Goal: Contribute content: Contribute content

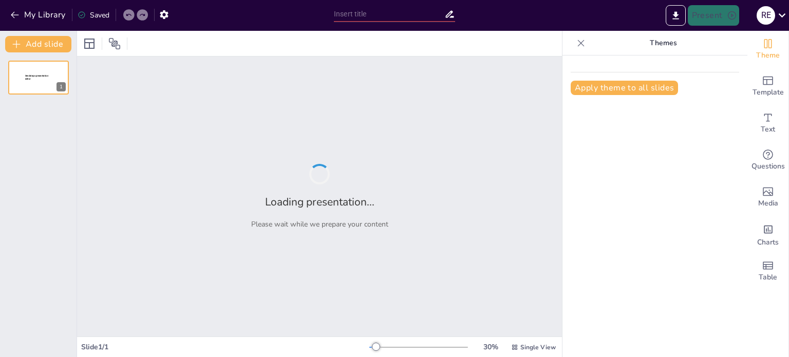
type input "Imported K8-T1W8.St.4-Fit(V.haben+verbkonj.+Kleidung+Haus).pptx"
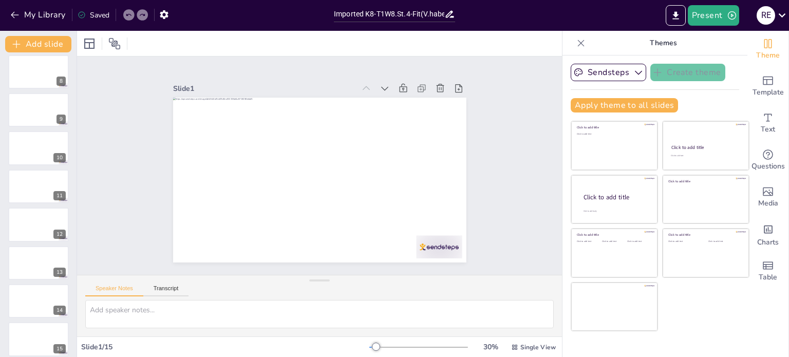
scroll to position [281, 0]
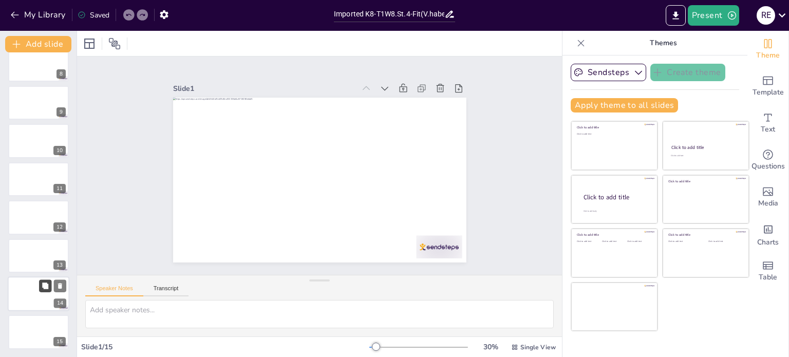
click at [46, 291] on button at bounding box center [45, 286] width 12 height 12
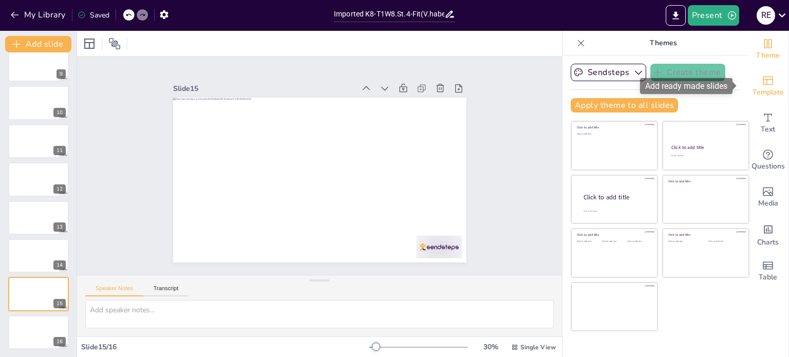
click at [761, 88] on span "Template" at bounding box center [768, 92] width 31 height 11
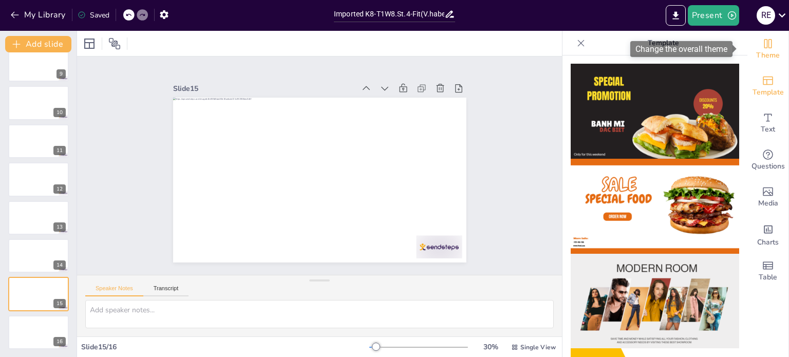
click at [767, 43] on div "Theme" at bounding box center [768, 49] width 41 height 37
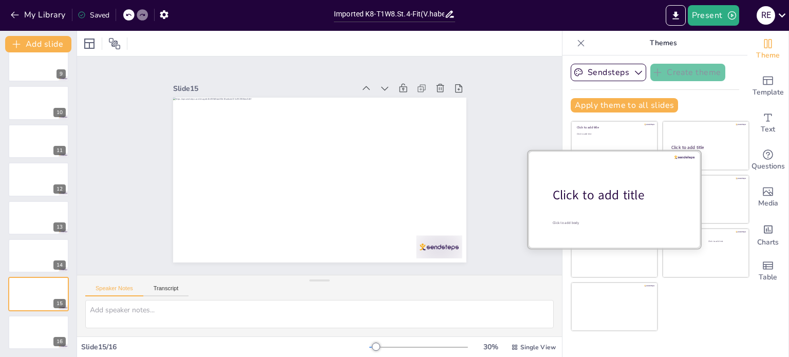
click at [593, 198] on div "Click to add title" at bounding box center [618, 195] width 131 height 17
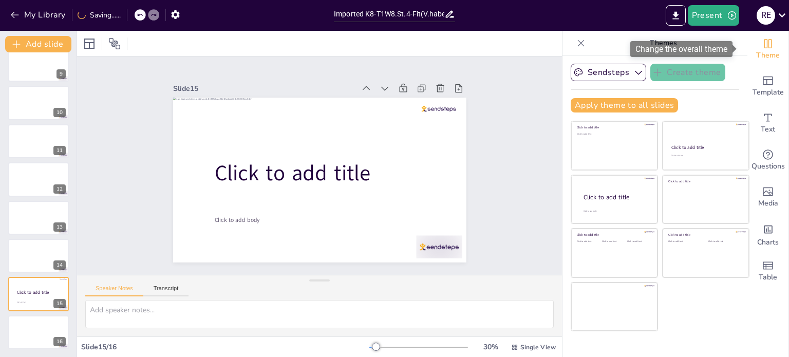
click at [762, 47] on icon "Change the overall theme" at bounding box center [768, 44] width 12 height 12
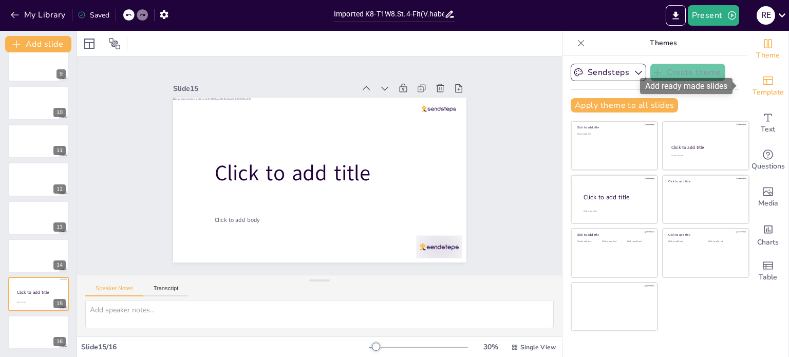
click at [762, 86] on icon "Add ready made slides" at bounding box center [768, 81] width 12 height 12
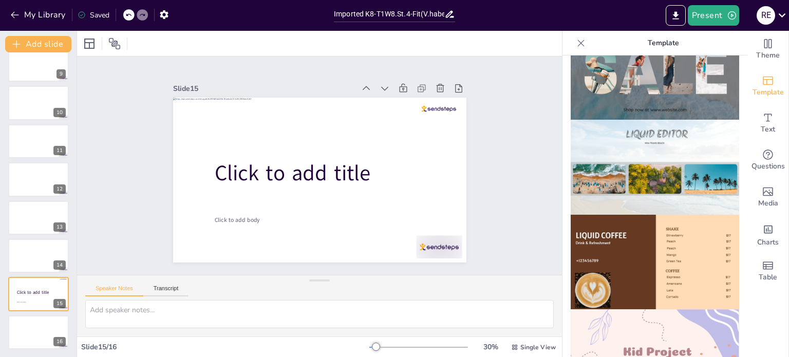
scroll to position [771, 0]
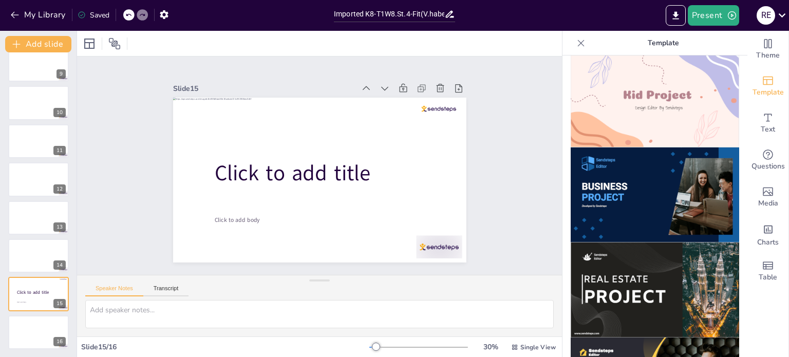
click at [637, 190] on img at bounding box center [655, 194] width 169 height 95
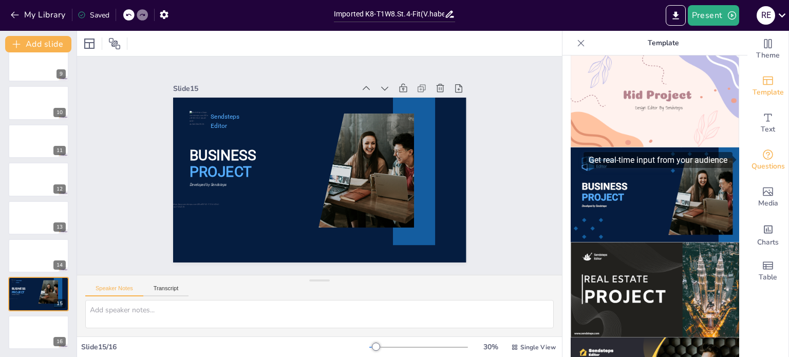
click at [762, 150] on icon "Get real-time input from your audience" at bounding box center [768, 155] width 12 height 12
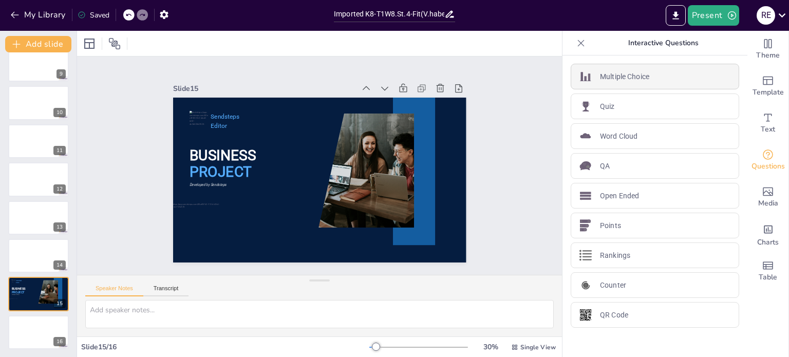
click at [654, 80] on div "Multiple Choice" at bounding box center [655, 77] width 169 height 26
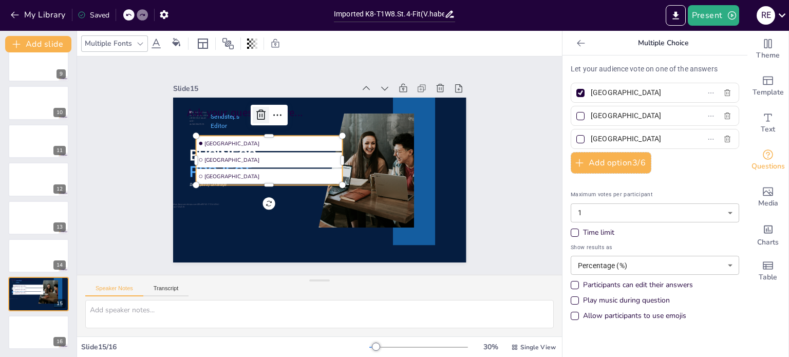
click at [255, 110] on icon at bounding box center [261, 115] width 12 height 12
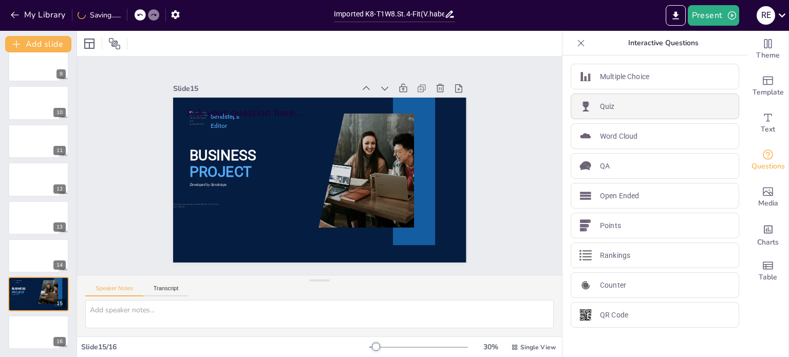
click at [634, 108] on div "Quiz" at bounding box center [655, 107] width 169 height 26
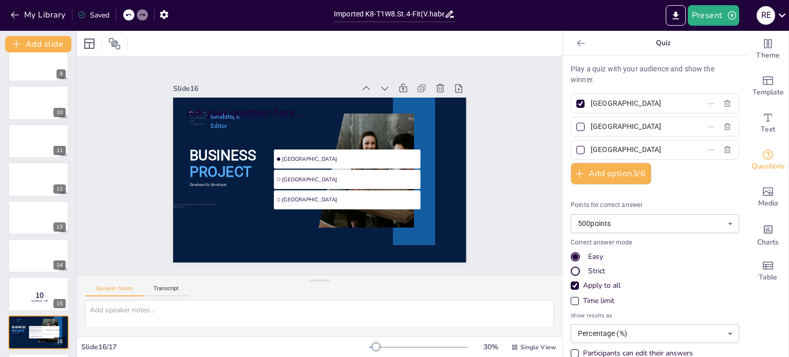
scroll to position [0, 0]
click at [580, 42] on div at bounding box center [581, 43] width 16 height 16
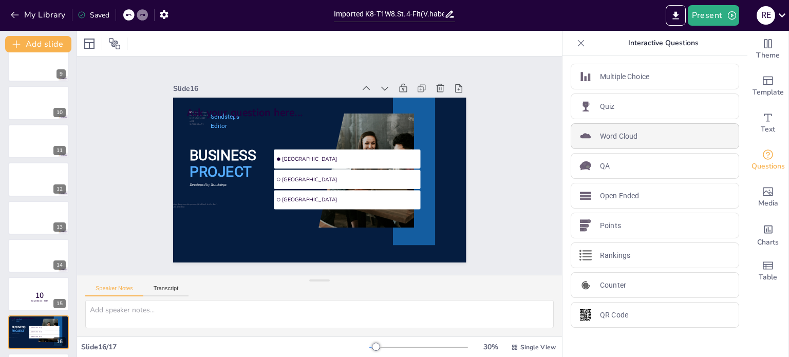
click at [638, 139] on div "Word Cloud" at bounding box center [655, 136] width 169 height 26
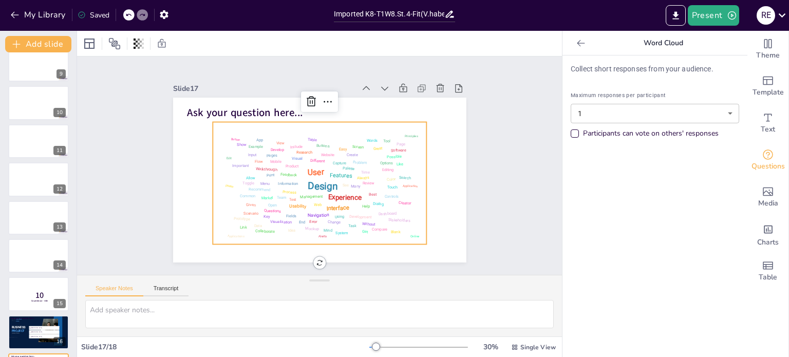
click at [727, 110] on body "My Library Saved Imported K8-T1W8.St.4-Fit(V.haben+verbkonj.+Kleidung+Haus).ppt…" at bounding box center [394, 178] width 789 height 357
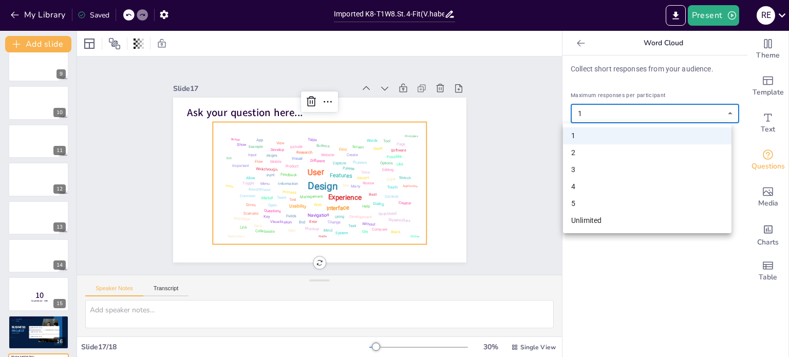
click at [611, 163] on li "3" at bounding box center [647, 169] width 169 height 17
type input "3"
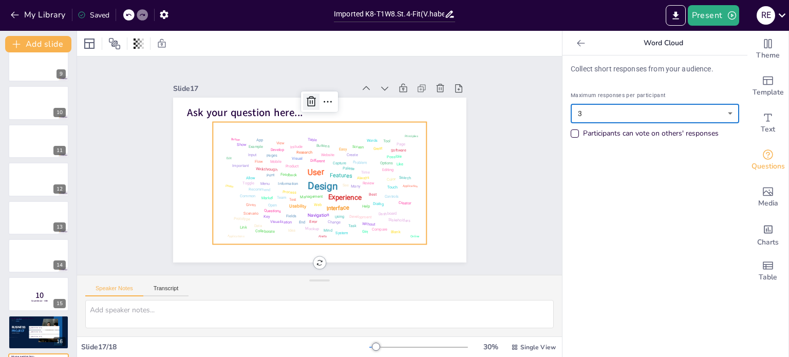
click at [313, 97] on icon at bounding box center [318, 100] width 10 height 11
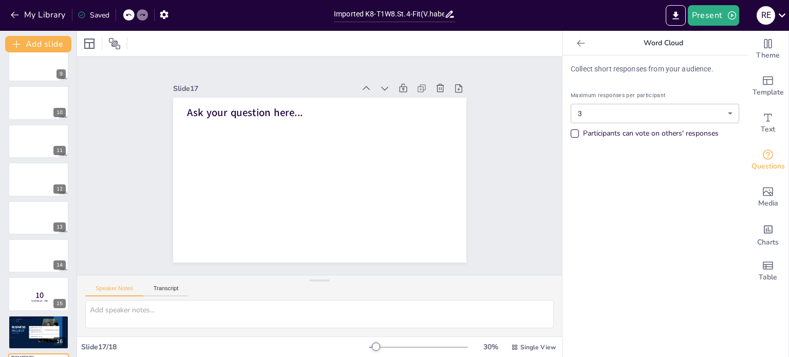
click at [577, 43] on icon at bounding box center [581, 43] width 8 height 7
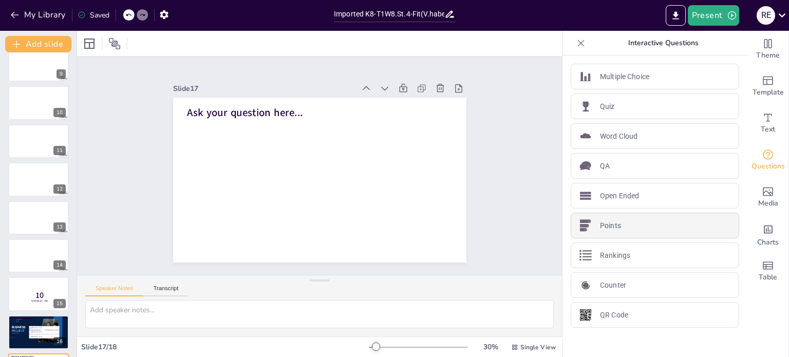
click at [628, 219] on div "Points" at bounding box center [655, 226] width 169 height 26
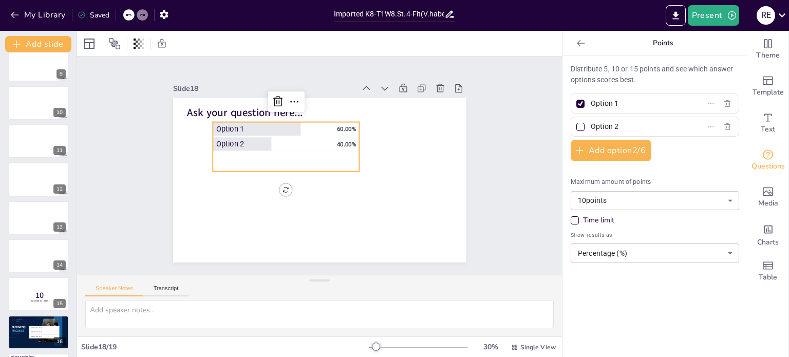
click at [576, 45] on icon at bounding box center [581, 43] width 10 height 10
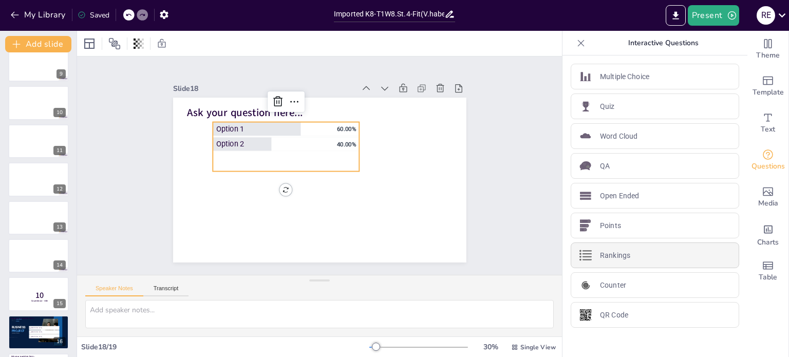
click at [631, 262] on div "Rankings" at bounding box center [655, 256] width 169 height 26
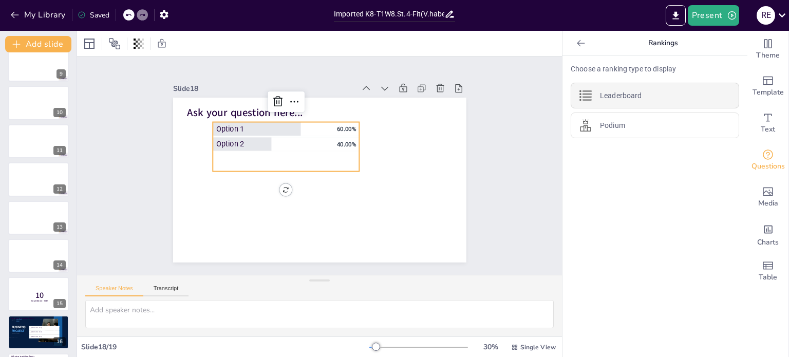
click at [620, 92] on p "Leaderboard" at bounding box center [621, 95] width 42 height 11
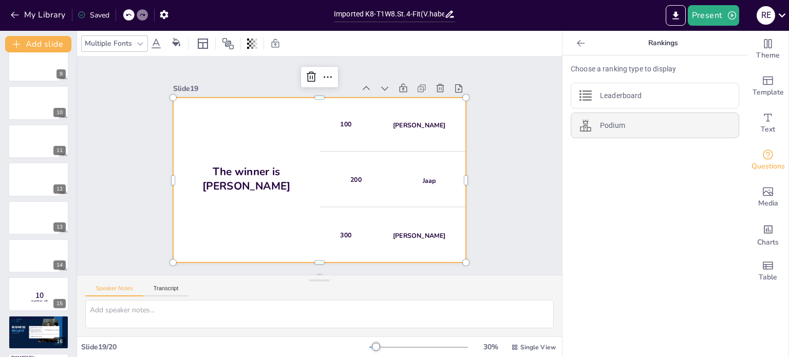
click at [600, 126] on p "Podium" at bounding box center [612, 125] width 25 height 11
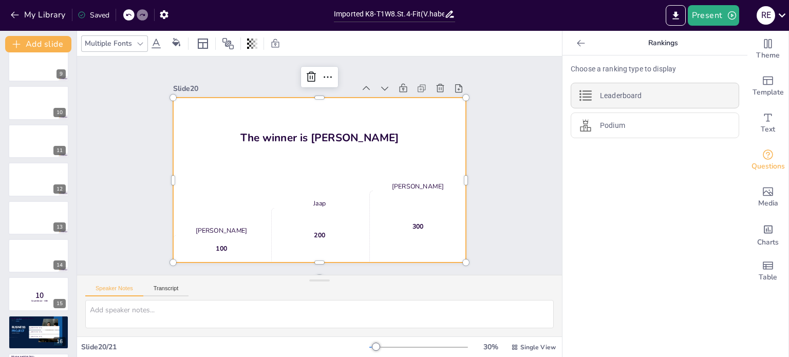
click at [613, 100] on p "Leaderboard" at bounding box center [621, 95] width 42 height 11
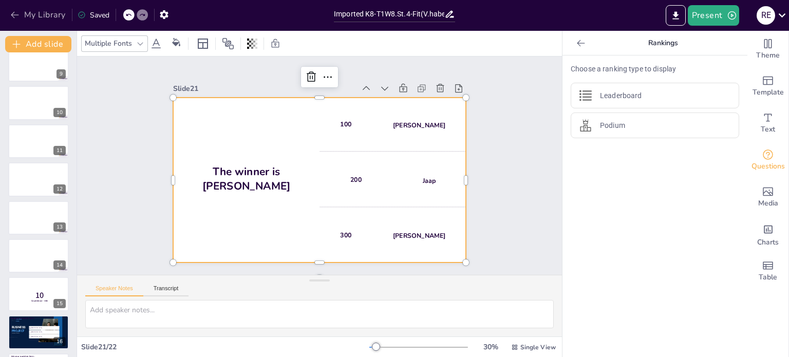
click at [20, 12] on button "My Library" at bounding box center [39, 15] width 62 height 16
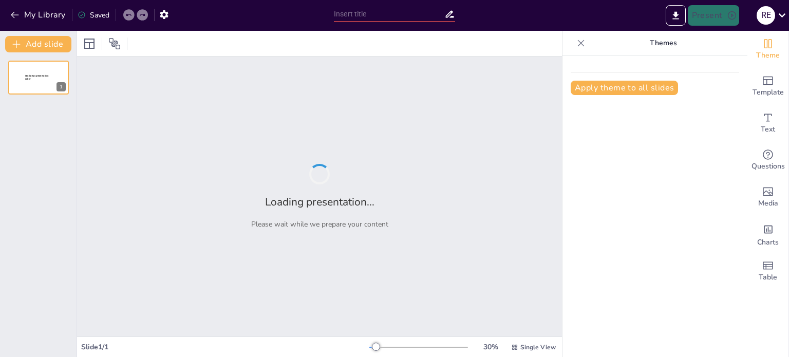
type input "Lektion 5- Test 1"
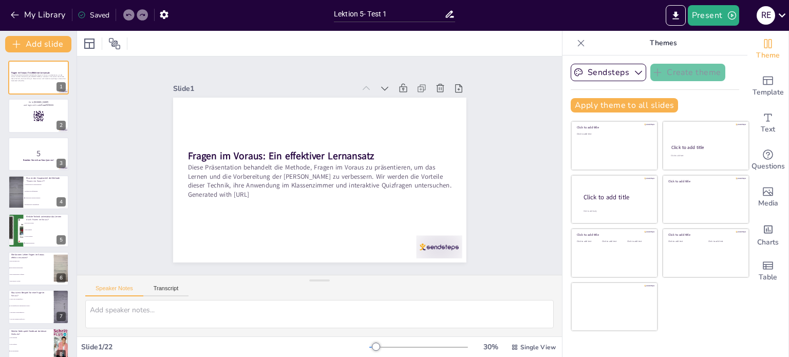
checkbox input "true"
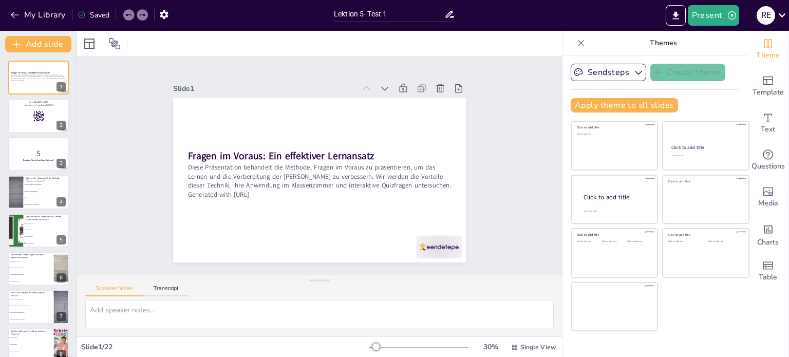
checkbox input "true"
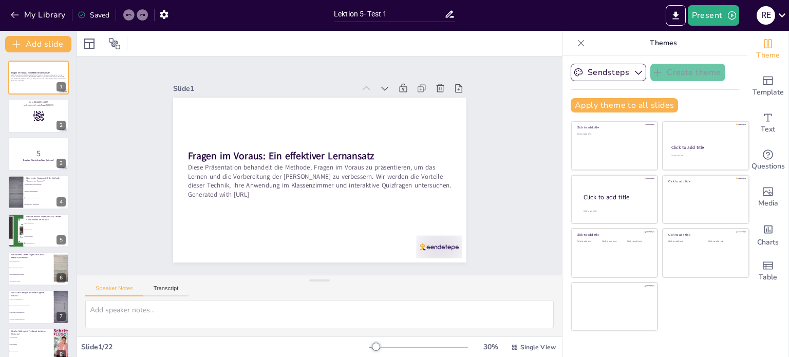
checkbox input "true"
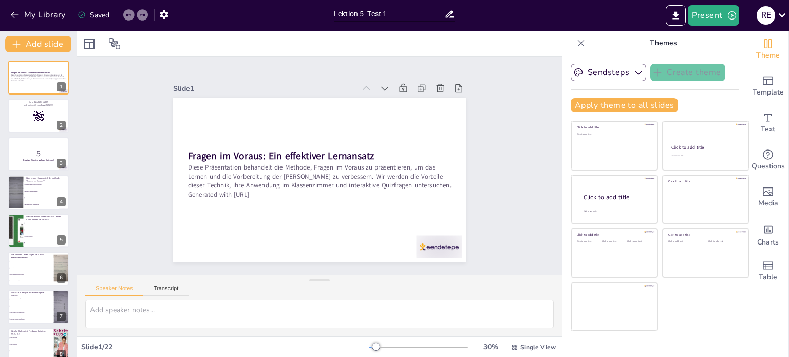
checkbox input "true"
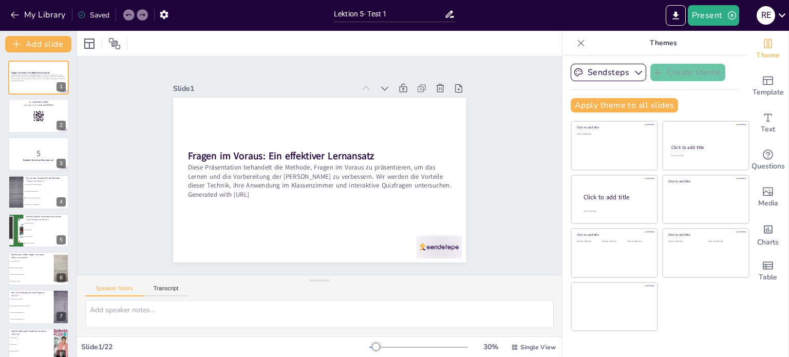
checkbox input "true"
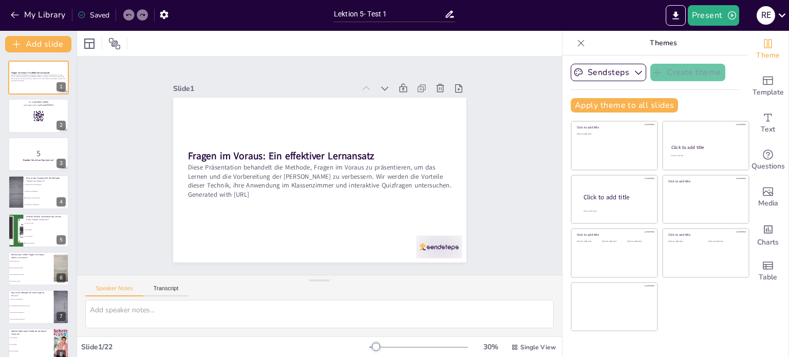
checkbox input "true"
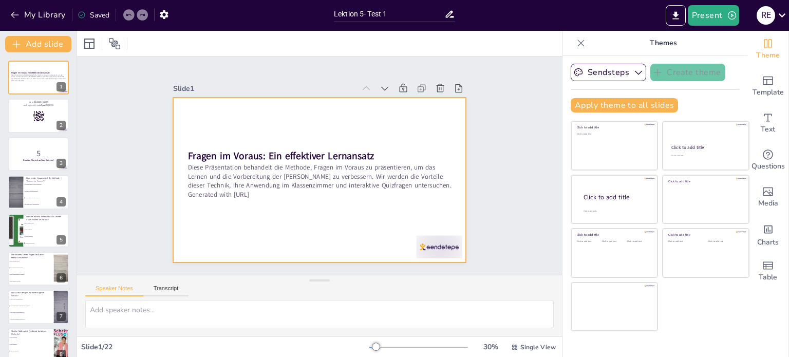
checkbox input "true"
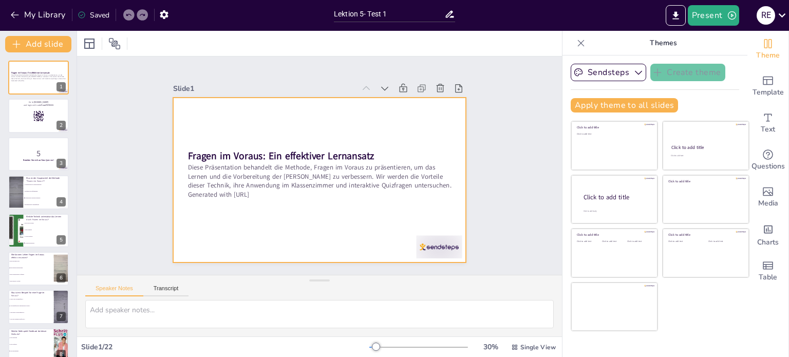
checkbox input "true"
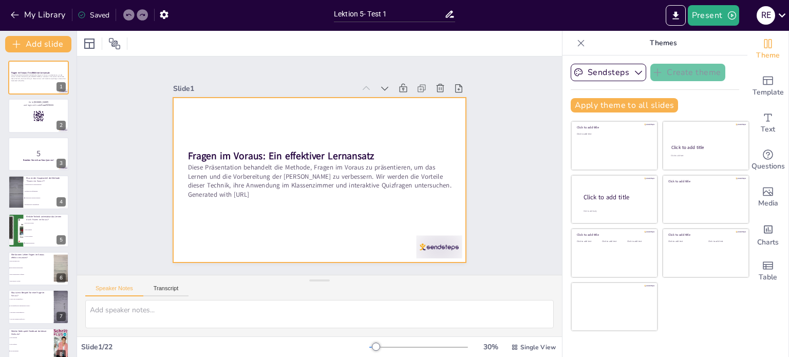
checkbox input "true"
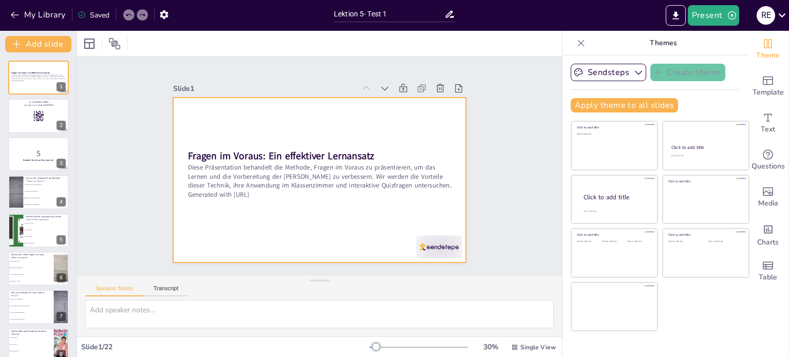
checkbox input "true"
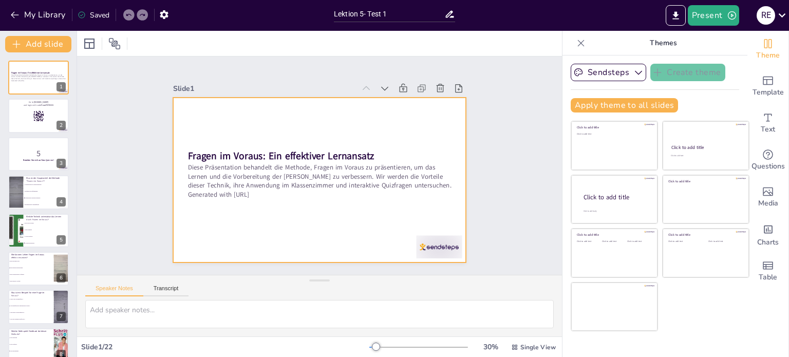
checkbox input "true"
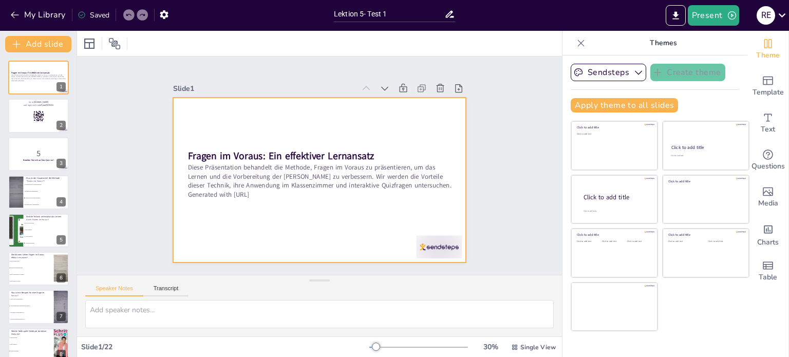
checkbox input "true"
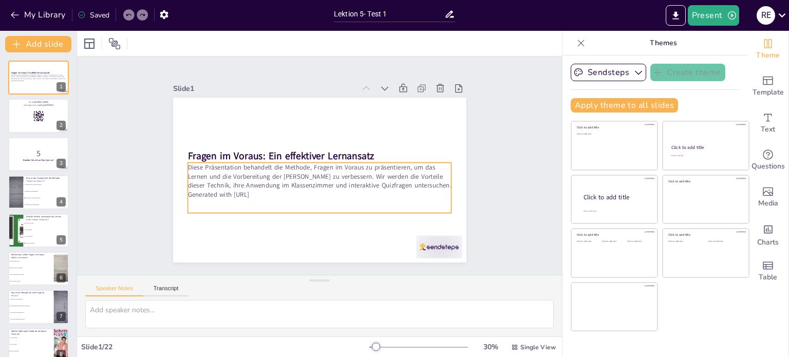
checkbox input "true"
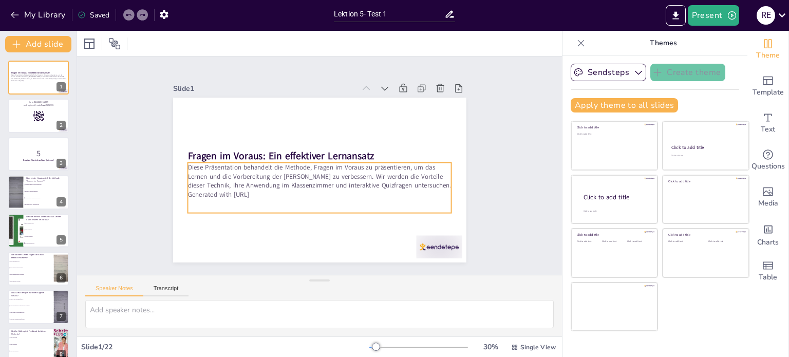
checkbox input "true"
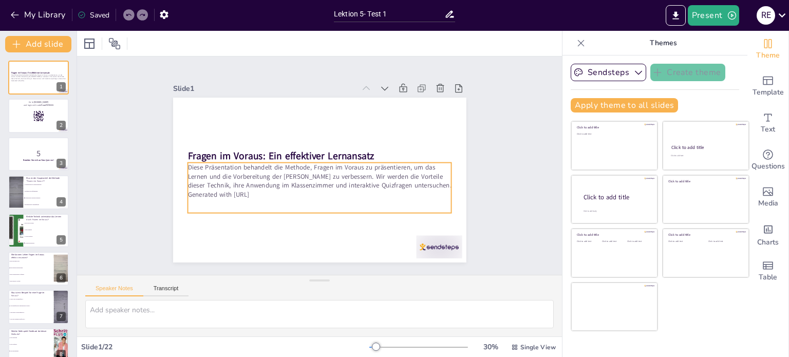
checkbox input "true"
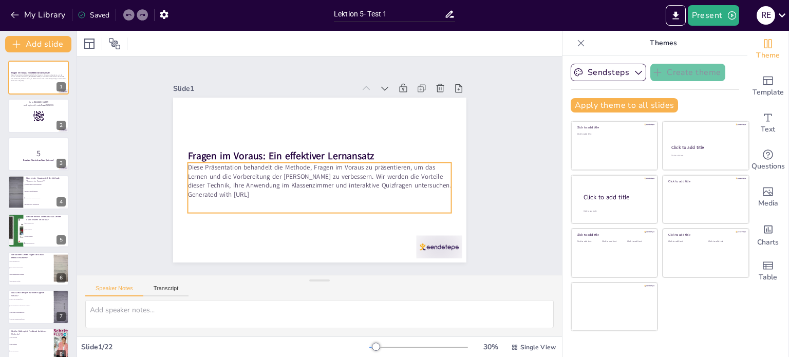
checkbox input "true"
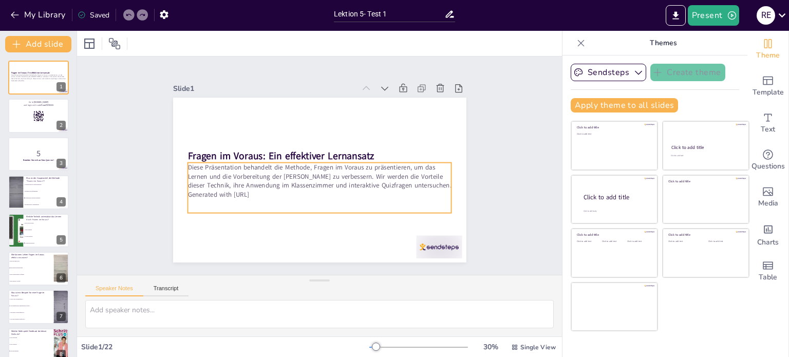
checkbox input "true"
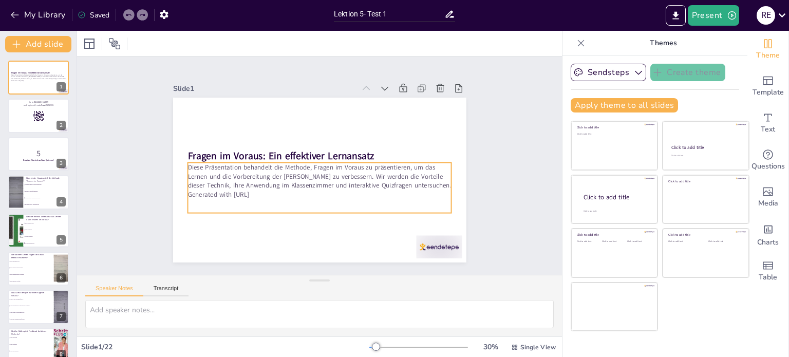
checkbox input "true"
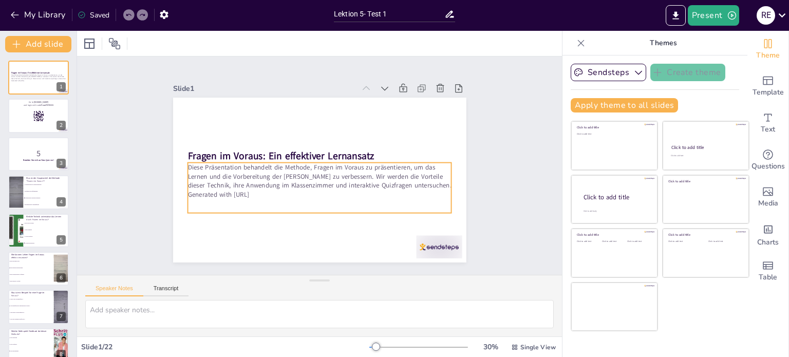
checkbox input "true"
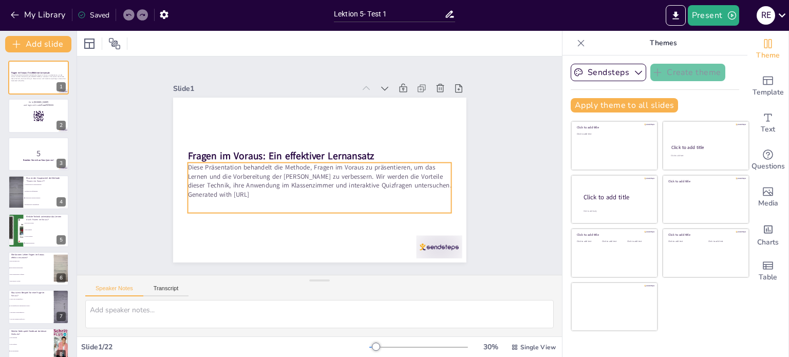
checkbox input "true"
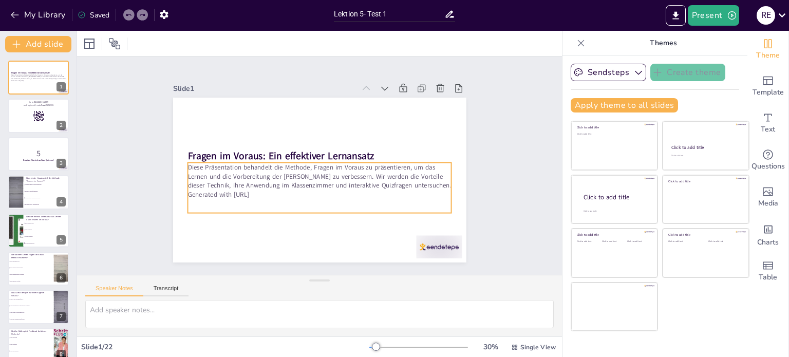
checkbox input "true"
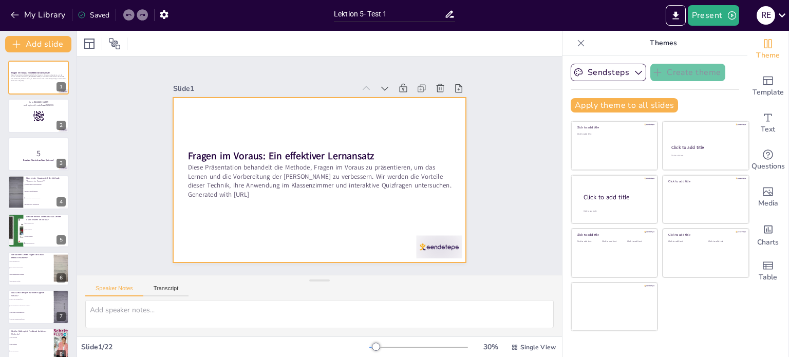
checkbox input "true"
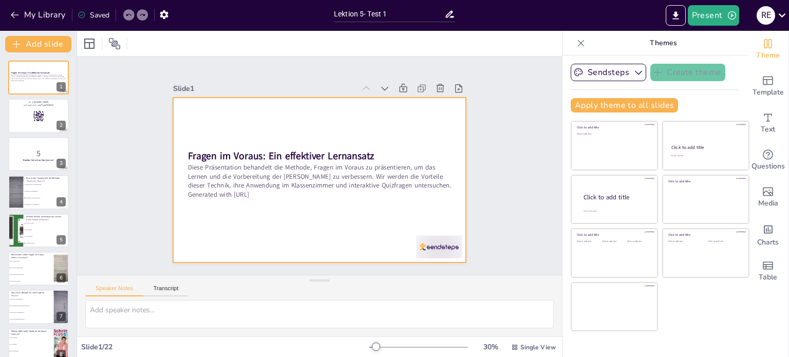
checkbox input "true"
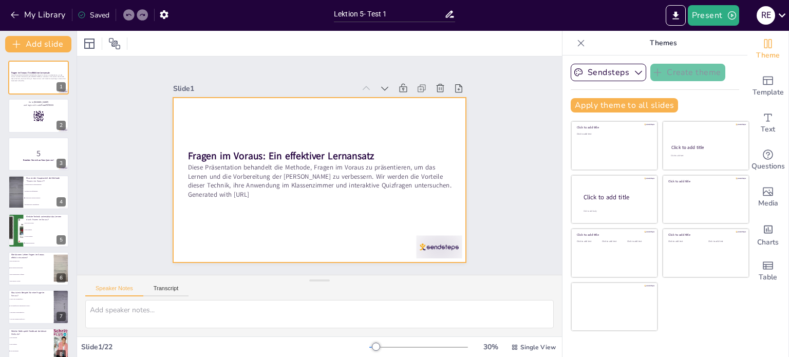
checkbox input "true"
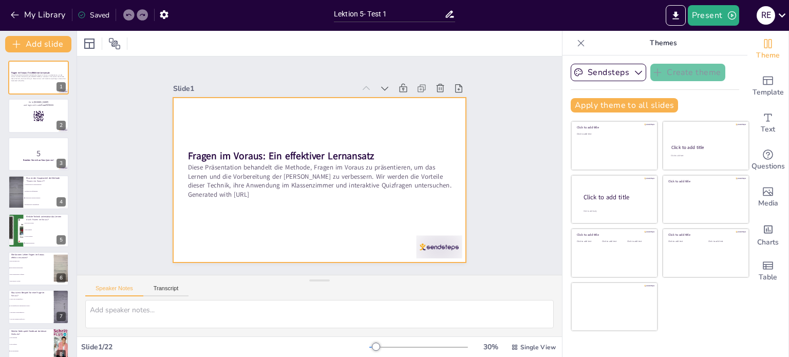
checkbox input "true"
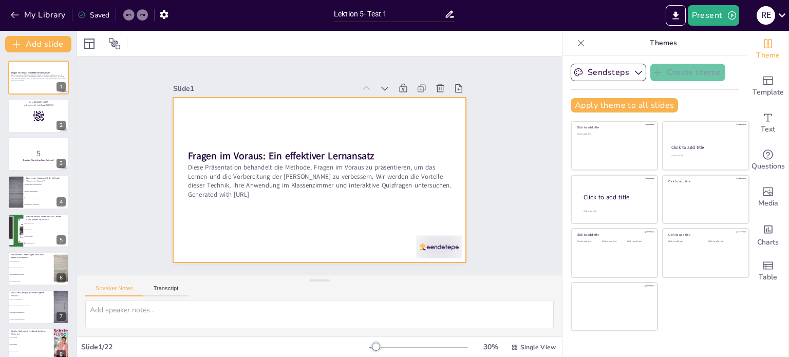
checkbox input "true"
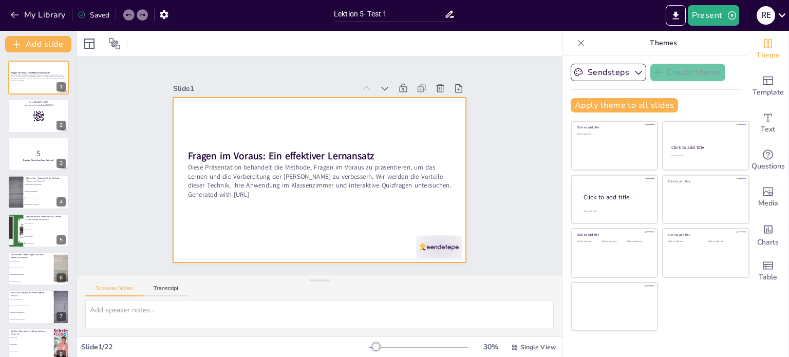
checkbox input "true"
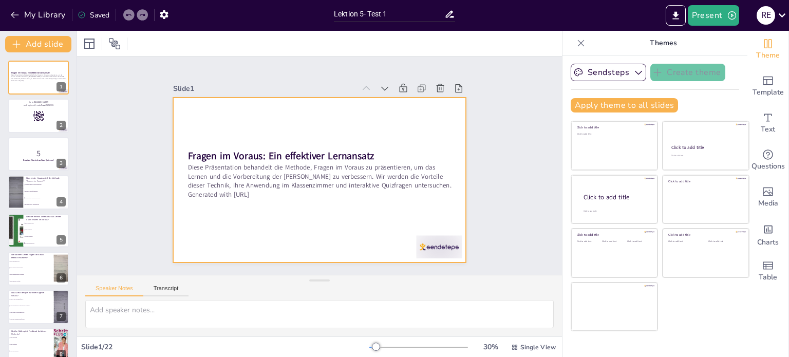
checkbox input "true"
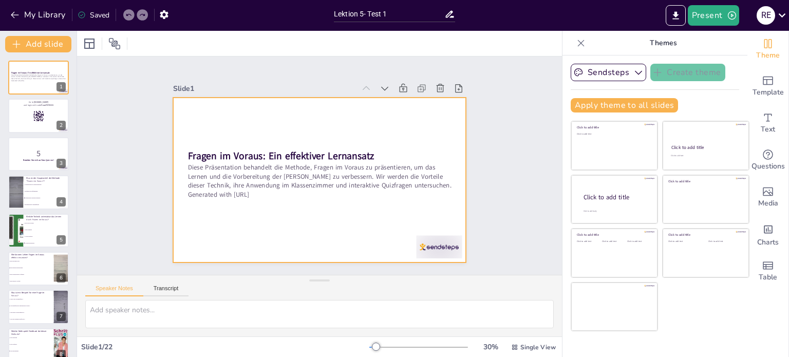
checkbox input "true"
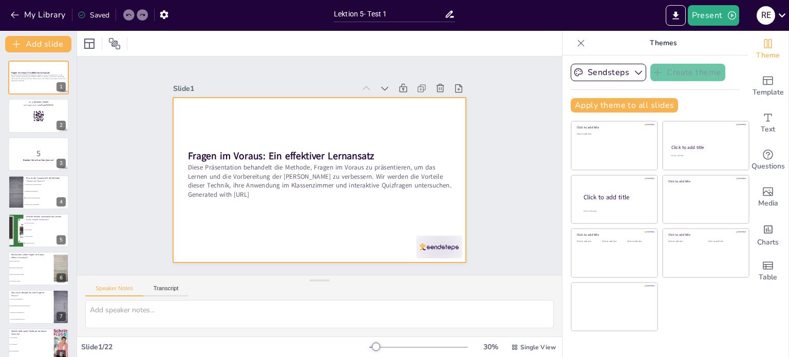
checkbox input "true"
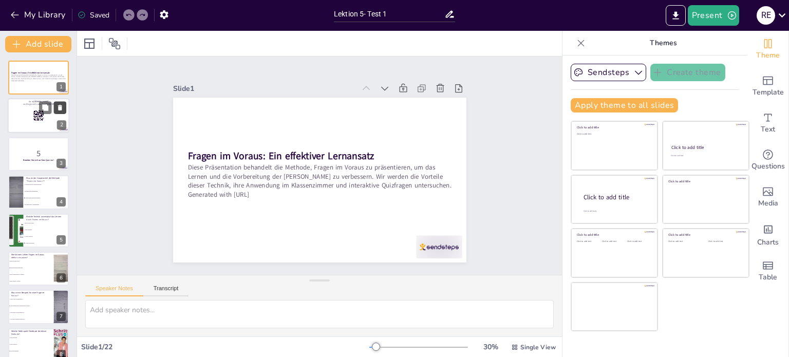
checkbox input "true"
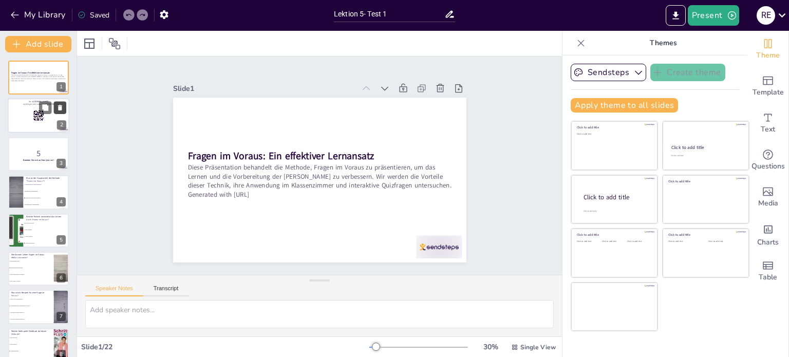
checkbox input "true"
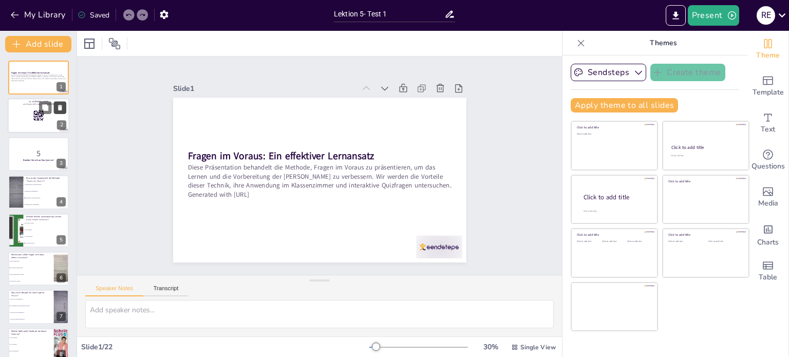
checkbox input "true"
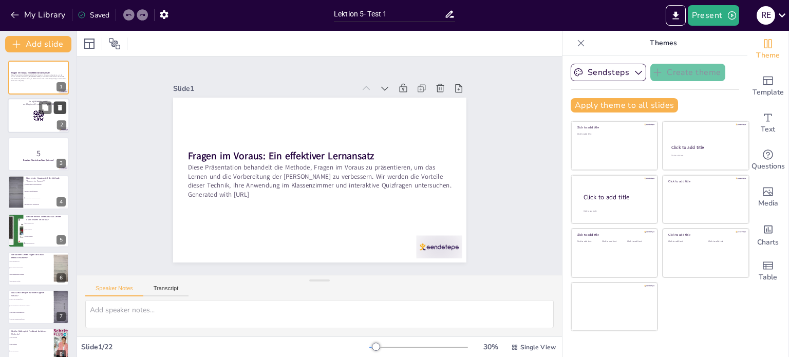
checkbox input "true"
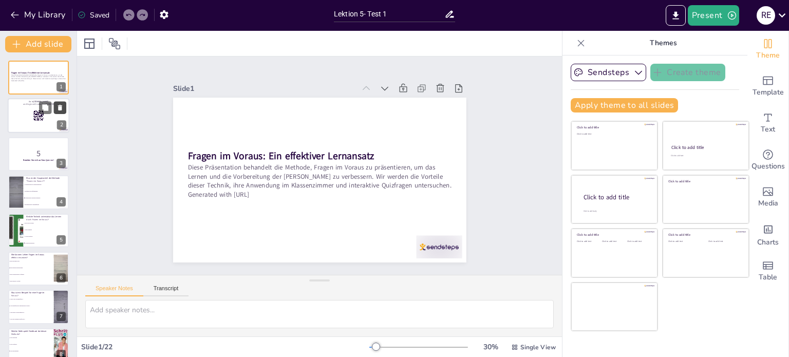
checkbox input "true"
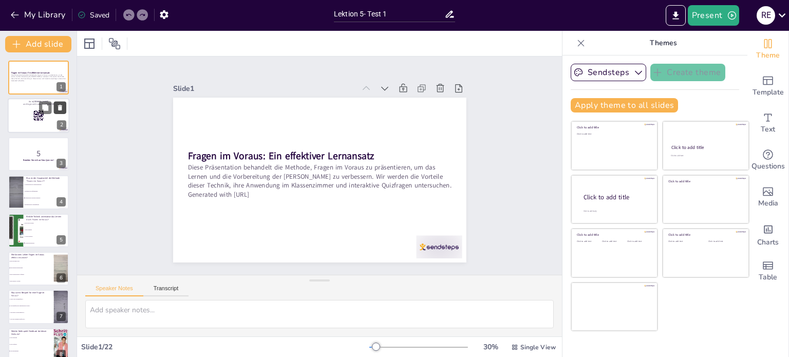
checkbox input "true"
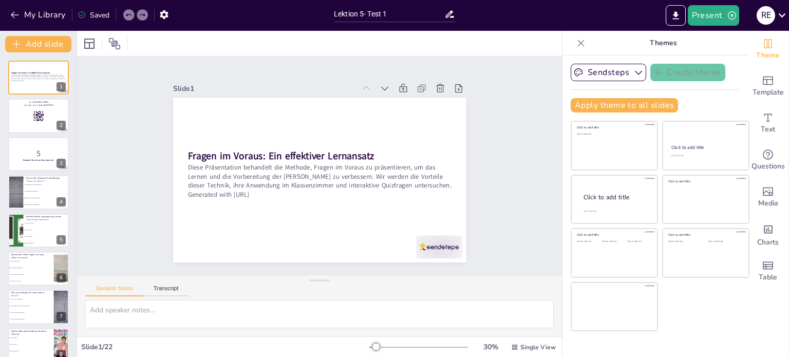
checkbox input "true"
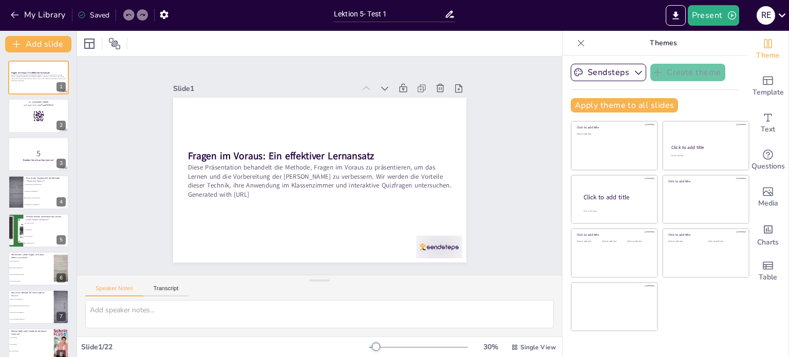
checkbox input "true"
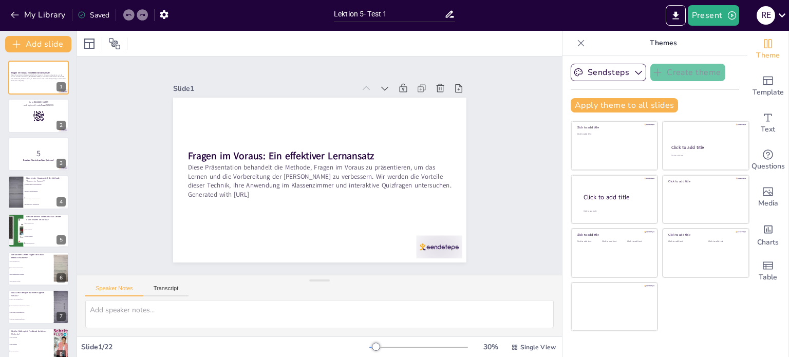
checkbox input "true"
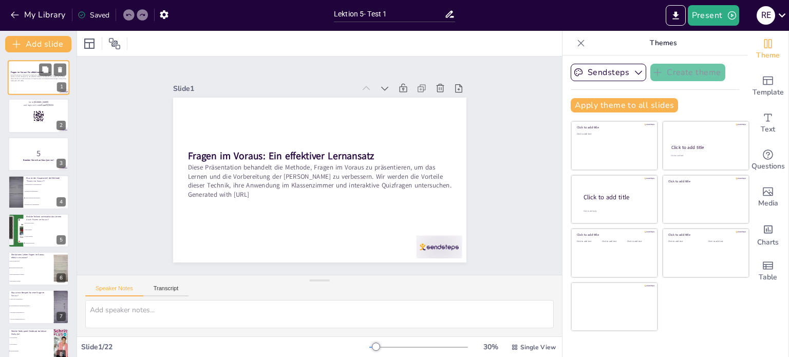
checkbox input "true"
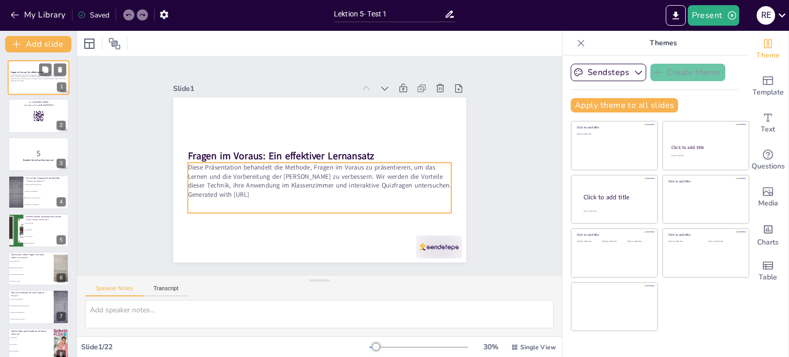
click at [44, 78] on p "Diese Präsentation behandelt die Methode, Fragen im Voraus zu präsentieren, um …" at bounding box center [39, 77] width 56 height 6
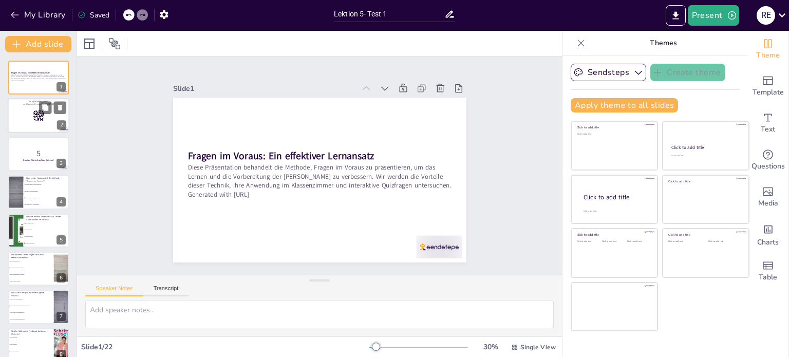
click at [24, 112] on div at bounding box center [39, 116] width 62 height 35
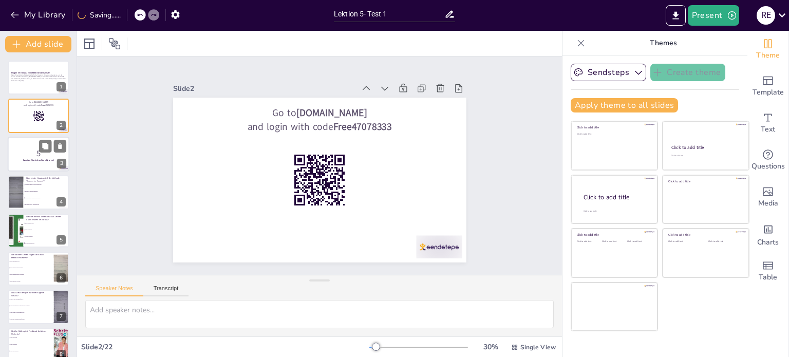
click at [31, 146] on div at bounding box center [39, 154] width 62 height 35
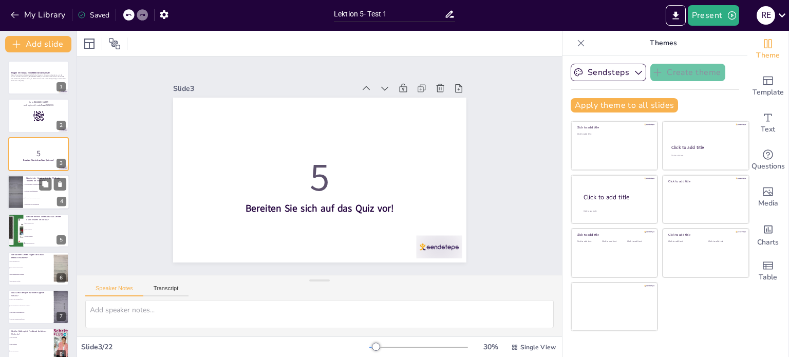
click at [31, 194] on li "Erhöhung der Prüfungsangst" at bounding box center [46, 192] width 46 height 7
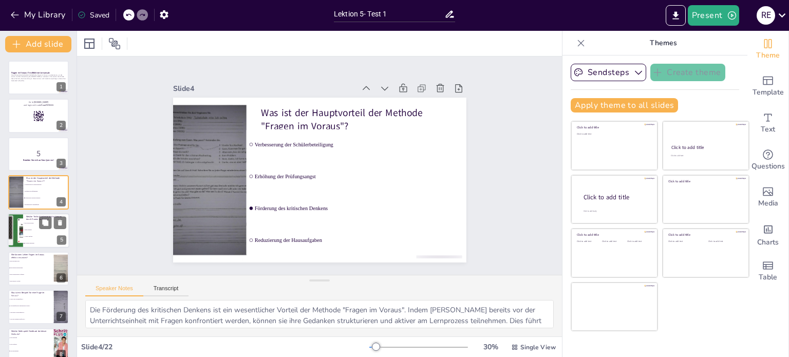
click at [35, 227] on li "Mind Mapping" at bounding box center [46, 230] width 46 height 7
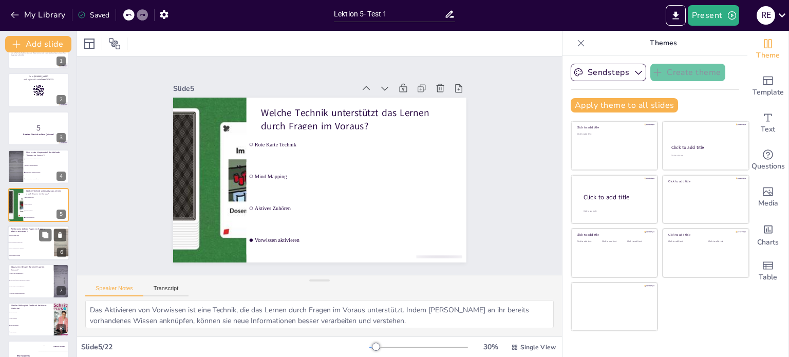
click at [28, 252] on li "Durch passive Vorträge" at bounding box center [31, 255] width 46 height 7
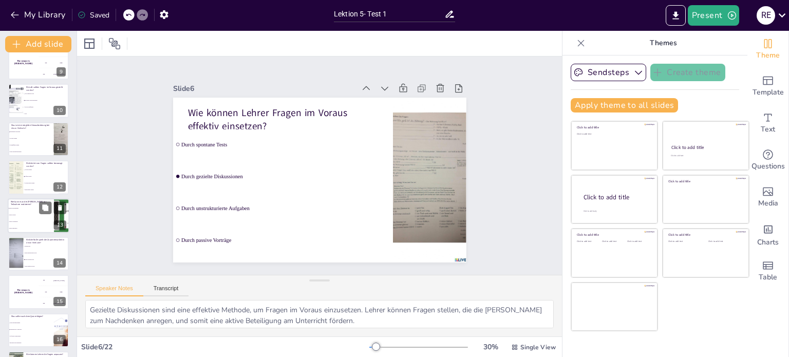
click at [43, 218] on li "Durch Langeweile" at bounding box center [31, 221] width 46 height 7
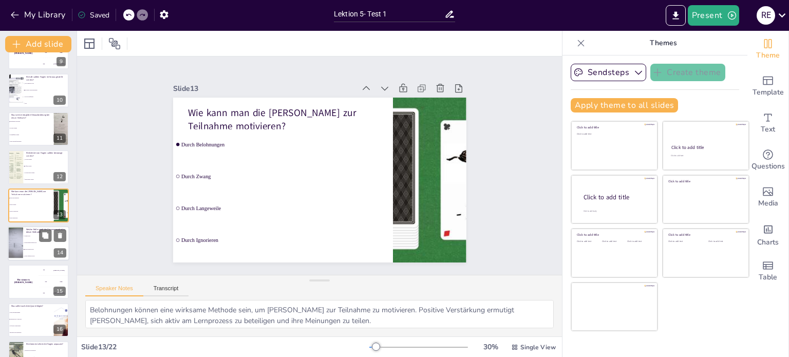
scroll to position [548, 0]
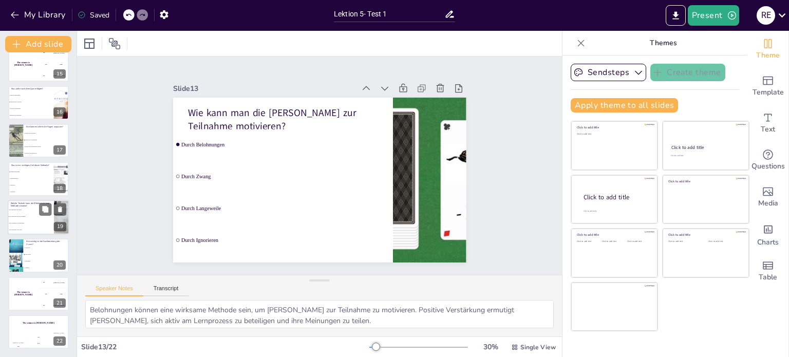
click at [33, 228] on li "Das Reduzieren von Fragen" at bounding box center [31, 230] width 46 height 7
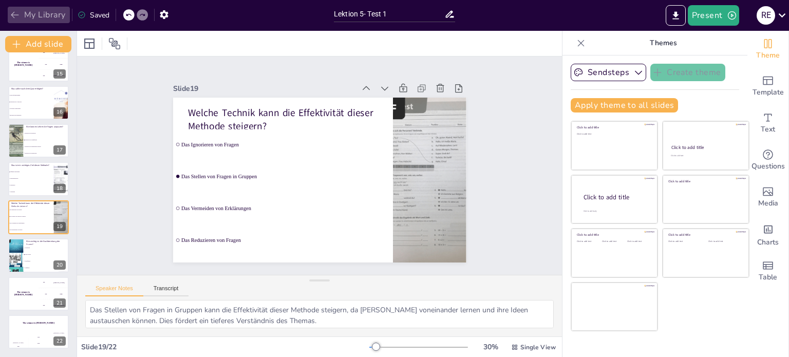
click at [21, 14] on button "My Library" at bounding box center [39, 15] width 62 height 16
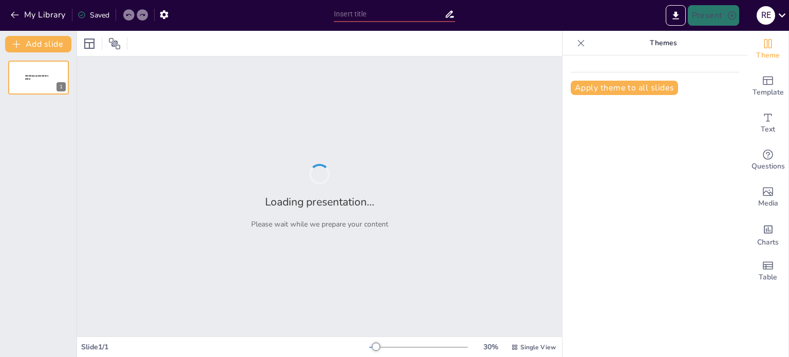
type input "Lektion 5- Test 1"
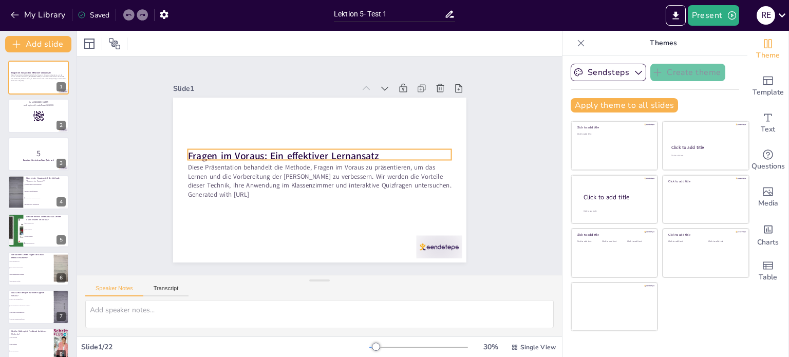
checkbox input "true"
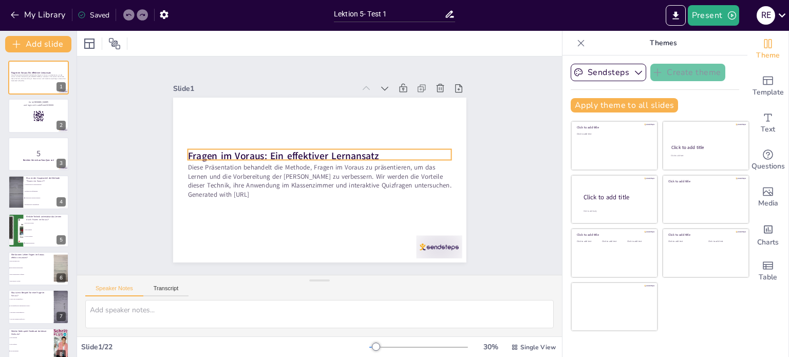
checkbox input "true"
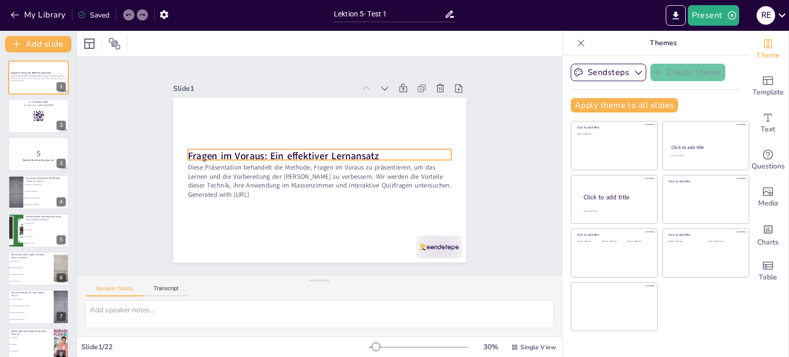
checkbox input "true"
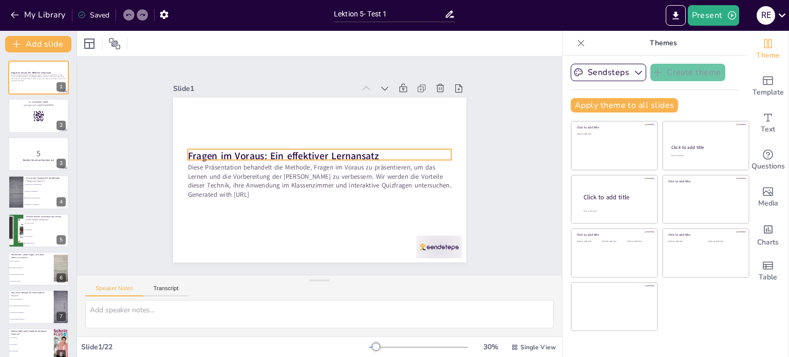
checkbox input "true"
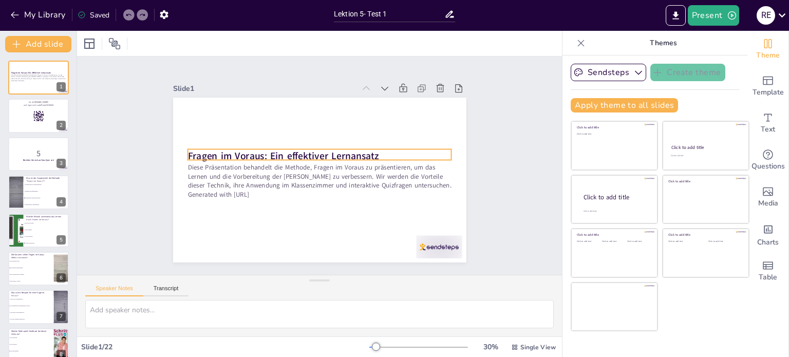
checkbox input "true"
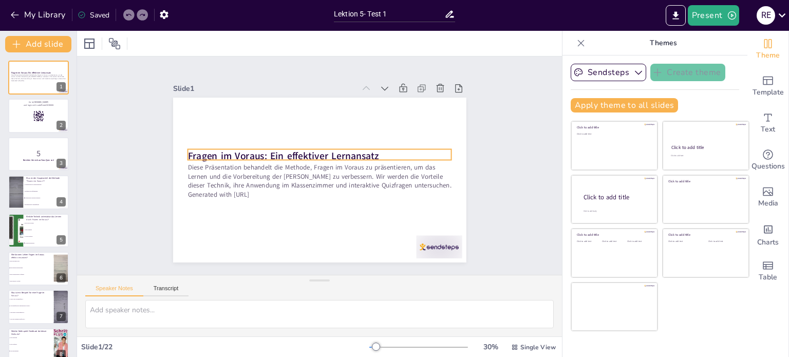
checkbox input "true"
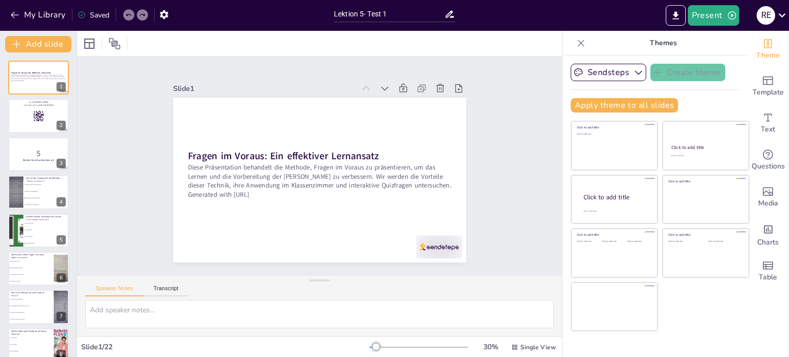
checkbox input "true"
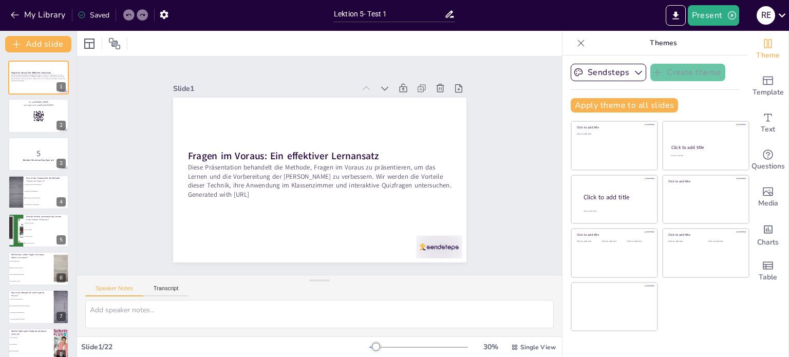
checkbox input "true"
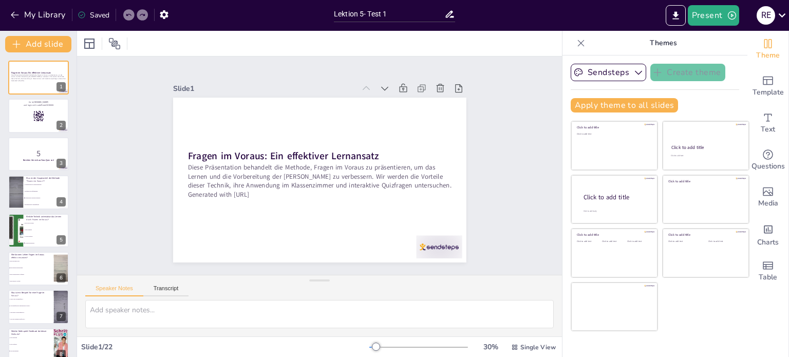
checkbox input "true"
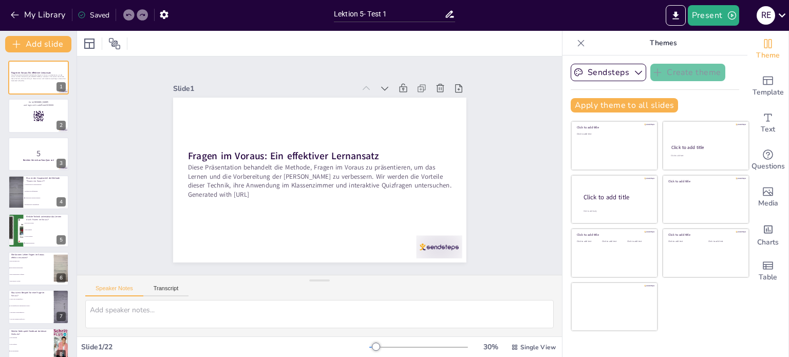
checkbox input "true"
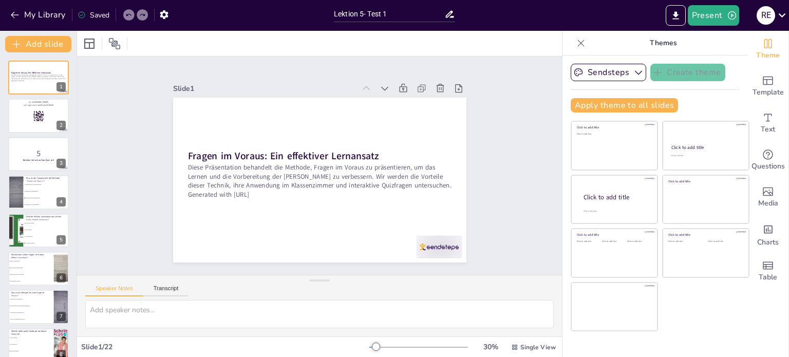
checkbox input "true"
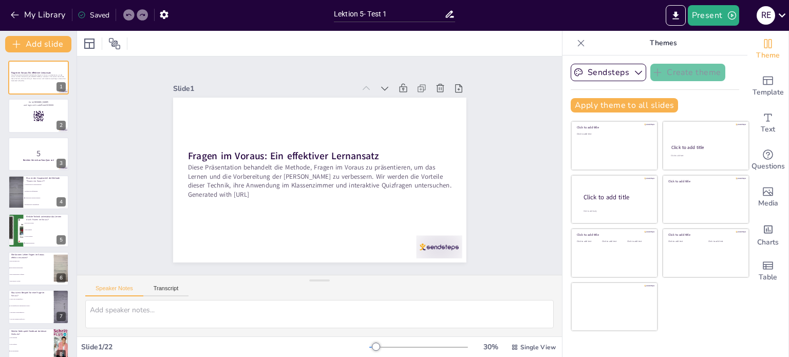
checkbox input "true"
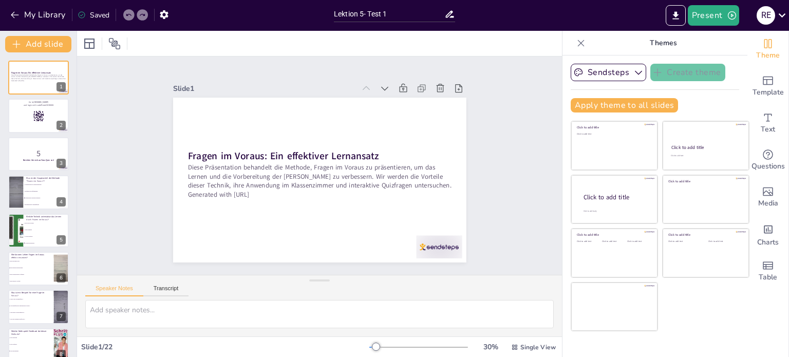
checkbox input "true"
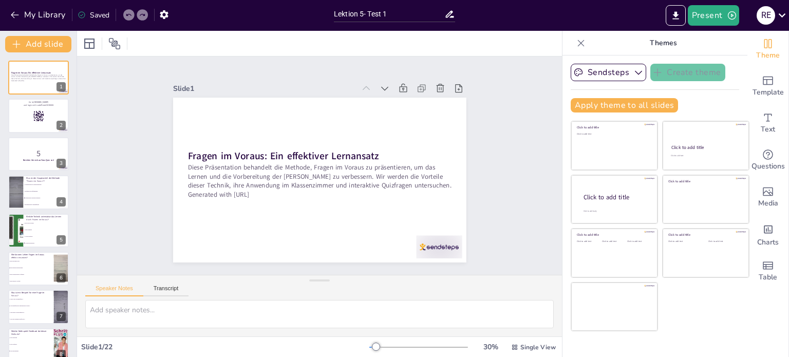
checkbox input "true"
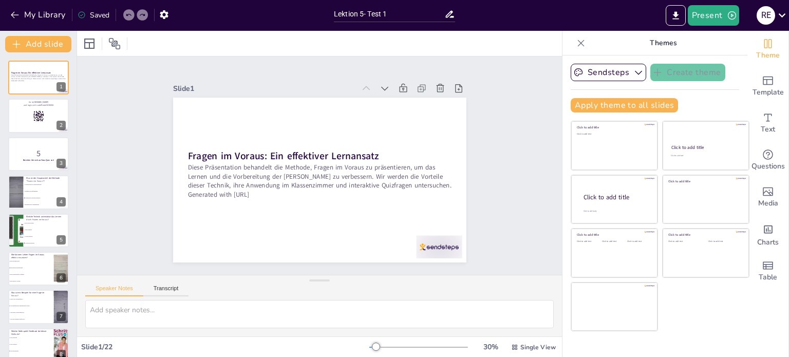
checkbox input "true"
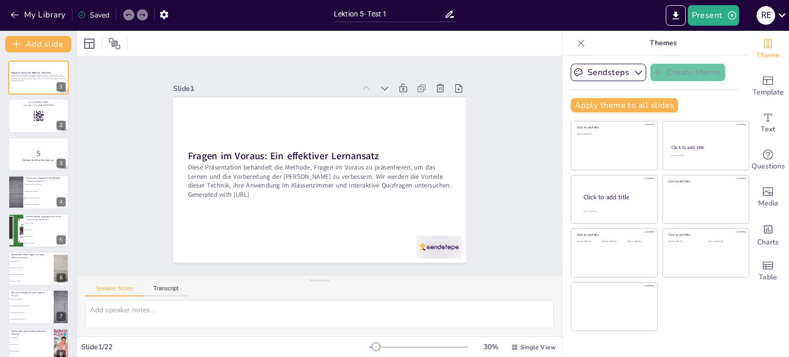
checkbox input "true"
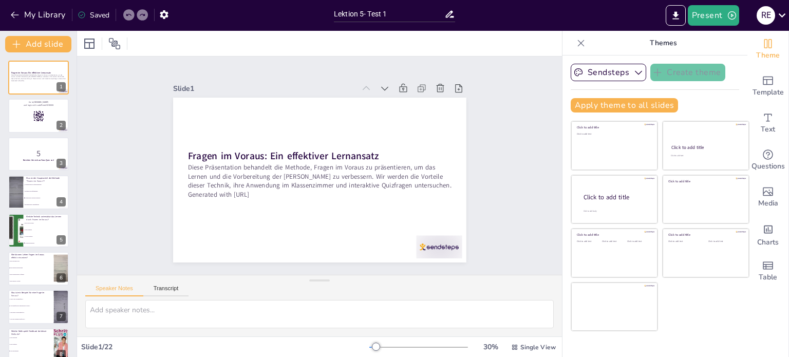
checkbox input "true"
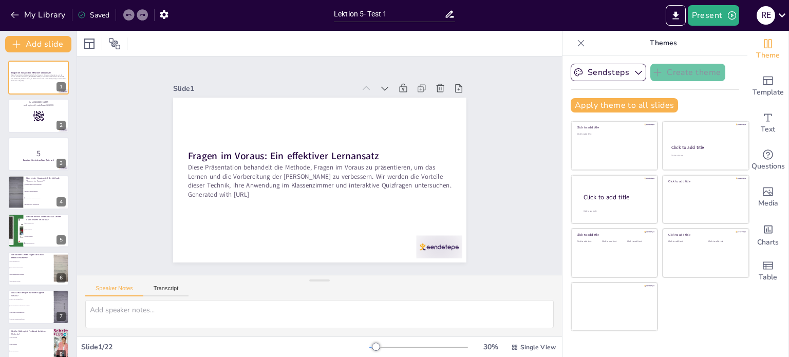
checkbox input "true"
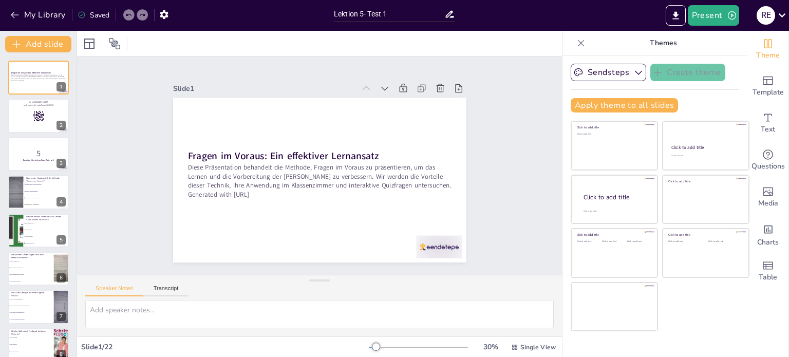
click at [702, 329] on div "Click to add title Click to add text Click to add title Click to add text Click…" at bounding box center [660, 226] width 179 height 211
checkbox input "true"
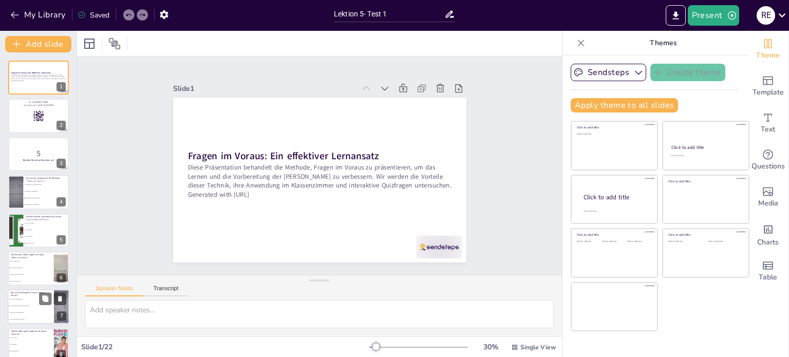
checkbox input "true"
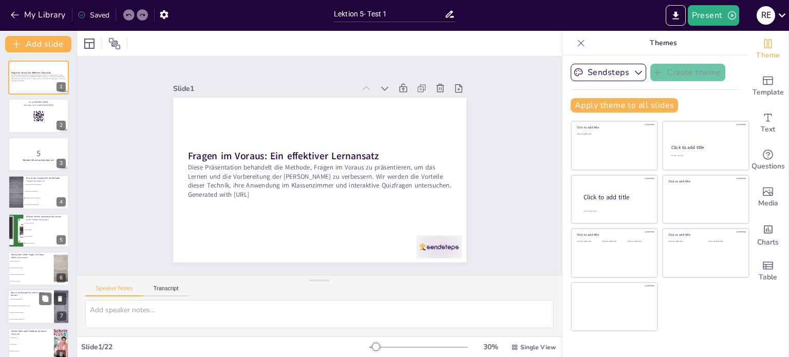
checkbox input "true"
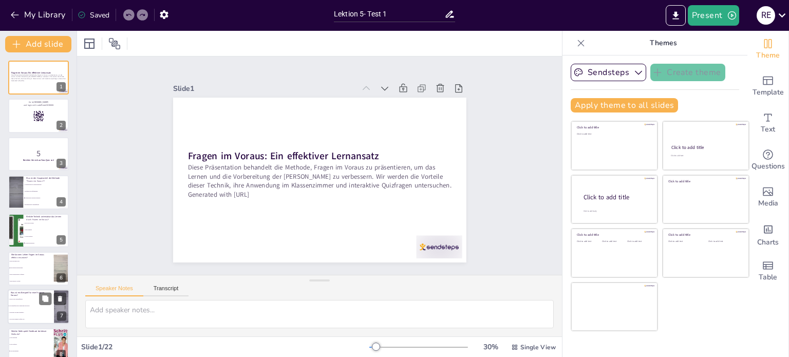
checkbox input "true"
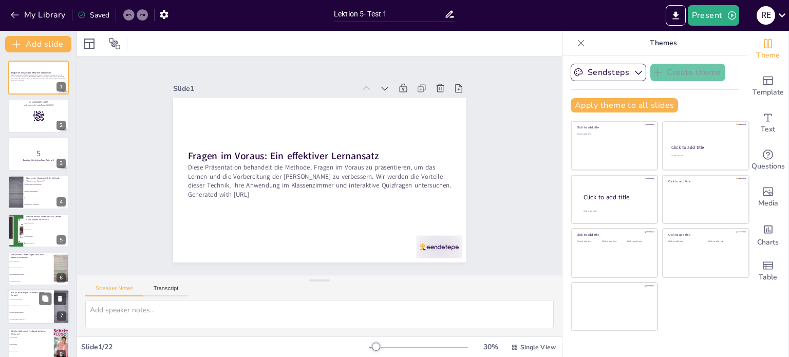
checkbox input "true"
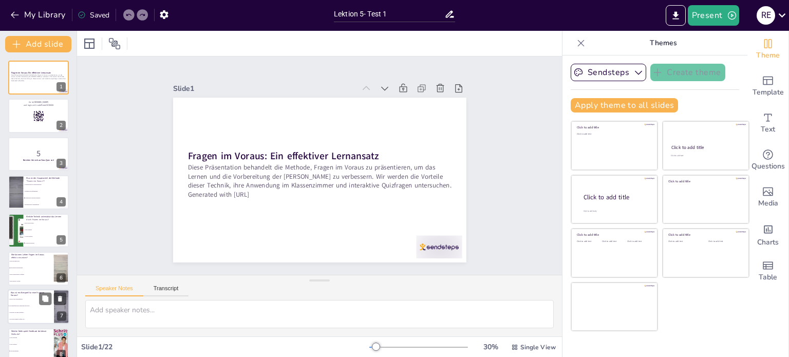
checkbox input "true"
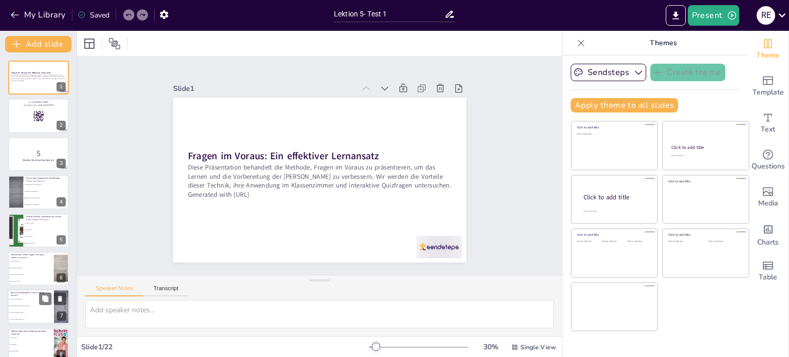
checkbox input "true"
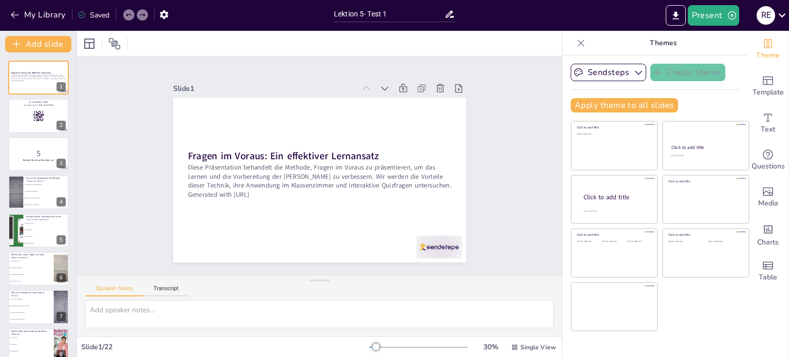
checkbox input "true"
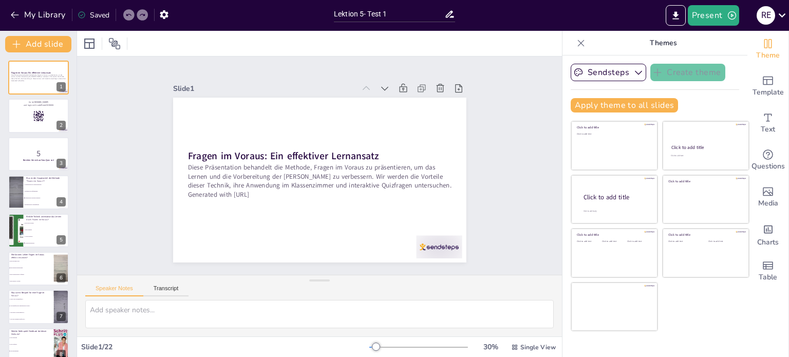
checkbox input "true"
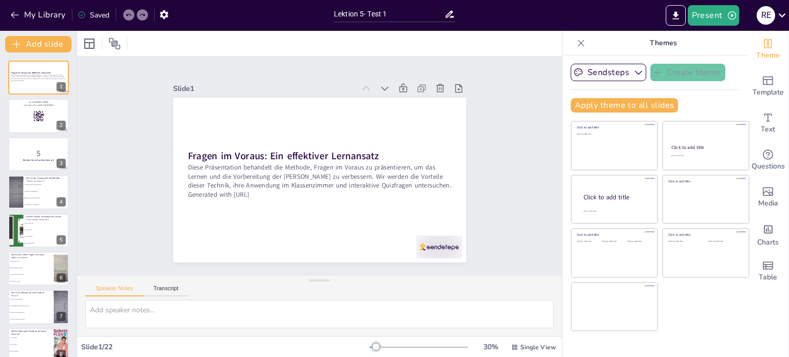
checkbox input "true"
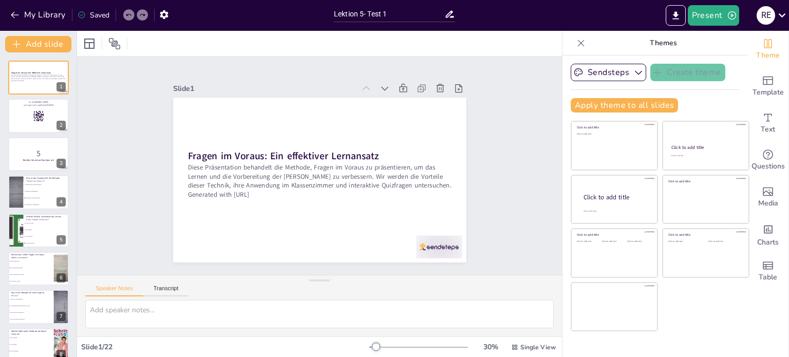
checkbox input "true"
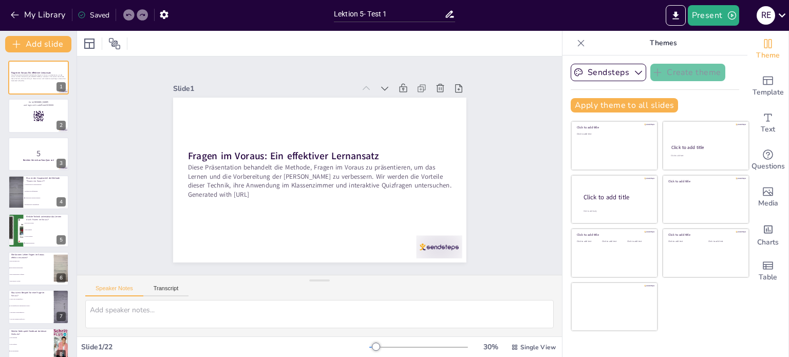
checkbox input "true"
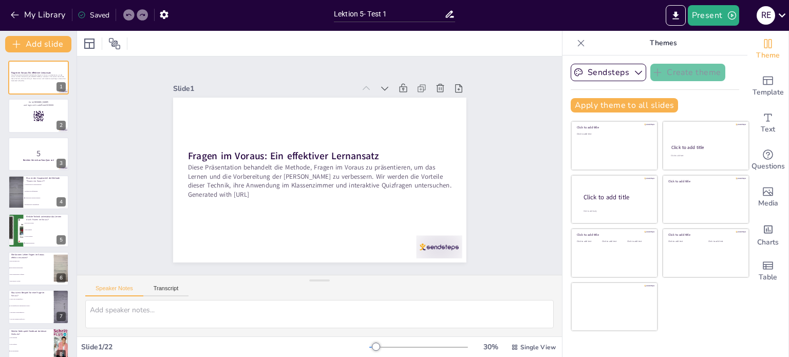
checkbox input "true"
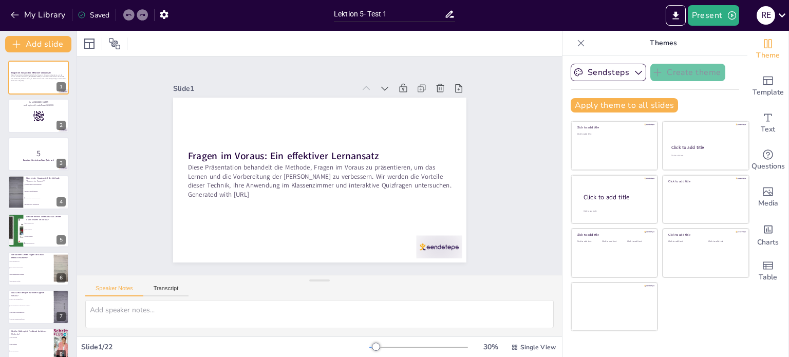
checkbox input "true"
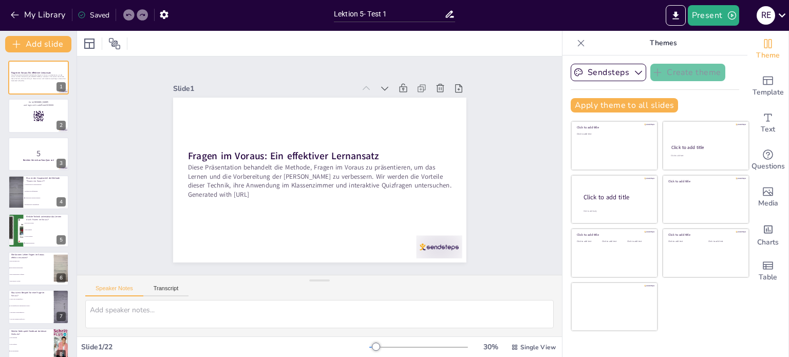
checkbox input "true"
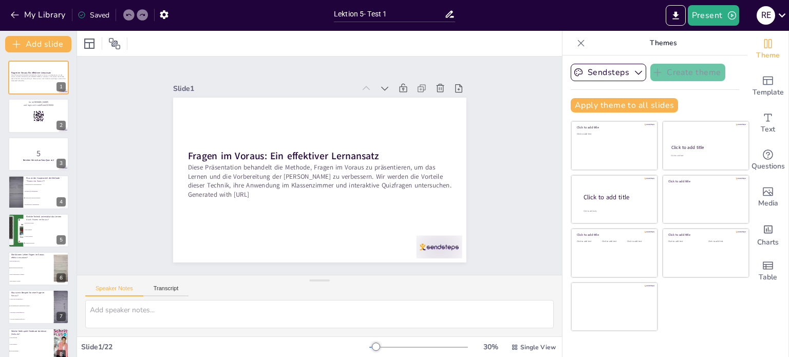
checkbox input "true"
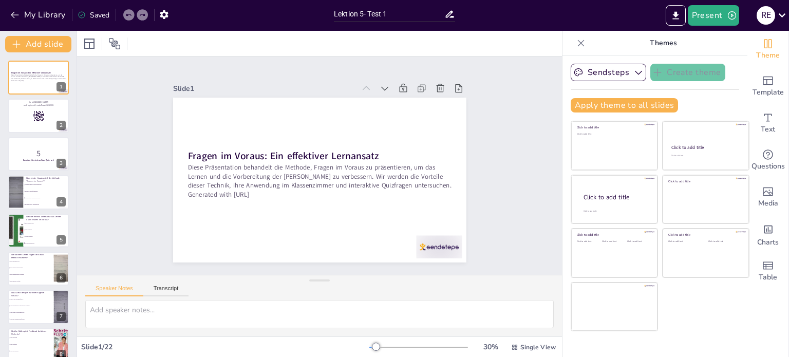
checkbox input "true"
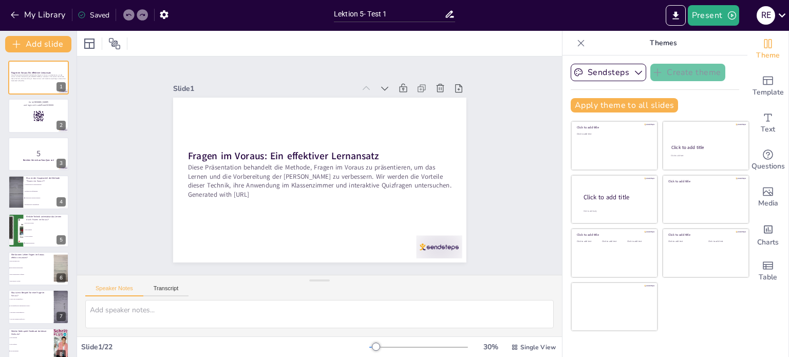
checkbox input "true"
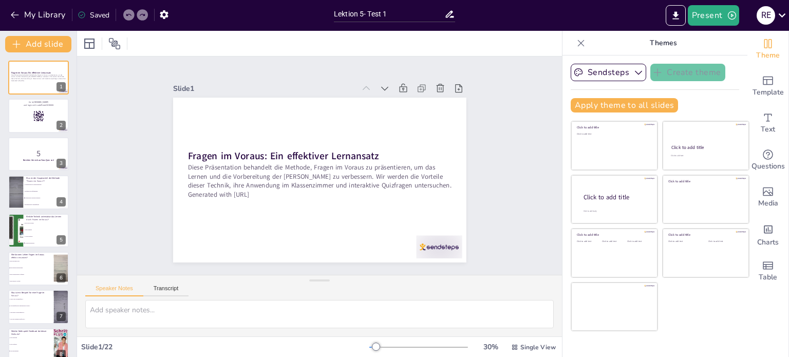
checkbox input "true"
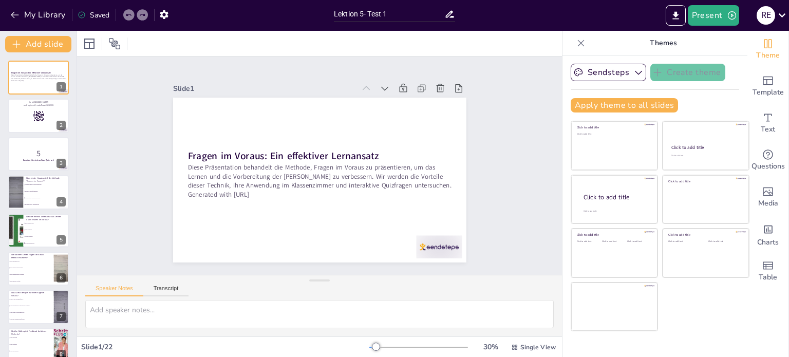
checkbox input "true"
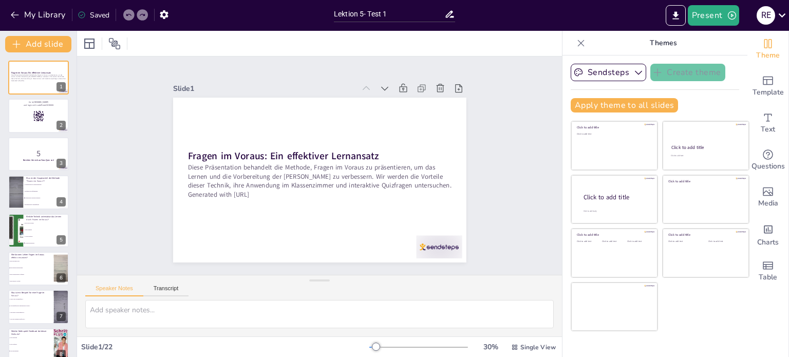
checkbox input "true"
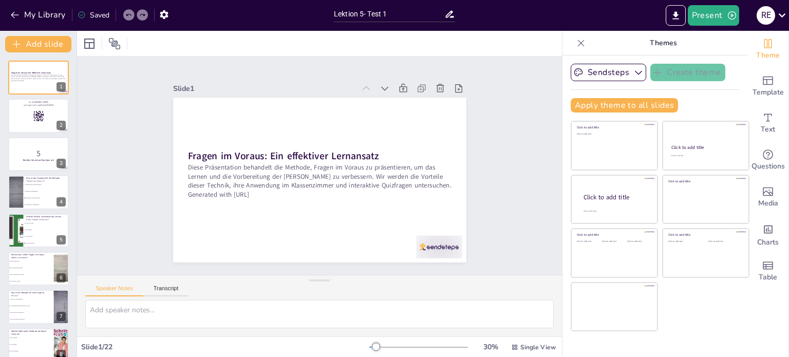
checkbox input "true"
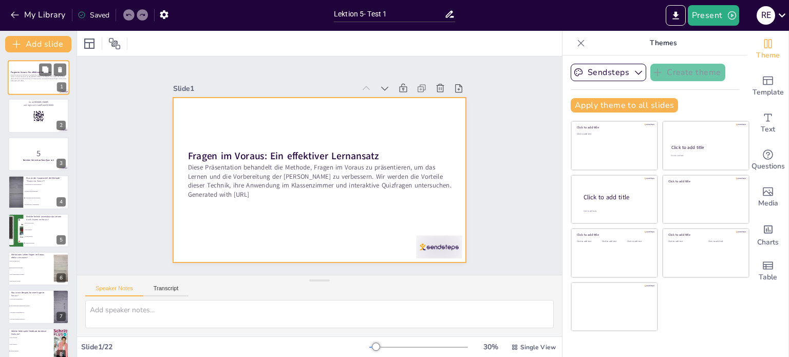
click at [32, 86] on div at bounding box center [39, 77] width 62 height 35
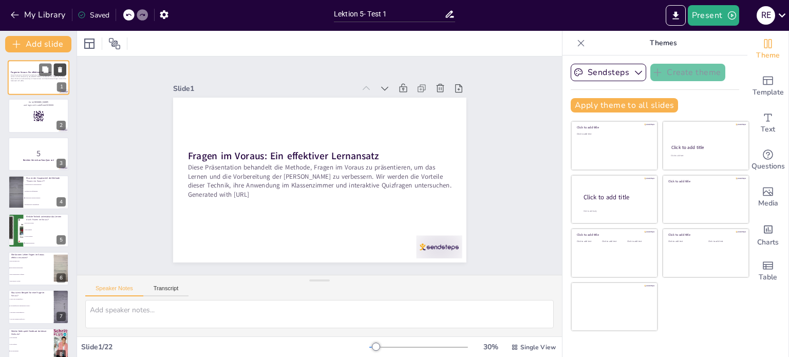
click at [59, 68] on icon at bounding box center [60, 70] width 4 height 6
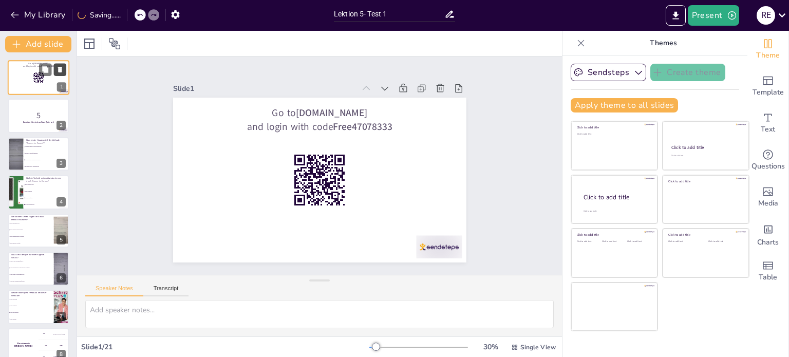
click at [59, 68] on icon at bounding box center [60, 70] width 4 height 6
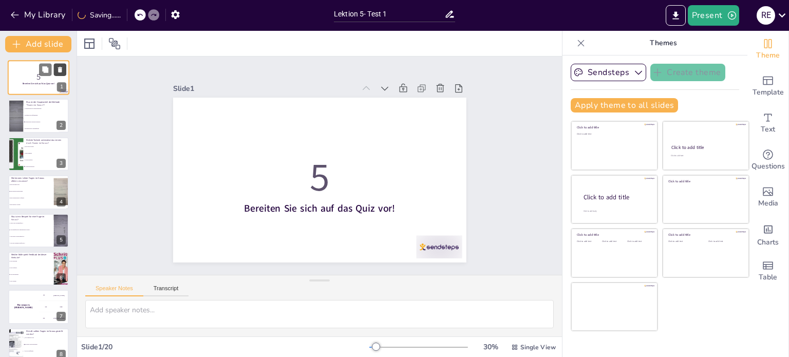
click at [59, 68] on icon at bounding box center [60, 70] width 4 height 6
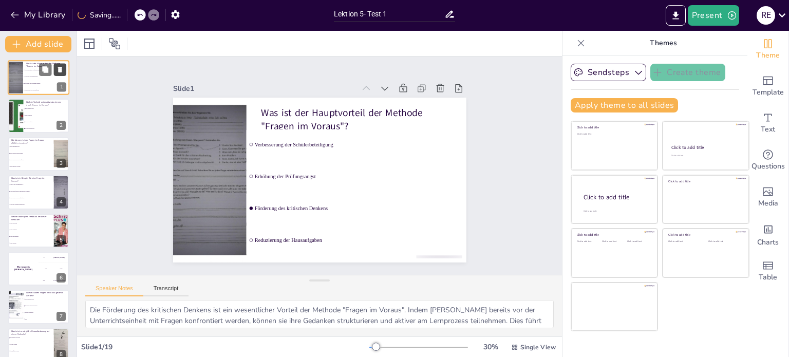
click at [59, 68] on icon at bounding box center [60, 70] width 4 height 6
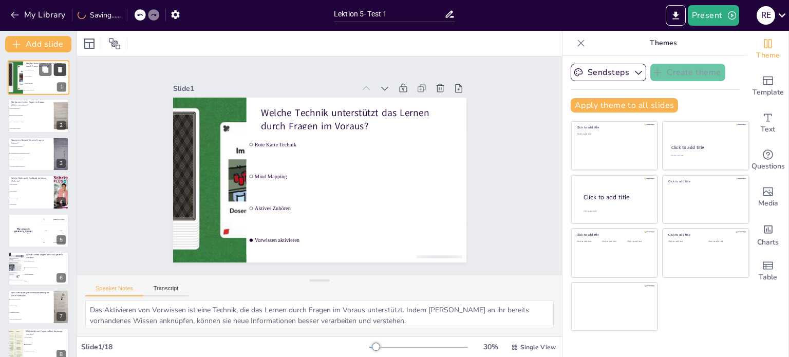
click at [59, 68] on icon at bounding box center [60, 70] width 4 height 6
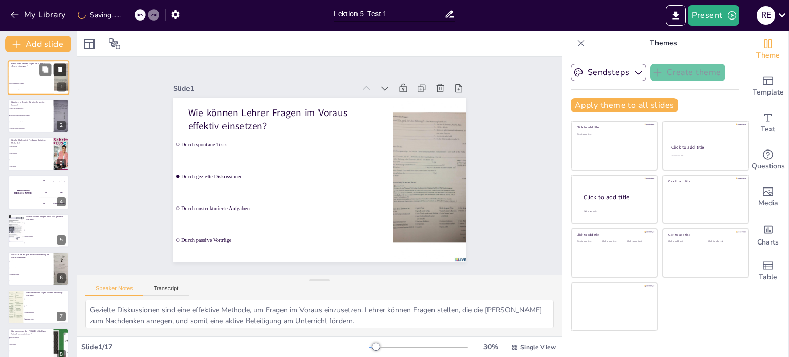
click at [59, 68] on icon at bounding box center [60, 70] width 4 height 6
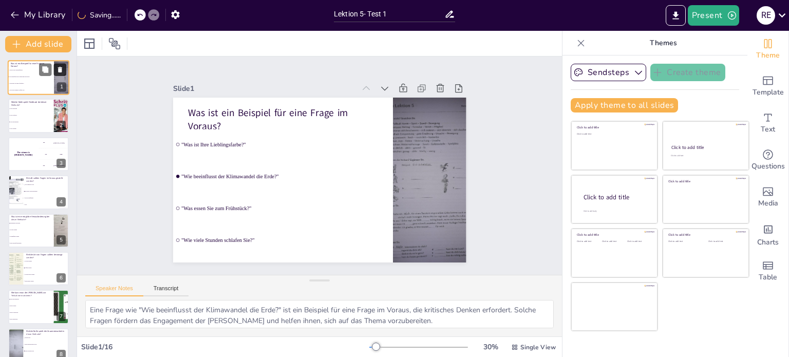
click at [59, 68] on icon at bounding box center [60, 70] width 4 height 6
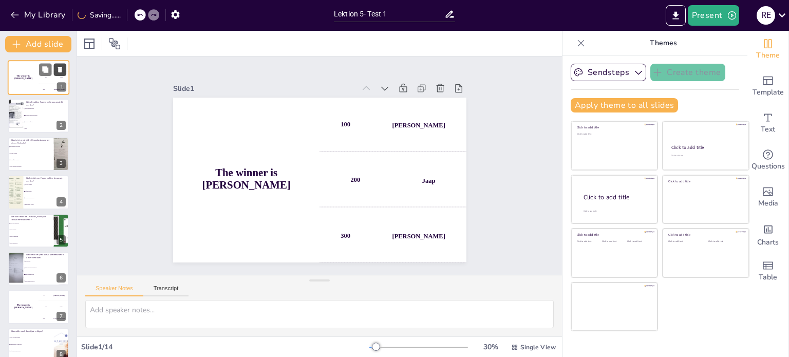
click at [59, 68] on icon at bounding box center [60, 70] width 4 height 6
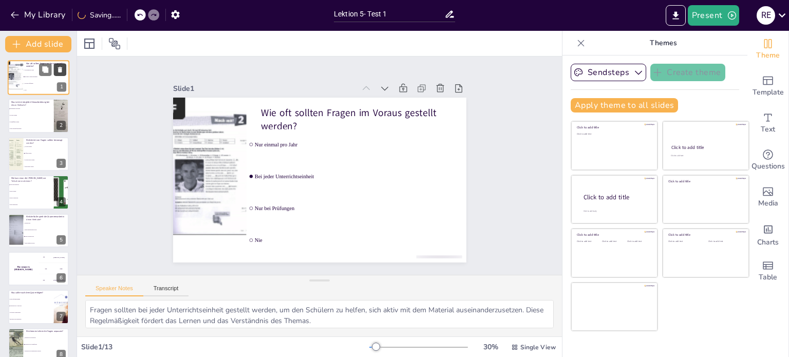
click at [59, 68] on icon at bounding box center [60, 70] width 4 height 6
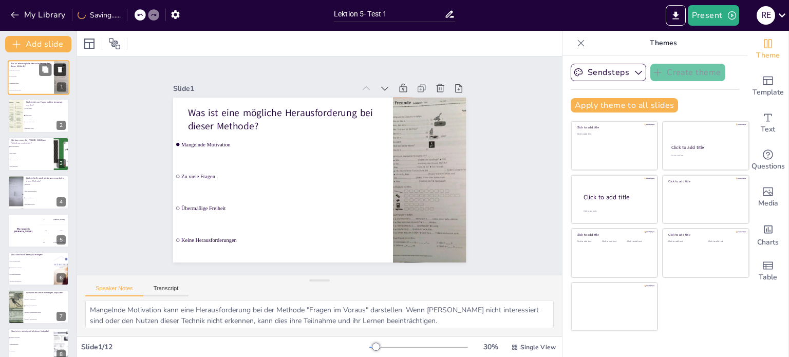
click at [59, 68] on icon at bounding box center [60, 70] width 4 height 6
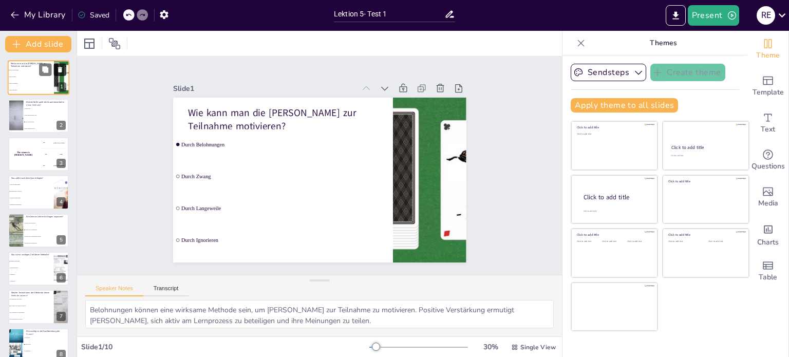
click at [59, 68] on icon at bounding box center [60, 70] width 4 height 6
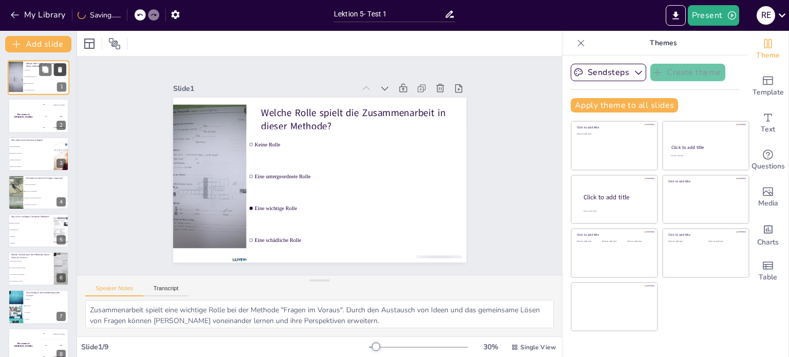
click at [59, 68] on icon at bounding box center [60, 70] width 4 height 6
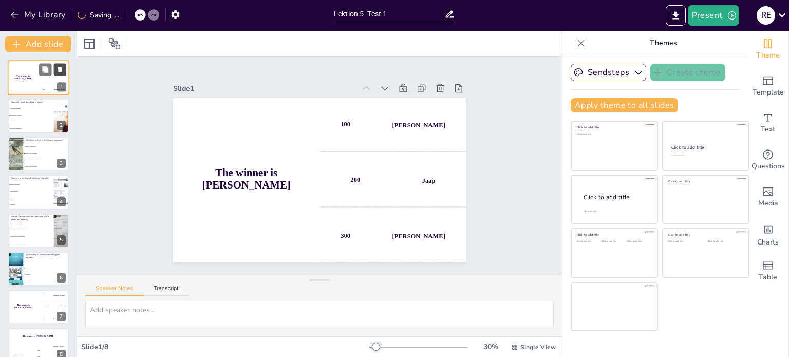
click at [59, 68] on icon at bounding box center [60, 70] width 4 height 6
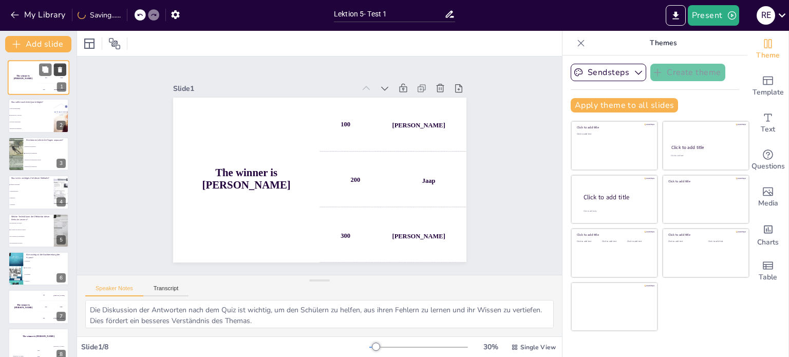
click at [59, 68] on icon at bounding box center [60, 70] width 4 height 6
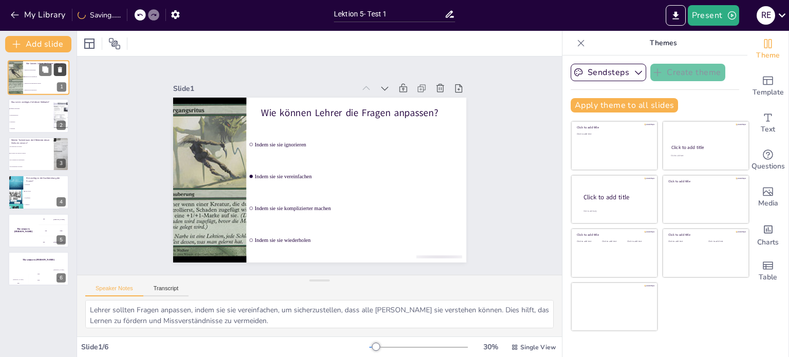
click at [59, 68] on icon at bounding box center [60, 70] width 4 height 6
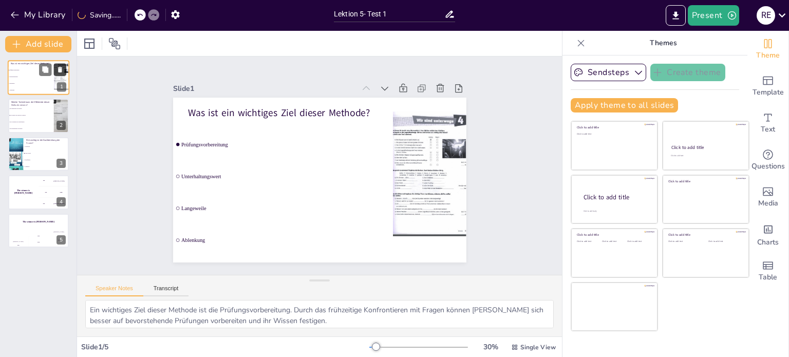
click at [59, 68] on icon at bounding box center [60, 70] width 4 height 6
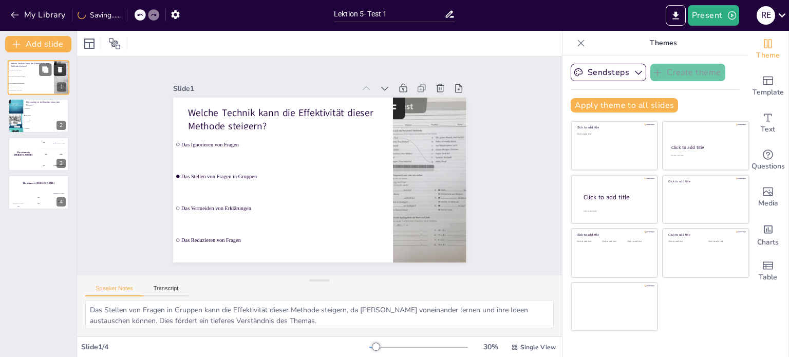
click at [59, 68] on icon at bounding box center [60, 70] width 4 height 6
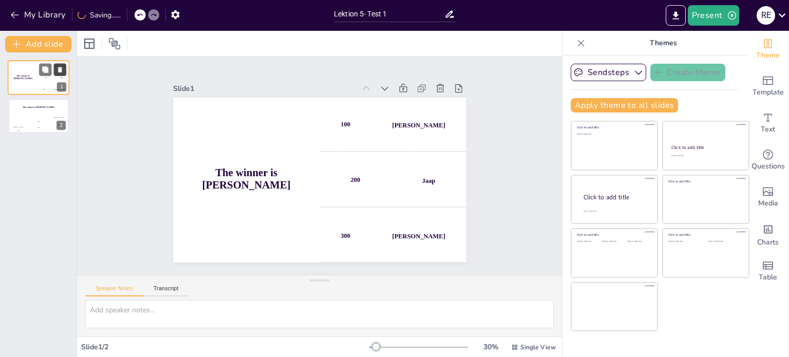
click at [59, 68] on icon at bounding box center [60, 70] width 4 height 6
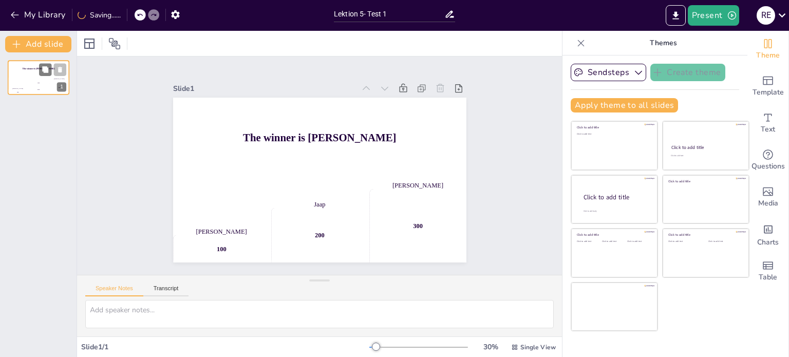
click at [59, 68] on icon at bounding box center [60, 70] width 4 height 6
click at [62, 70] on icon at bounding box center [60, 69] width 7 height 7
click at [11, 20] on icon "button" at bounding box center [15, 15] width 10 height 10
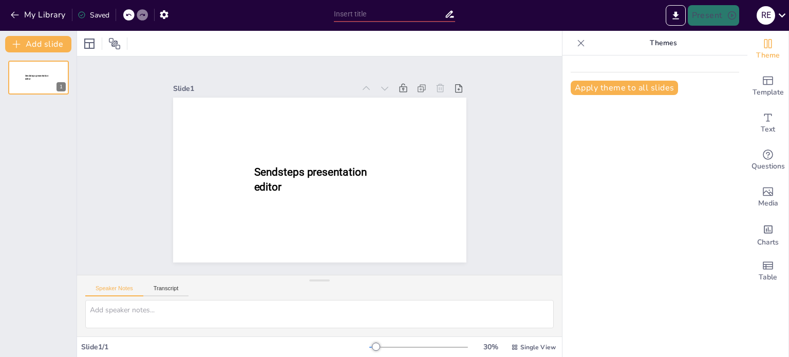
type input "New Sendsteps"
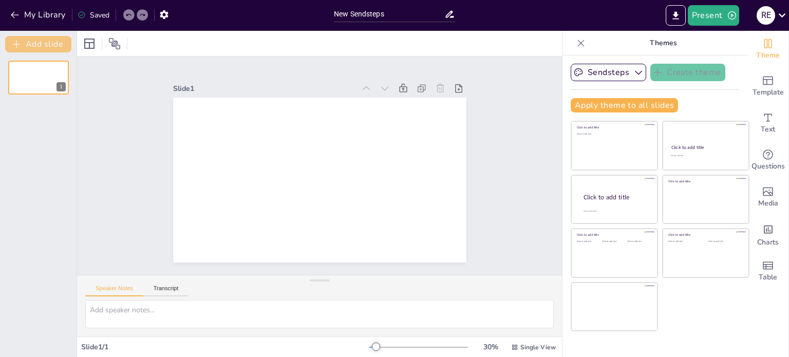
click at [28, 47] on button "Add slide" at bounding box center [38, 44] width 66 height 16
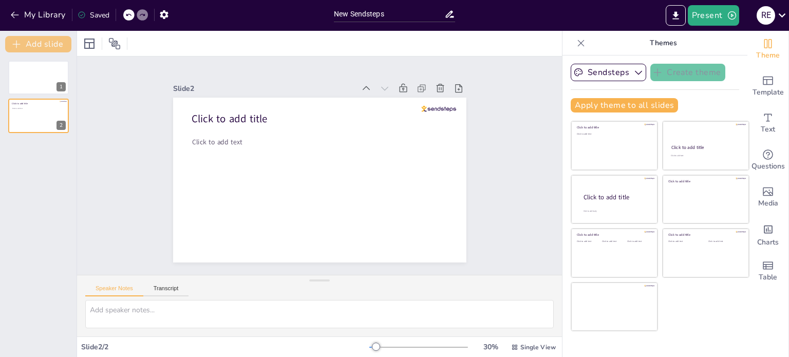
click at [28, 47] on button "Add slide" at bounding box center [38, 44] width 66 height 16
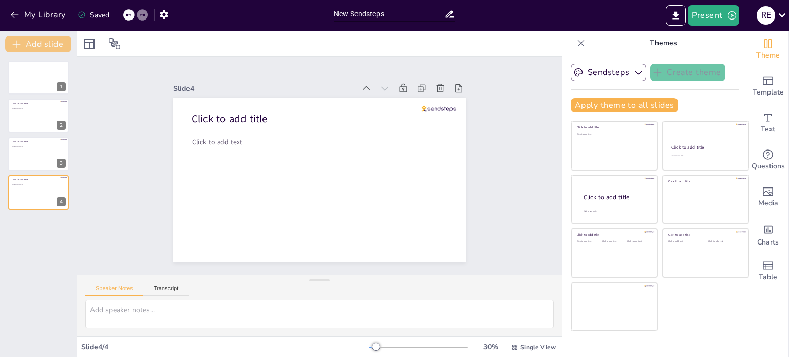
click at [28, 47] on button "Add slide" at bounding box center [38, 44] width 66 height 16
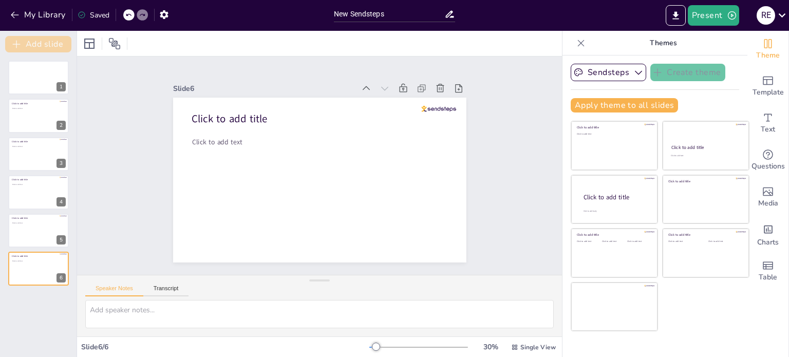
click at [28, 47] on button "Add slide" at bounding box center [38, 44] width 66 height 16
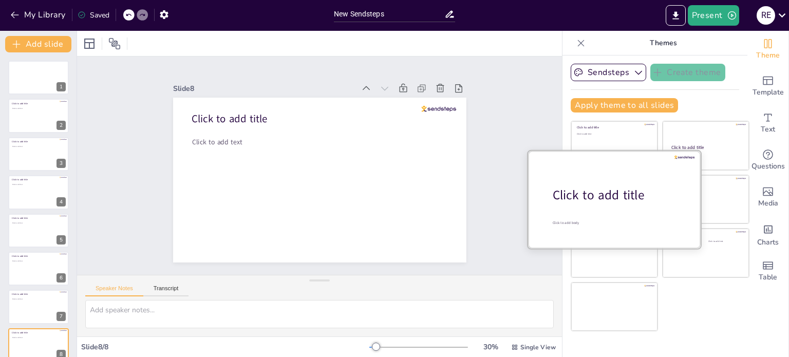
click at [607, 203] on div "Click to add title" at bounding box center [618, 195] width 131 height 17
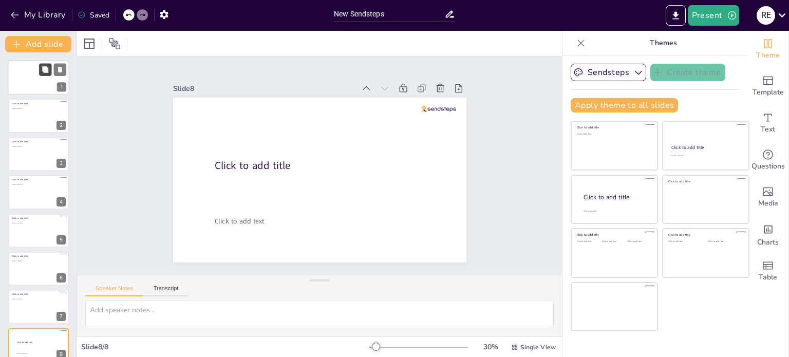
click at [45, 71] on icon at bounding box center [45, 69] width 6 height 6
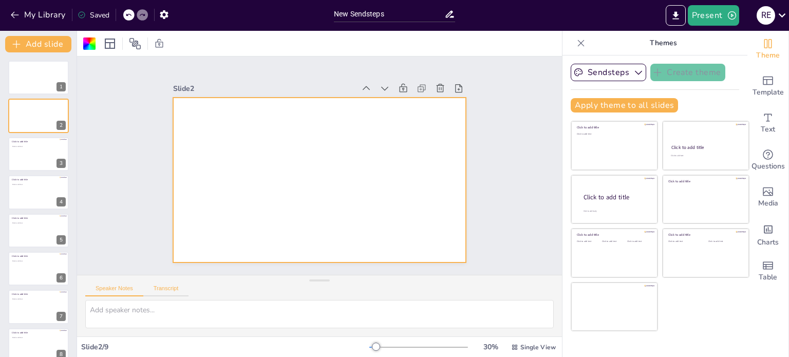
click at [164, 289] on button "Transcript" at bounding box center [166, 290] width 46 height 11
click at [514, 289] on button "Microsoft David - English (United States) (en-US)" at bounding box center [478, 281] width 103 height 16
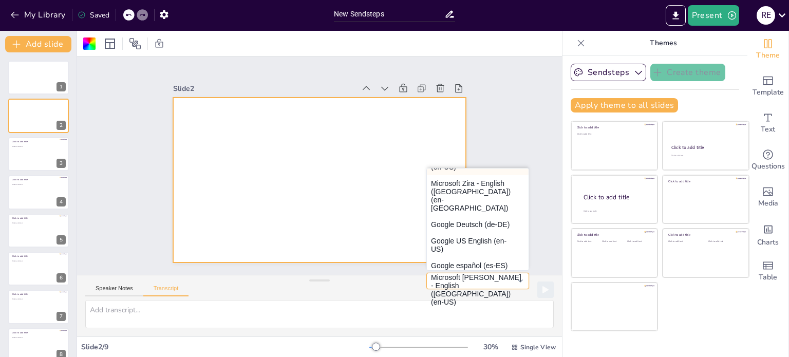
scroll to position [94, 0]
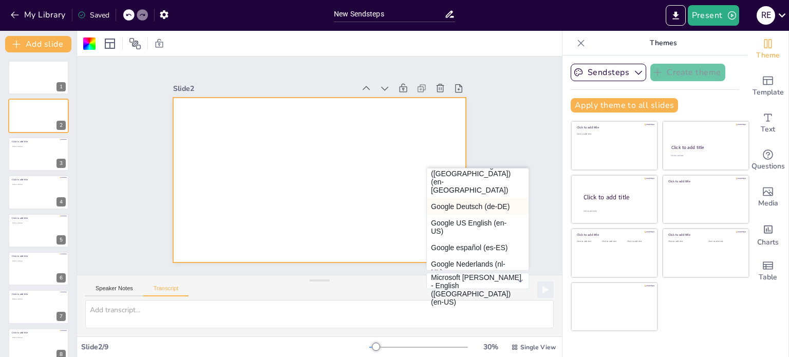
click at [473, 198] on button "Google Deutsch (de-DE)" at bounding box center [478, 206] width 102 height 16
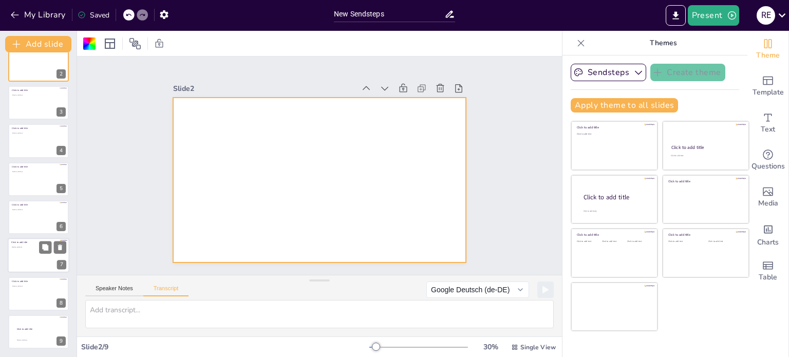
scroll to position [0, 0]
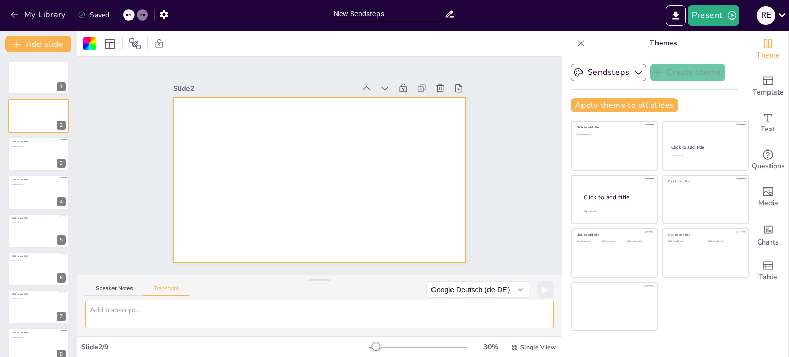
click at [389, 327] on textarea at bounding box center [319, 314] width 469 height 28
paste textarea "[9:48 am, 14/09/2025] Frau Zinab: Ergänzen Sie den Dialog! Tina: --------------…"
click at [543, 286] on icon at bounding box center [546, 289] width 6 height 7
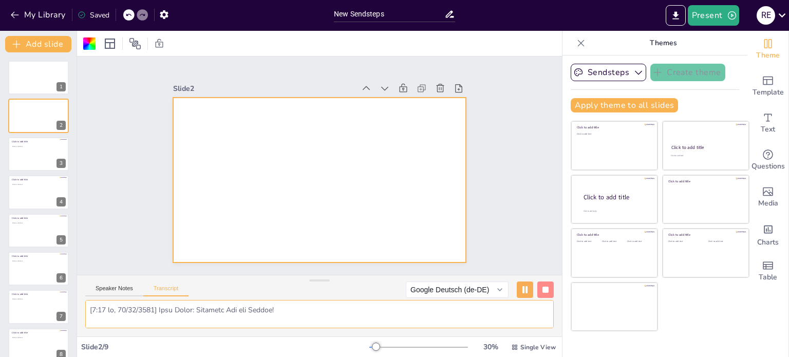
click at [204, 307] on textarea at bounding box center [319, 314] width 469 height 28
click at [201, 316] on textarea at bounding box center [319, 314] width 469 height 28
click at [204, 313] on textarea at bounding box center [319, 314] width 469 height 28
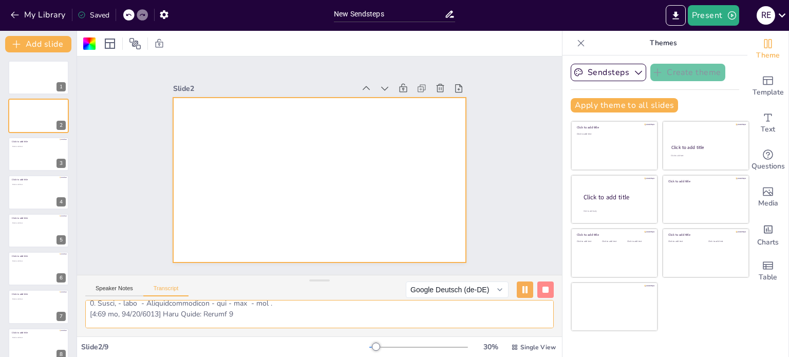
scroll to position [1254, 0]
click at [202, 310] on textarea at bounding box center [319, 314] width 469 height 28
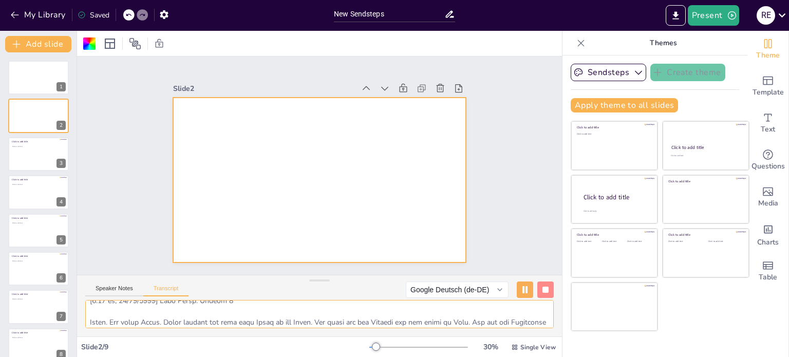
scroll to position [1418, 0]
click at [200, 310] on textarea at bounding box center [319, 314] width 469 height 28
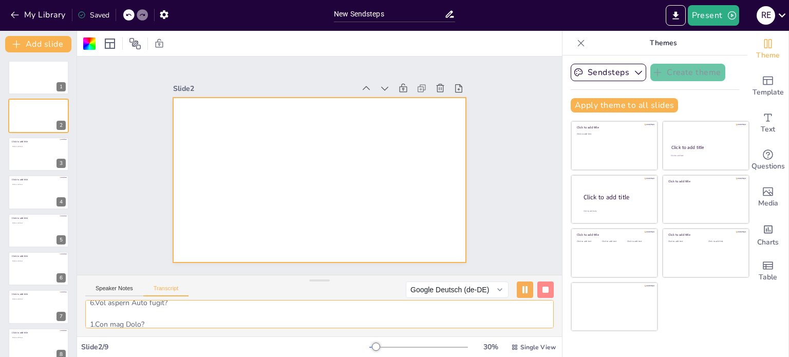
scroll to position [1704, 0]
drag, startPoint x: 199, startPoint y: 308, endPoint x: 95, endPoint y: 318, distance: 105.3
click at [95, 318] on textarea at bounding box center [319, 314] width 469 height 28
click at [211, 322] on textarea at bounding box center [319, 314] width 469 height 28
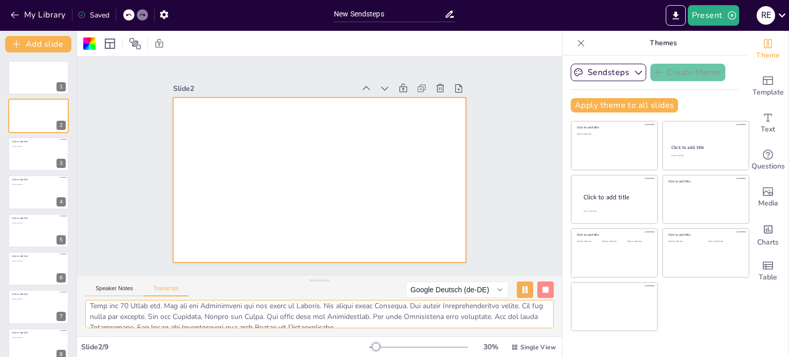
scroll to position [1581, 0]
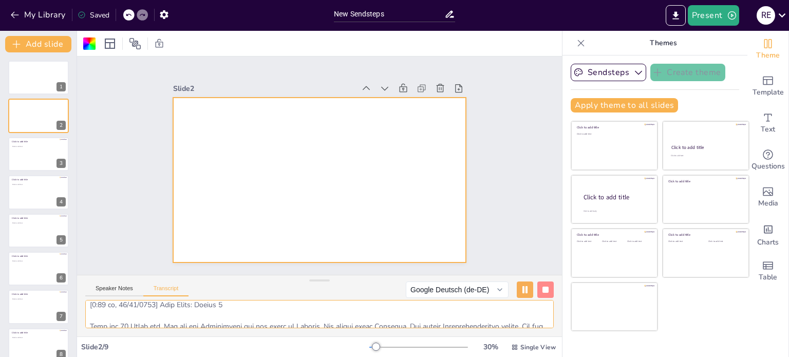
click at [200, 320] on textarea at bounding box center [319, 314] width 469 height 28
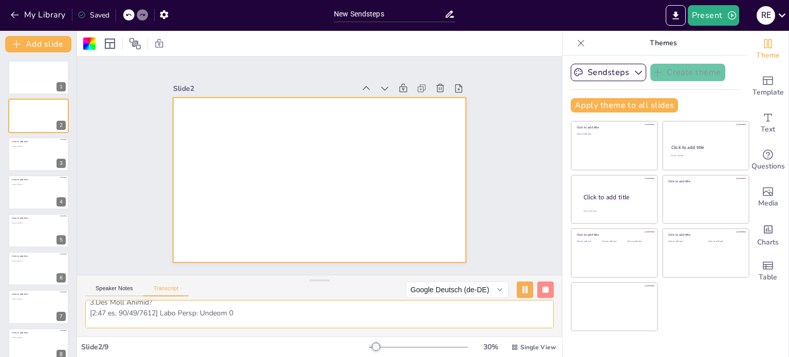
click at [201, 323] on textarea at bounding box center [319, 314] width 469 height 28
type textarea "Ergänzen Sie den Dialog! Tina: -------------------- gehst du im Sommer? Tom: Ic…"
click at [523, 291] on rect at bounding box center [524, 289] width 2 height 7
click at [523, 291] on icon at bounding box center [525, 290] width 5 height 6
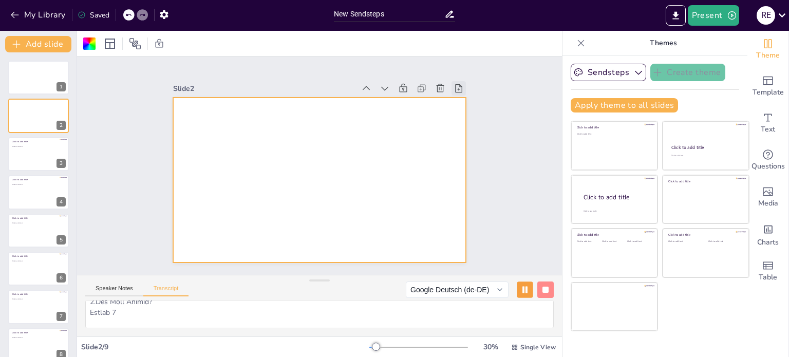
click at [454, 88] on icon at bounding box center [459, 88] width 10 height 10
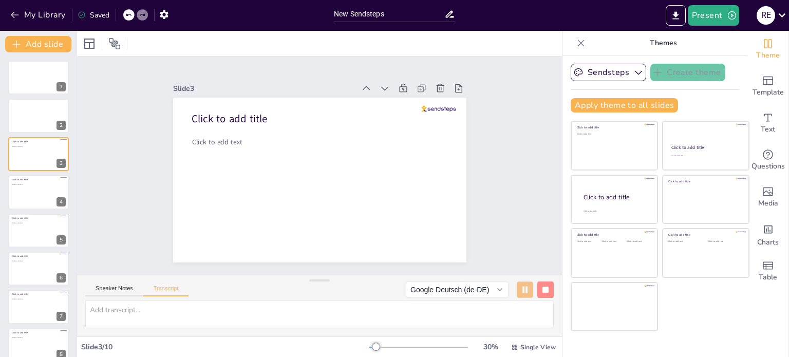
scroll to position [0, 0]
click at [201, 319] on textarea at bounding box center [319, 314] width 469 height 28
click at [27, 108] on div at bounding box center [39, 116] width 62 height 35
type textarea "Ergänzen Sie den Dialog! Tina: -------------------- gehst du im Sommer? Tom: Ic…"
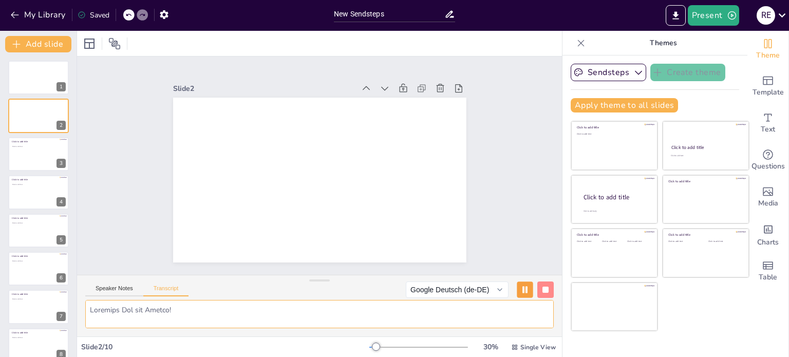
click at [119, 311] on textarea at bounding box center [319, 314] width 469 height 28
click at [9, 71] on div at bounding box center [39, 77] width 62 height 35
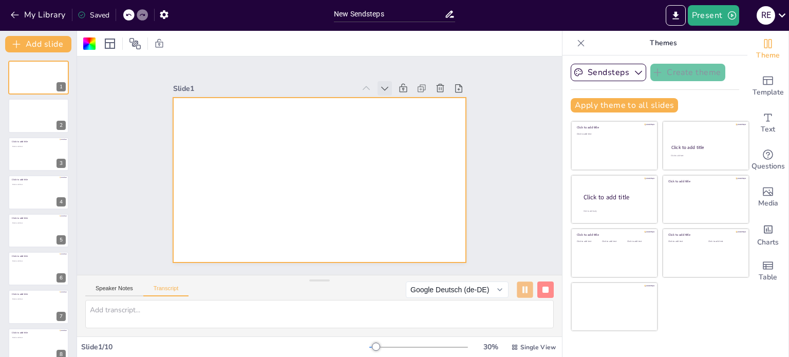
click at [380, 86] on icon at bounding box center [385, 88] width 10 height 10
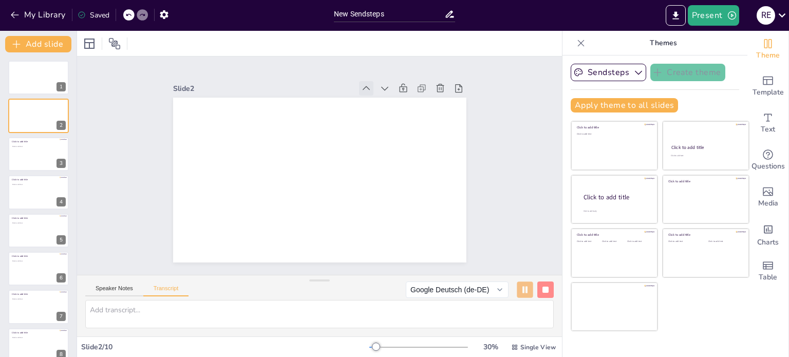
click at [361, 86] on icon at bounding box center [366, 88] width 10 height 10
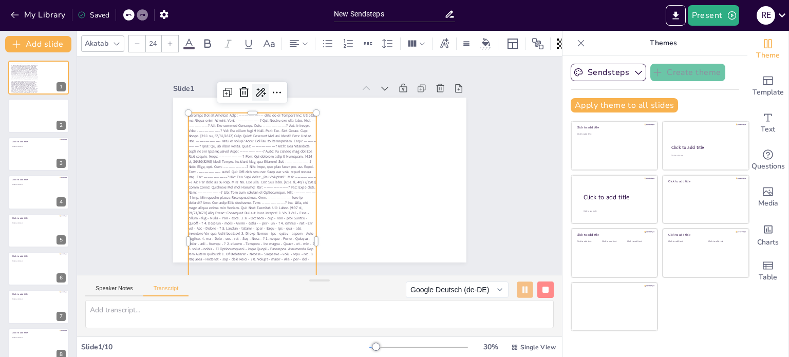
click at [257, 94] on icon at bounding box center [260, 92] width 12 height 12
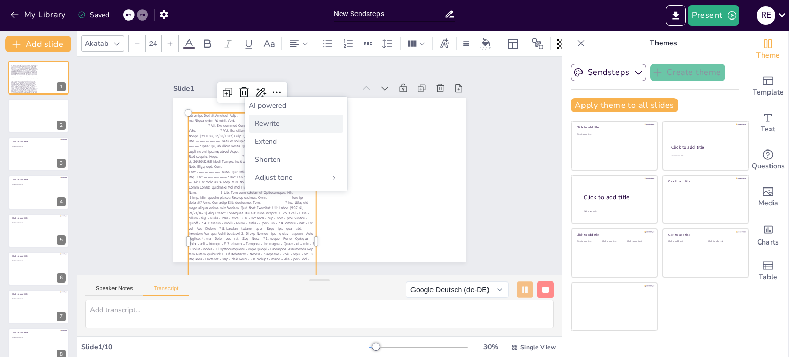
click at [287, 115] on div "Rewrite" at bounding box center [296, 124] width 95 height 18
click at [19, 120] on div at bounding box center [39, 116] width 62 height 35
type textarea "Ergänzen Sie den Dialog! Tina: -------------------- gehst du im Sommer? Tom: Ic…"
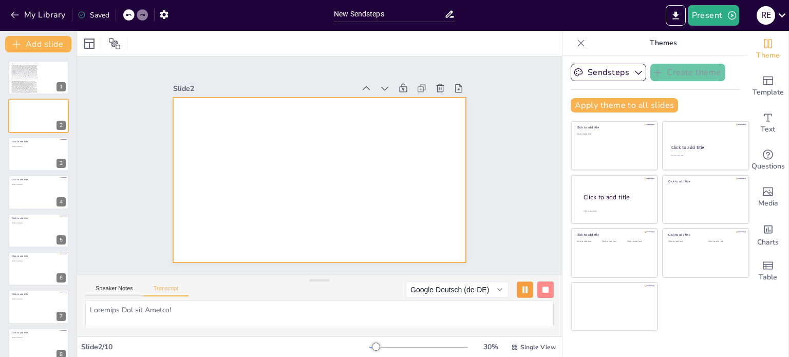
click at [195, 133] on div at bounding box center [319, 180] width 293 height 165
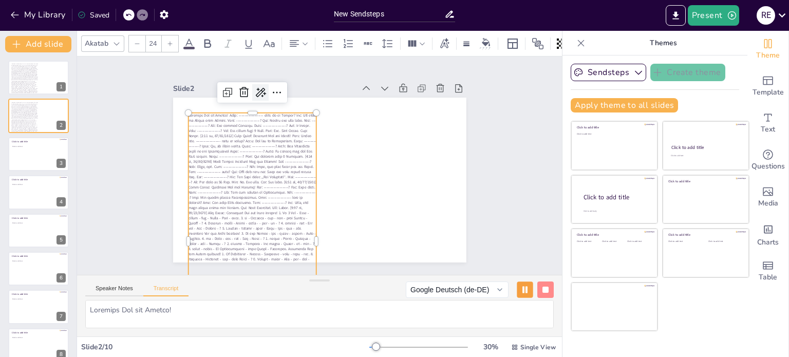
click at [257, 88] on icon at bounding box center [260, 92] width 12 height 12
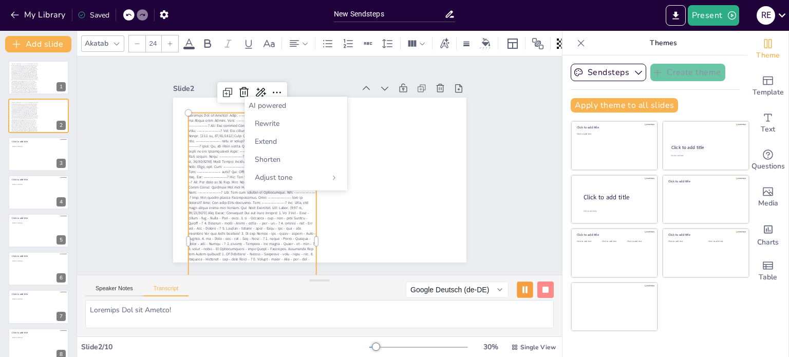
click at [274, 105] on div "AI powered" at bounding box center [296, 106] width 95 height 10
click at [339, 180] on div "Adjust tone" at bounding box center [296, 178] width 95 height 18
click at [250, 107] on icon at bounding box center [252, 106] width 6 height 6
click at [282, 143] on div "Extend" at bounding box center [296, 142] width 95 height 18
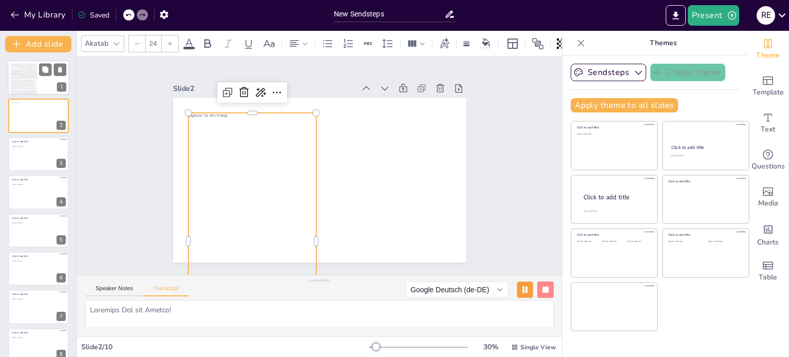
click at [23, 68] on span at bounding box center [24, 91] width 27 height 55
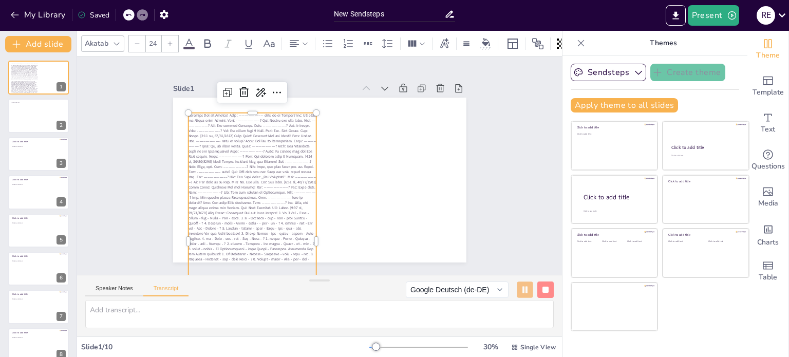
click at [228, 130] on span at bounding box center [252, 244] width 128 height 262
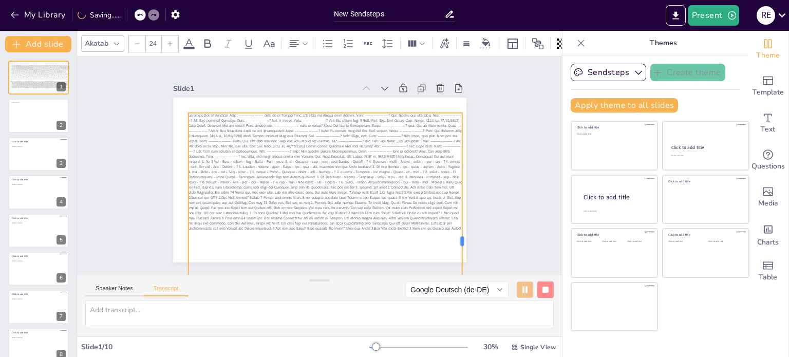
drag, startPoint x: 310, startPoint y: 237, endPoint x: 456, endPoint y: 202, distance: 150.0
click at [463, 202] on div at bounding box center [467, 241] width 8 height 256
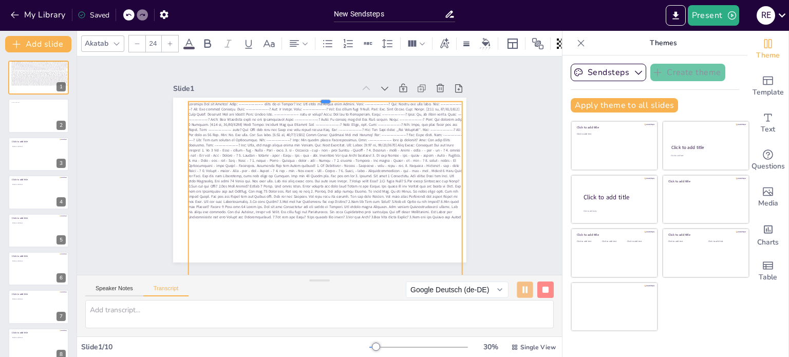
drag, startPoint x: 315, startPoint y: 105, endPoint x: 315, endPoint y: 94, distance: 11.3
click at [315, 94] on div at bounding box center [325, 98] width 274 height 8
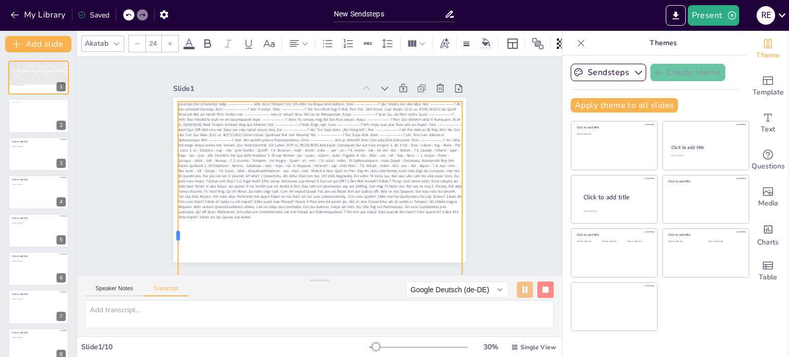
drag, startPoint x: 179, startPoint y: 227, endPoint x: 169, endPoint y: 228, distance: 10.3
click at [170, 228] on div at bounding box center [174, 236] width 8 height 268
click at [108, 36] on div "Akatab" at bounding box center [97, 43] width 28 height 14
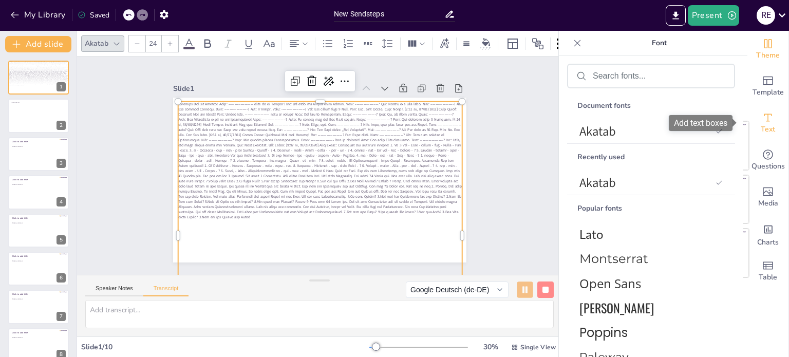
click at [762, 120] on icon "Add text boxes" at bounding box center [768, 118] width 12 height 12
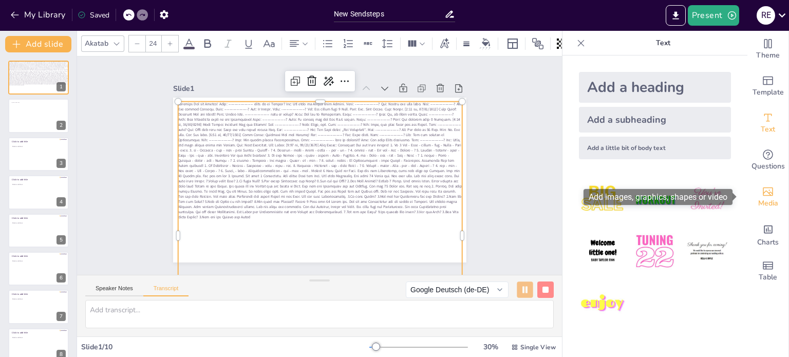
click at [762, 186] on icon "Add images, graphics, shapes or video" at bounding box center [768, 192] width 12 height 12
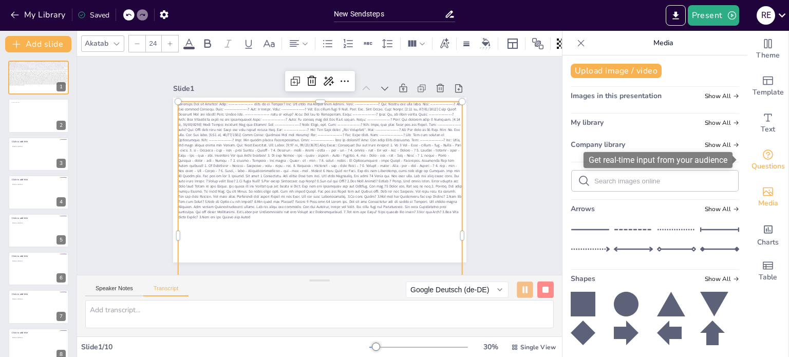
click at [761, 163] on span "Questions" at bounding box center [768, 166] width 33 height 11
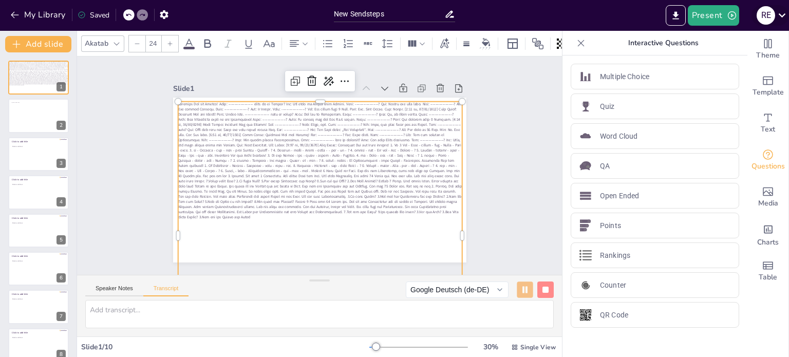
click at [783, 18] on icon at bounding box center [782, 15] width 14 height 14
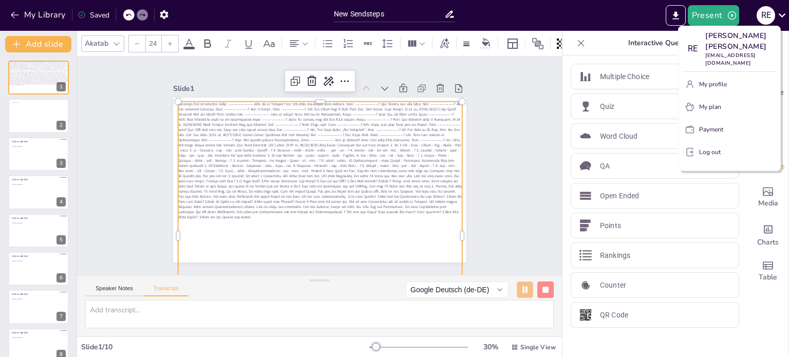
click at [14, 19] on div at bounding box center [394, 178] width 789 height 357
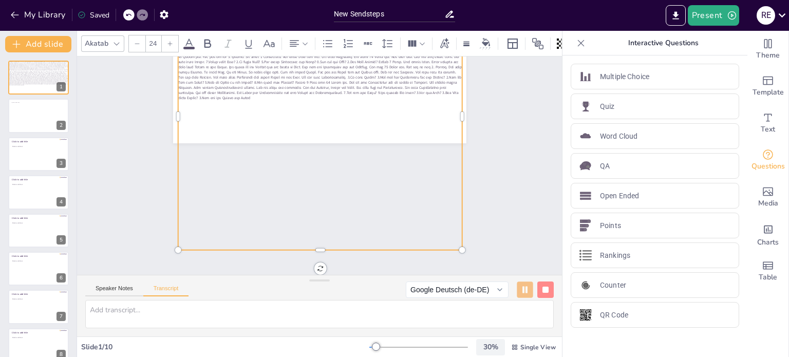
scroll to position [123, 0]
click at [524, 350] on span "Single View" at bounding box center [538, 347] width 35 height 8
click at [123, 343] on div "Slide 1 / 10" at bounding box center [225, 347] width 288 height 10
click at [144, 345] on div "Slide 1 / 10" at bounding box center [225, 347] width 288 height 10
click at [162, 312] on textarea at bounding box center [319, 314] width 469 height 28
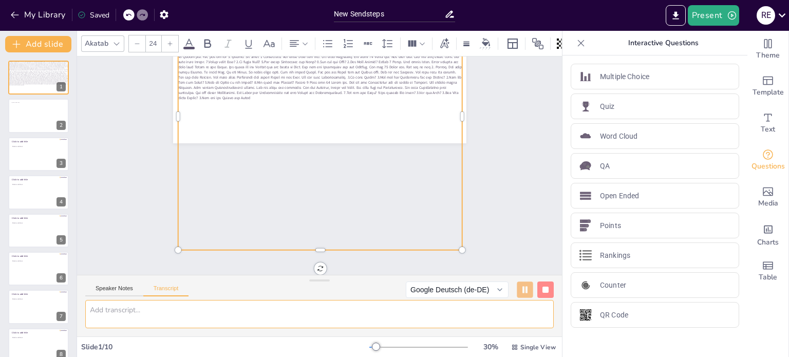
scroll to position [0, 0]
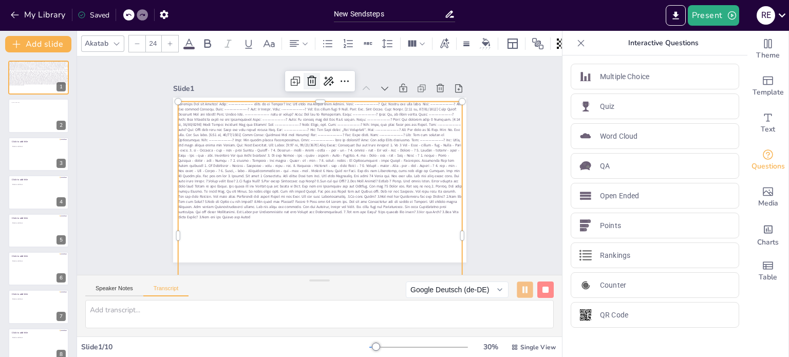
click at [306, 80] on icon at bounding box center [312, 81] width 12 height 12
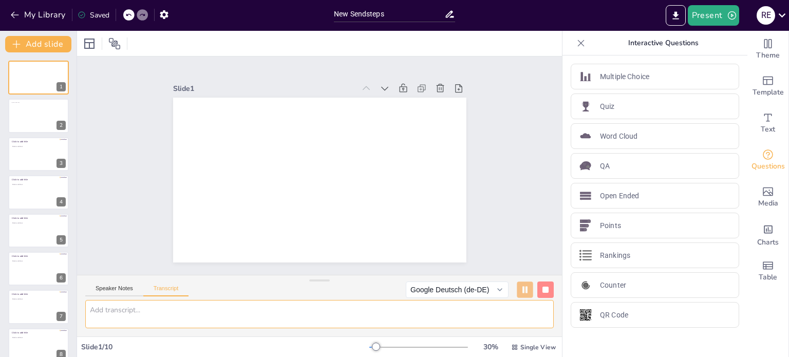
click at [152, 313] on textarea at bounding box center [319, 314] width 469 height 28
paste textarea "Ergänzen Sie den Dialog! Tina: -------------------- gehst du im Sommer? Tom: Ic…"
type textarea "Ergänzen Sie den Dialog! Tina: -------------------- gehst du im Sommer? Tom: Ic…"
click at [14, 11] on icon "button" at bounding box center [15, 15] width 10 height 10
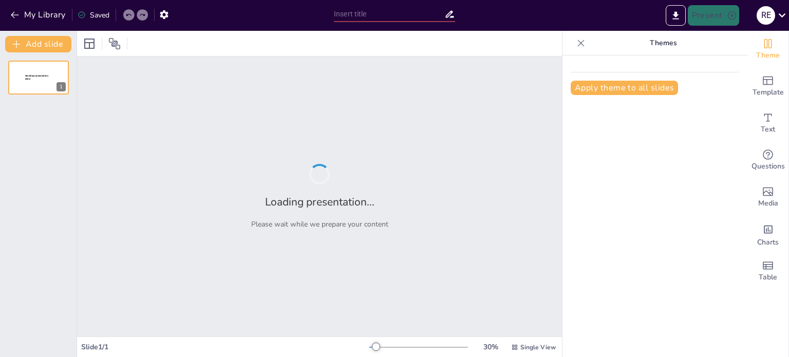
type input "Lektion 5 Test 1"
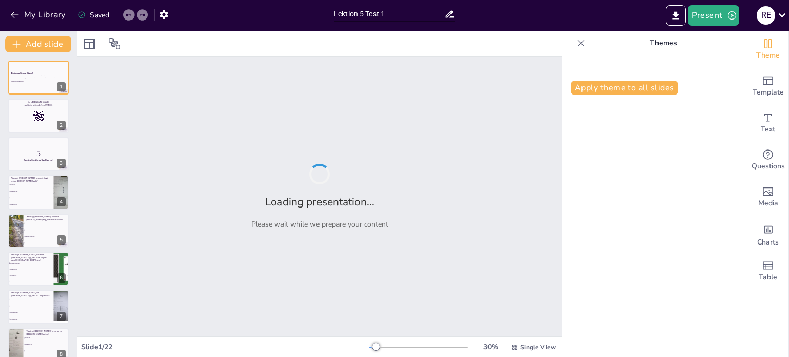
checkbox input "true"
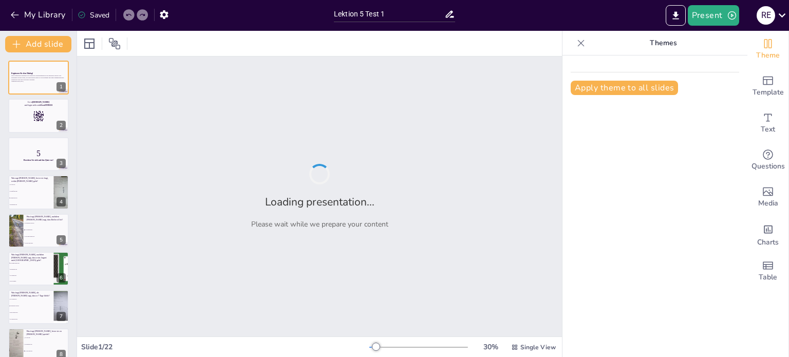
checkbox input "true"
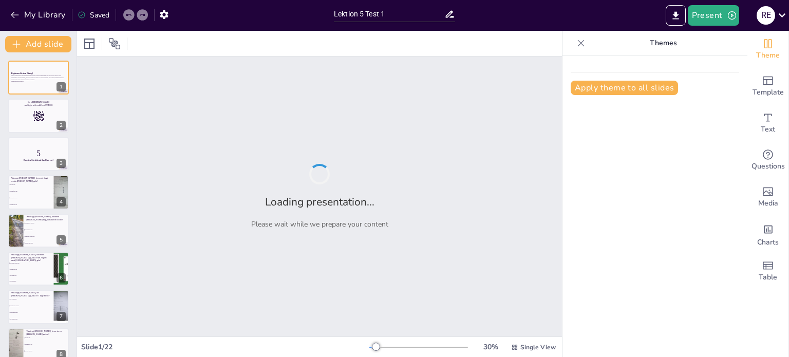
checkbox input "true"
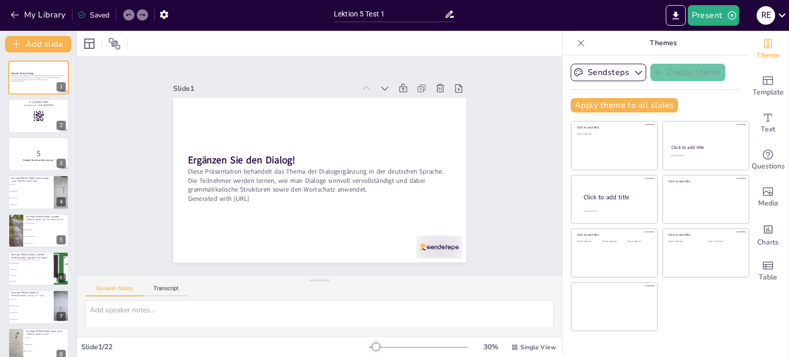
checkbox input "true"
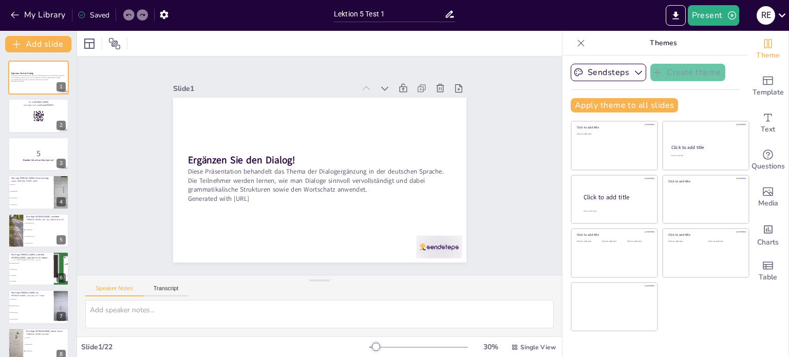
checkbox input "true"
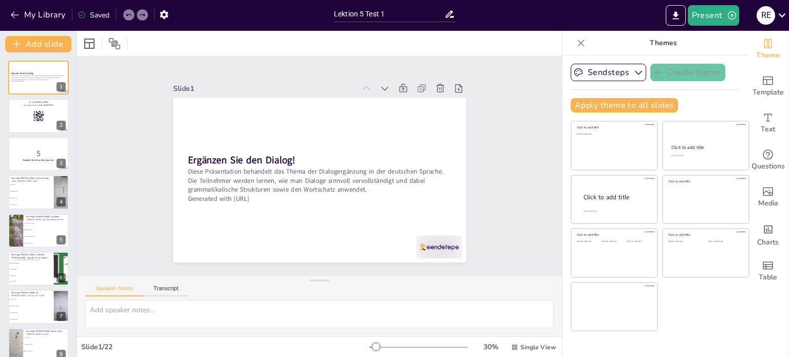
checkbox input "true"
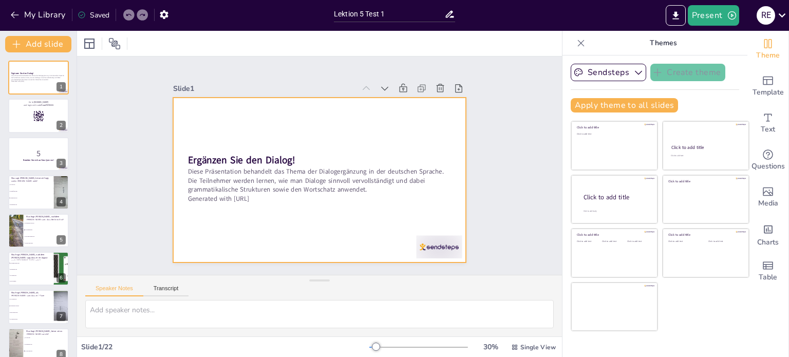
checkbox input "true"
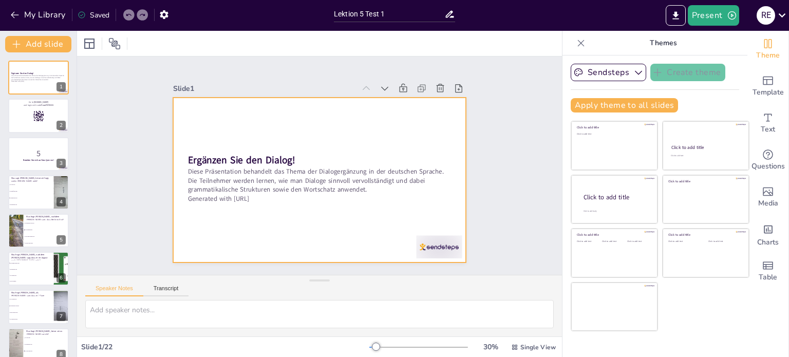
checkbox input "true"
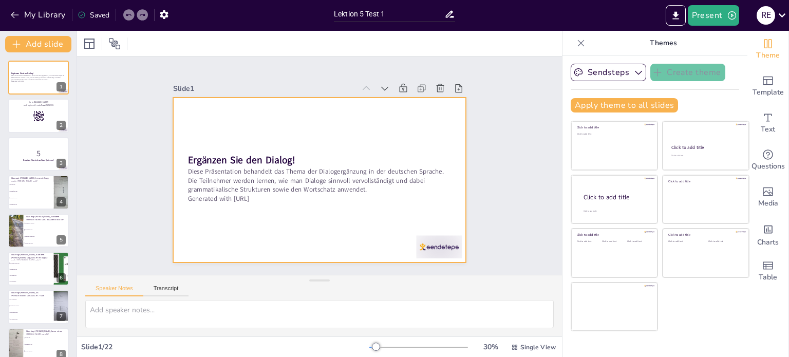
checkbox input "true"
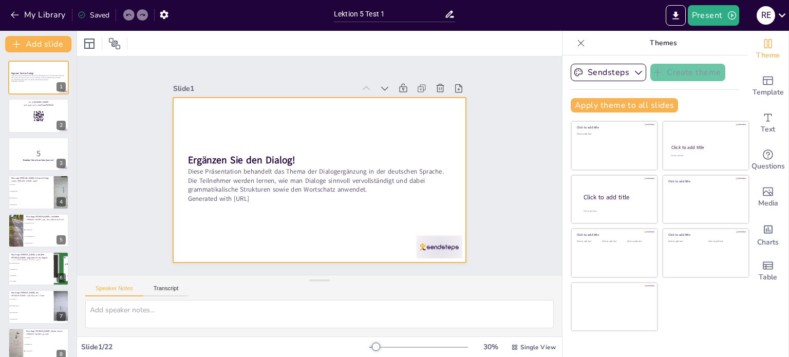
checkbox input "true"
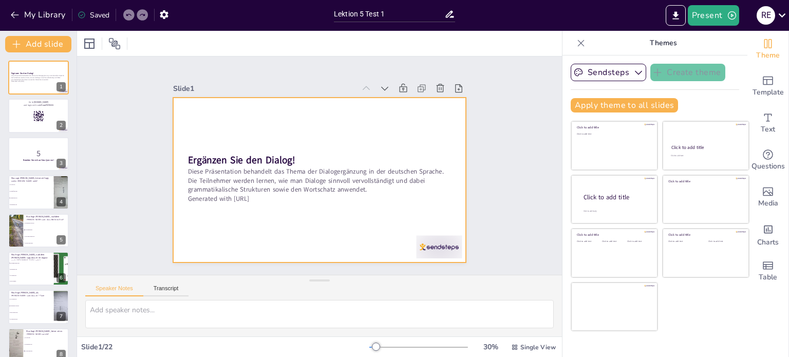
checkbox input "true"
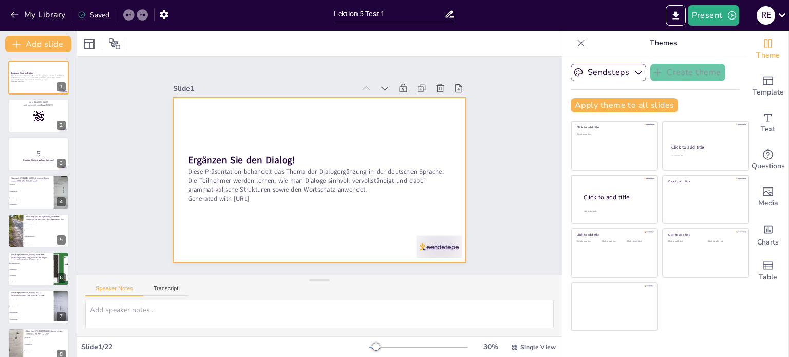
checkbox input "true"
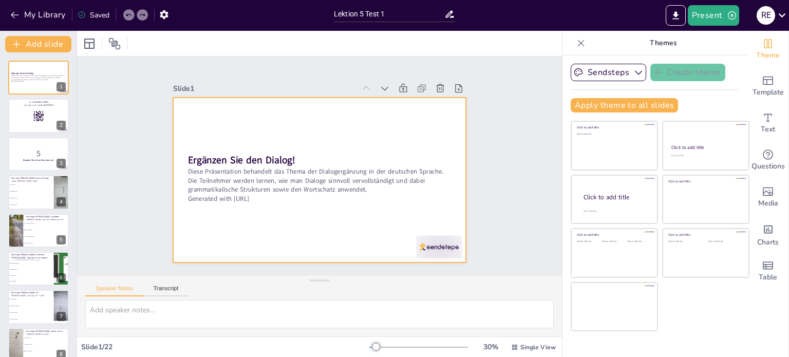
checkbox input "true"
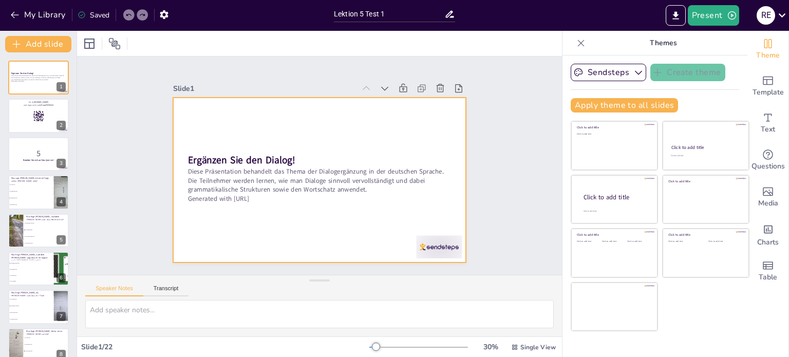
checkbox input "true"
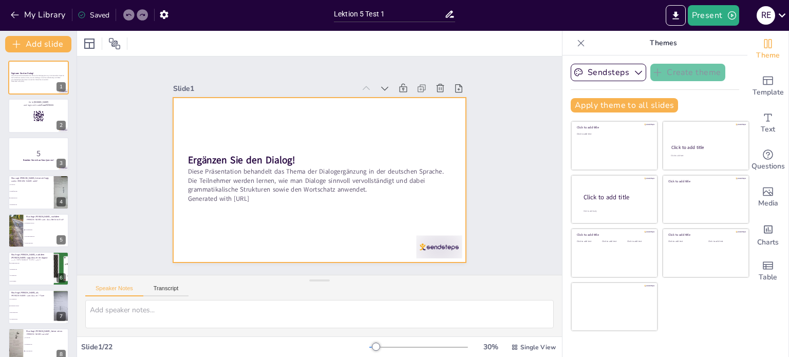
checkbox input "true"
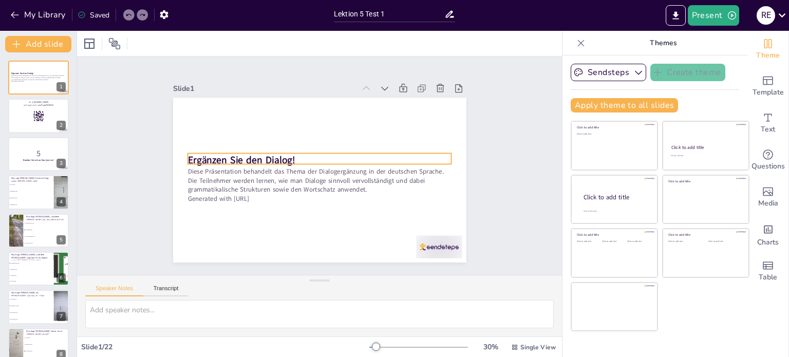
checkbox input "true"
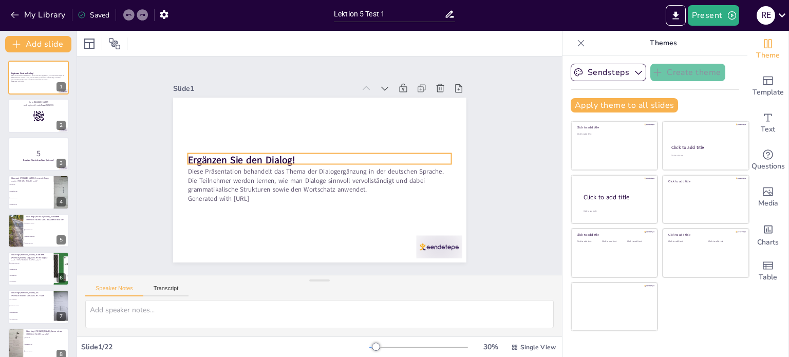
checkbox input "true"
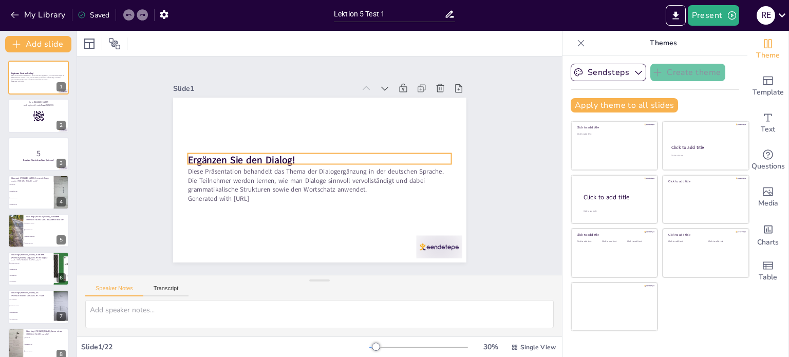
checkbox input "true"
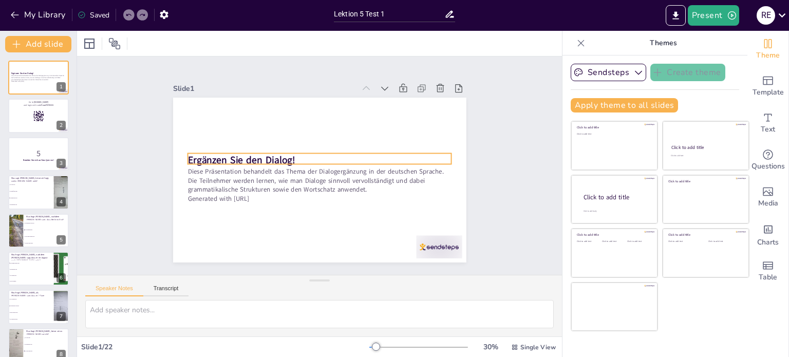
checkbox input "true"
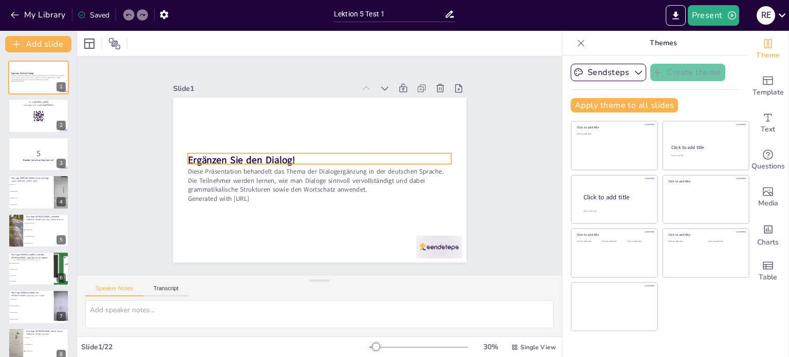
checkbox input "true"
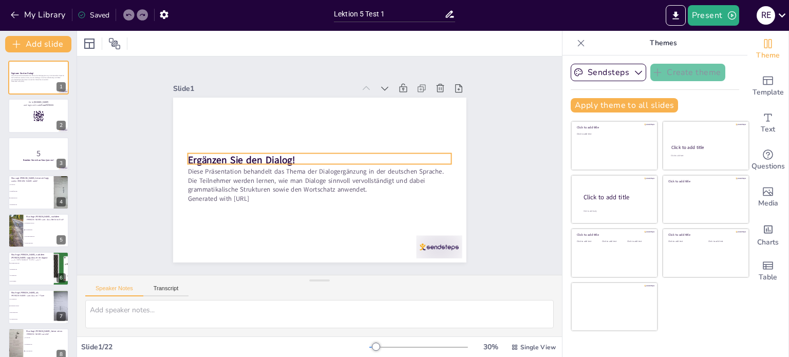
checkbox input "true"
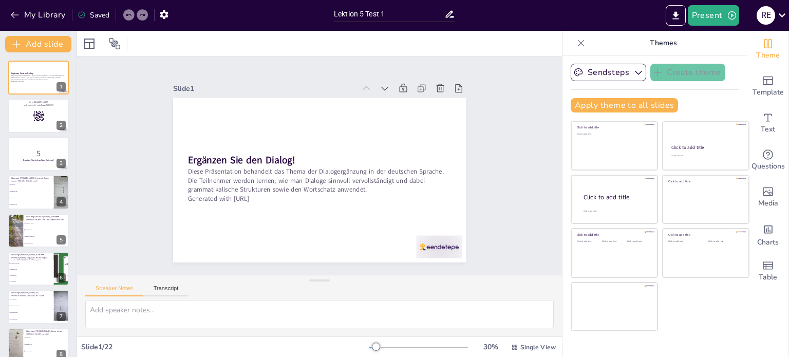
checkbox input "true"
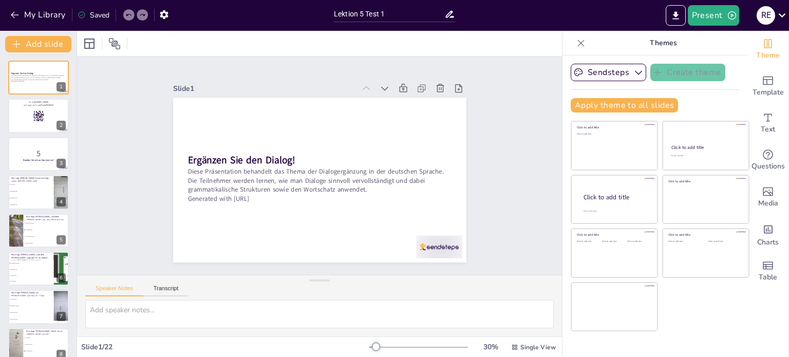
checkbox input "true"
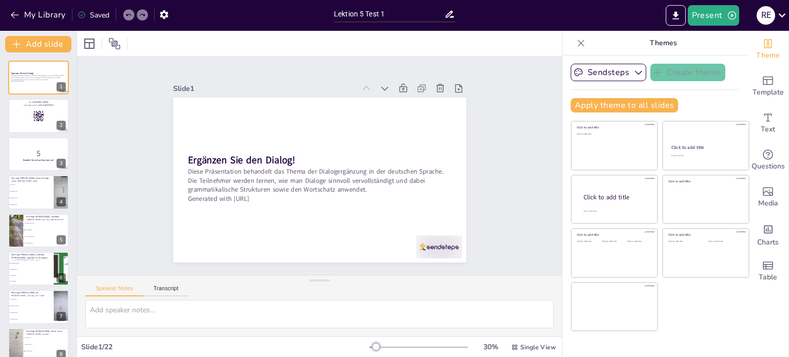
checkbox input "true"
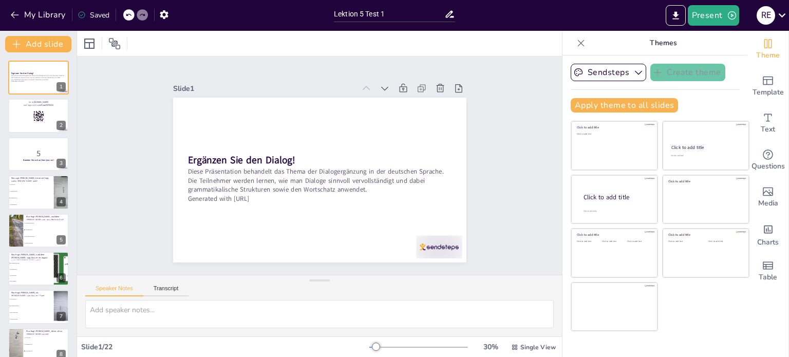
checkbox input "true"
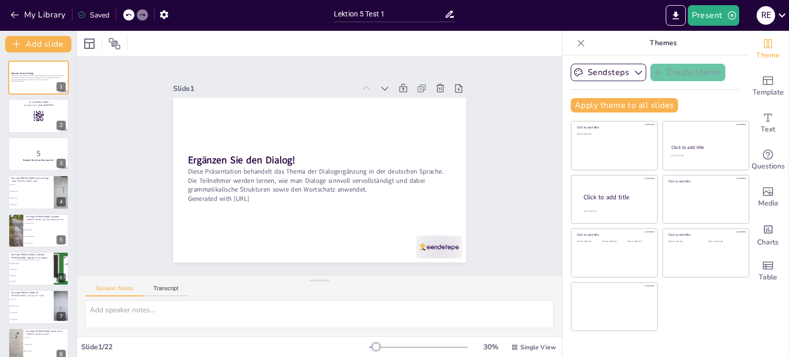
checkbox input "true"
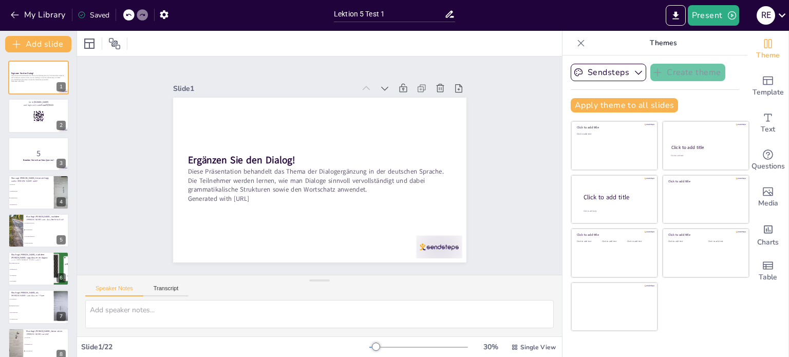
checkbox input "true"
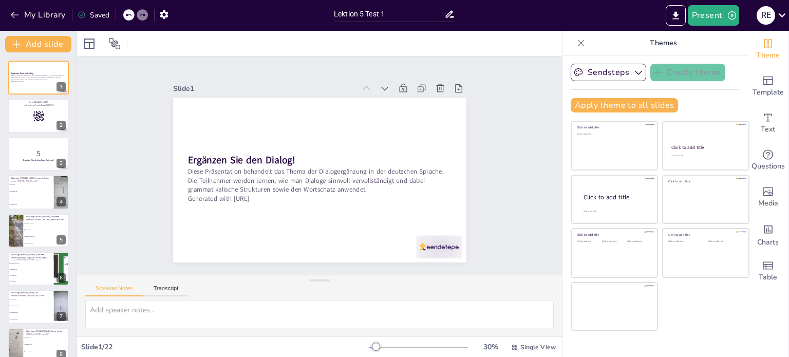
checkbox input "true"
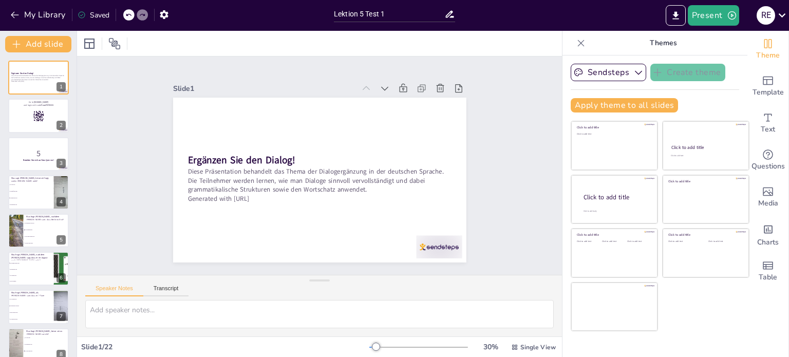
checkbox input "true"
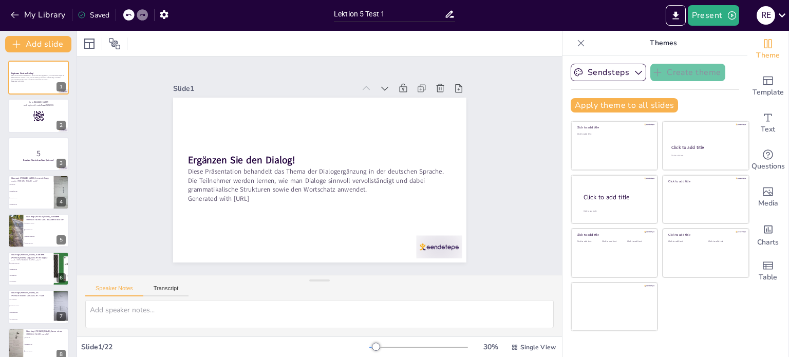
checkbox input "true"
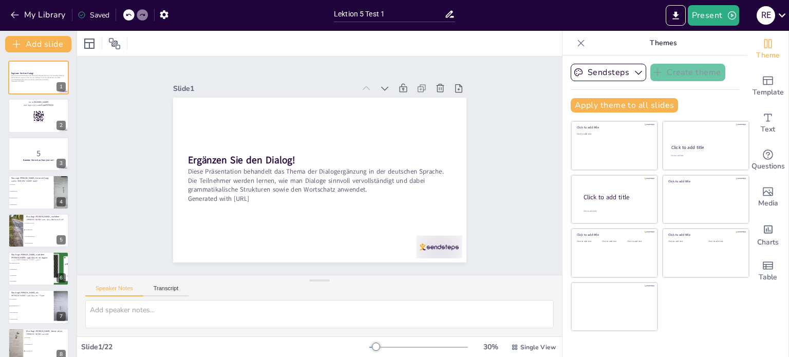
checkbox input "true"
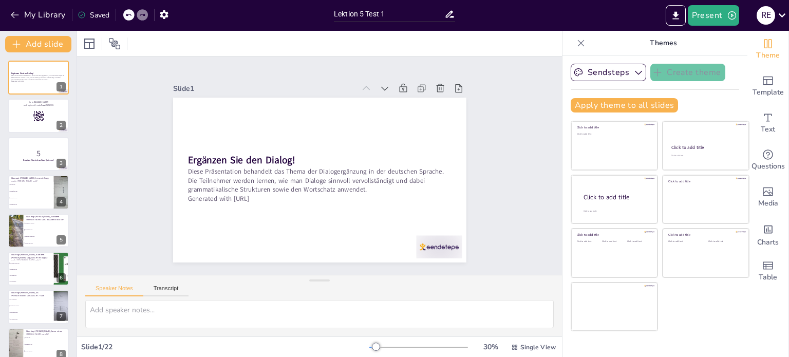
checkbox input "true"
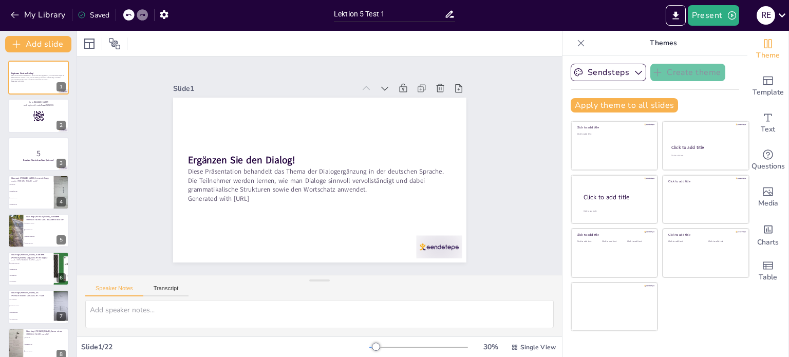
checkbox input "true"
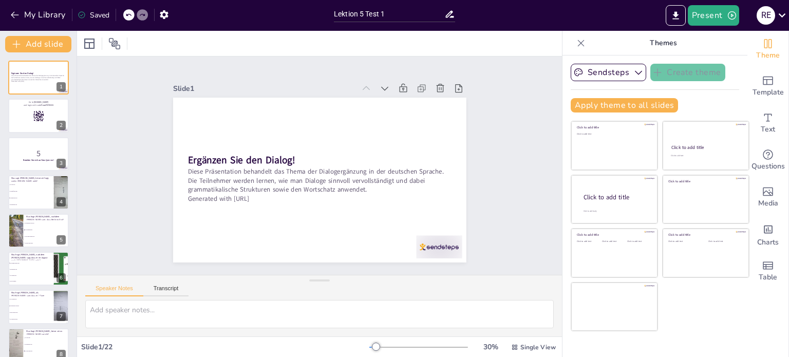
checkbox input "true"
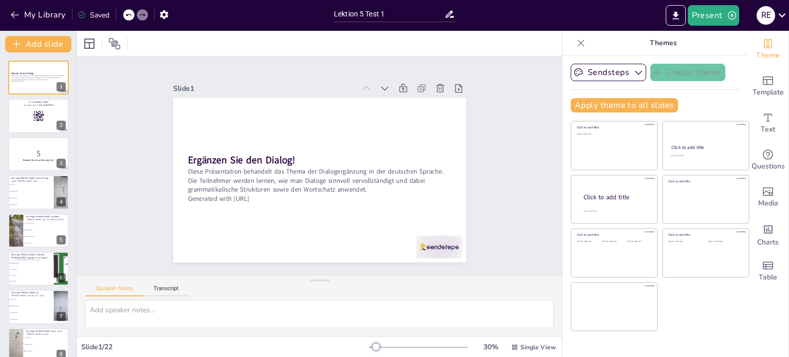
checkbox input "true"
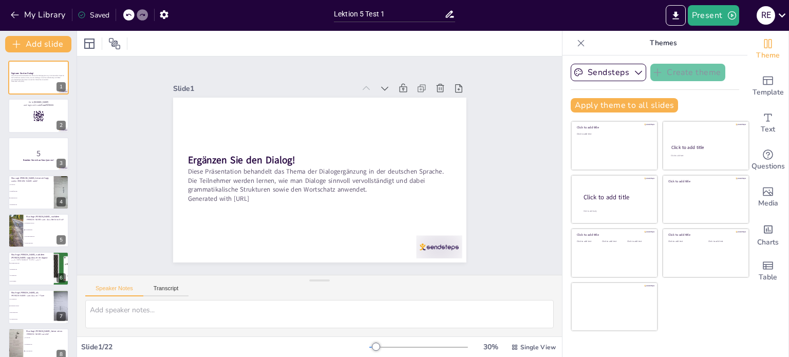
checkbox input "true"
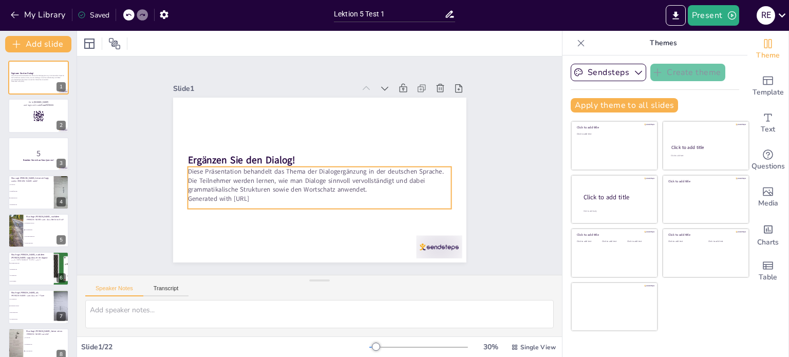
checkbox input "true"
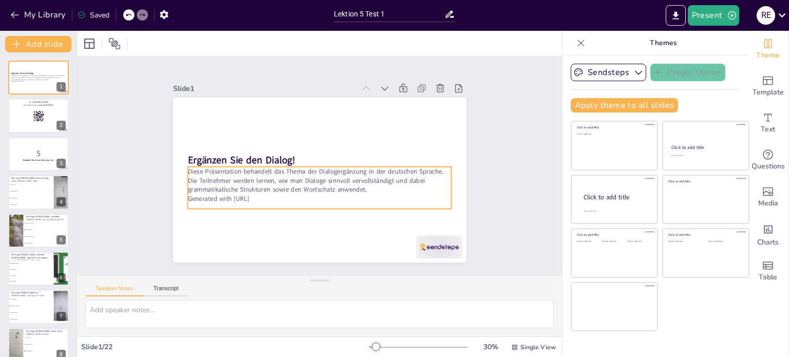
checkbox input "true"
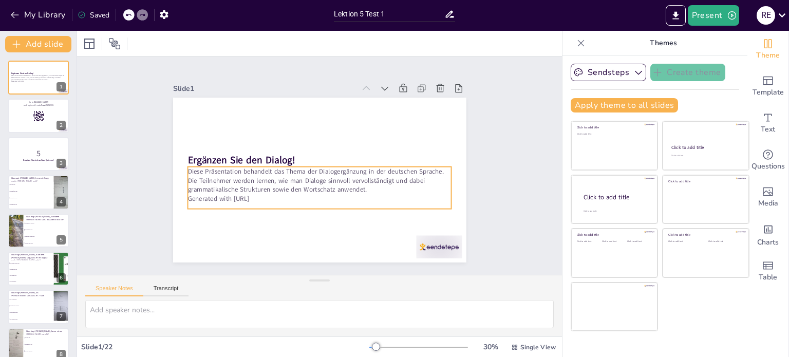
checkbox input "true"
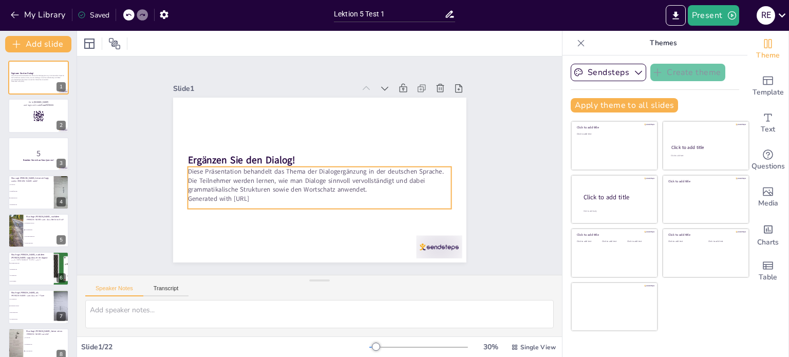
checkbox input "true"
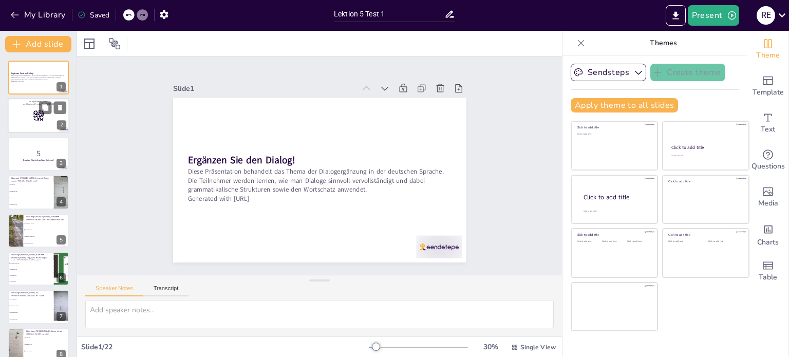
click at [20, 119] on div at bounding box center [39, 116] width 62 height 35
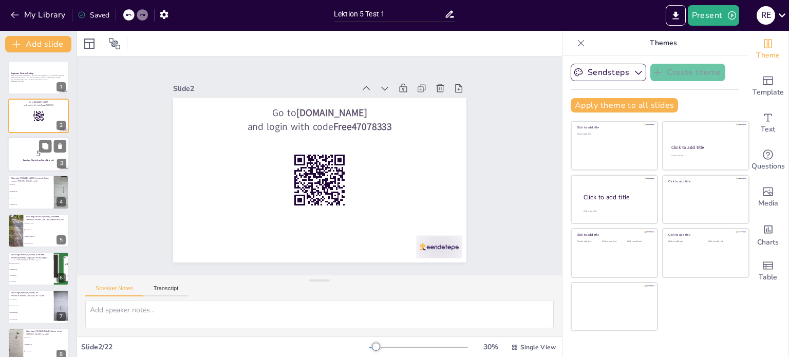
click at [27, 148] on p "5" at bounding box center [39, 153] width 56 height 11
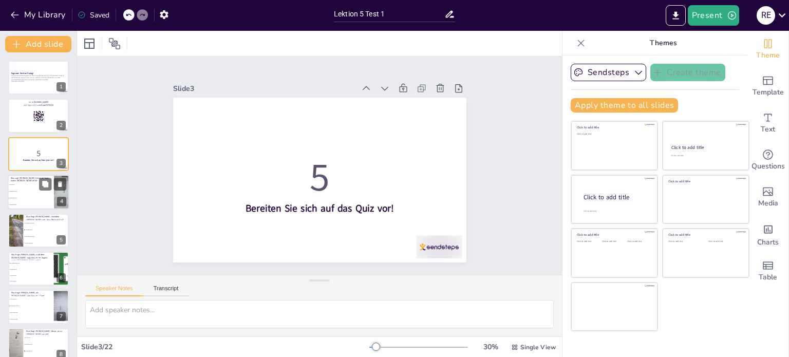
click at [28, 200] on li "Wohin gehst du?" at bounding box center [31, 198] width 46 height 7
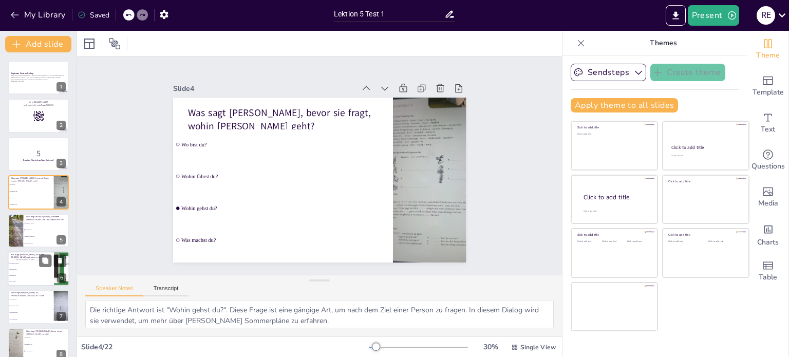
click at [24, 271] on li "Was machst du?" at bounding box center [31, 269] width 46 height 6
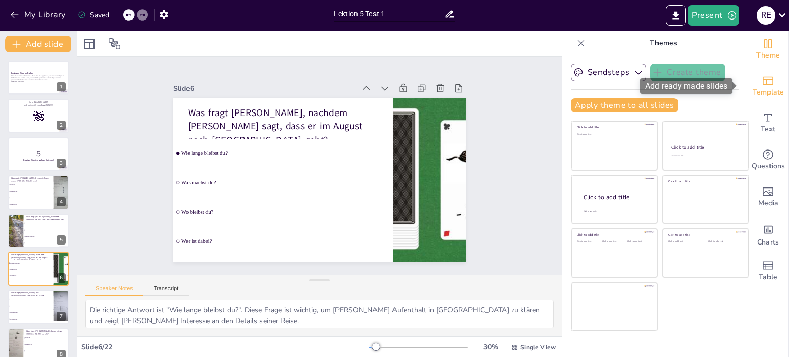
click at [765, 89] on span "Template" at bounding box center [768, 92] width 31 height 11
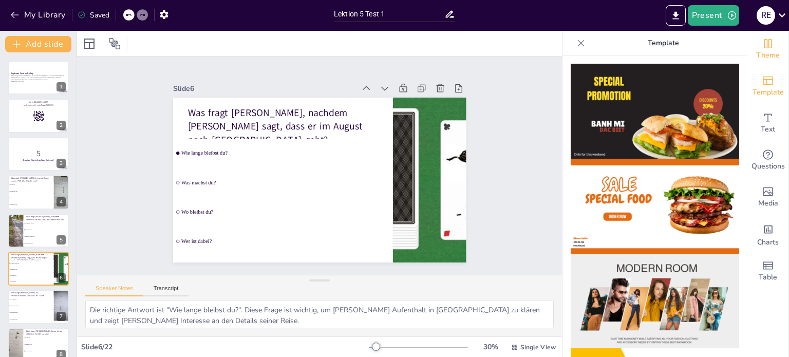
click at [762, 43] on icon "Change the overall theme" at bounding box center [768, 44] width 12 height 12
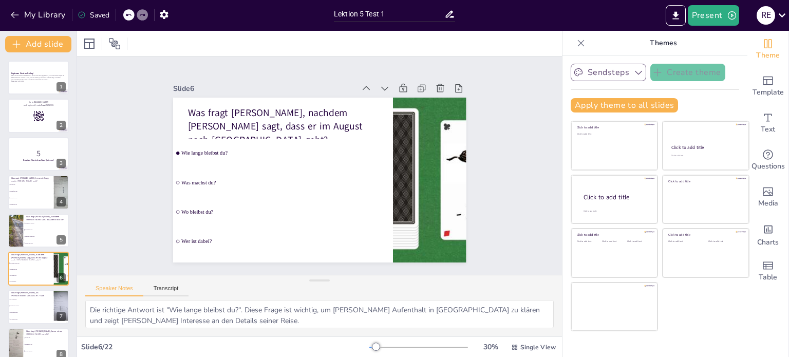
click at [604, 71] on button "Sendsteps" at bounding box center [609, 72] width 76 height 17
click at [609, 109] on span "Sendsteps" at bounding box center [617, 108] width 46 height 10
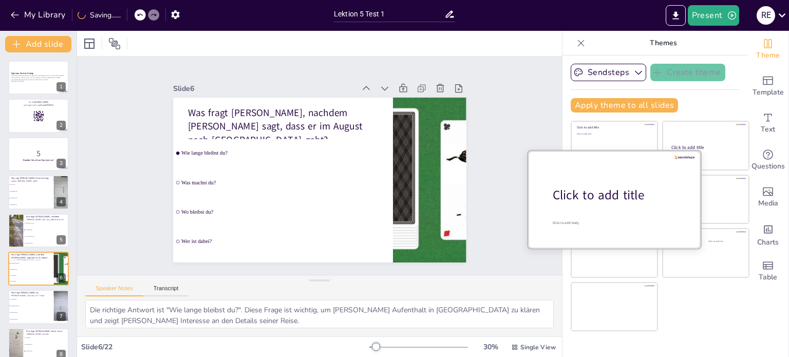
click at [606, 180] on div at bounding box center [614, 199] width 173 height 97
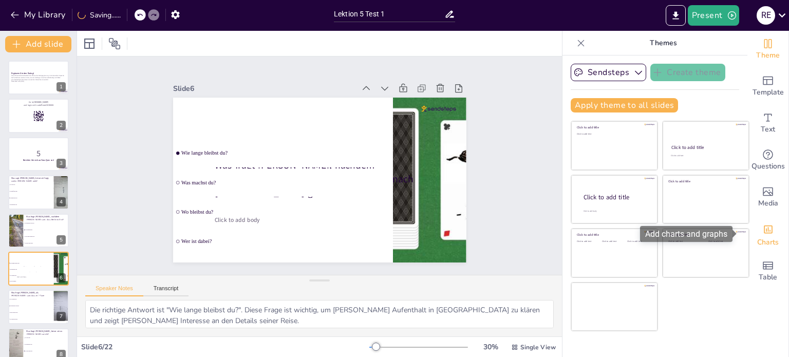
click at [763, 234] on icon "Add charts and graphs" at bounding box center [768, 229] width 11 height 11
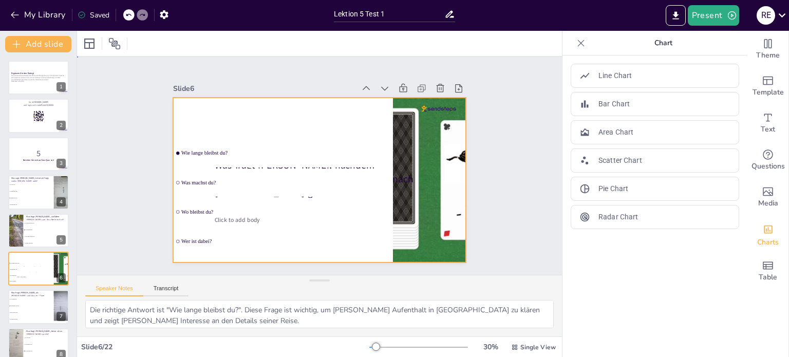
click at [319, 121] on div at bounding box center [319, 180] width 293 height 165
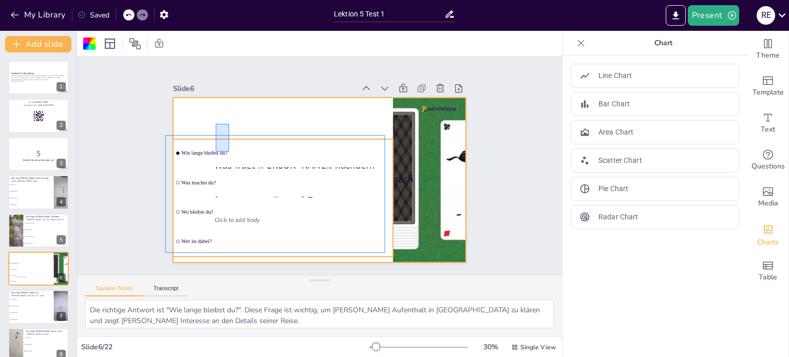
drag, startPoint x: 229, startPoint y: 124, endPoint x: 216, endPoint y: 152, distance: 30.8
click at [216, 98] on div "Was fragt Tina, nachdem Tom sagt, dass er im August nach Berlin geht? Wie lange…" at bounding box center [319, 98] width 293 height 0
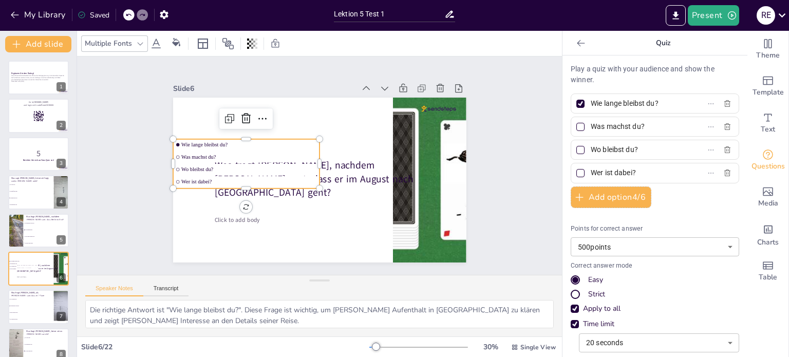
click at [238, 183] on li "Wer ist dabei?" at bounding box center [246, 181] width 146 height 11
click at [242, 114] on icon at bounding box center [246, 118] width 9 height 10
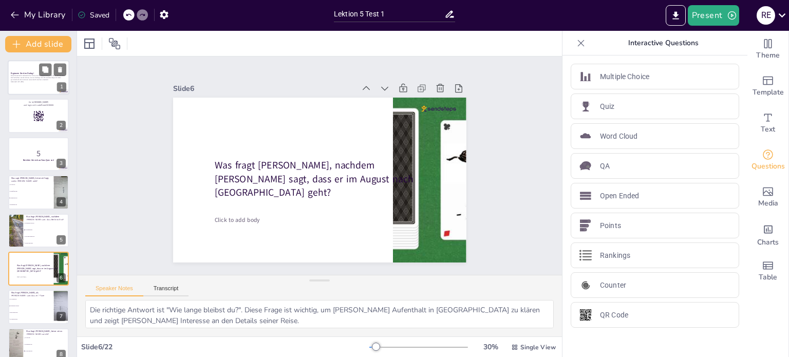
click at [24, 84] on div at bounding box center [39, 77] width 62 height 35
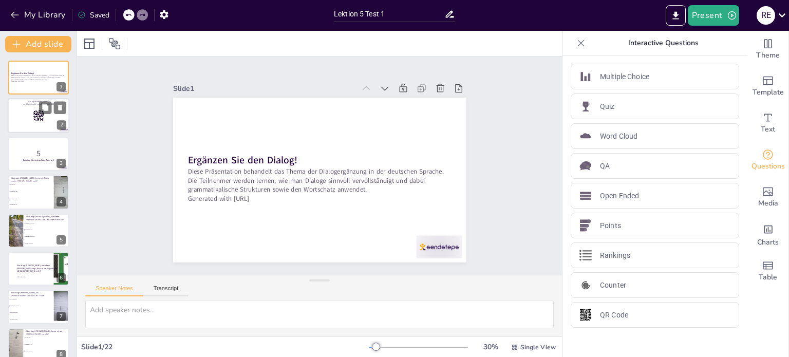
click at [25, 116] on div at bounding box center [39, 116] width 62 height 35
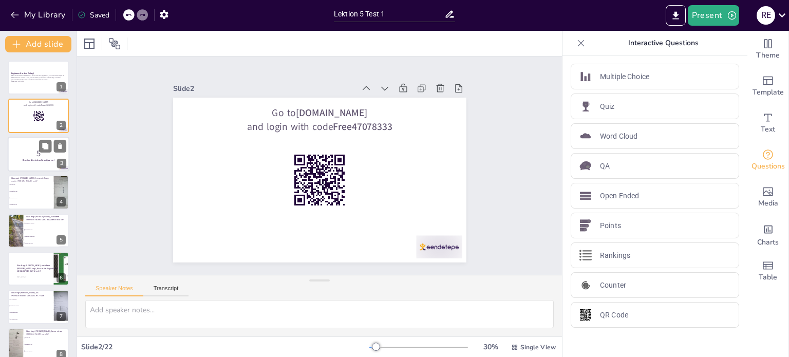
click at [23, 138] on div at bounding box center [39, 154] width 62 height 35
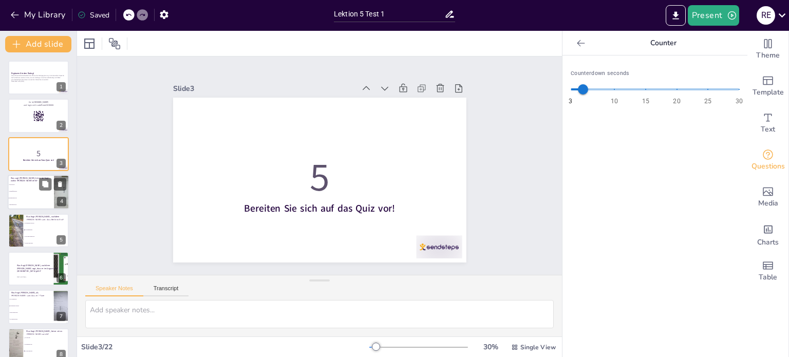
click at [24, 189] on li "Wohin fährst du?" at bounding box center [31, 192] width 46 height 7
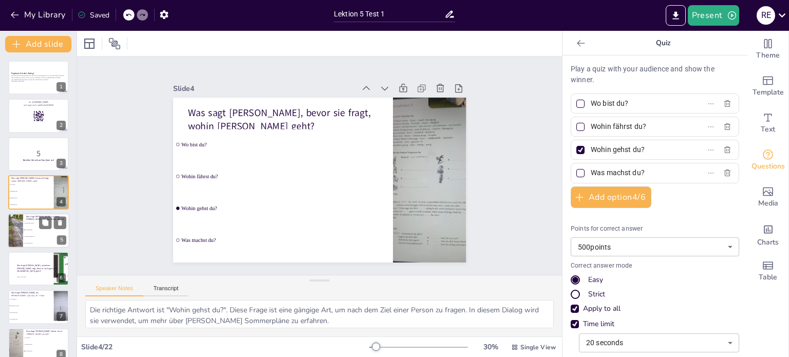
click at [28, 224] on li "Was machst du dort?" at bounding box center [46, 223] width 46 height 7
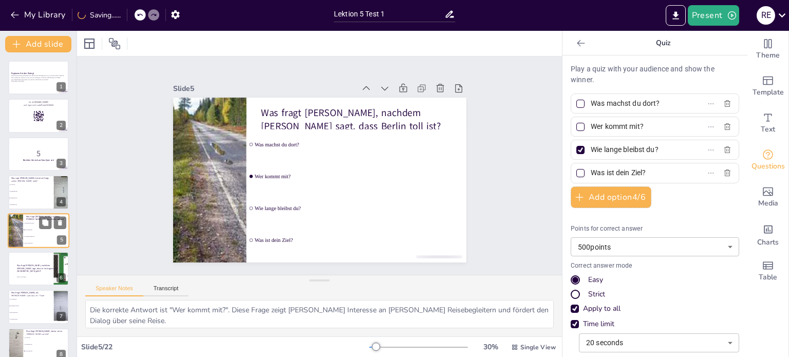
scroll to position [26, 0]
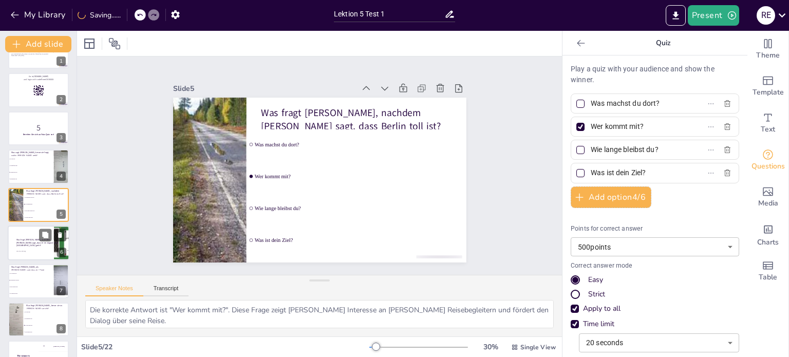
click at [28, 252] on div at bounding box center [39, 243] width 62 height 35
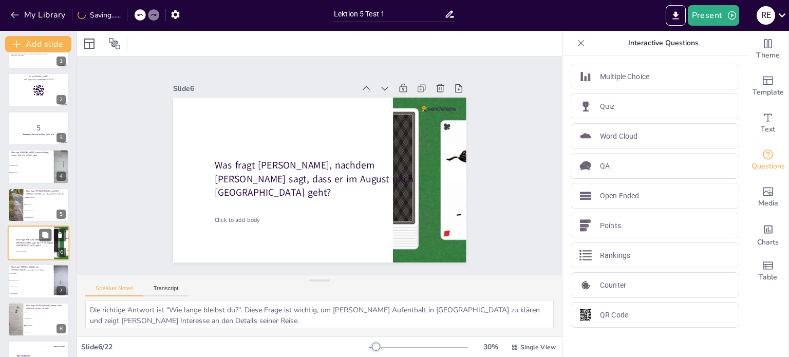
scroll to position [64, 0]
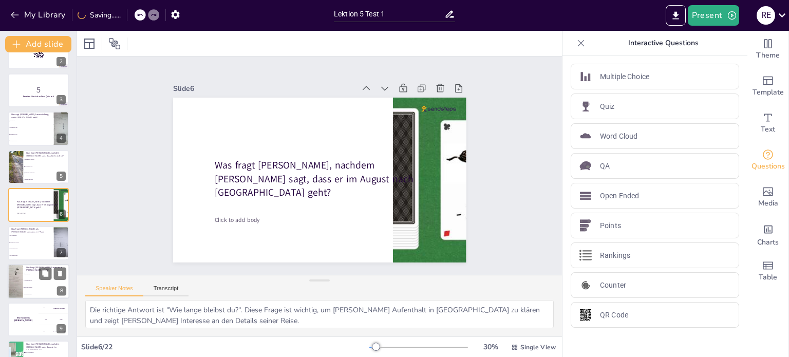
click at [31, 284] on li "Wo bist du jetzt?" at bounding box center [46, 287] width 46 height 7
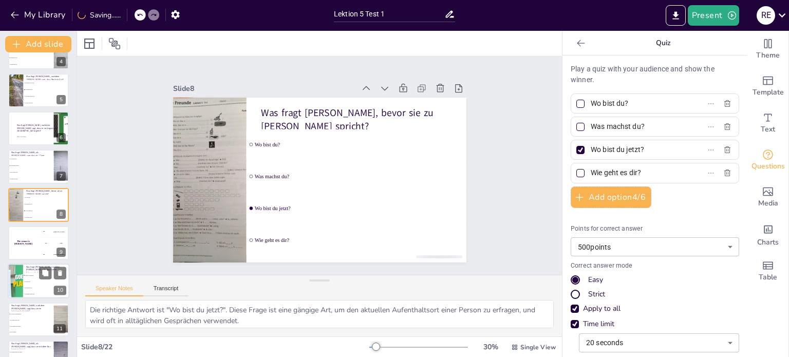
scroll to position [548, 0]
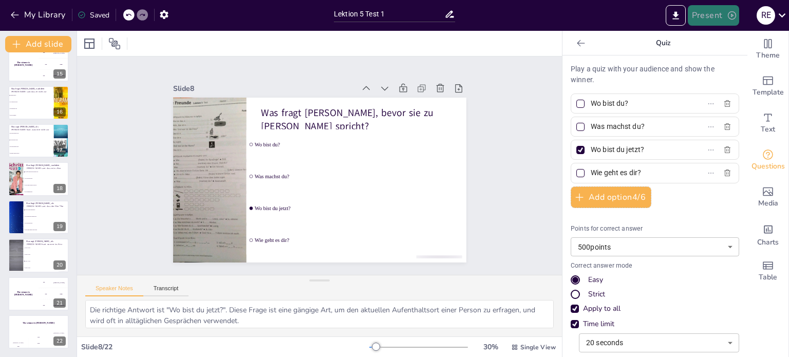
click at [710, 16] on button "Present" at bounding box center [713, 15] width 51 height 21
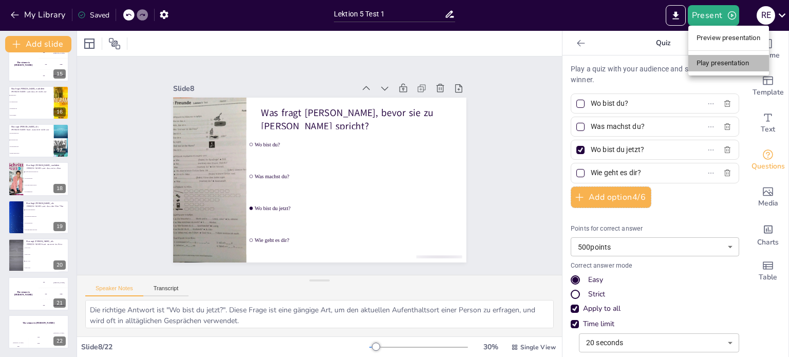
click at [710, 67] on li "Play presentation" at bounding box center [729, 63] width 81 height 16
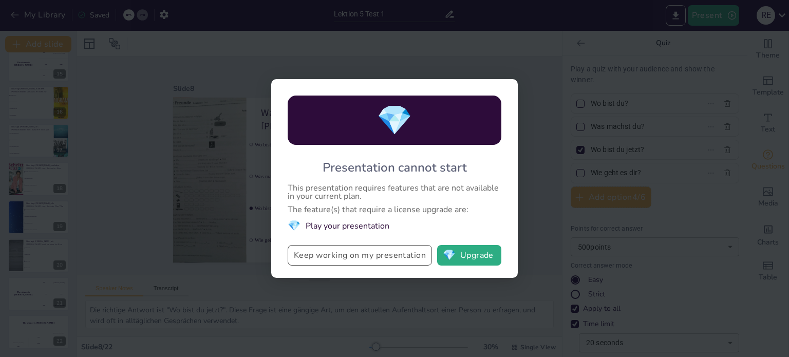
click at [340, 257] on button "Keep working on my presentation" at bounding box center [360, 255] width 144 height 21
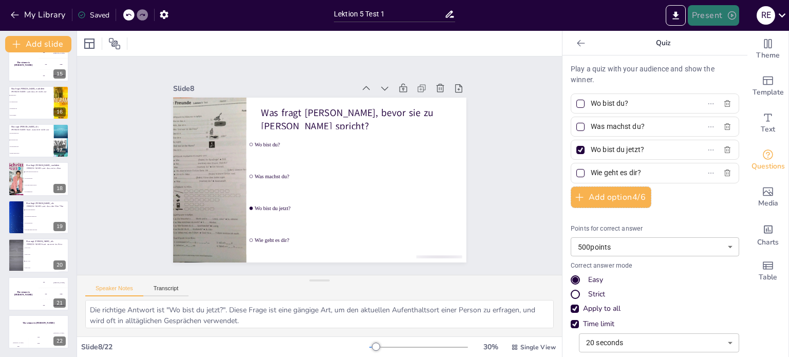
click at [714, 23] on button "Present" at bounding box center [713, 15] width 51 height 21
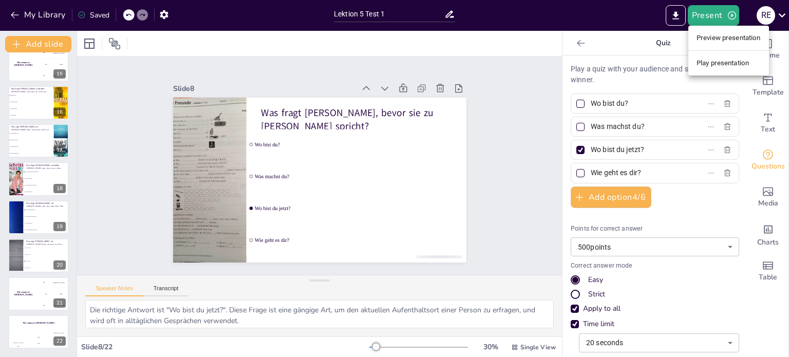
click at [707, 39] on li "Preview presentation" at bounding box center [729, 38] width 81 height 16
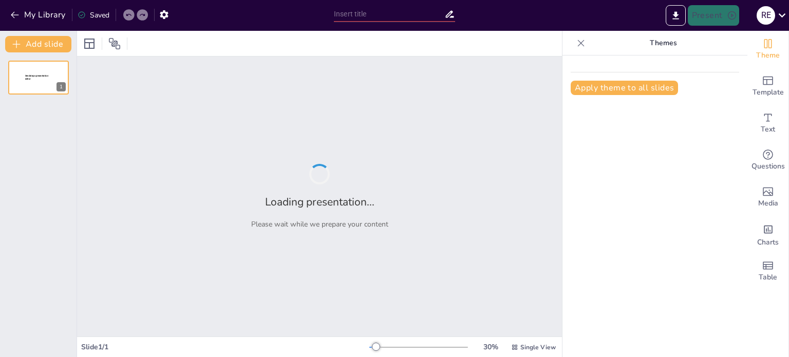
type input "Lektion 5 Test 1"
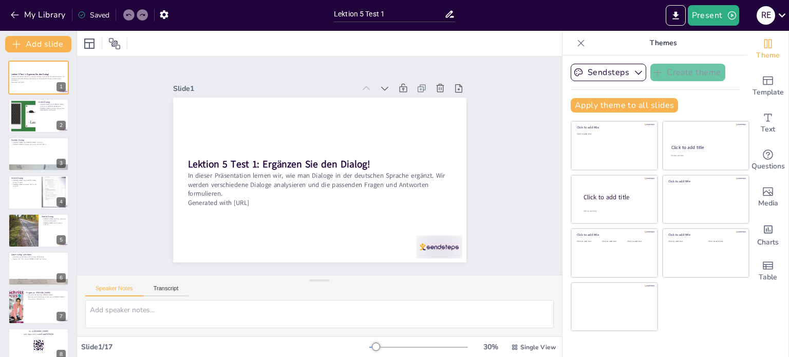
checkbox input "true"
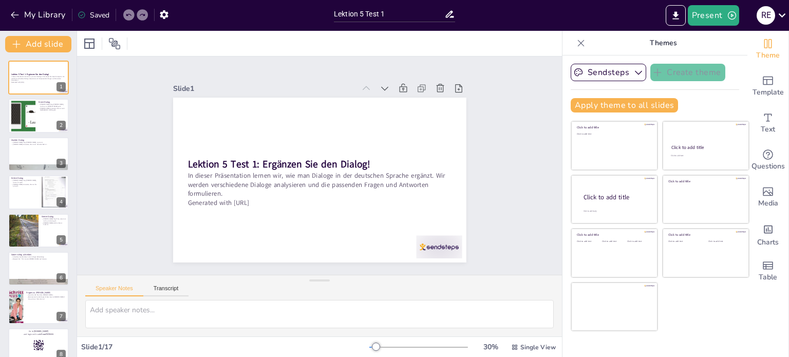
checkbox input "true"
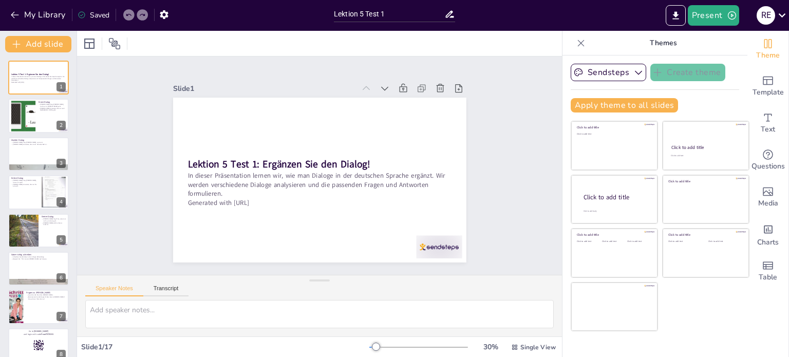
checkbox input "true"
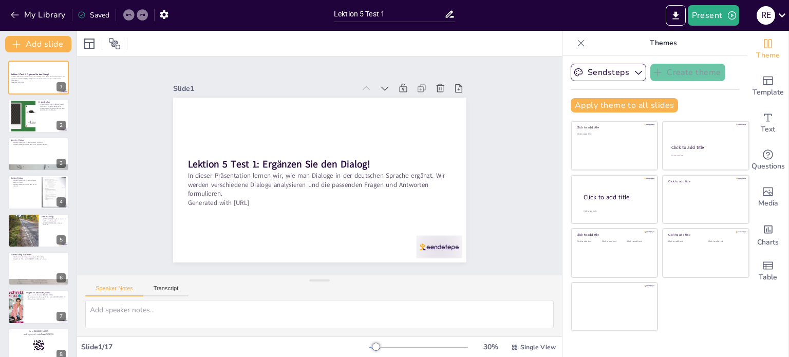
checkbox input "true"
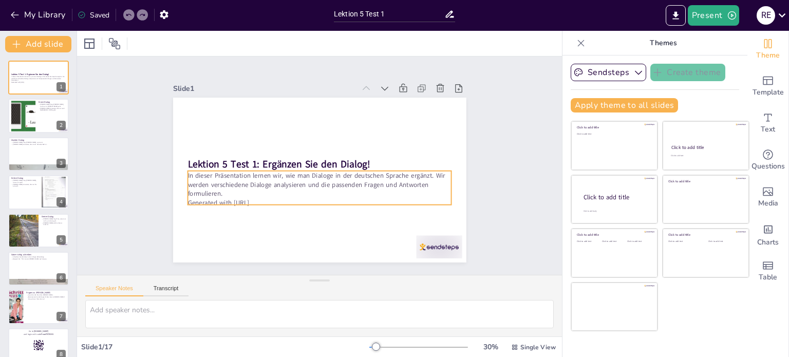
checkbox input "true"
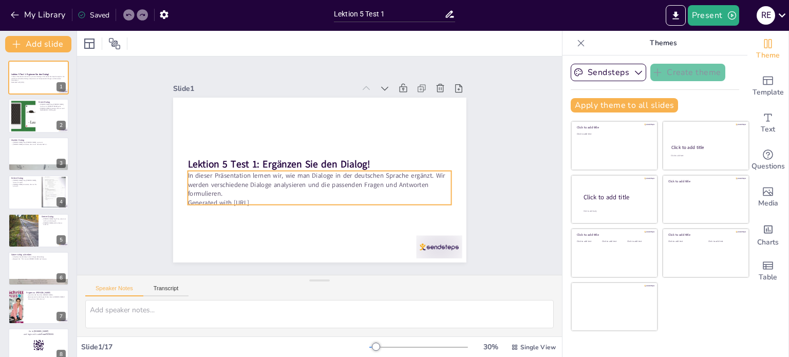
checkbox input "true"
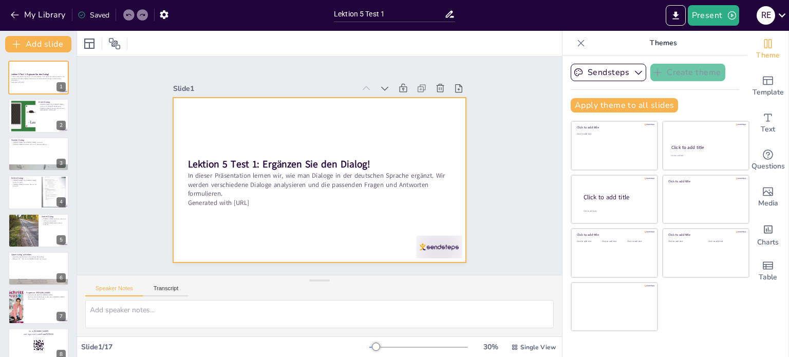
checkbox input "true"
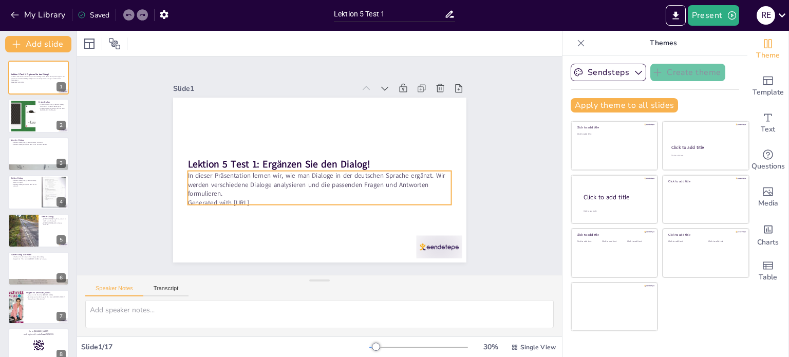
checkbox input "true"
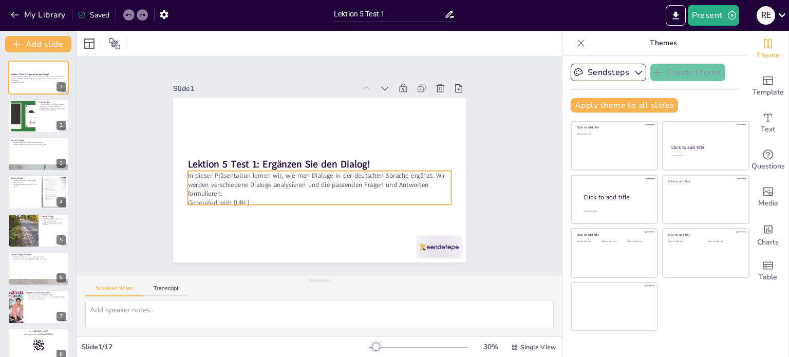
checkbox input "true"
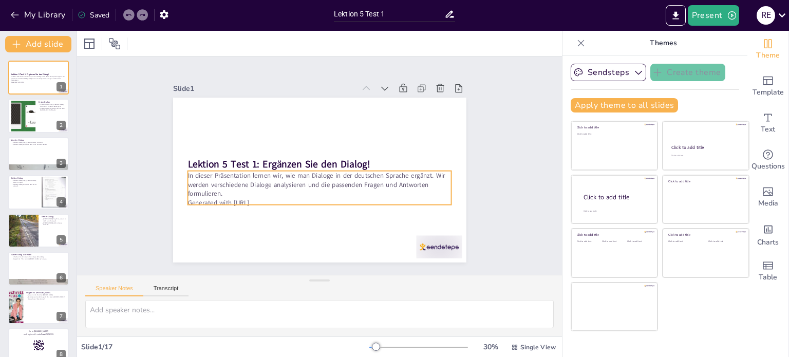
checkbox input "true"
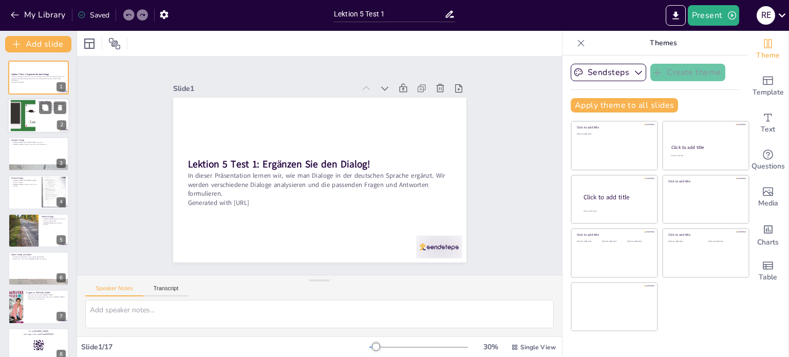
checkbox input "true"
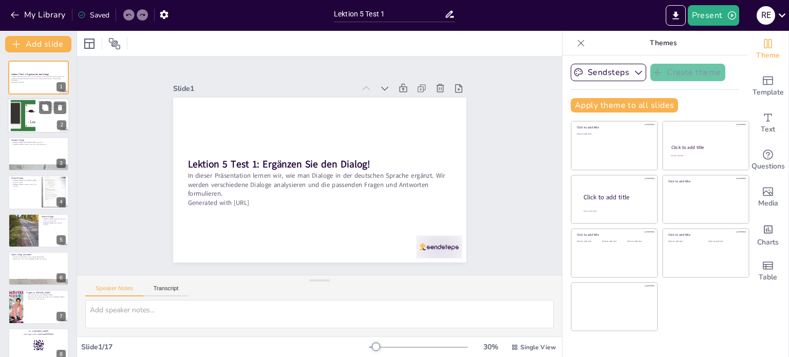
checkbox input "true"
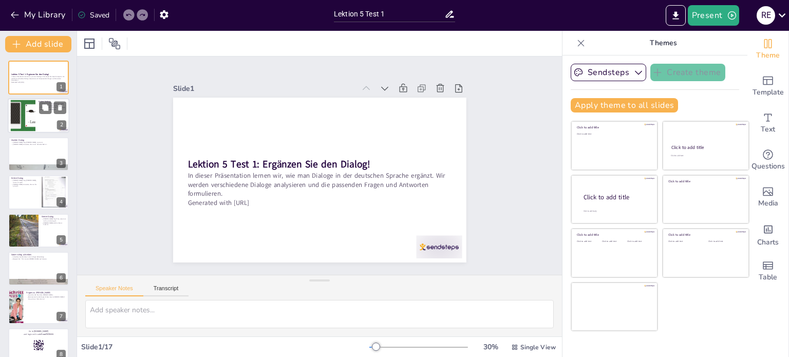
checkbox input "true"
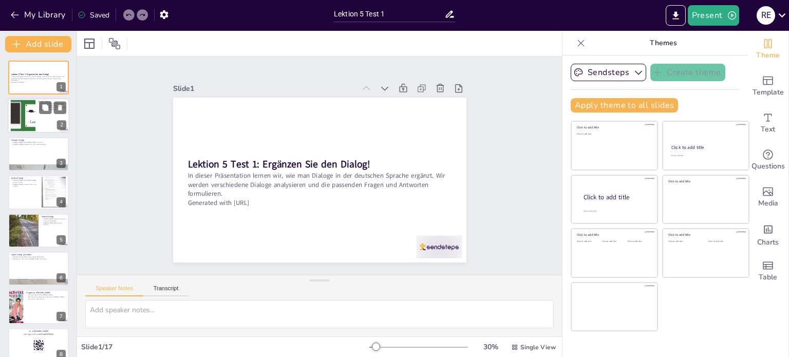
checkbox input "true"
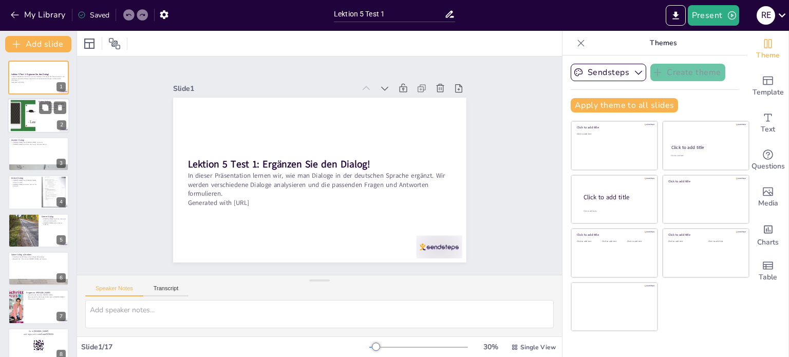
checkbox input "true"
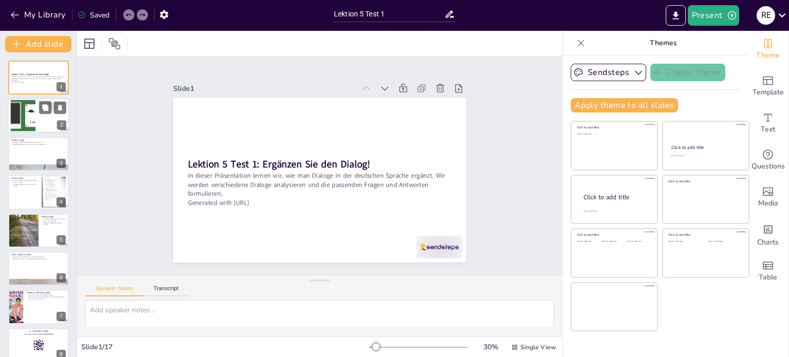
checkbox input "true"
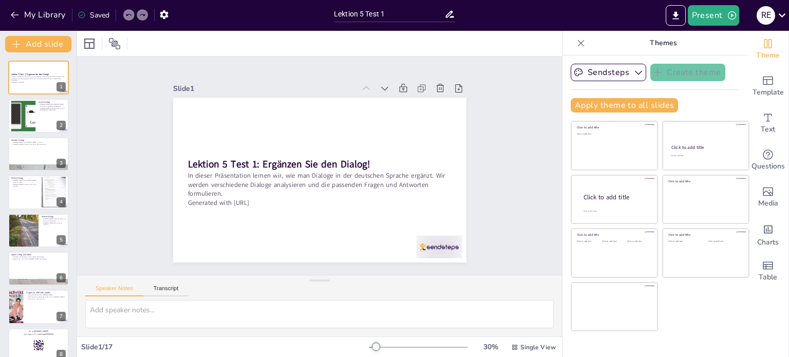
checkbox input "true"
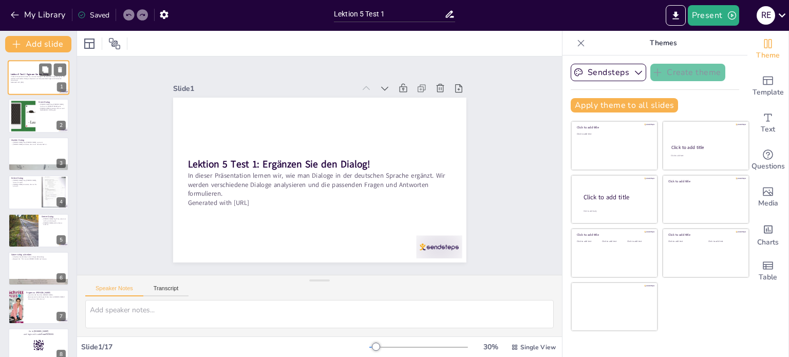
checkbox input "true"
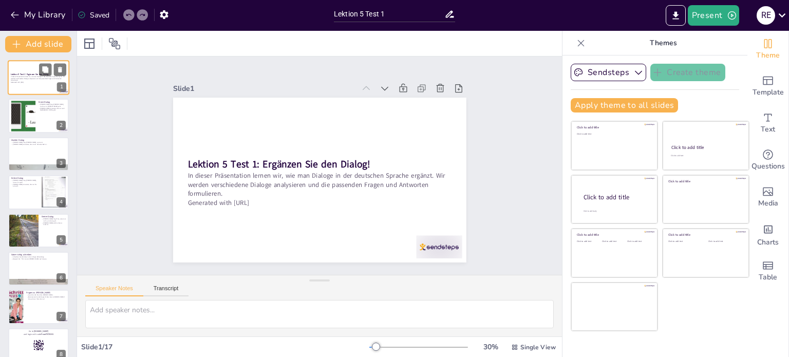
checkbox input "true"
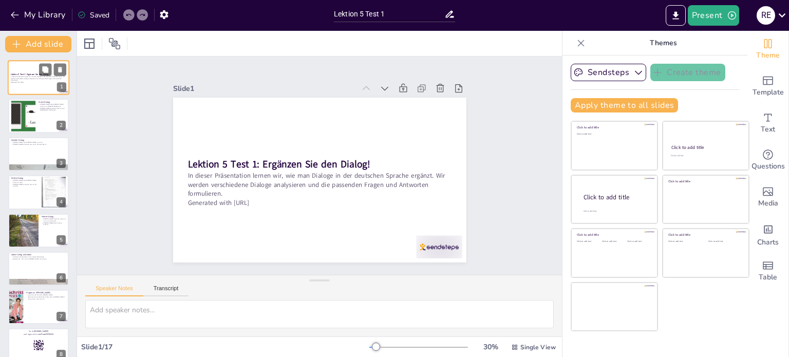
checkbox input "true"
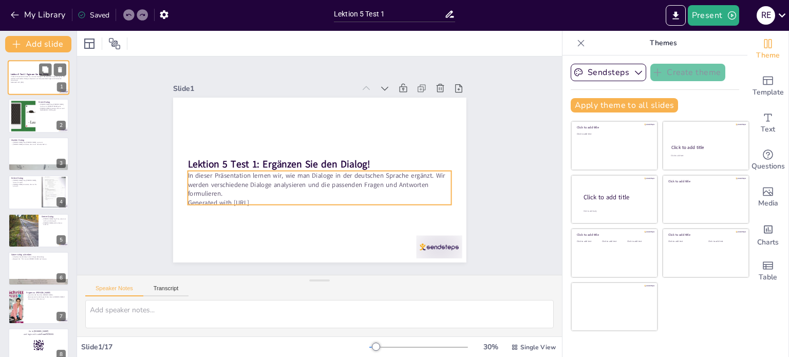
click at [31, 79] on p "In dieser Präsentation lernen wir, wie man Dialoge in der deutschen Sprache erg…" at bounding box center [39, 79] width 56 height 6
checkbox input "true"
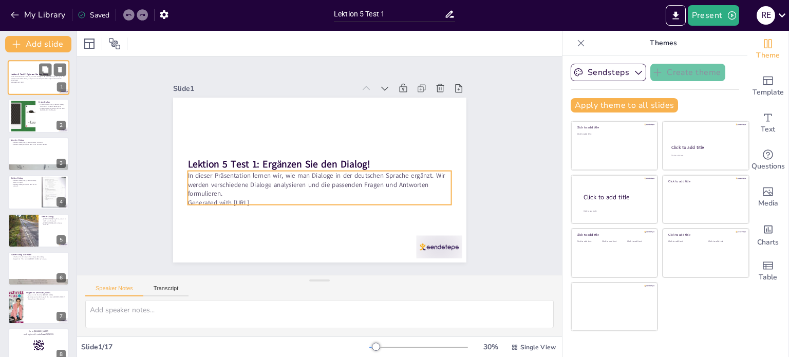
checkbox input "true"
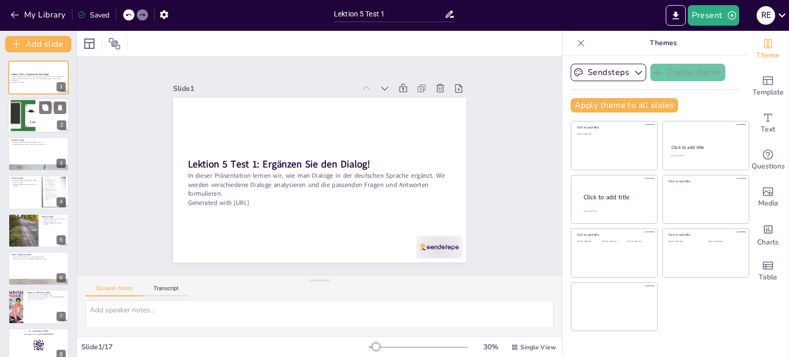
checkbox input "true"
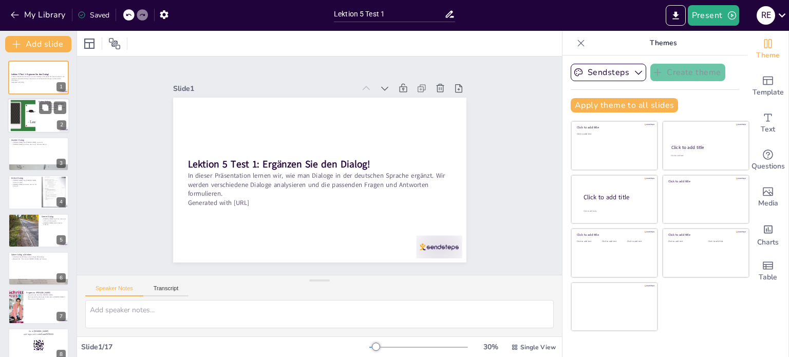
checkbox input "true"
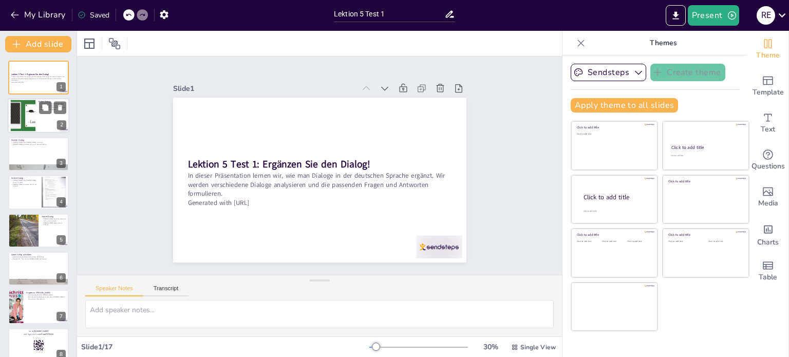
checkbox input "true"
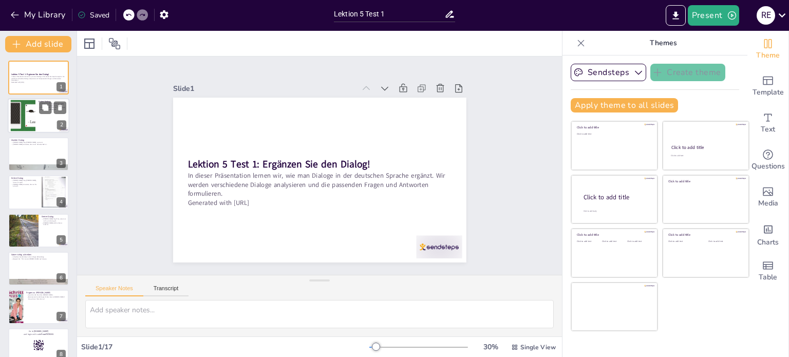
checkbox input "true"
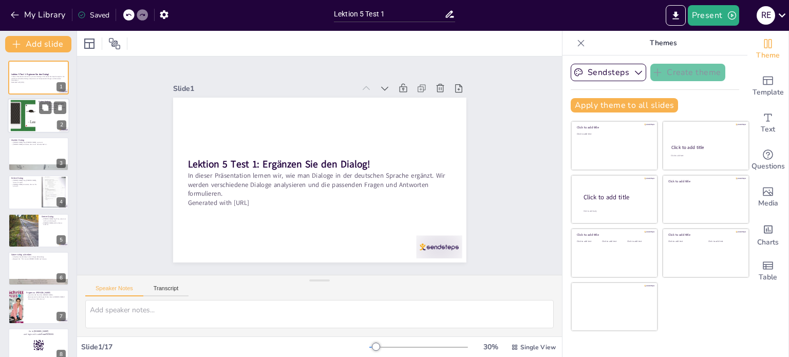
click at [28, 111] on div at bounding box center [23, 115] width 42 height 31
checkbox input "true"
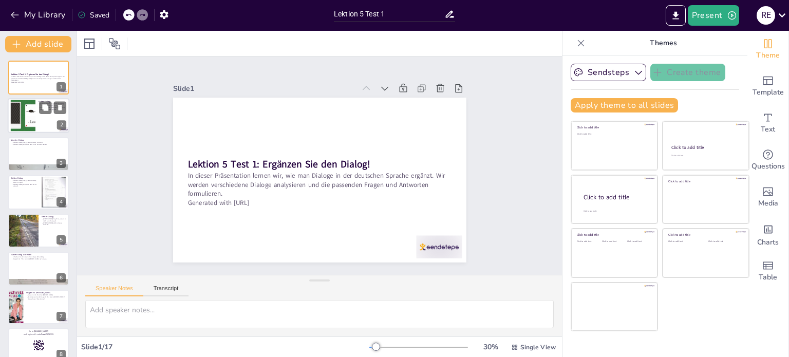
checkbox input "true"
type textarea "[PERSON_NAME] möchte wissen, wo [PERSON_NAME] seine Sommerferien verbringen wir…"
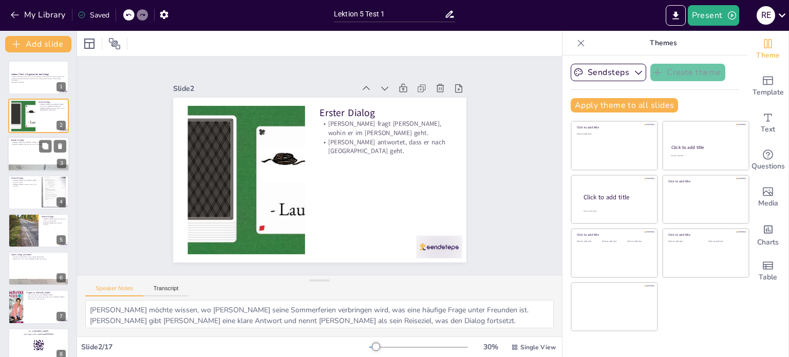
checkbox input "true"
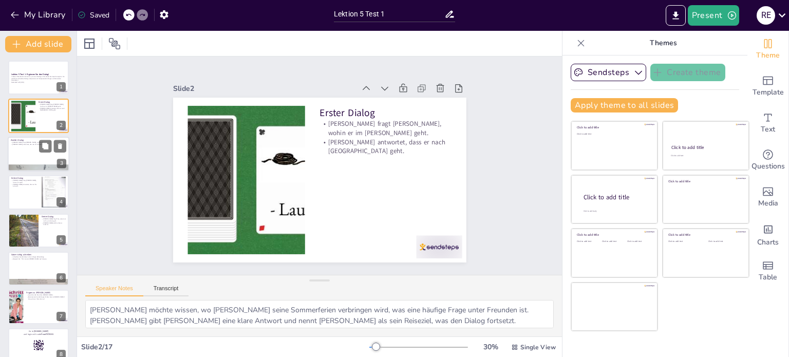
checkbox input "true"
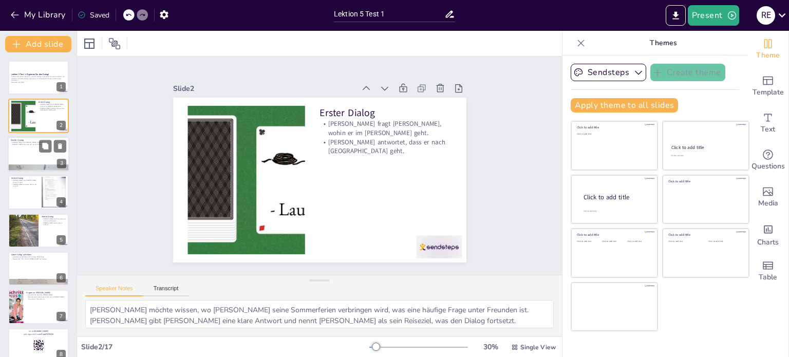
checkbox input "true"
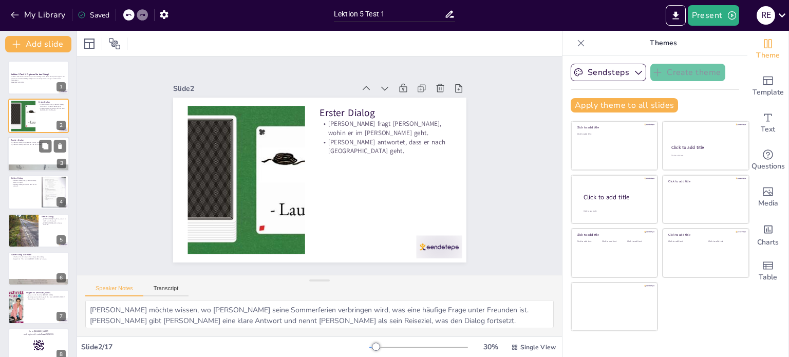
checkbox input "true"
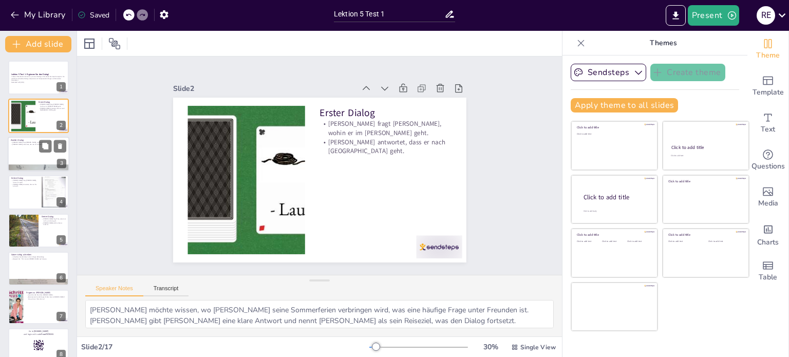
checkbox input "true"
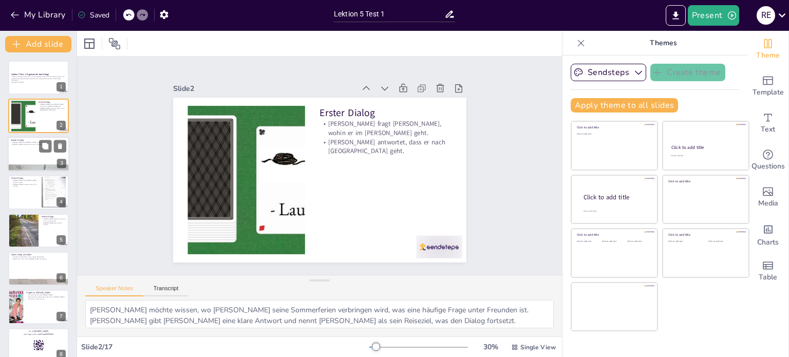
checkbox input "true"
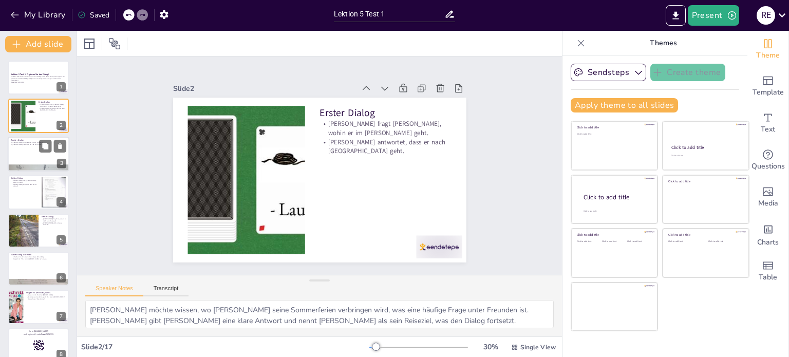
click at [28, 149] on div at bounding box center [39, 154] width 62 height 35
checkbox input "true"
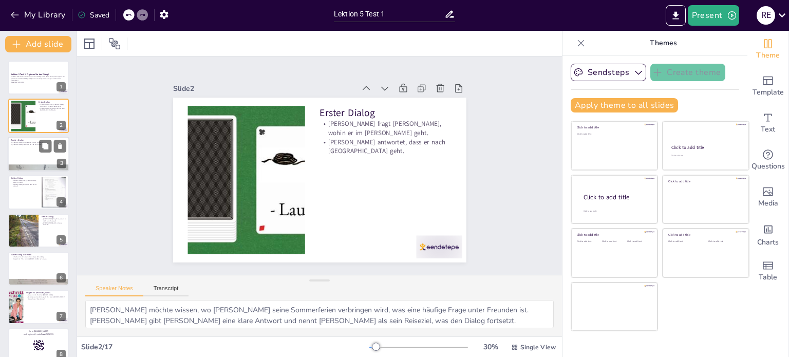
checkbox input "true"
type textarea "Diese Frage zeigt, dass Tina interessiert ist, was Lisa gerade macht, was für F…"
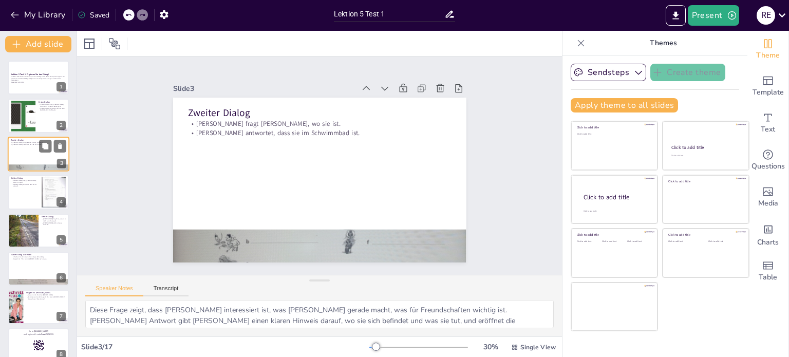
checkbox input "true"
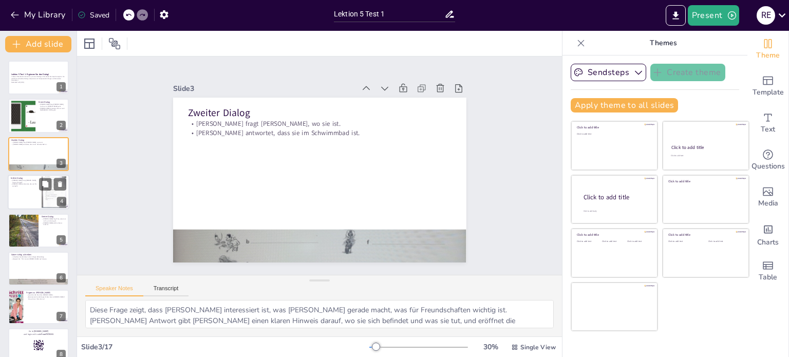
checkbox input "true"
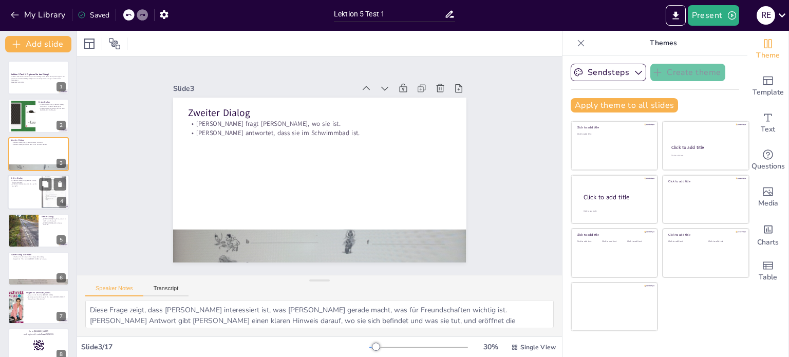
checkbox input "true"
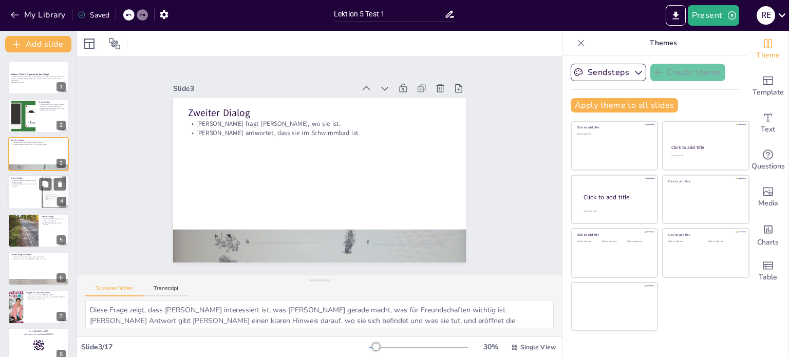
checkbox input "true"
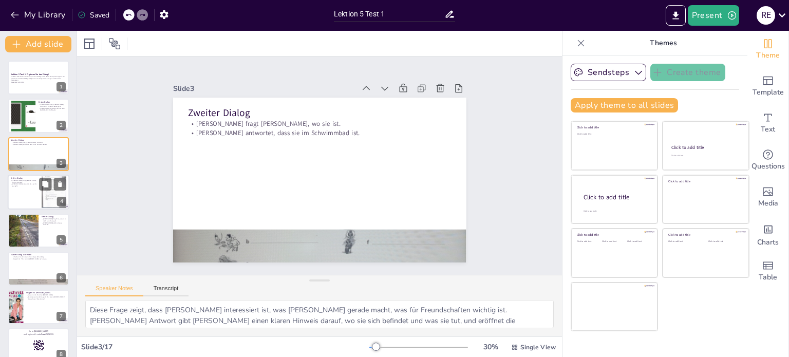
click at [28, 193] on div at bounding box center [39, 192] width 62 height 35
checkbox input "true"
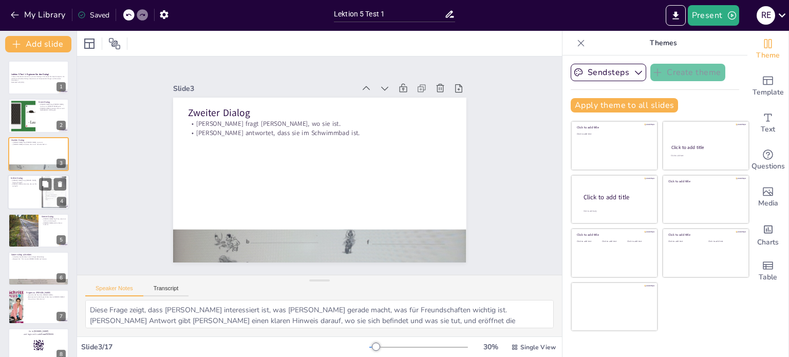
checkbox input "true"
type textarea "Diese Frage ist eine gängige Höflichkeitsform, die zeigt, dass Tim sich um Tom …"
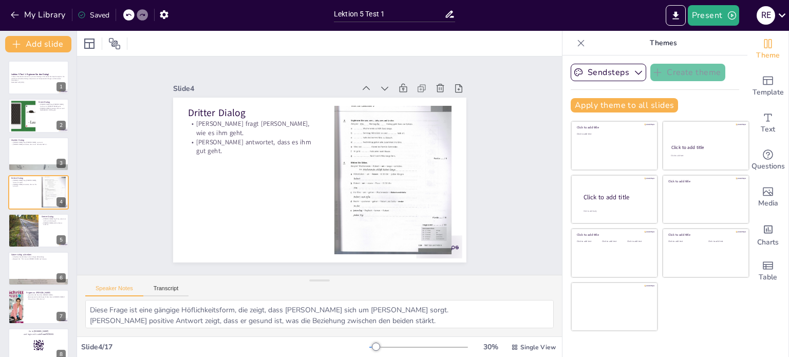
checkbox input "true"
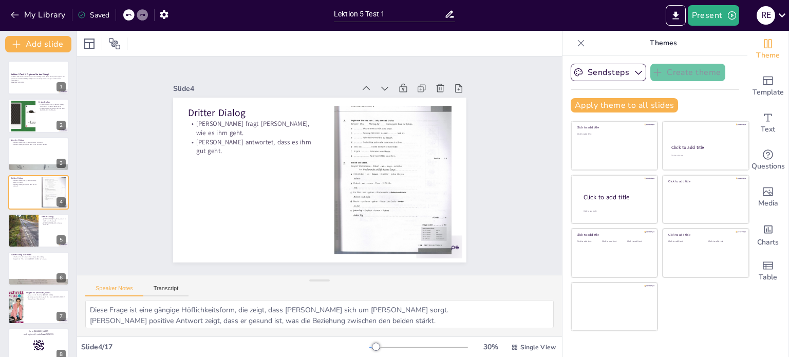
checkbox input "true"
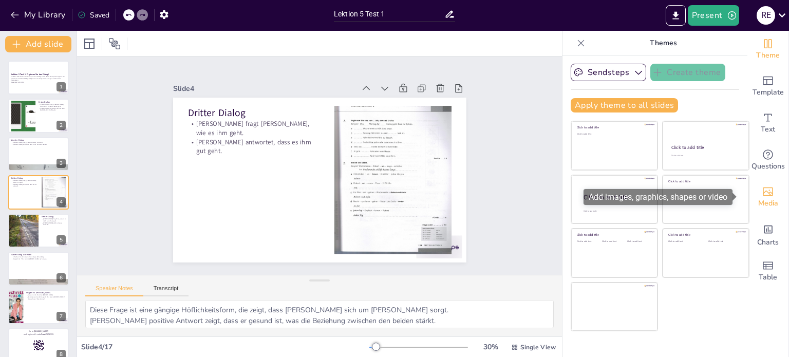
click at [761, 198] on span "Media" at bounding box center [769, 203] width 20 height 11
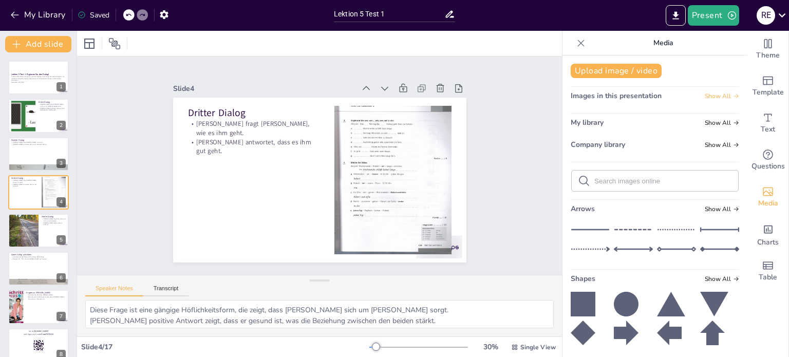
click at [714, 100] on span "Show All" at bounding box center [722, 96] width 34 height 7
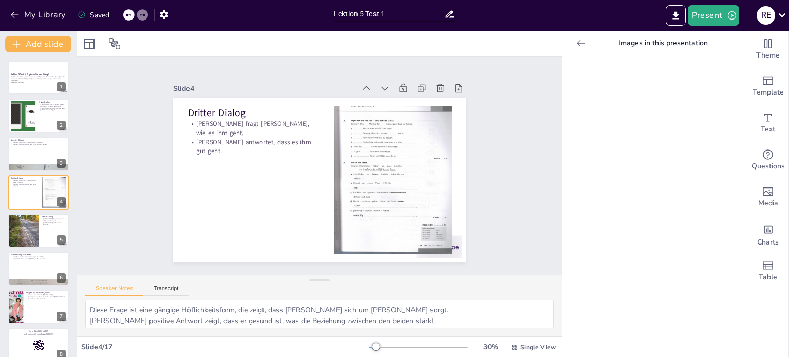
click at [576, 42] on icon at bounding box center [581, 43] width 10 height 10
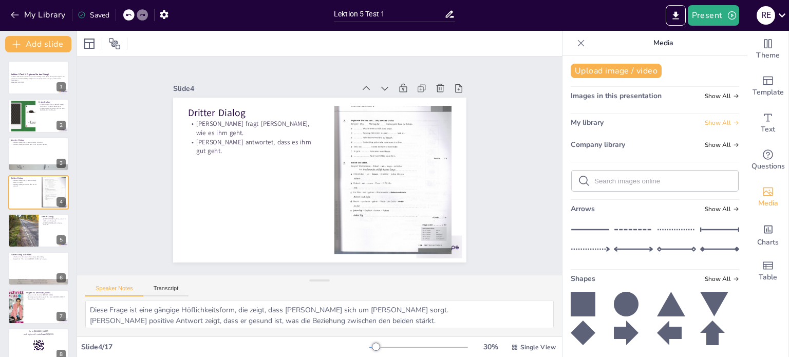
click at [709, 124] on span "Show All" at bounding box center [722, 122] width 34 height 7
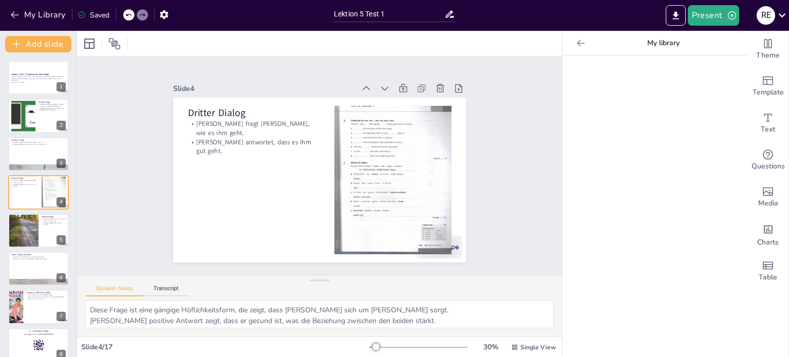
click at [576, 42] on icon at bounding box center [581, 43] width 10 height 10
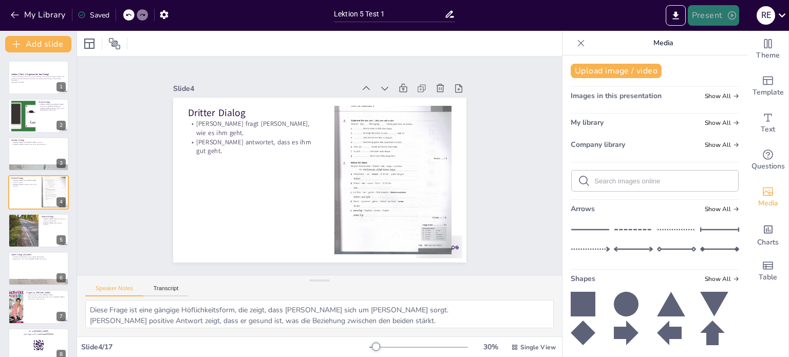
click at [711, 11] on button "Present" at bounding box center [713, 15] width 51 height 21
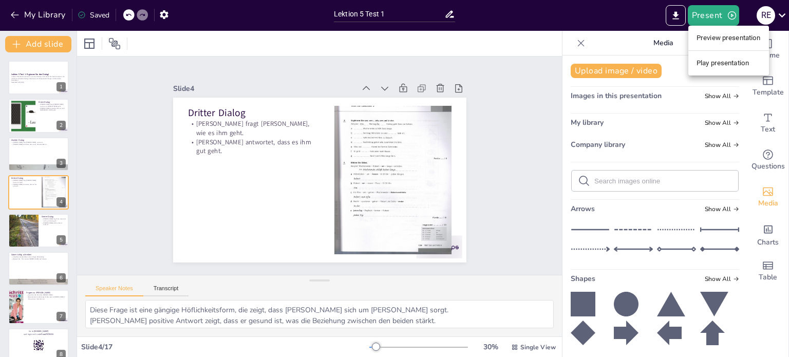
click at [711, 34] on li "Preview presentation" at bounding box center [729, 38] width 81 height 16
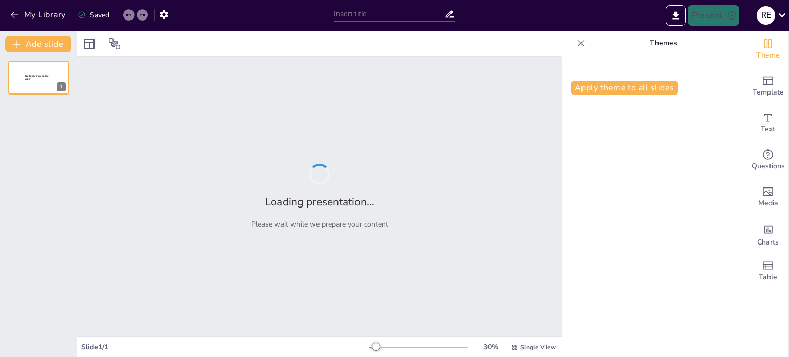
type input "Lektion 5 Test 1"
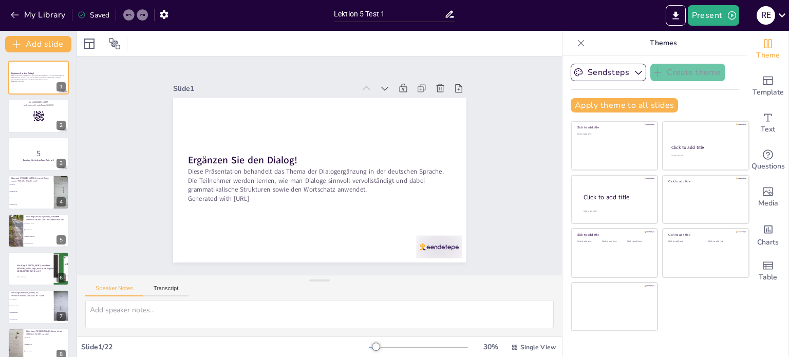
checkbox input "true"
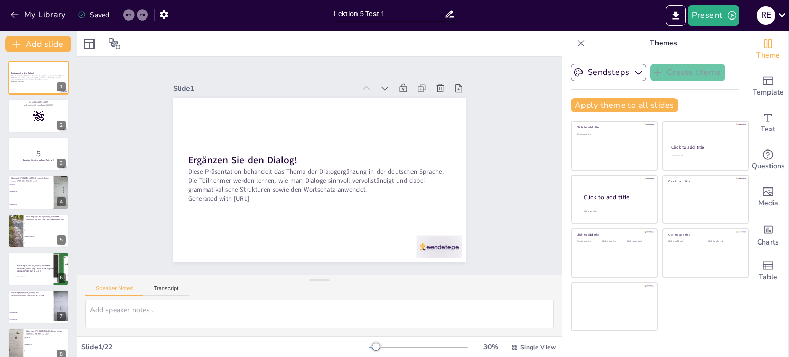
checkbox input "true"
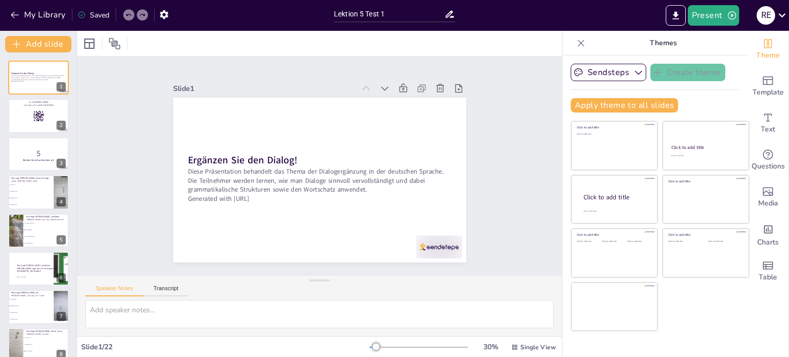
checkbox input "true"
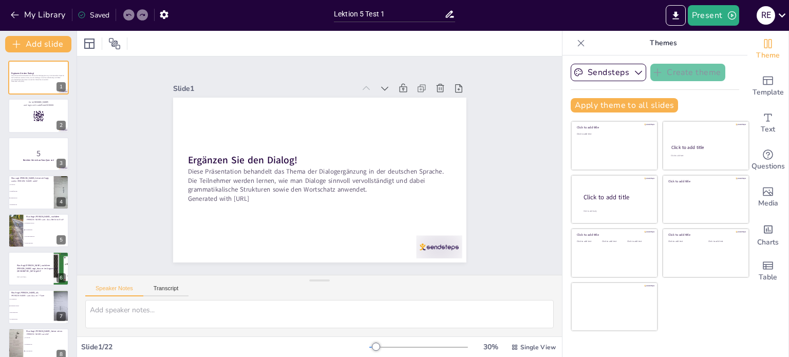
checkbox input "true"
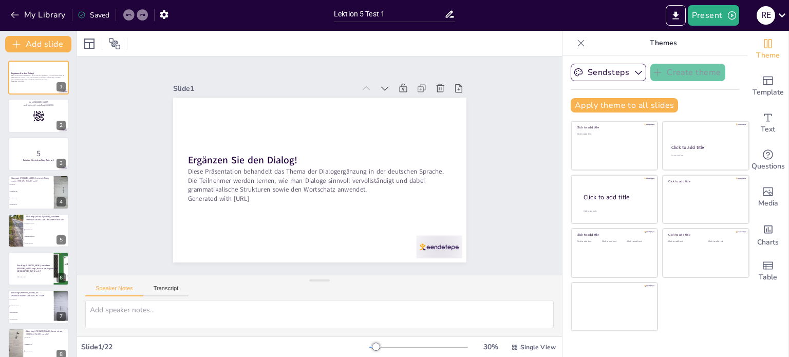
checkbox input "true"
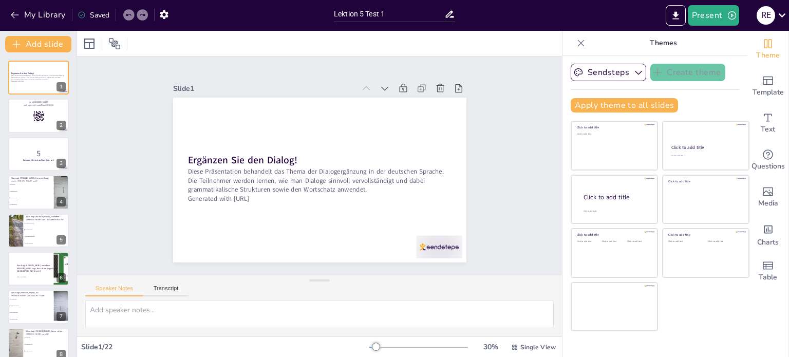
checkbox input "true"
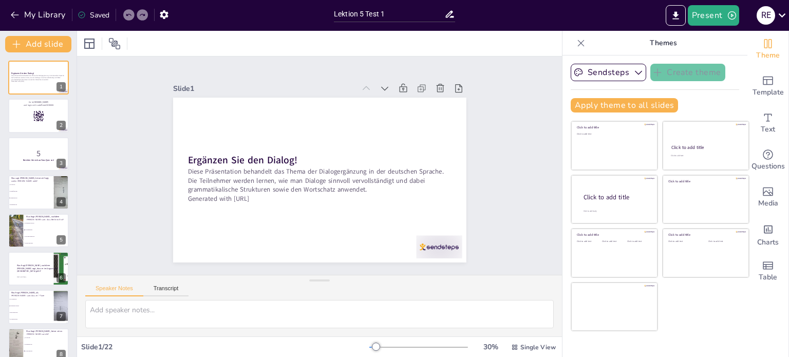
checkbox input "true"
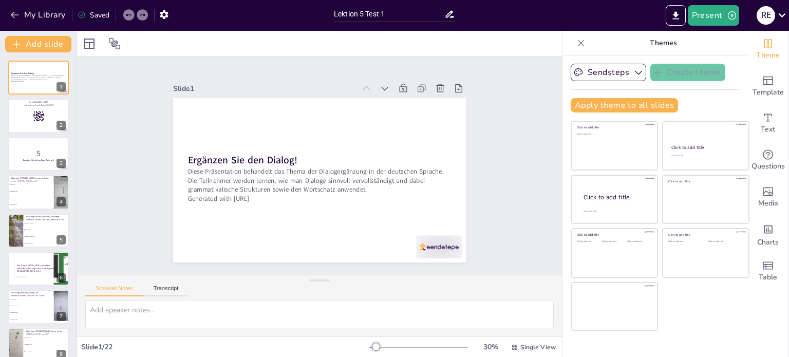
checkbox input "true"
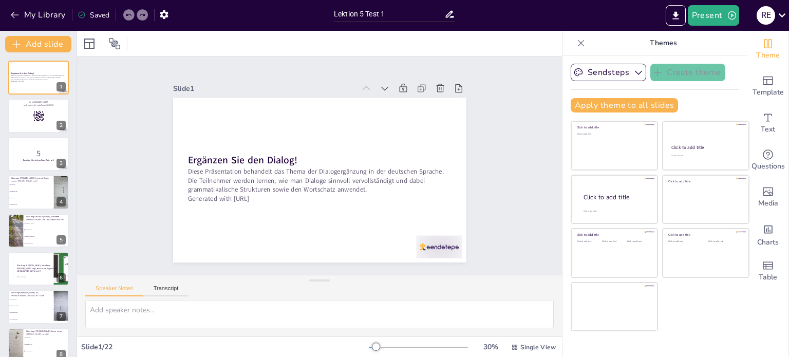
checkbox input "true"
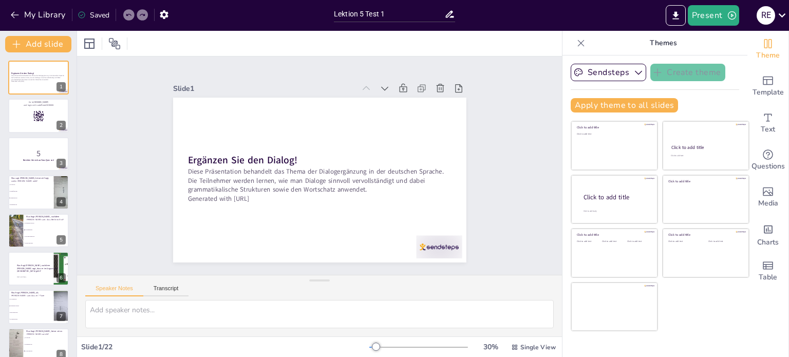
checkbox input "true"
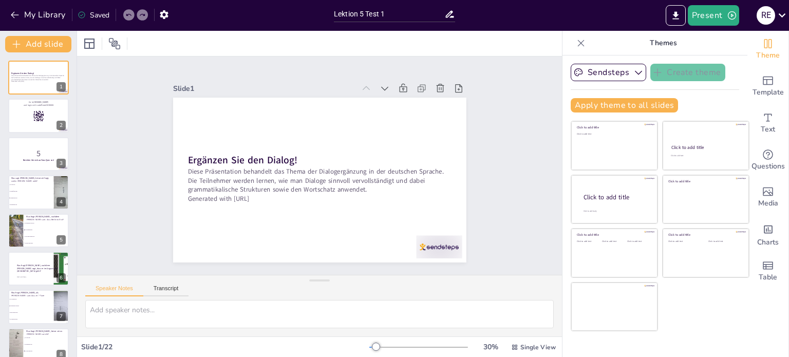
checkbox input "true"
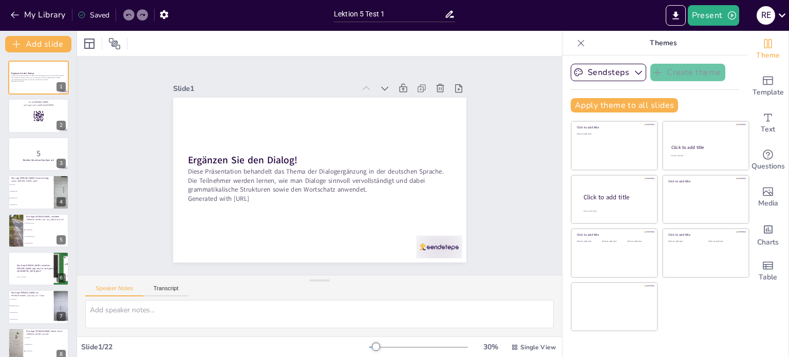
checkbox input "true"
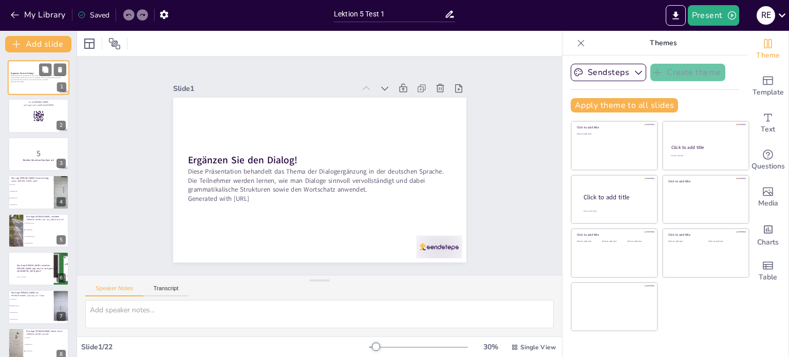
checkbox input "true"
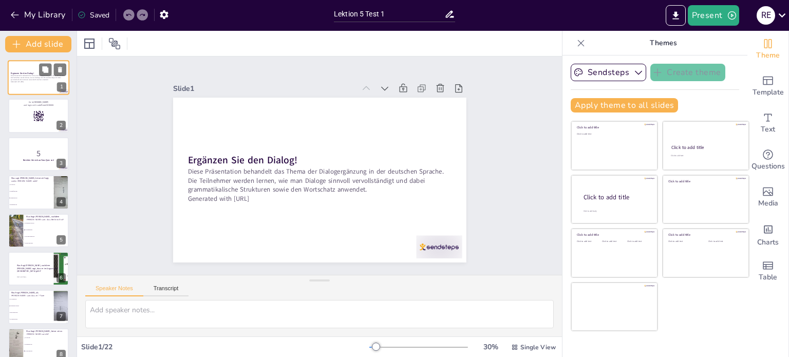
checkbox input "true"
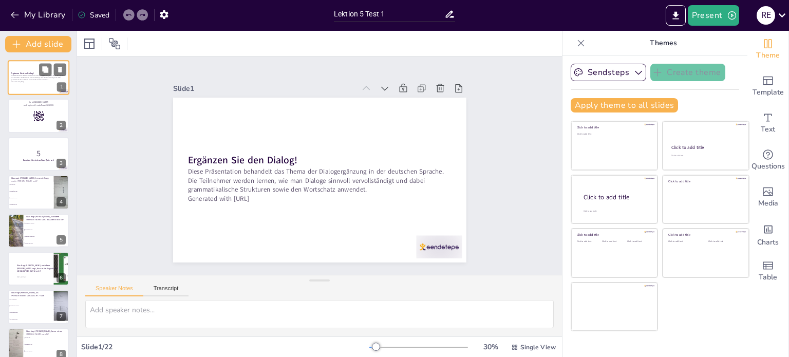
checkbox input "true"
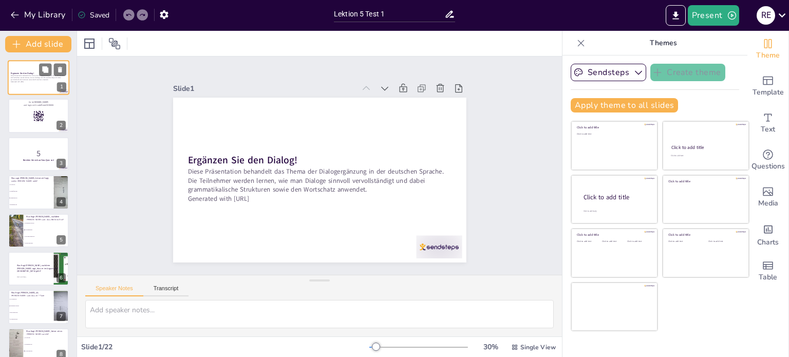
checkbox input "true"
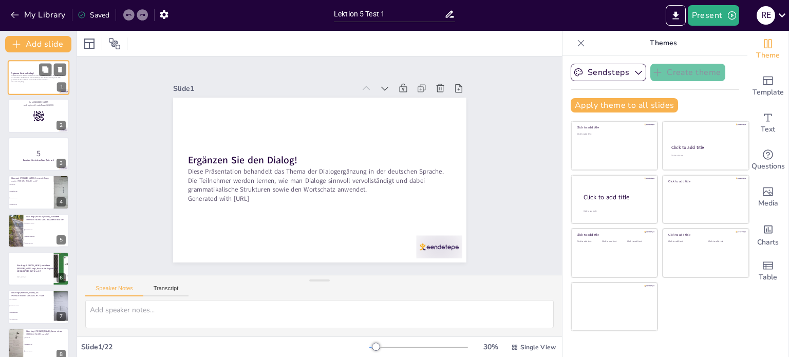
checkbox input "true"
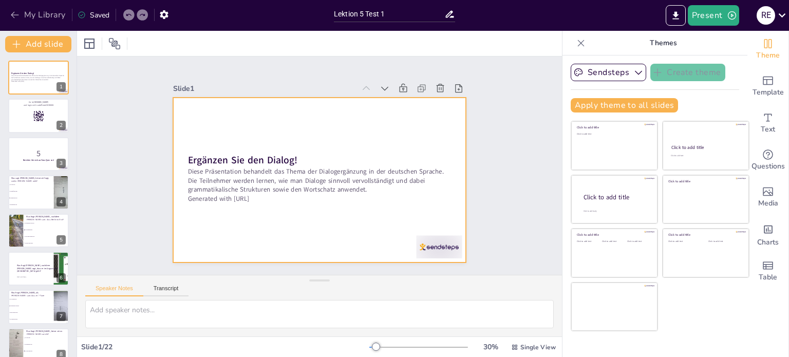
checkbox input "true"
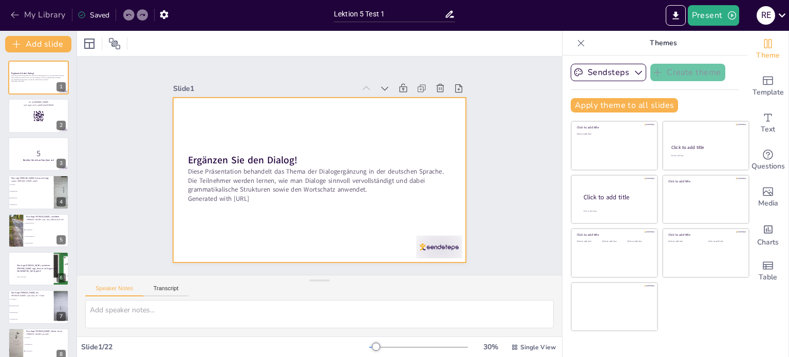
checkbox input "true"
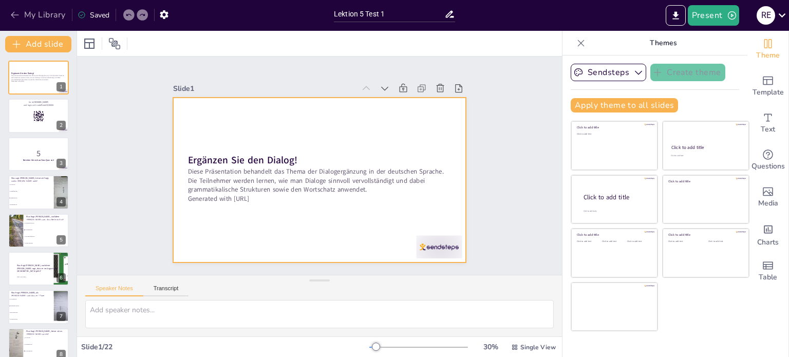
checkbox input "true"
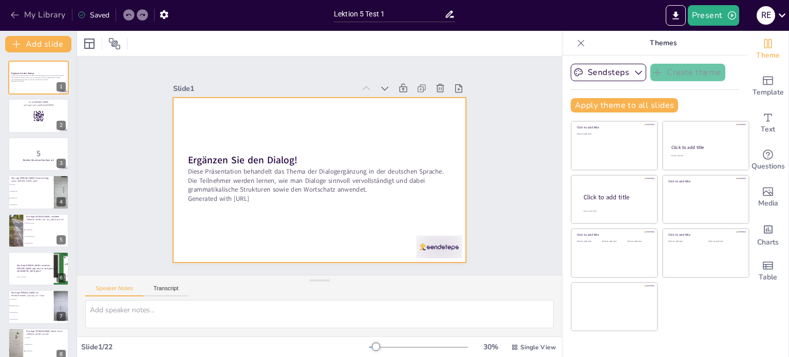
checkbox input "true"
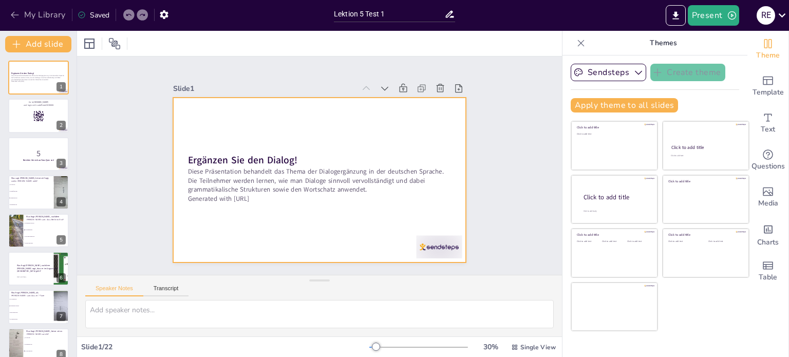
checkbox input "true"
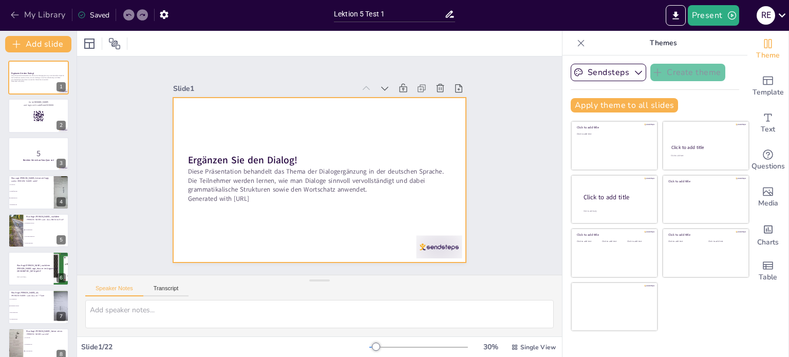
checkbox input "true"
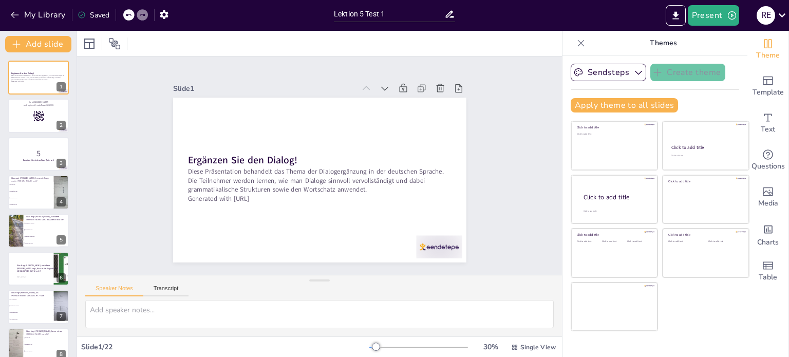
checkbox input "true"
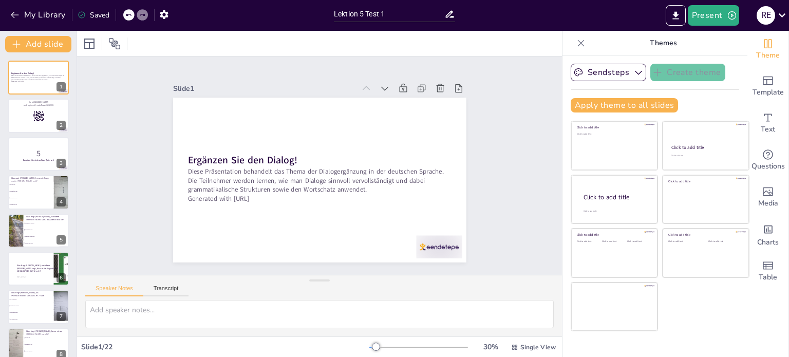
checkbox input "true"
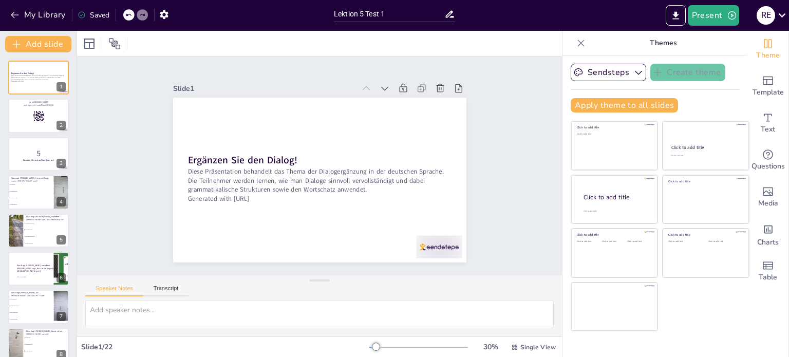
checkbox input "true"
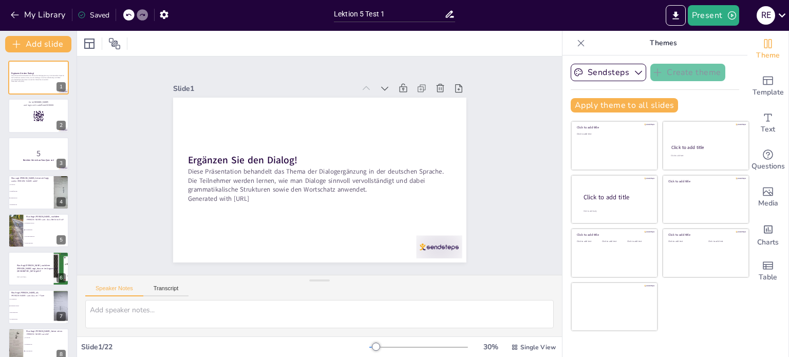
checkbox input "true"
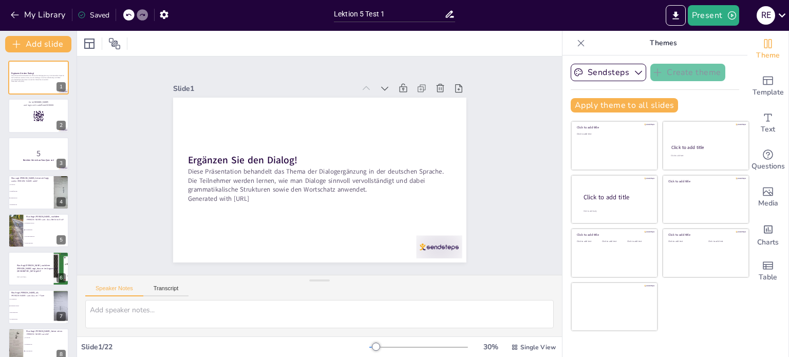
checkbox input "true"
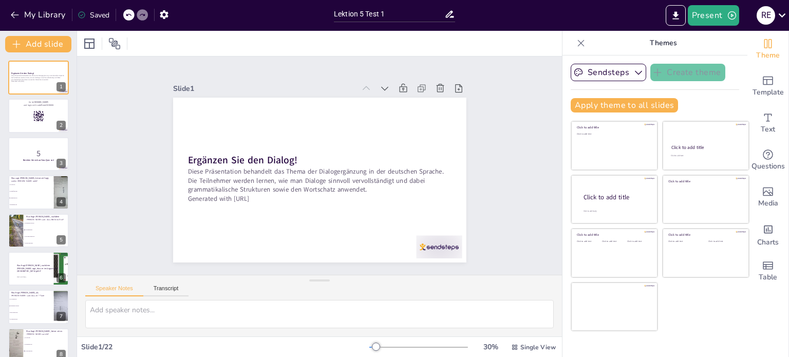
checkbox input "true"
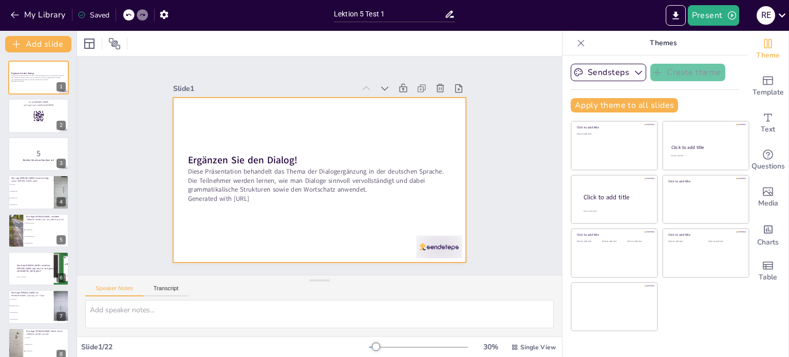
checkbox input "true"
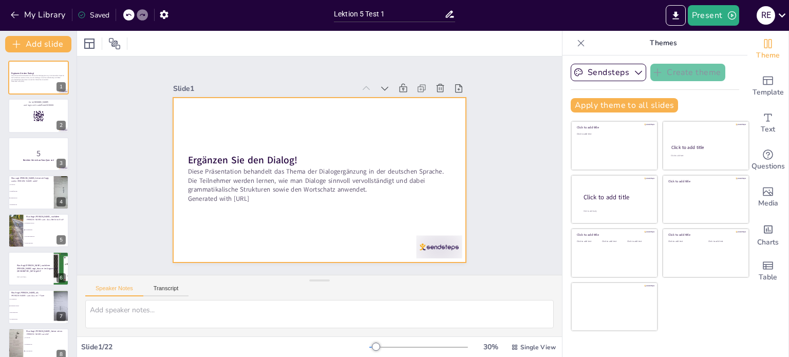
checkbox input "true"
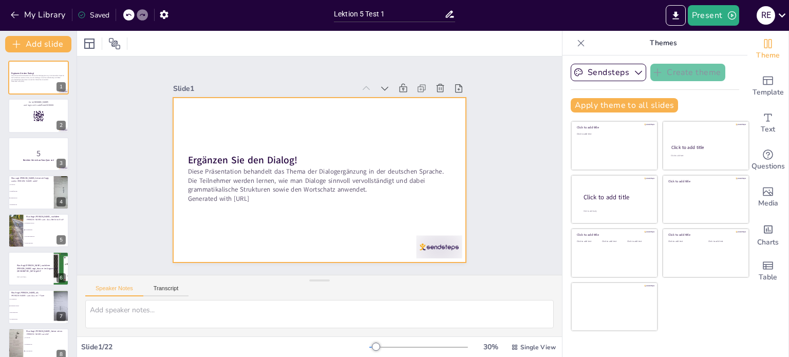
checkbox input "true"
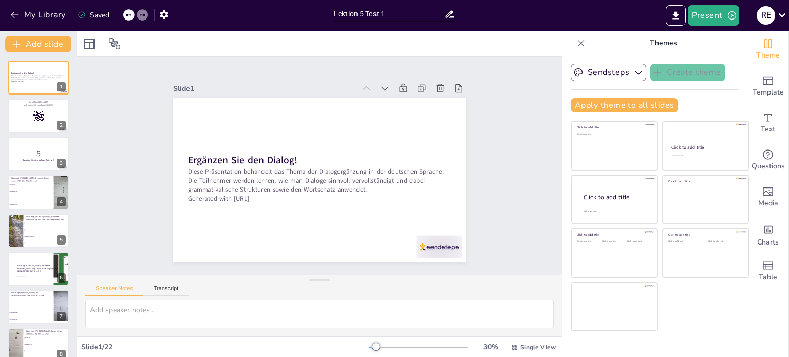
checkbox input "true"
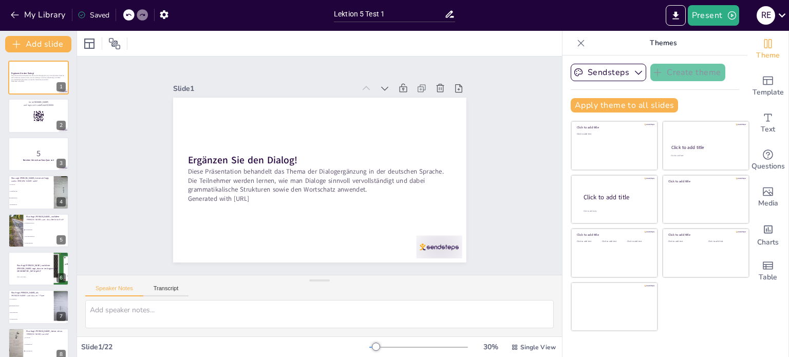
checkbox input "true"
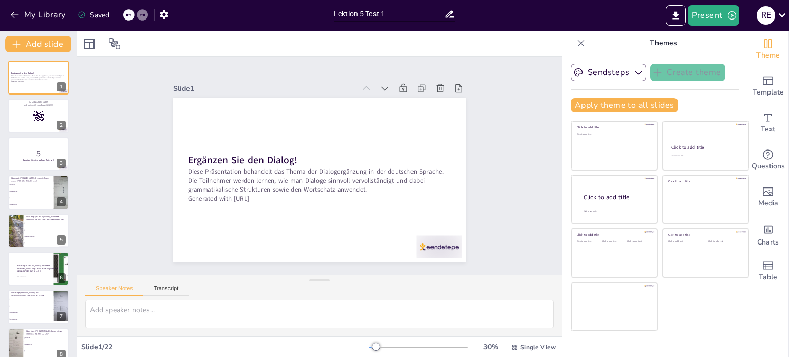
checkbox input "true"
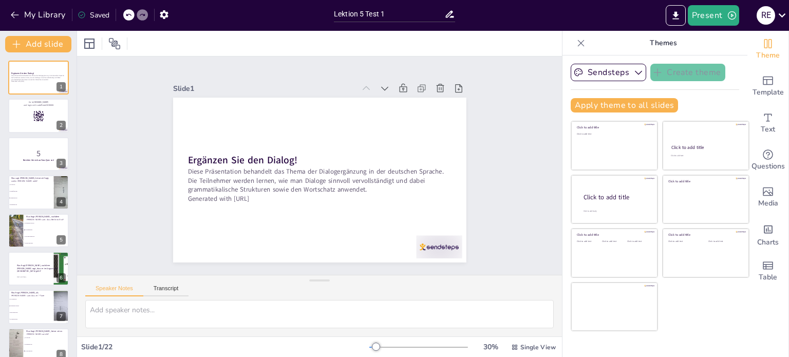
checkbox input "true"
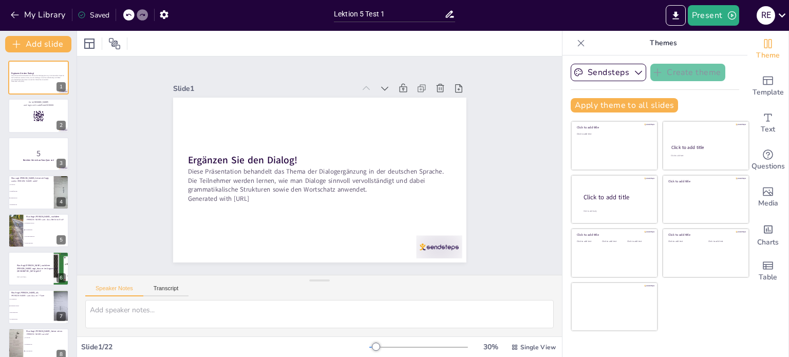
checkbox input "true"
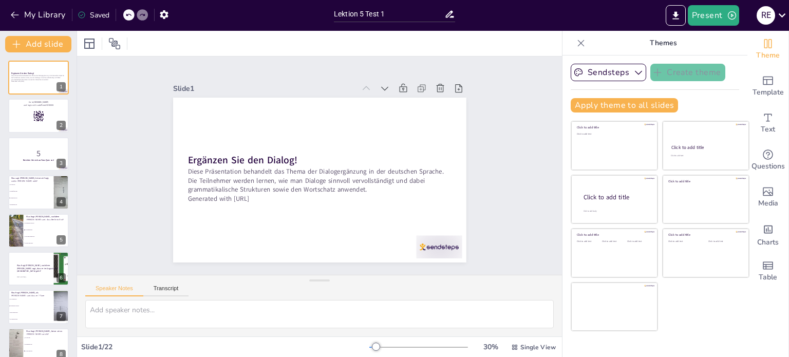
checkbox input "true"
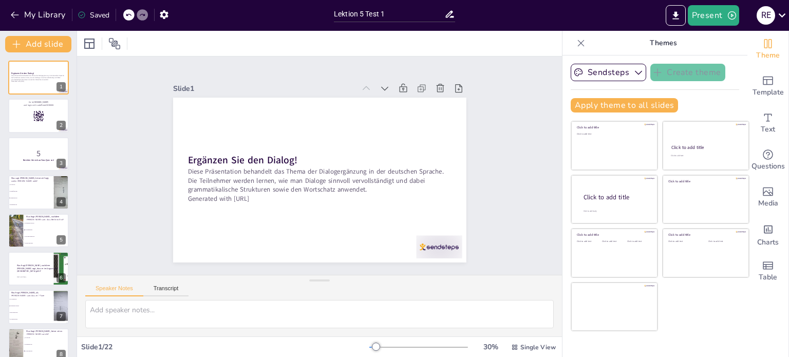
checkbox input "true"
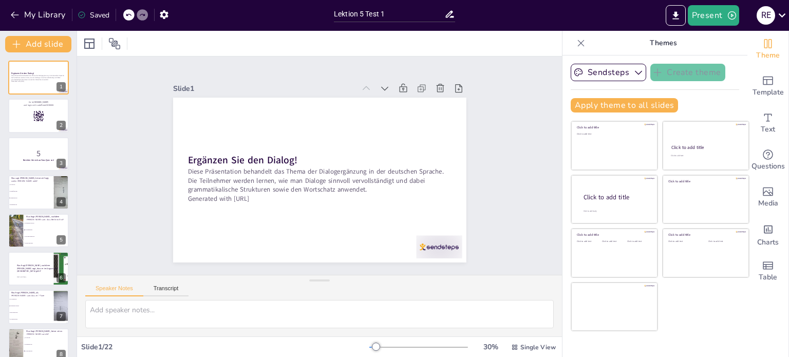
checkbox input "true"
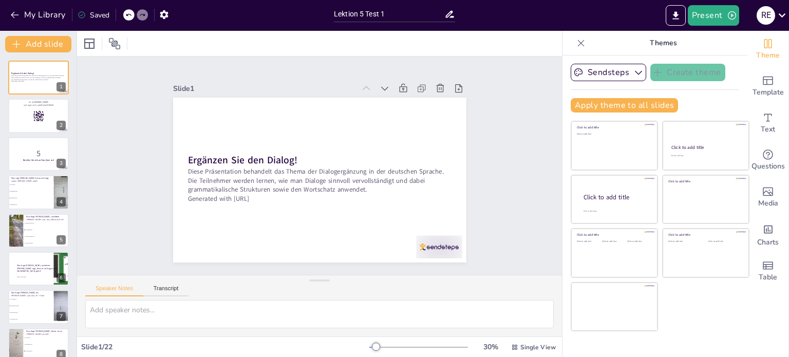
checkbox input "true"
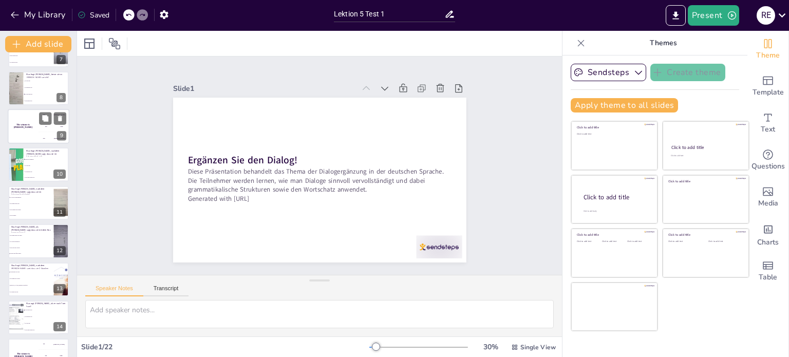
checkbox input "true"
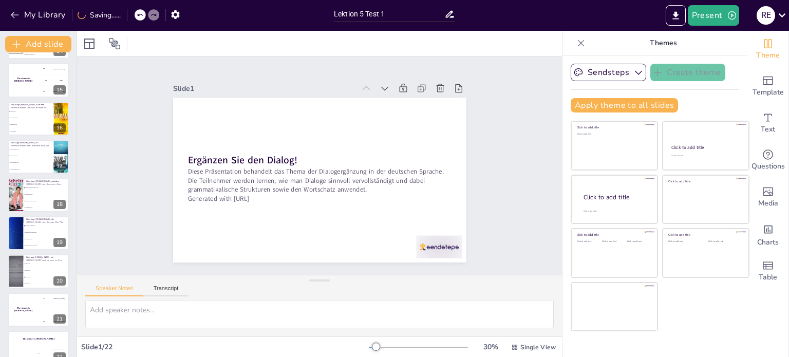
scroll to position [548, 0]
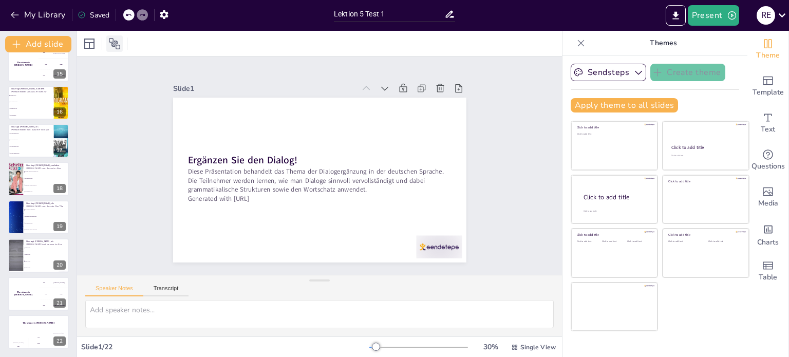
click at [115, 43] on icon at bounding box center [114, 43] width 11 height 11
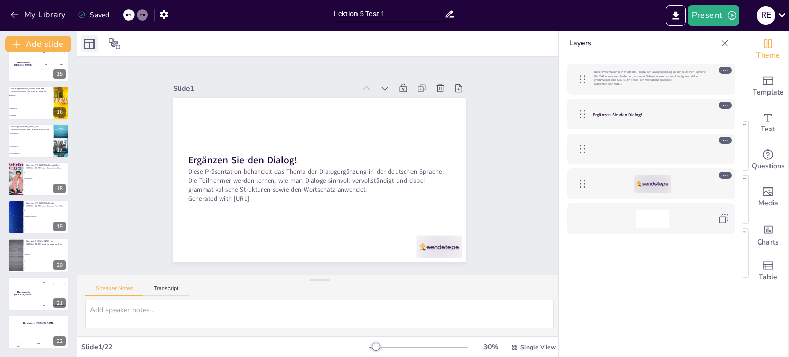
click at [93, 43] on icon at bounding box center [89, 44] width 12 height 12
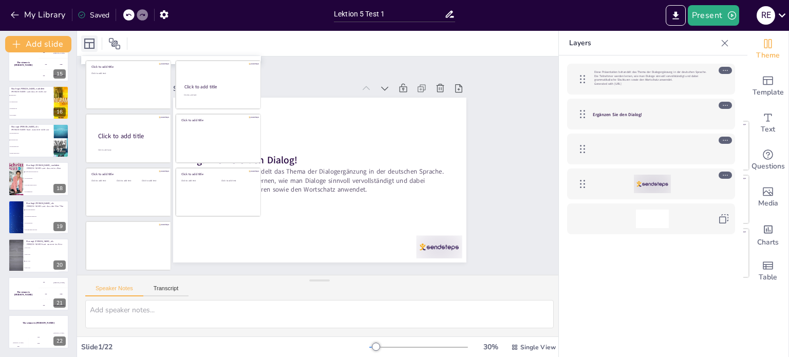
click at [93, 43] on icon at bounding box center [89, 44] width 12 height 12
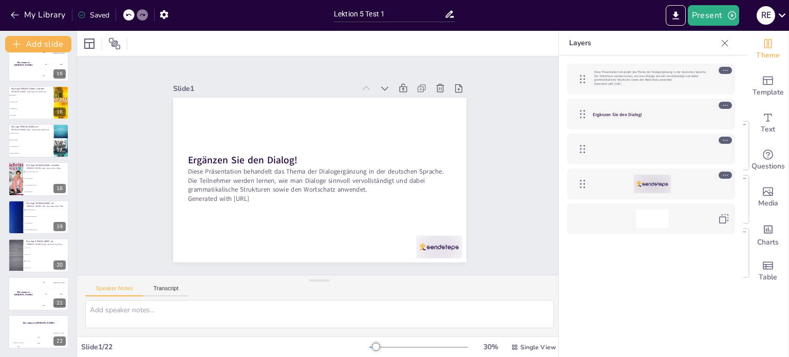
click at [196, 45] on div at bounding box center [319, 43] width 485 height 25
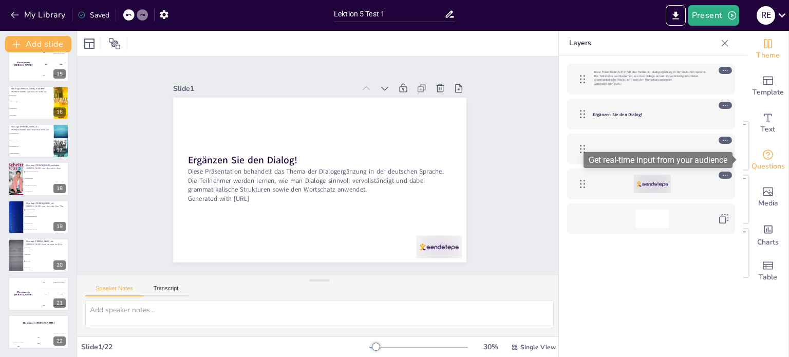
click at [760, 169] on span "Questions" at bounding box center [768, 166] width 33 height 11
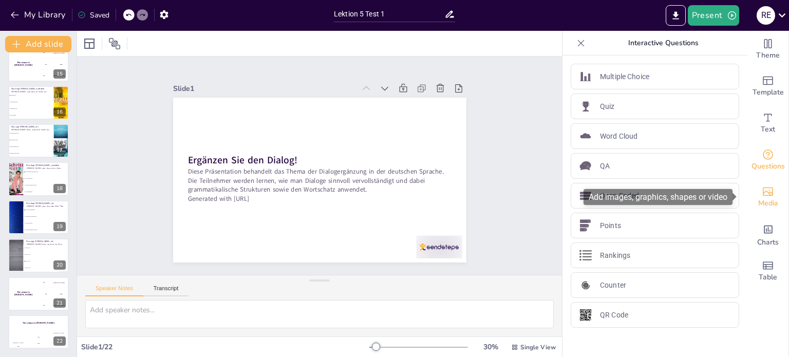
click at [762, 197] on icon "Add images, graphics, shapes or video" at bounding box center [768, 192] width 12 height 12
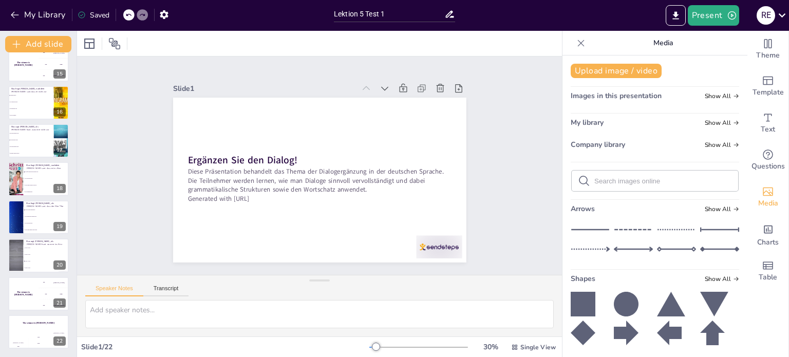
scroll to position [179, 0]
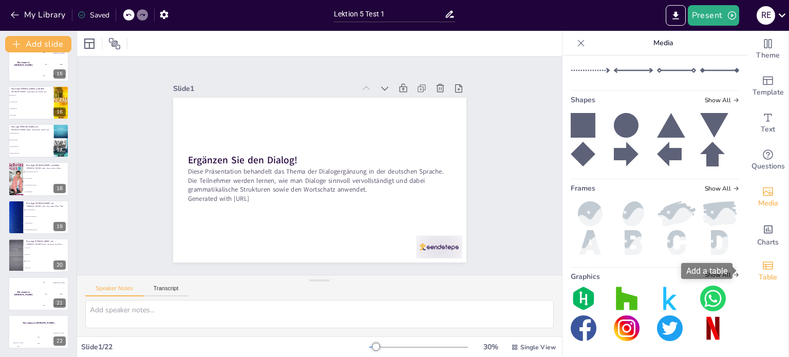
click at [765, 269] on icon "Add a table" at bounding box center [768, 266] width 12 height 12
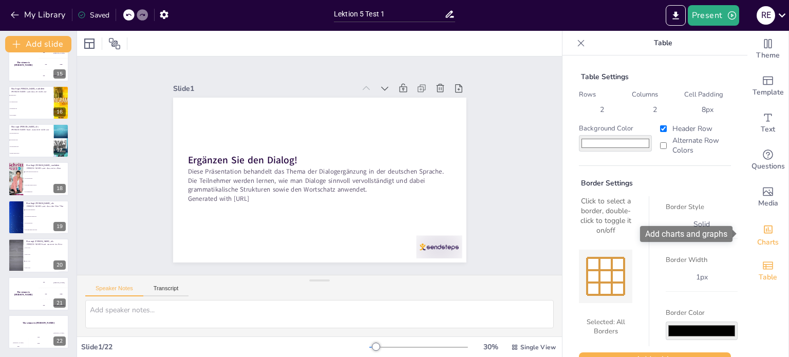
click at [763, 238] on span "Charts" at bounding box center [768, 242] width 22 height 11
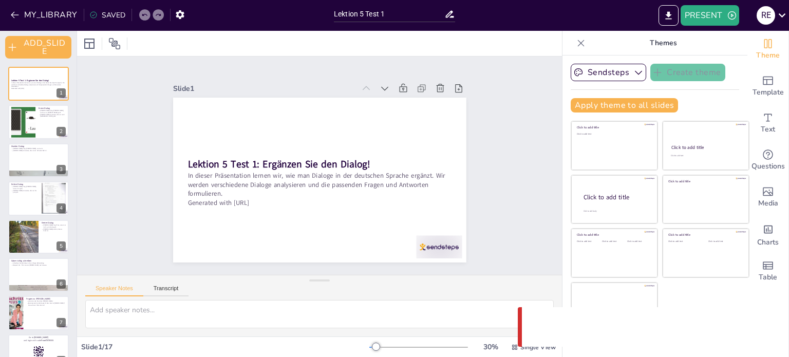
checkbox input "true"
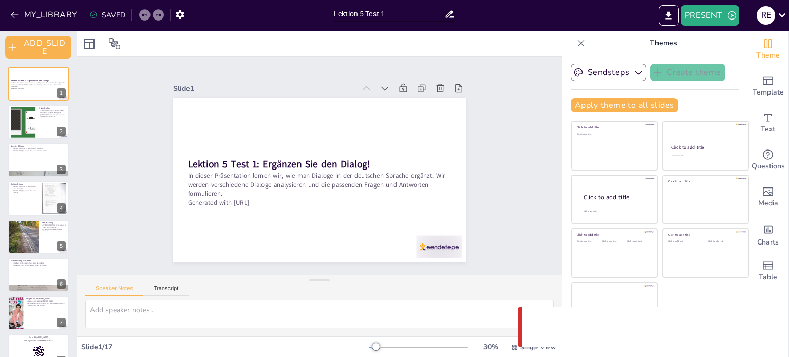
checkbox input "true"
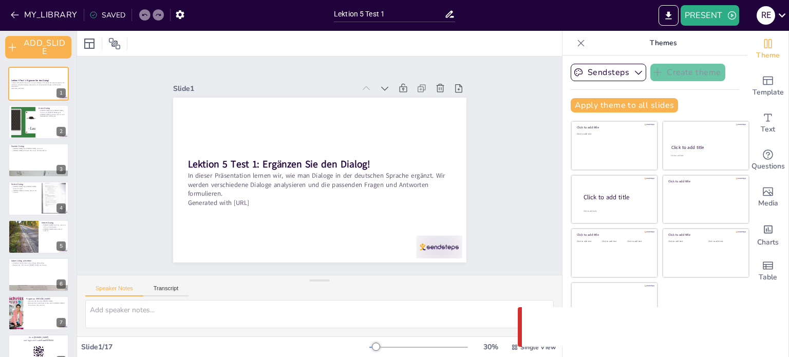
checkbox input "true"
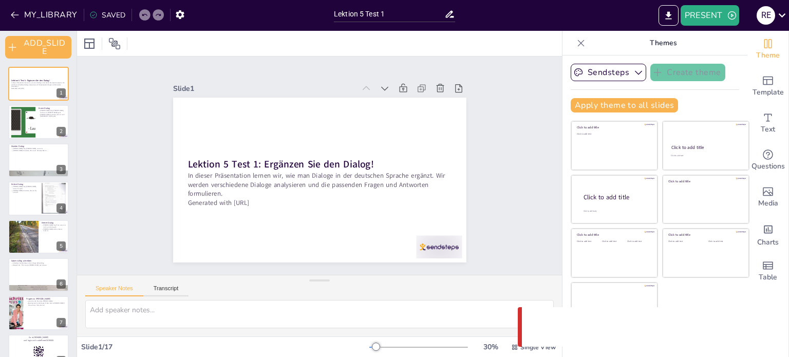
checkbox input "true"
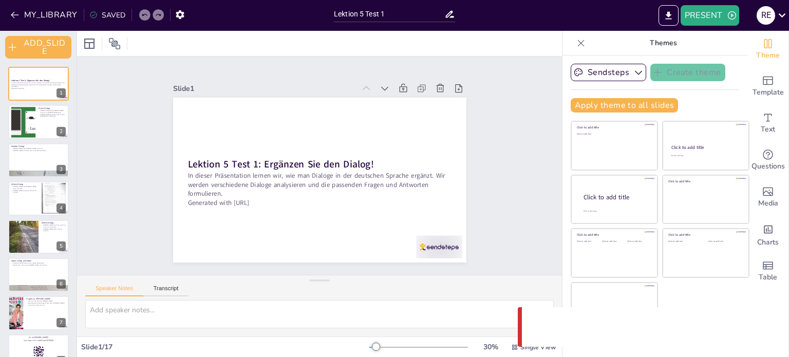
checkbox input "true"
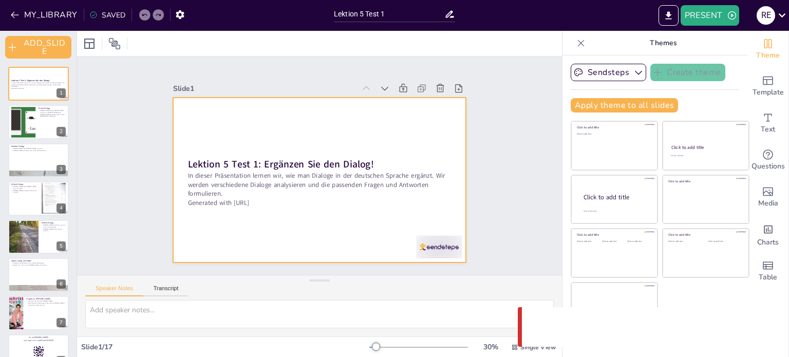
checkbox input "true"
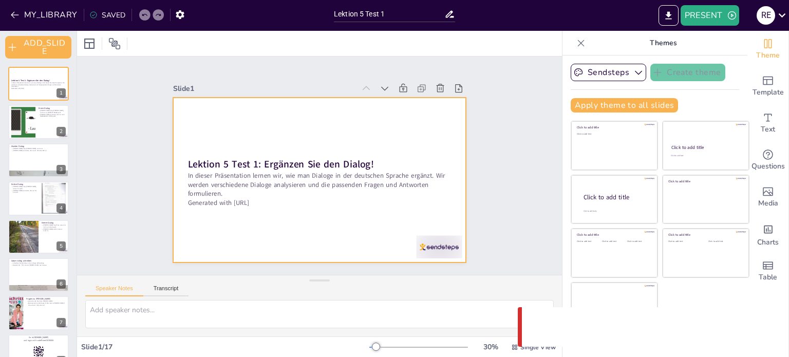
checkbox input "true"
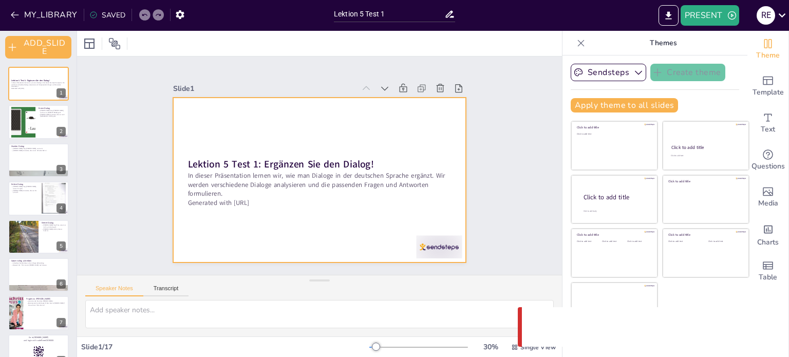
checkbox input "true"
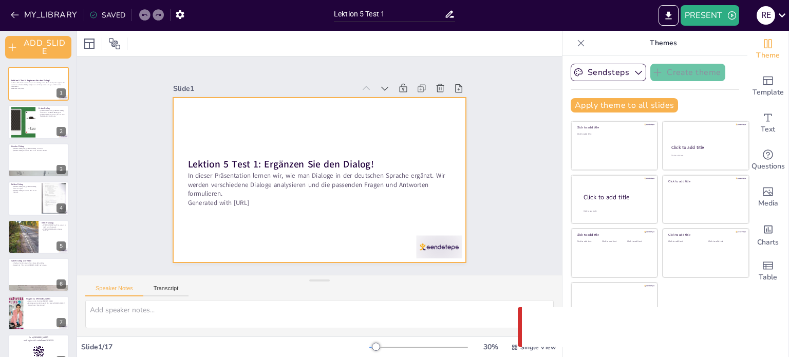
checkbox input "true"
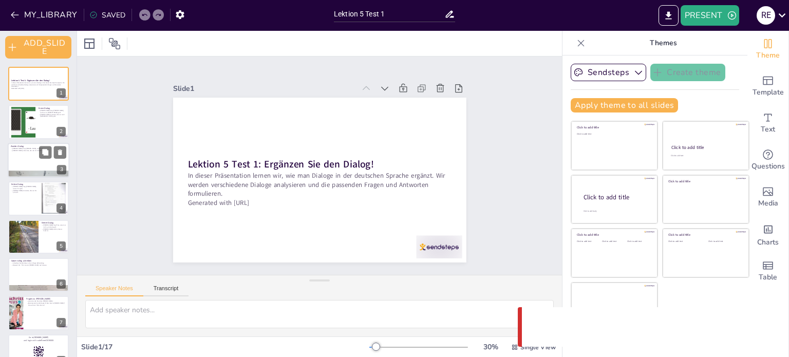
checkbox input "true"
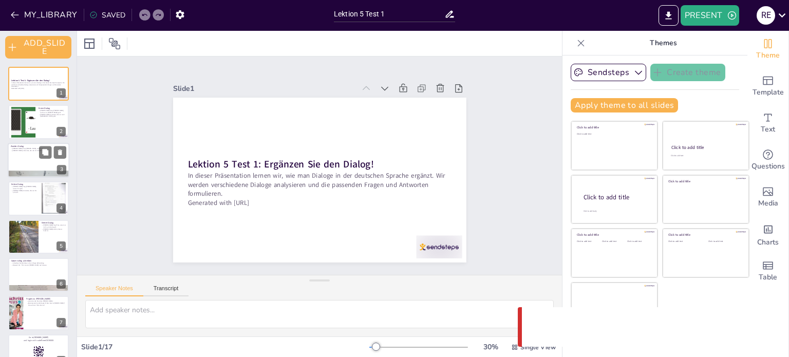
checkbox input "true"
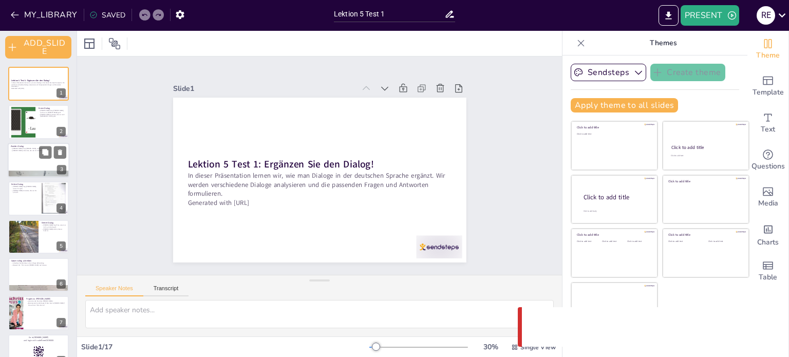
checkbox input "true"
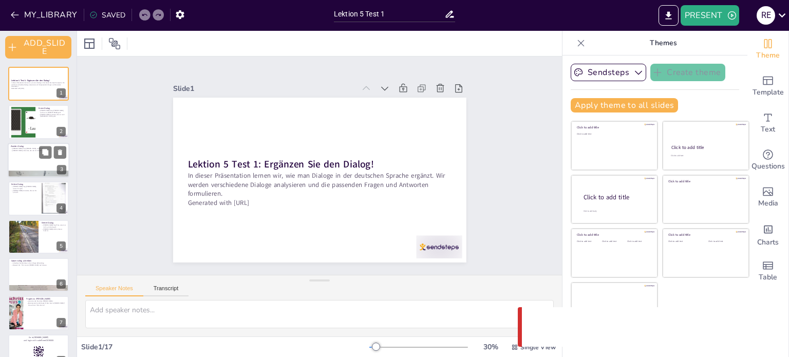
checkbox input "true"
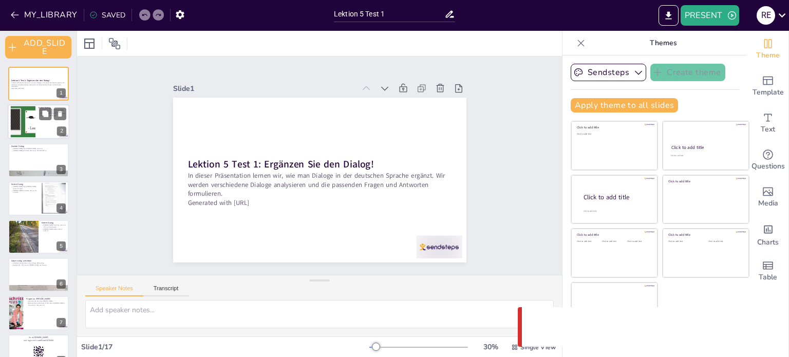
checkbox input "true"
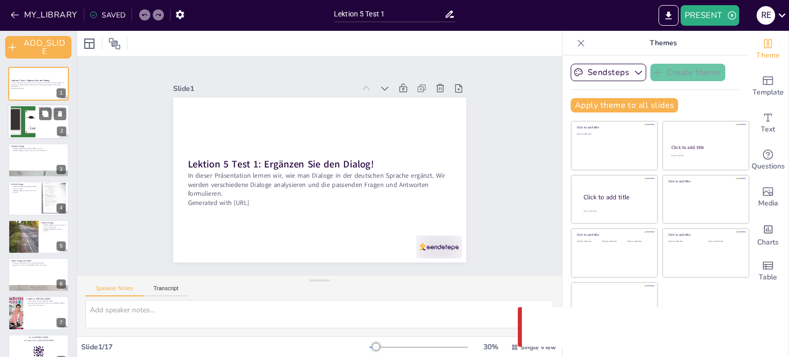
checkbox input "true"
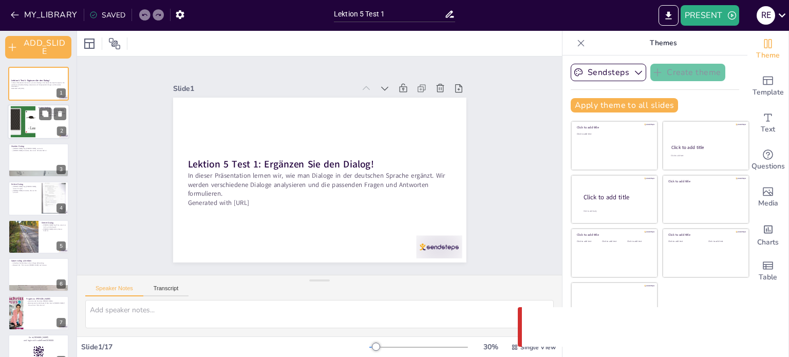
checkbox input "true"
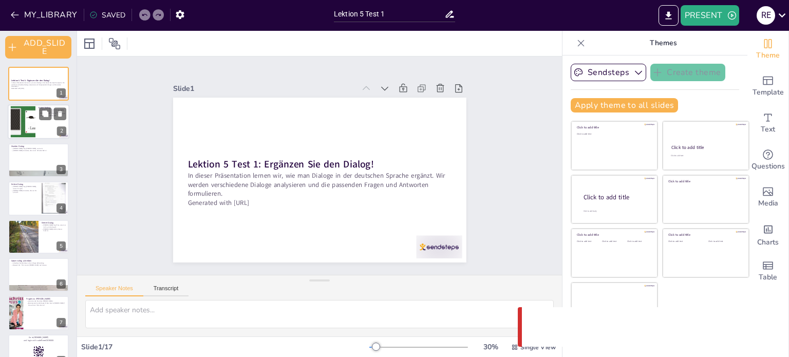
checkbox input "true"
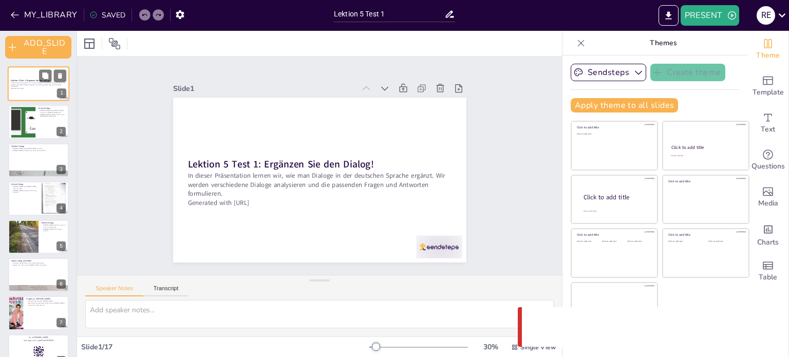
checkbox input "true"
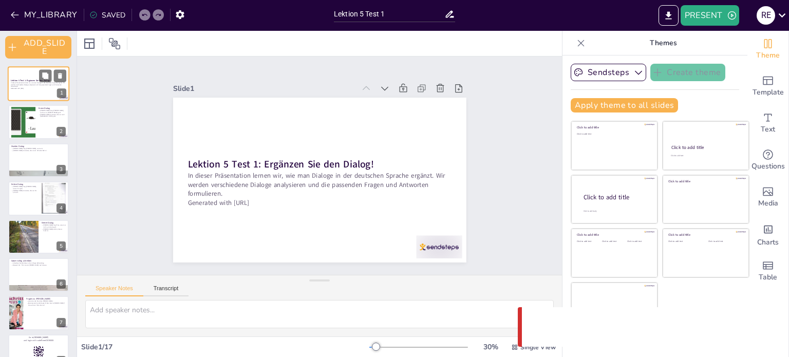
checkbox input "true"
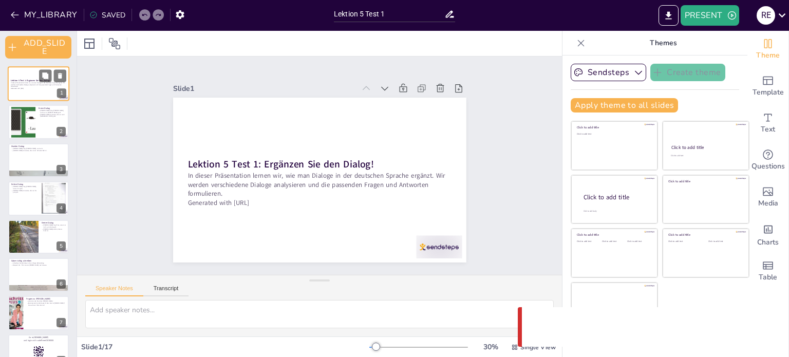
checkbox input "true"
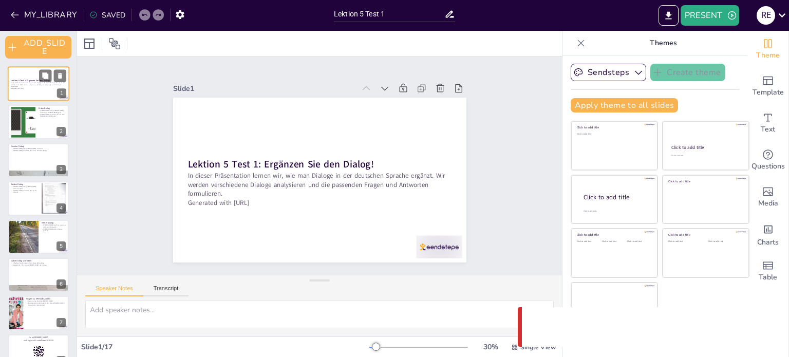
checkbox input "true"
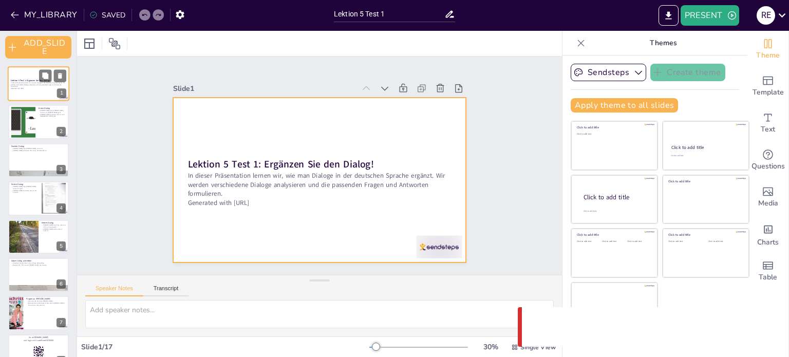
checkbox input "true"
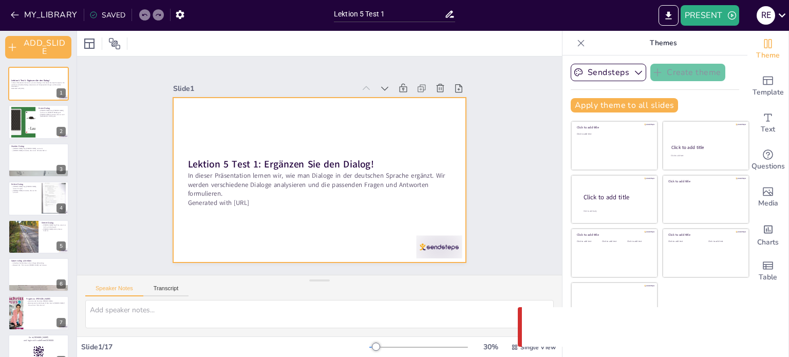
checkbox input "true"
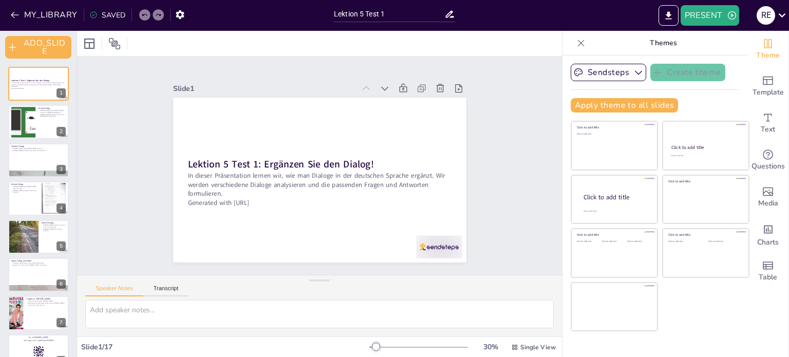
checkbox input "true"
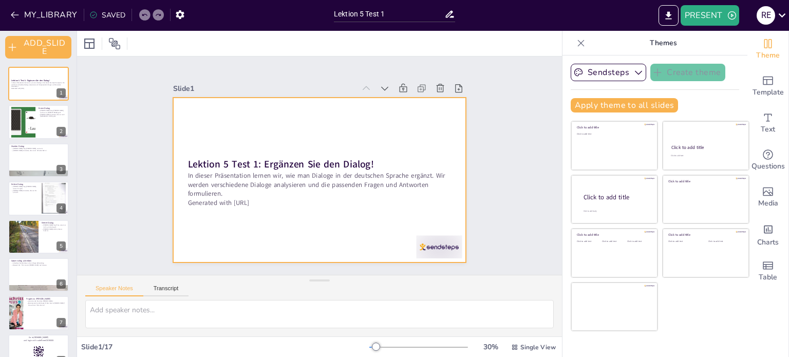
checkbox input "true"
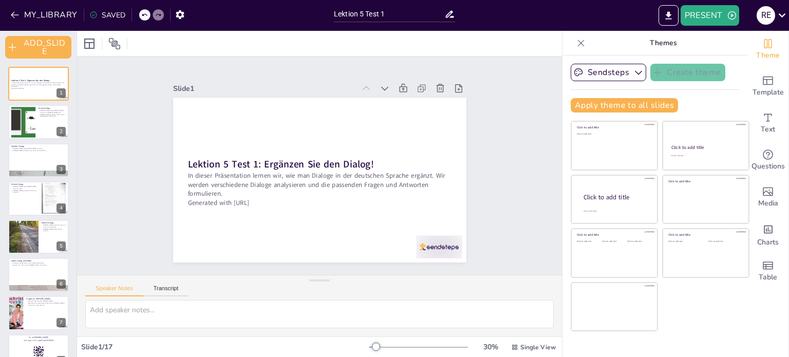
checkbox input "true"
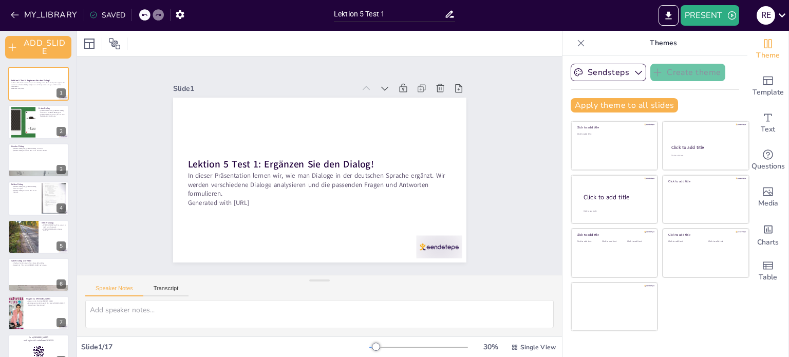
checkbox input "true"
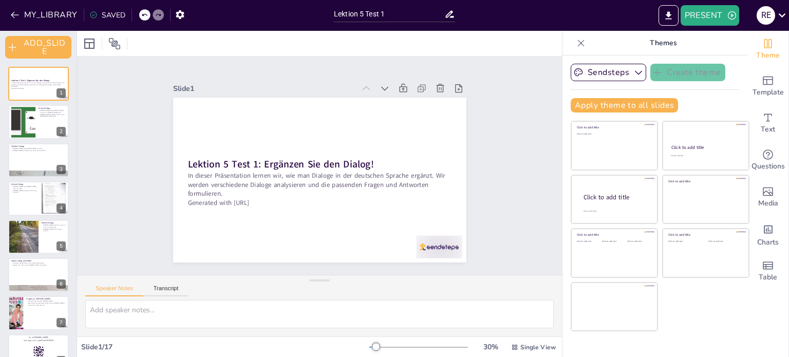
checkbox input "true"
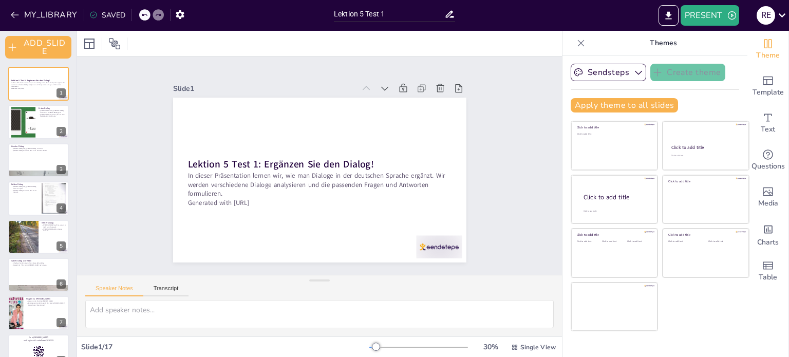
checkbox input "true"
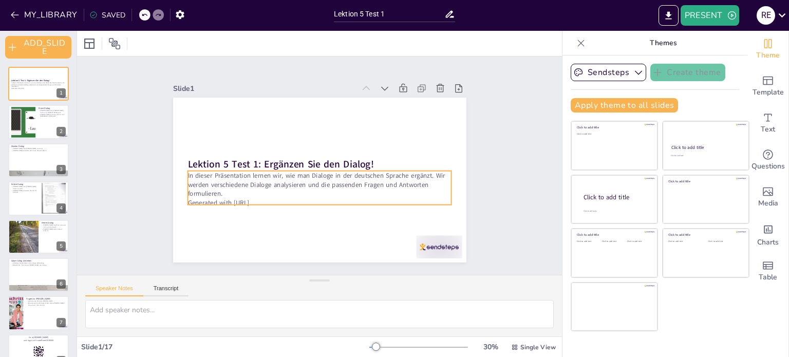
checkbox input "true"
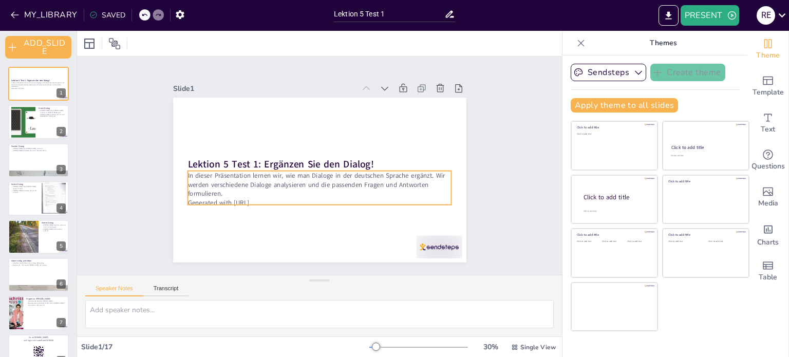
checkbox input "true"
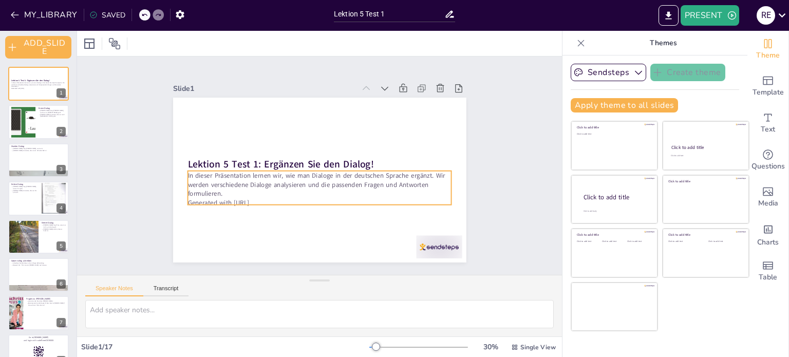
checkbox input "true"
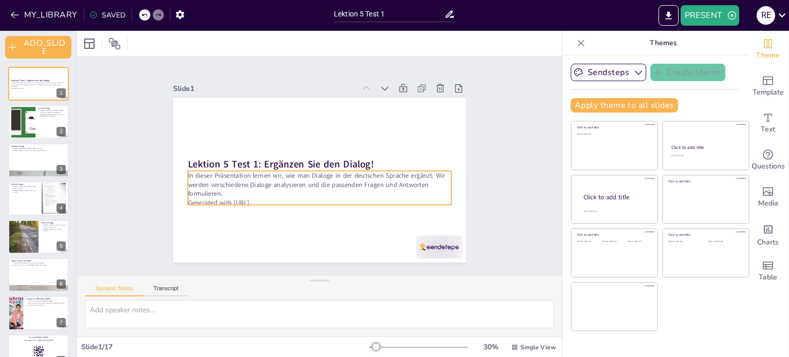
checkbox input "true"
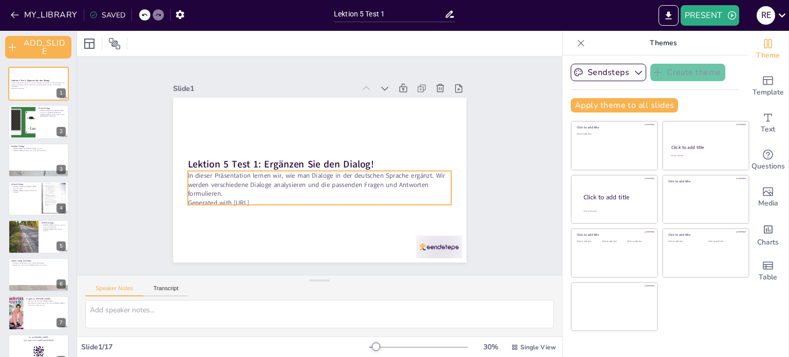
checkbox input "true"
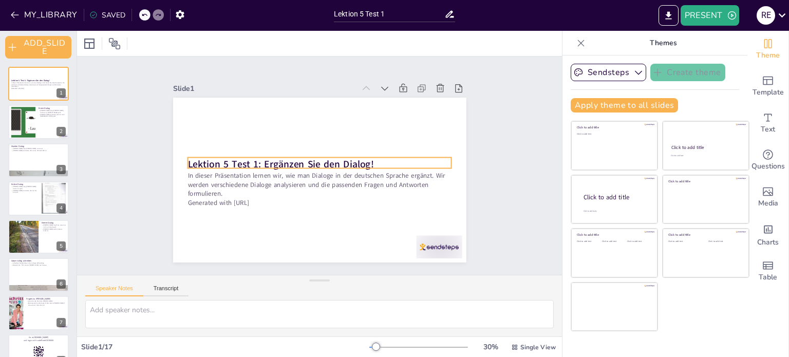
checkbox input "true"
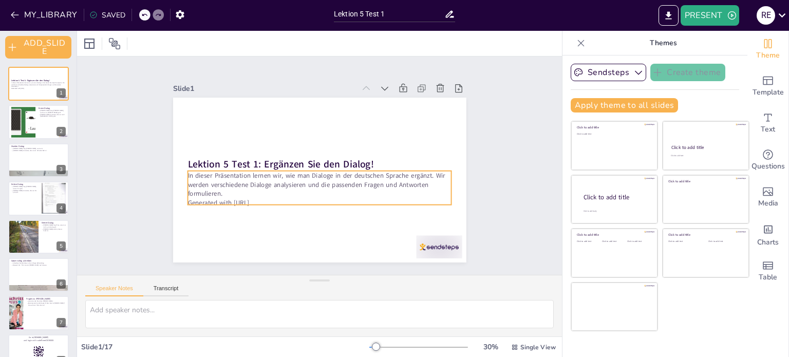
checkbox input "true"
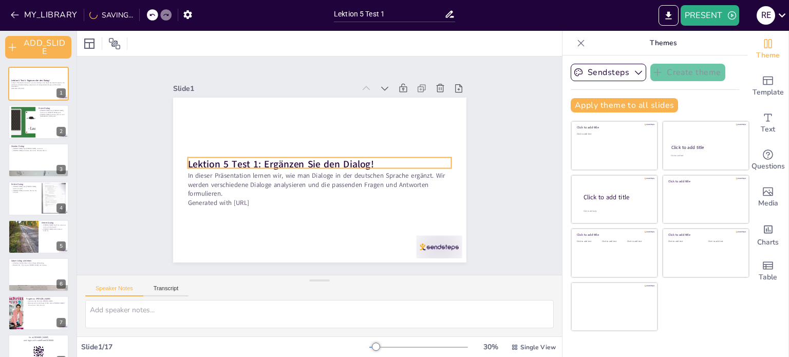
checkbox input "true"
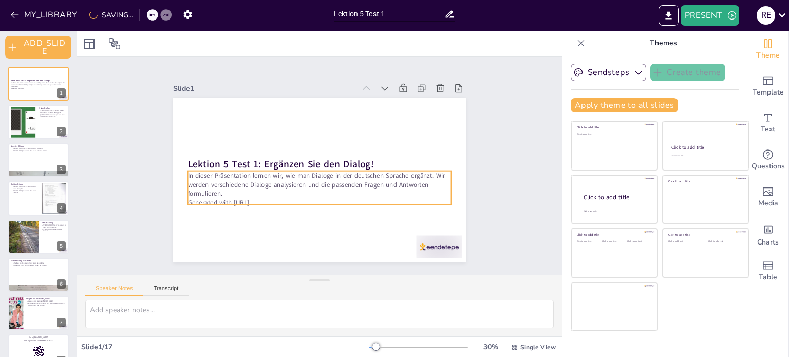
checkbox input "true"
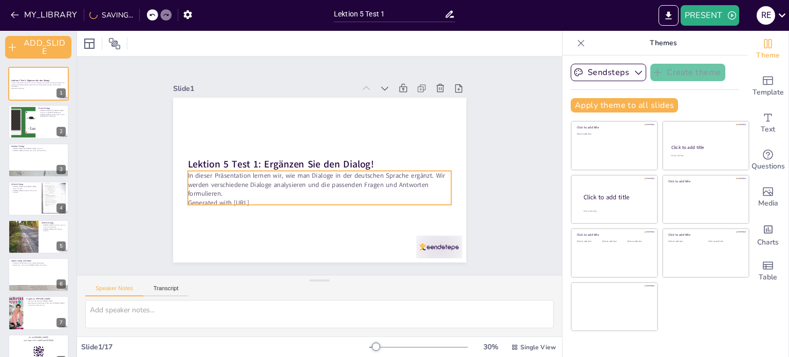
checkbox input "true"
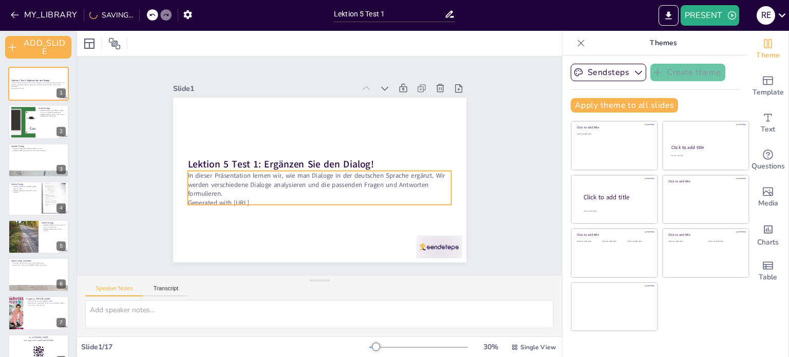
checkbox input "true"
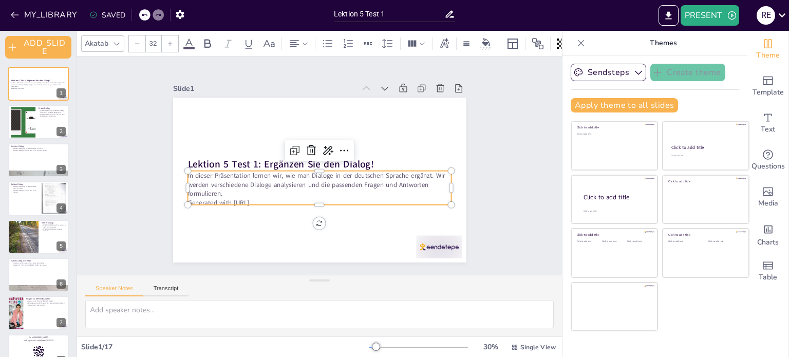
click at [236, 171] on p "In dieser Präsentation lernen wir, wie man Dialoge in der deutschen Sprache erg…" at bounding box center [320, 184] width 264 height 27
click at [46, 115] on icon at bounding box center [45, 114] width 6 height 6
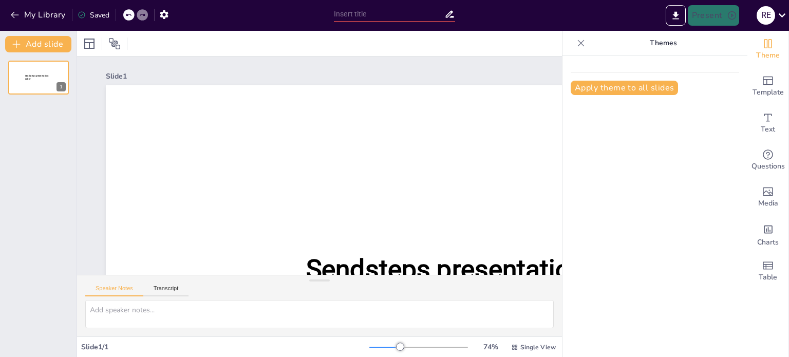
type input "Lektion 5 Test 1"
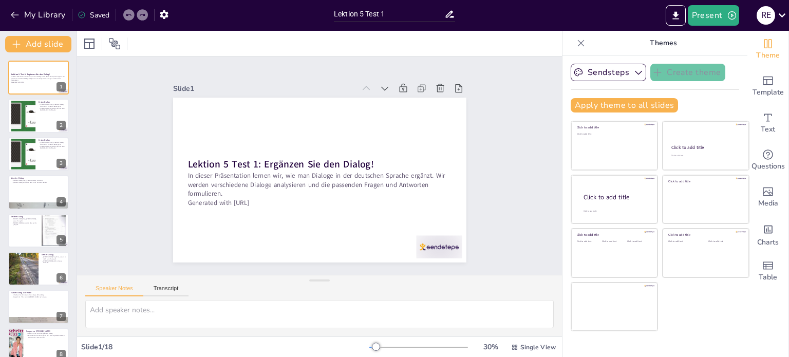
checkbox input "true"
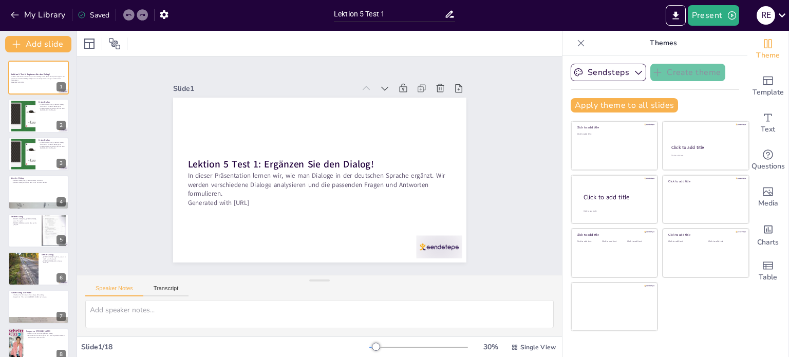
checkbox input "true"
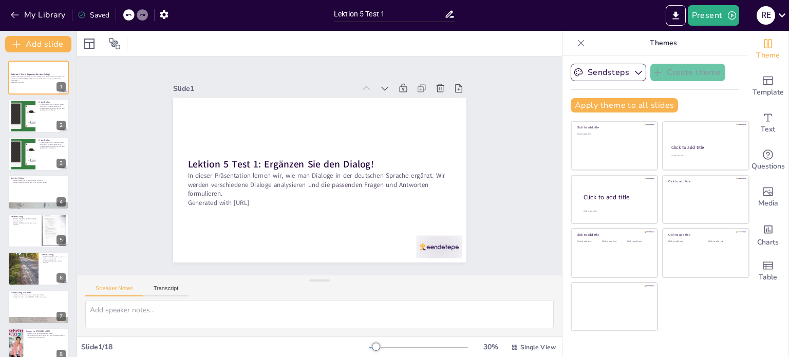
checkbox input "true"
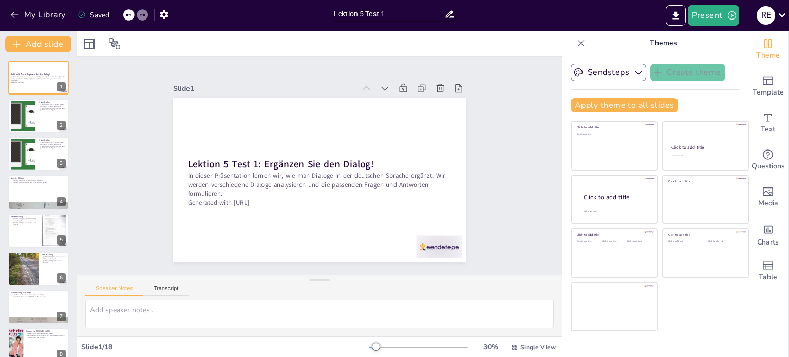
checkbox input "true"
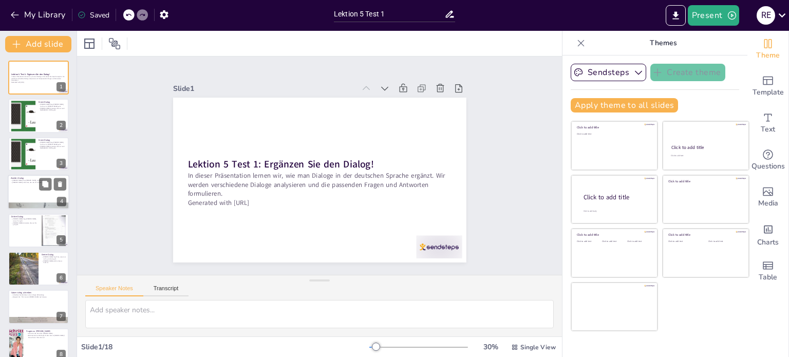
checkbox input "true"
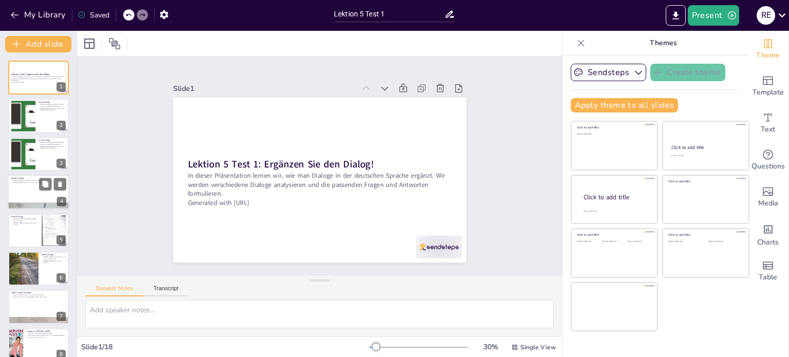
checkbox input "true"
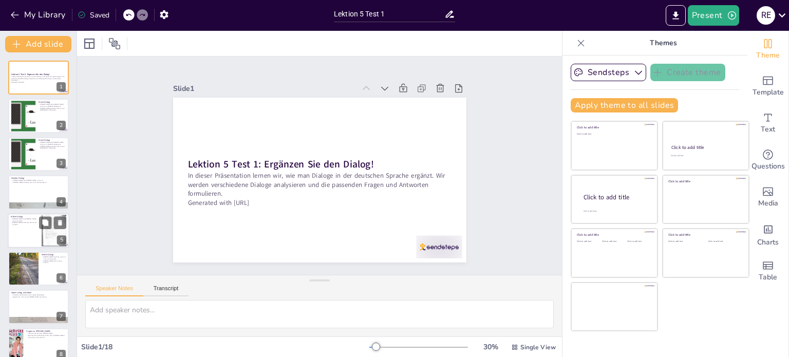
checkbox input "true"
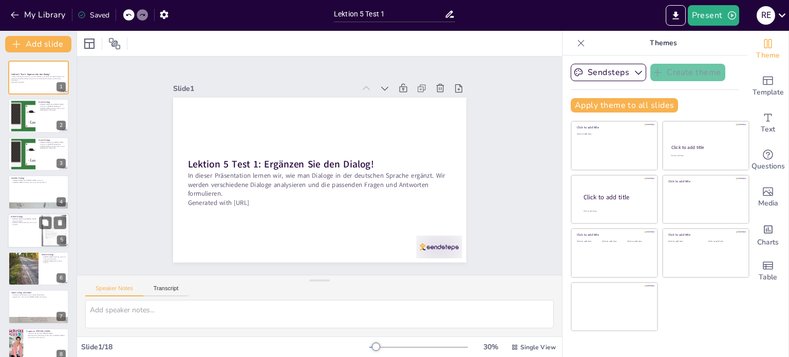
checkbox input "true"
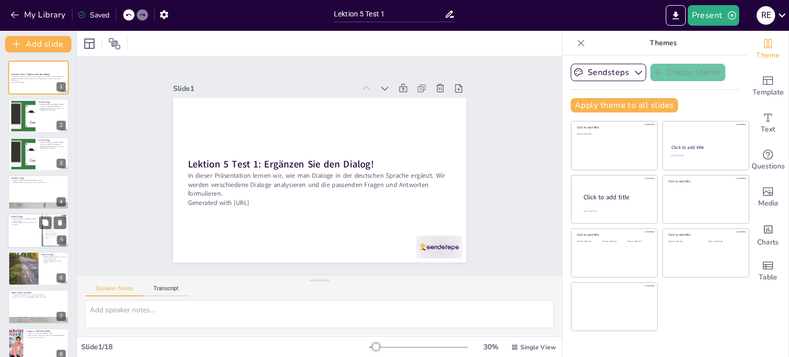
checkbox input "true"
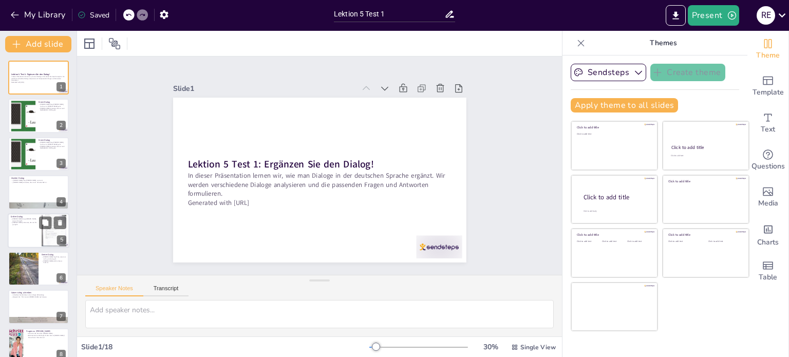
checkbox input "true"
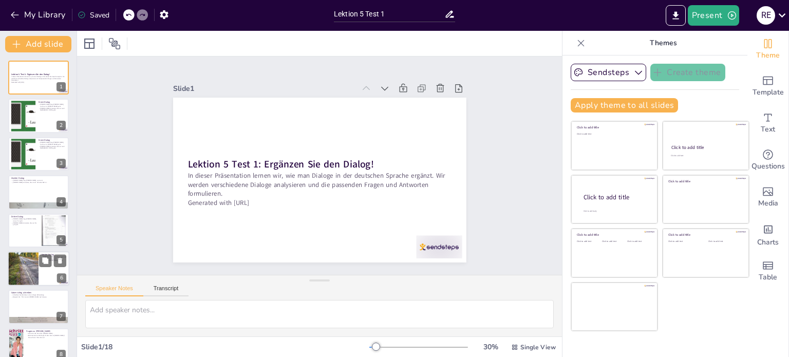
checkbox input "true"
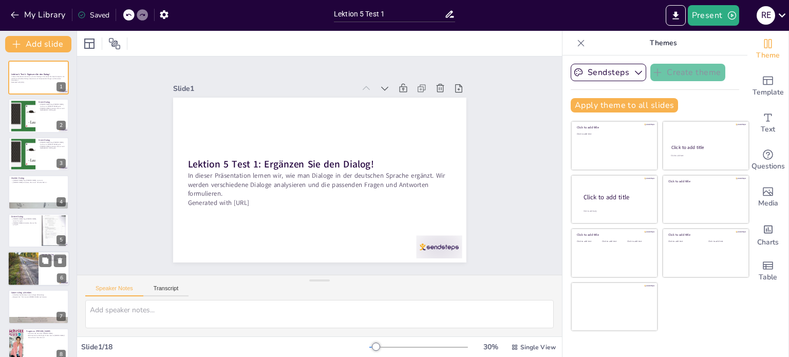
checkbox input "true"
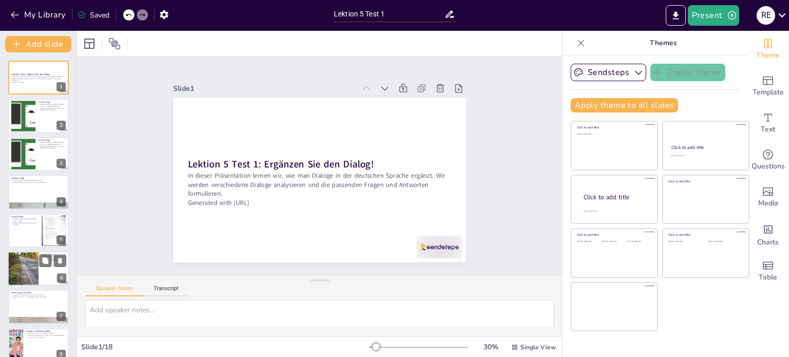
checkbox input "true"
click at [26, 257] on div at bounding box center [23, 269] width 50 height 34
checkbox input "true"
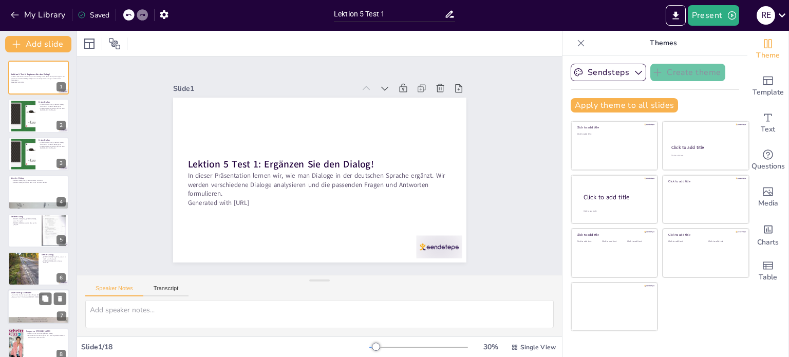
checkbox input "true"
type textarea "Diese Frage ist wichtig, um zu verstehen, warum Tom abwesend ist und zeigt Tims…"
checkbox input "true"
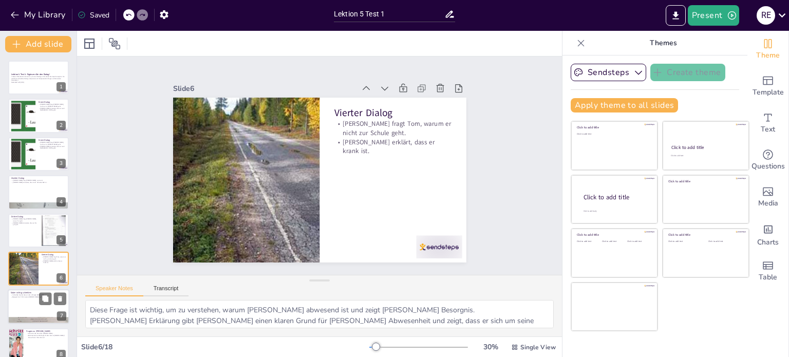
scroll to position [64, 0]
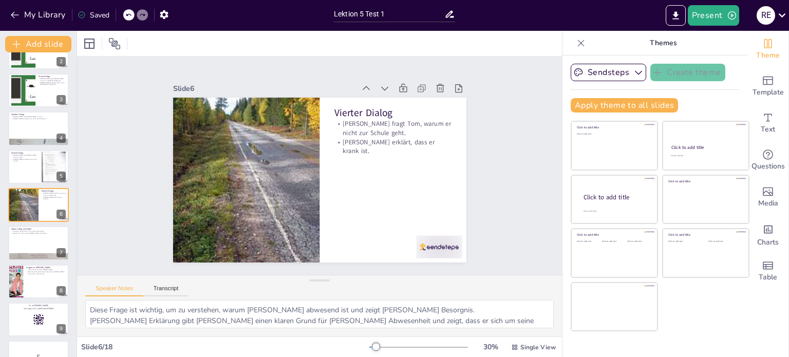
checkbox input "true"
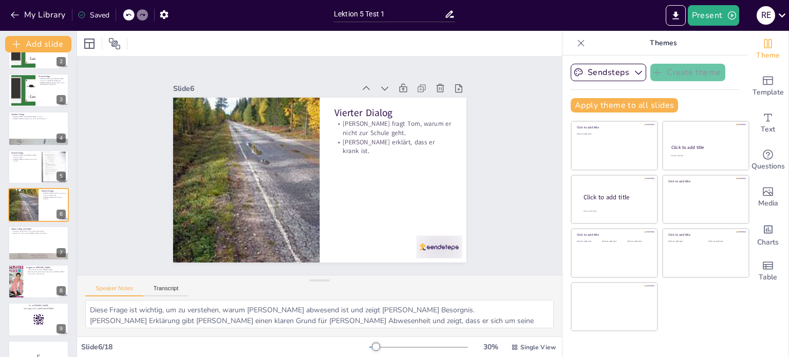
checkbox input "true"
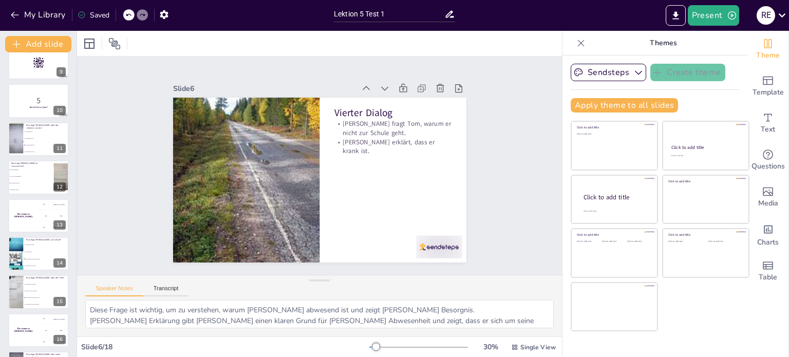
checkbox input "true"
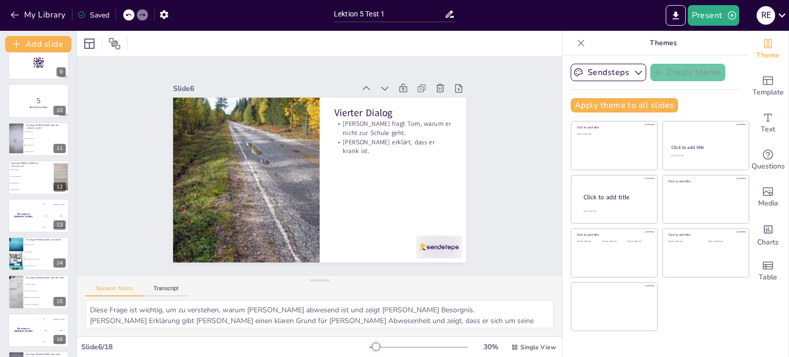
checkbox input "true"
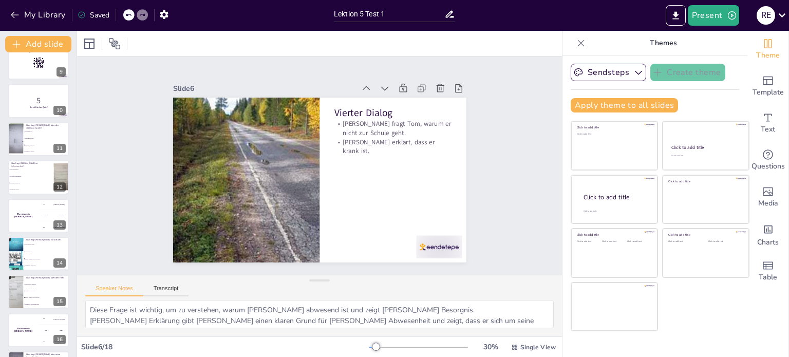
checkbox input "true"
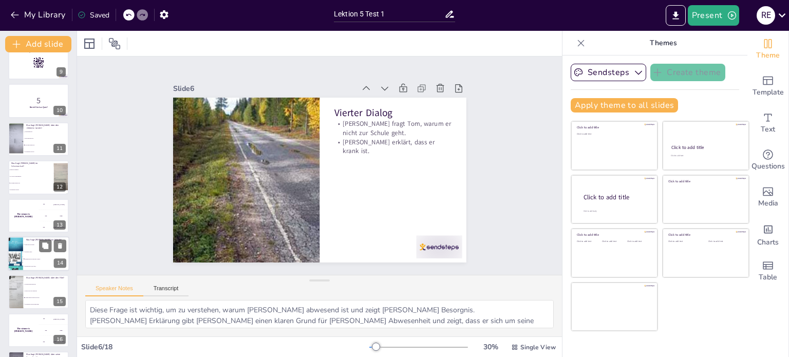
checkbox input "true"
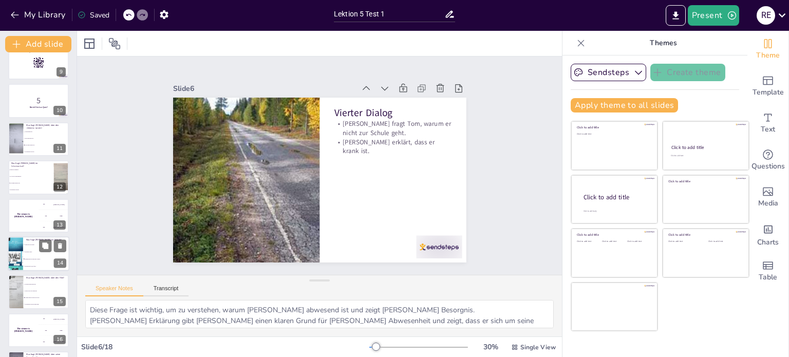
checkbox input "true"
click at [24, 258] on input "checkbox" at bounding box center [24, 258] width 1 height 1
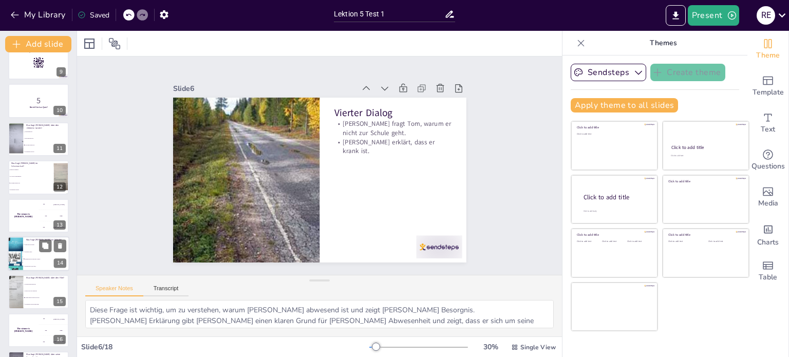
checkbox input "true"
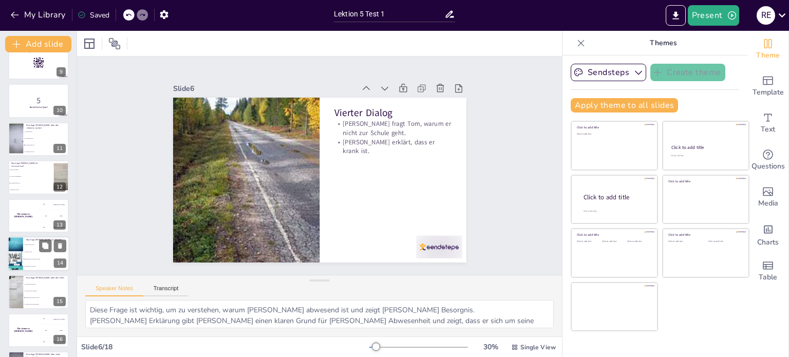
checkbox input "true"
type textarea "Die richtige Antwort ist "Warum gehst du nicht zur Schule?", was im dritten Dia…"
checkbox input "true"
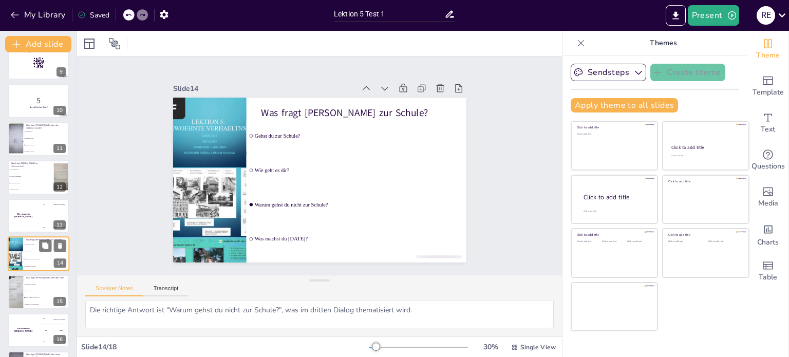
scroll to position [369, 0]
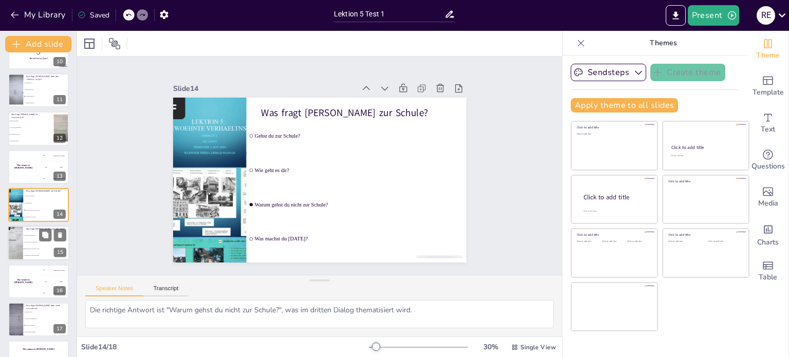
checkbox input "true"
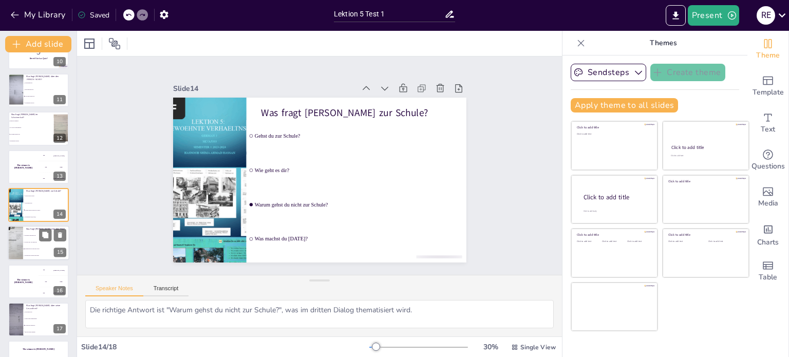
checkbox input "true"
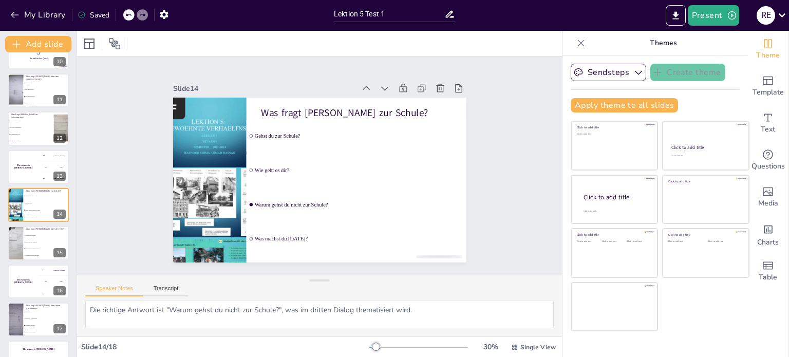
checkbox input "true"
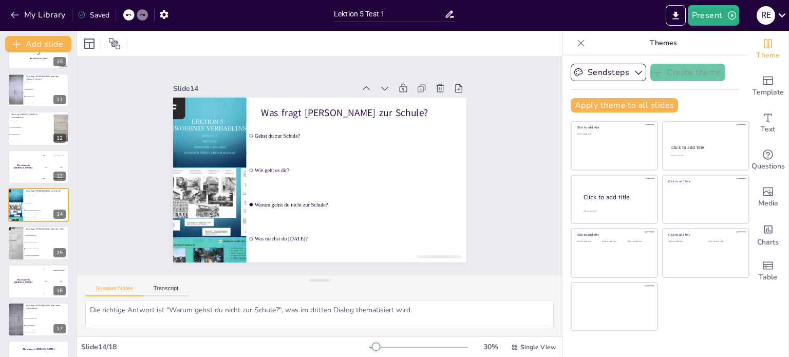
checkbox input "true"
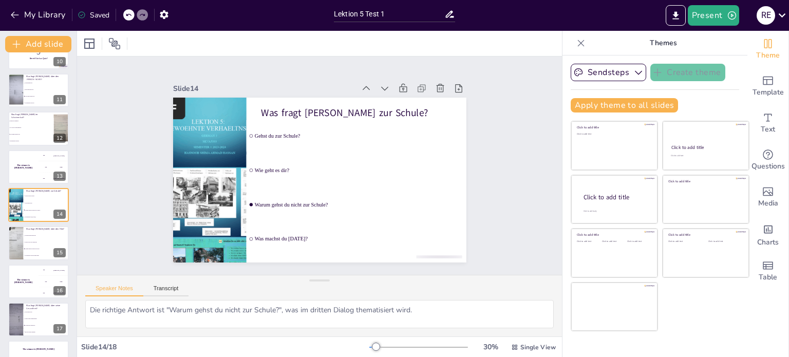
checkbox input "true"
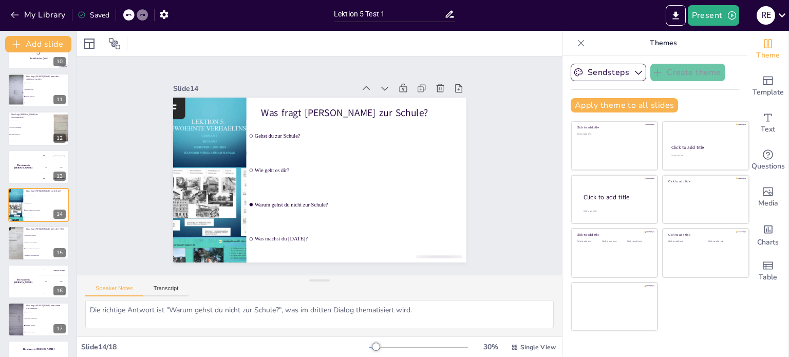
checkbox input "true"
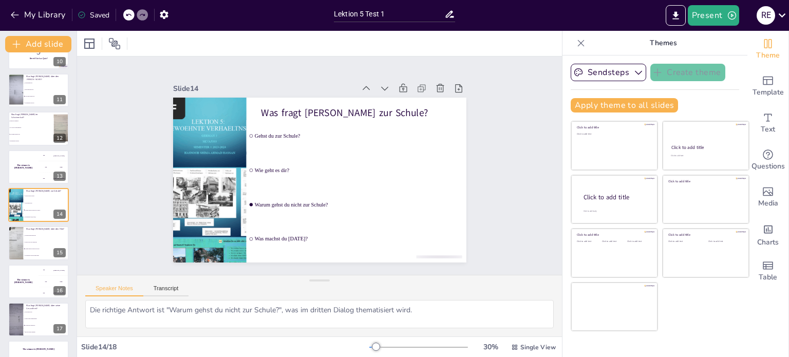
checkbox input "true"
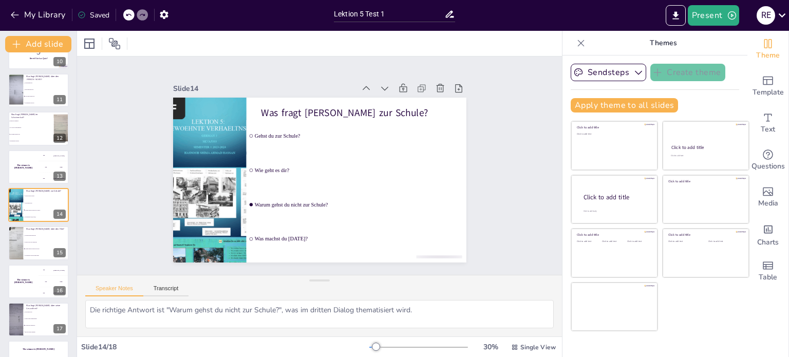
checkbox input "true"
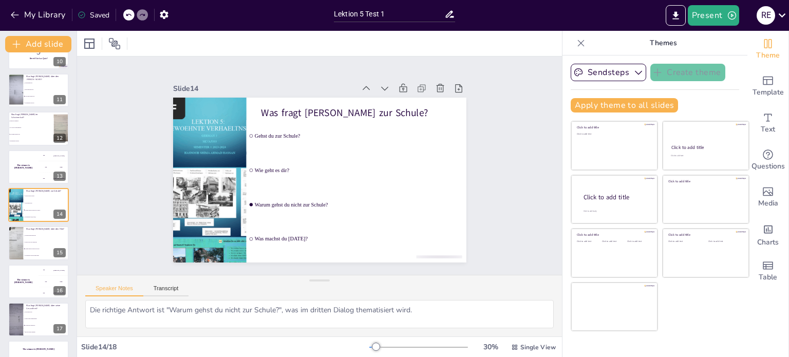
checkbox input "true"
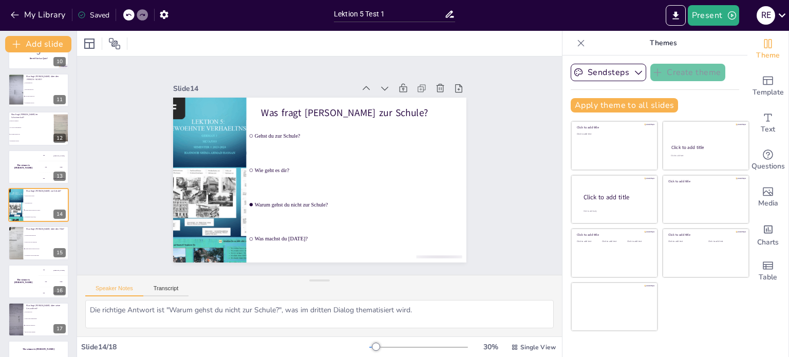
checkbox input "true"
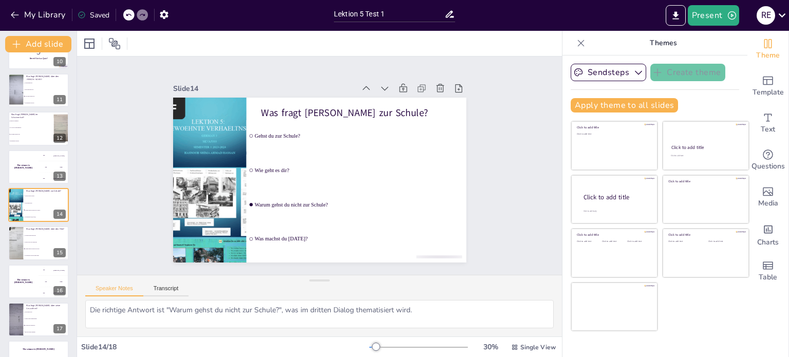
checkbox input "true"
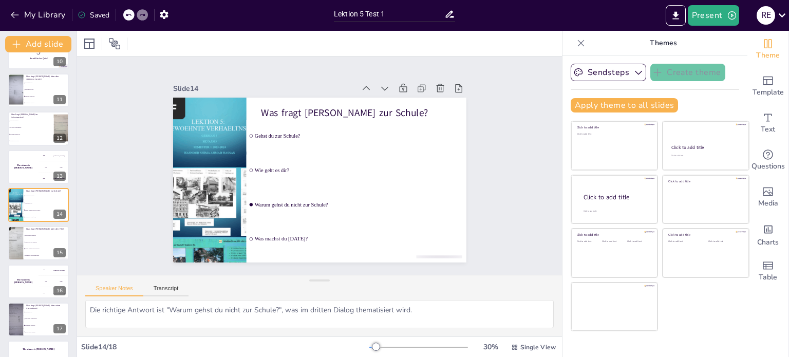
checkbox input "true"
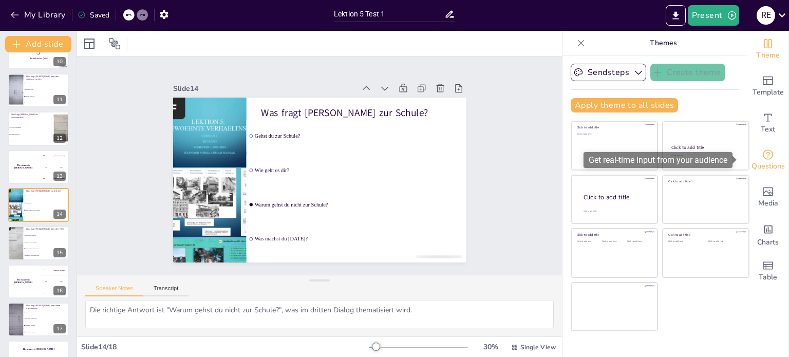
click at [763, 162] on span "Questions" at bounding box center [768, 166] width 33 height 11
checkbox input "true"
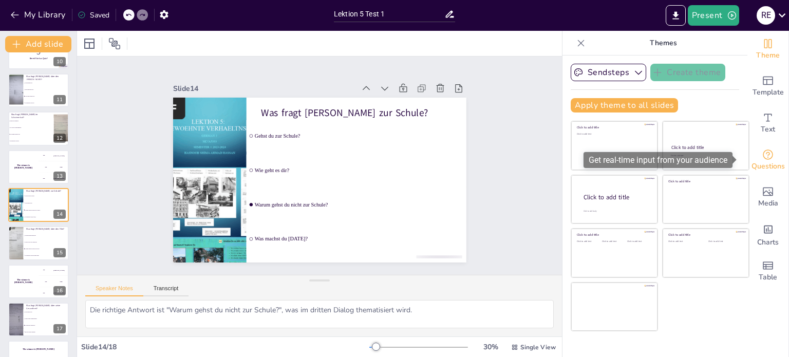
checkbox input "true"
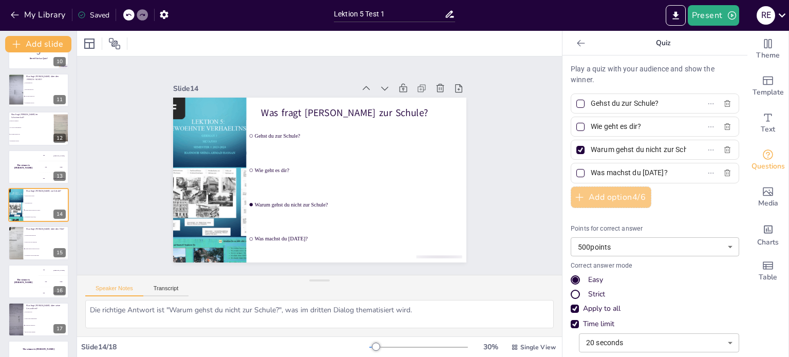
click at [583, 192] on button "Add option 4 / 6" at bounding box center [611, 198] width 81 height 22
checkbox input "true"
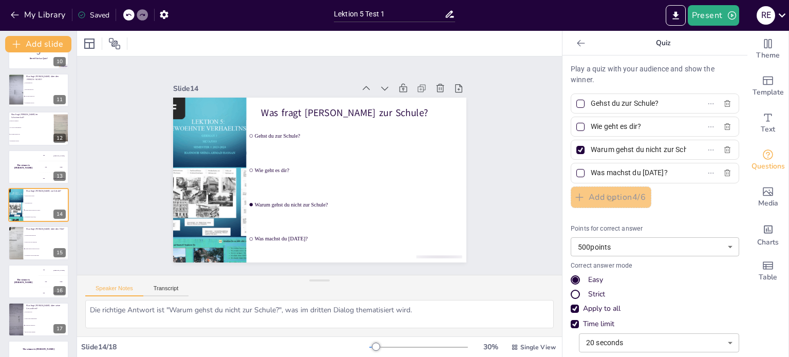
checkbox input "true"
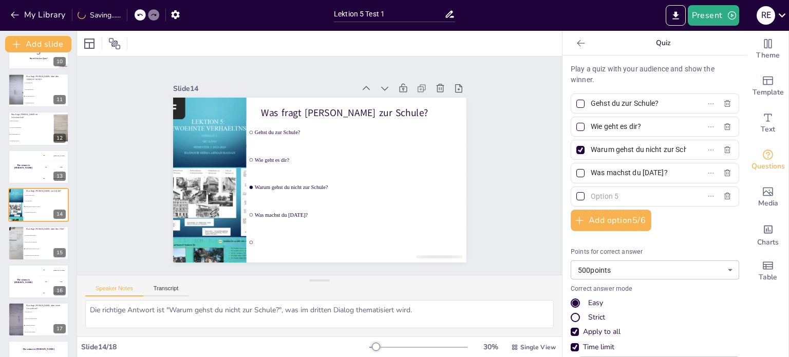
scroll to position [99, 0]
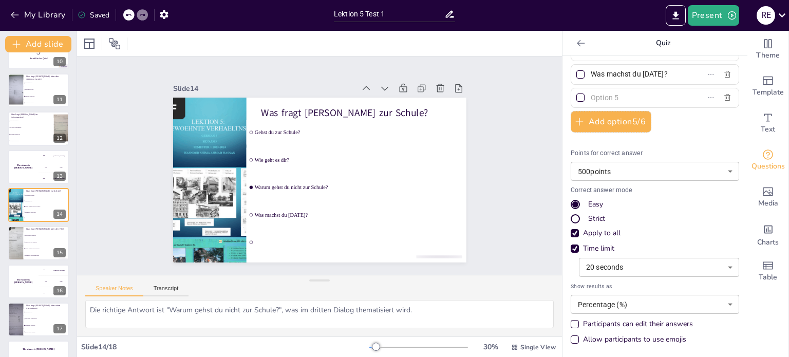
click at [625, 305] on body "My Library Saved Lektion 5 Test 1 Present R E Document fonts Akatab Recently us…" at bounding box center [394, 178] width 789 height 357
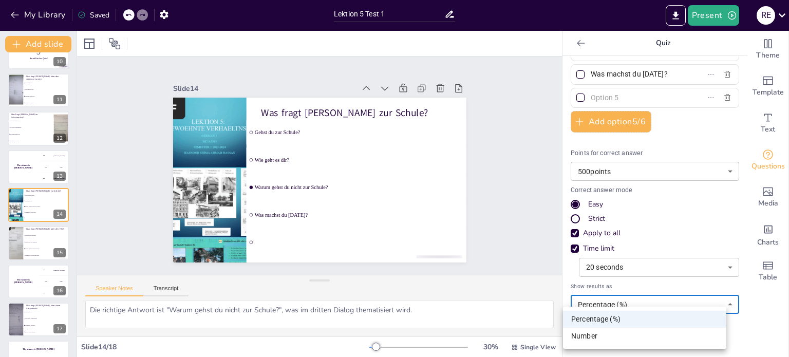
click at [624, 320] on li "Percentage (%)" at bounding box center [644, 319] width 163 height 17
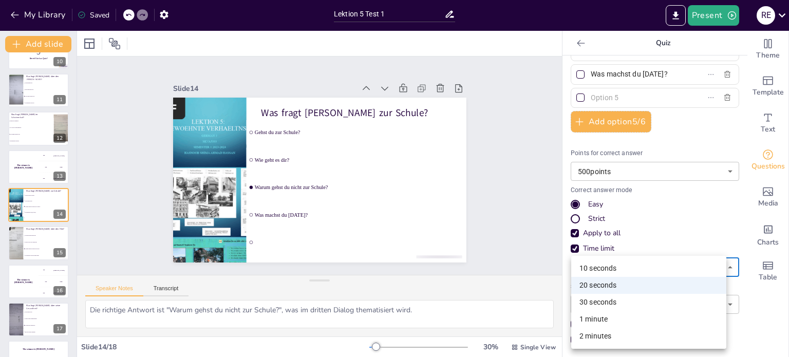
click at [593, 268] on body "My Library Saved Lektion 5 Test 1 Present R E Document fonts Akatab Recently us…" at bounding box center [394, 178] width 789 height 357
click at [593, 268] on li "10 seconds" at bounding box center [648, 268] width 155 height 17
checkbox input "true"
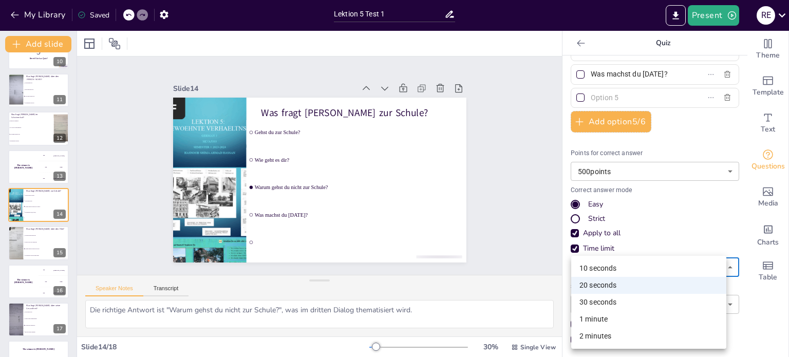
checkbox input "true"
type input "10"
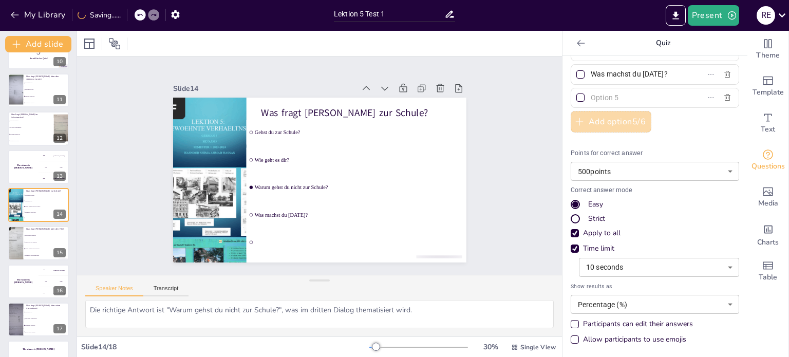
click at [599, 124] on button "Add option 5 / 6" at bounding box center [611, 122] width 81 height 22
checkbox input "true"
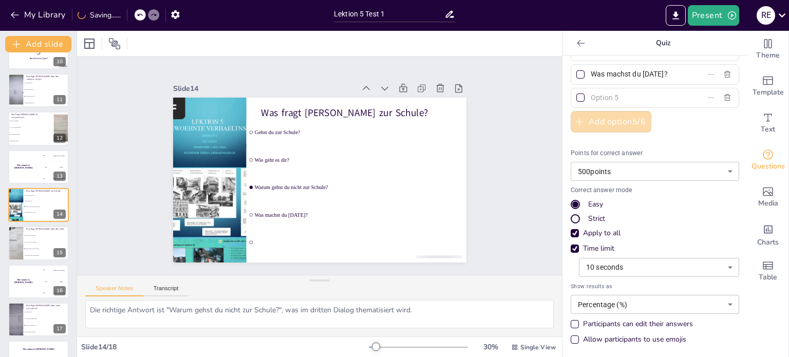
checkbox input "true"
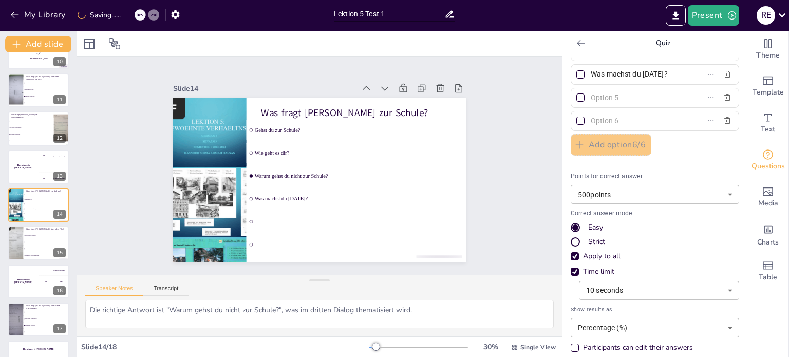
checkbox input "true"
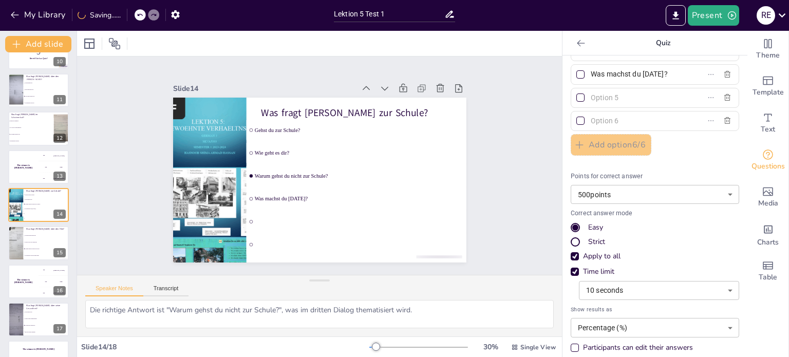
checkbox input "true"
click at [15, 11] on icon "button" at bounding box center [15, 15] width 10 height 10
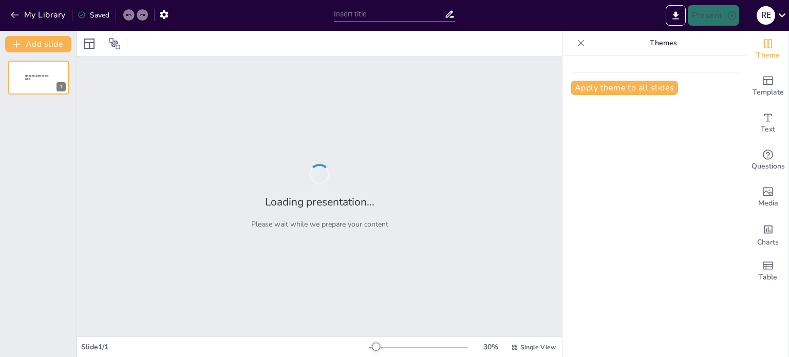
type input "Lektion 5 Test 1"
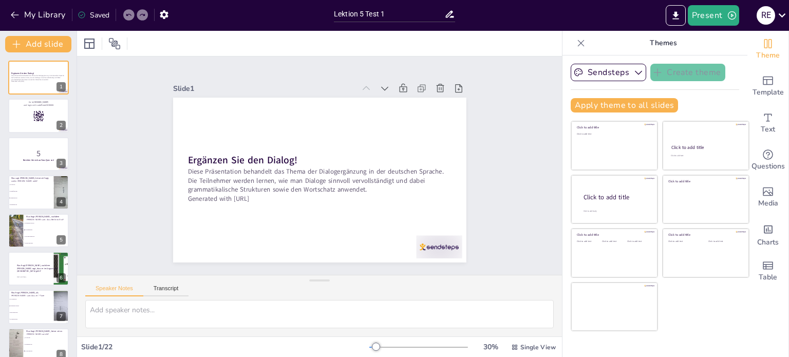
checkbox input "true"
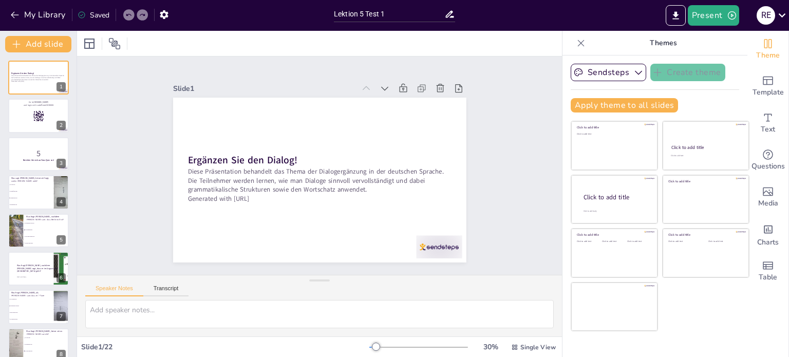
checkbox input "true"
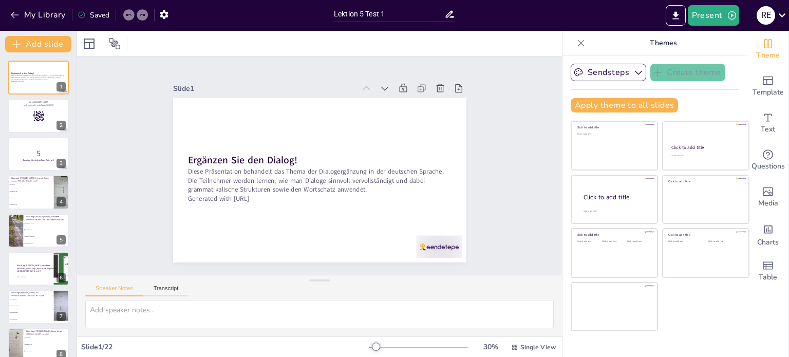
checkbox input "true"
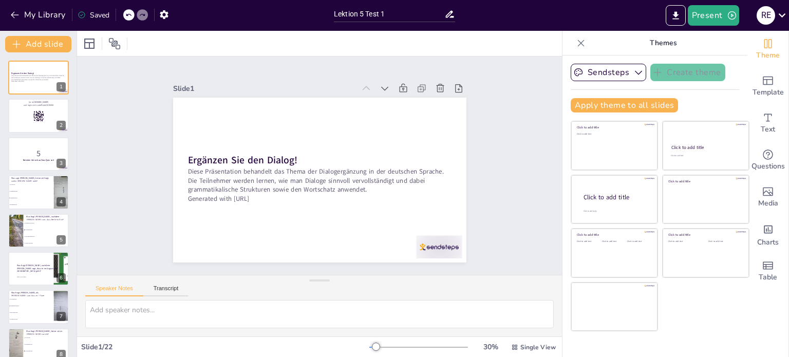
checkbox input "true"
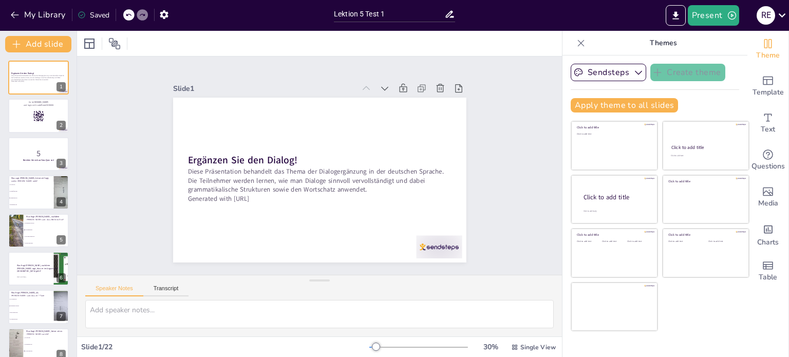
checkbox input "true"
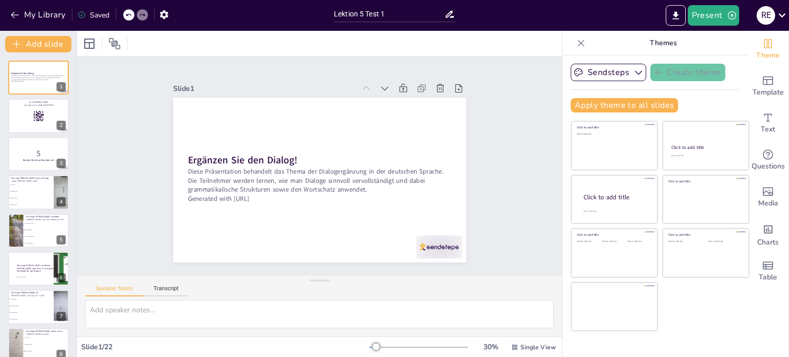
checkbox input "true"
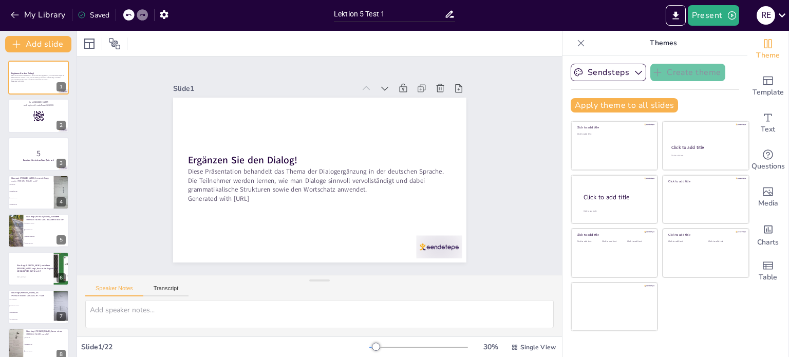
checkbox input "true"
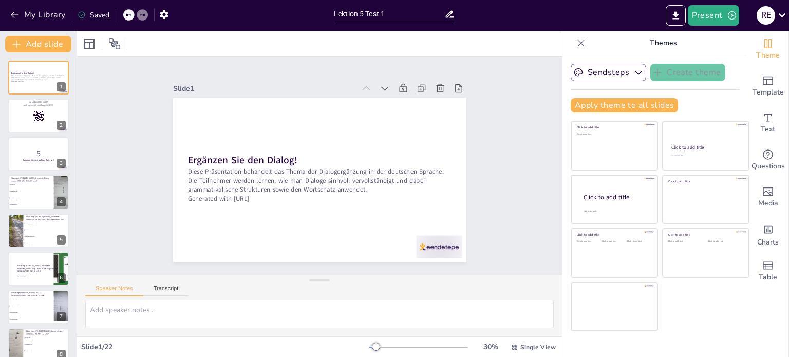
checkbox input "true"
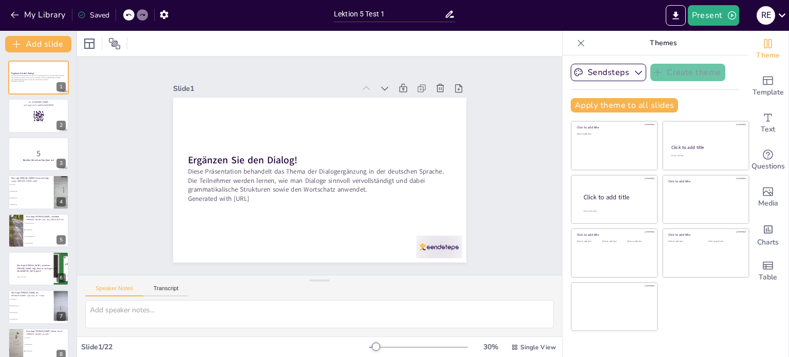
checkbox input "true"
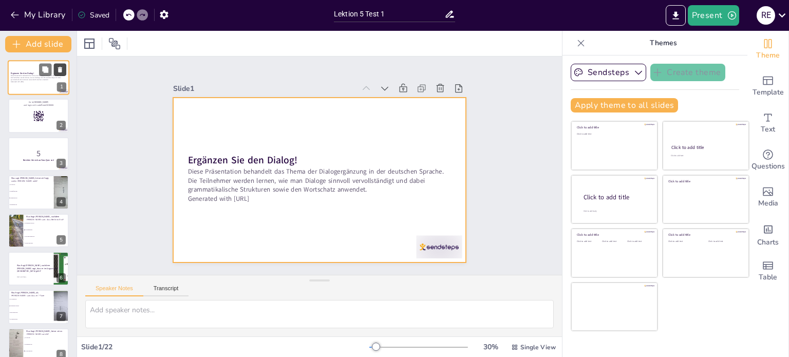
checkbox input "true"
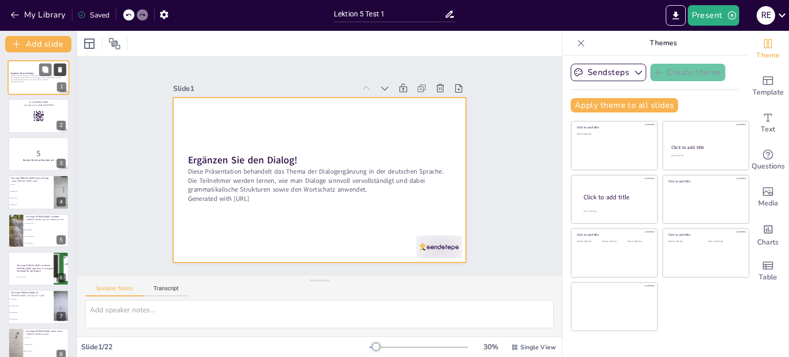
checkbox input "true"
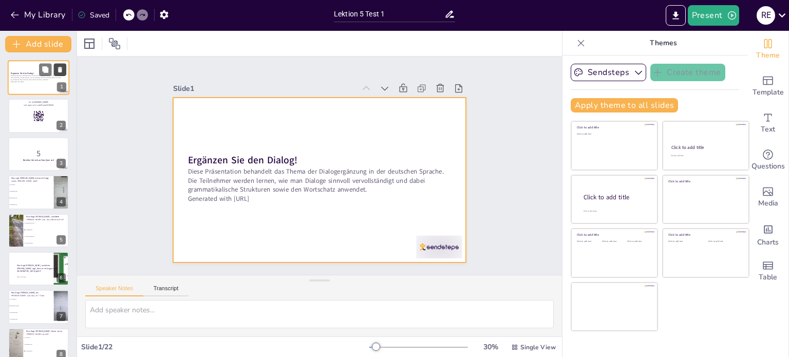
checkbox input "true"
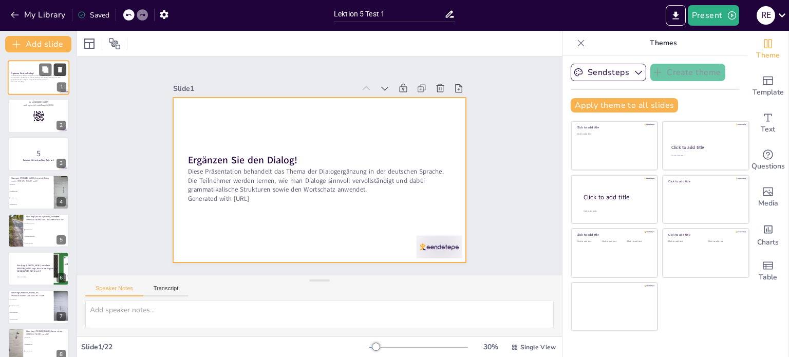
checkbox input "true"
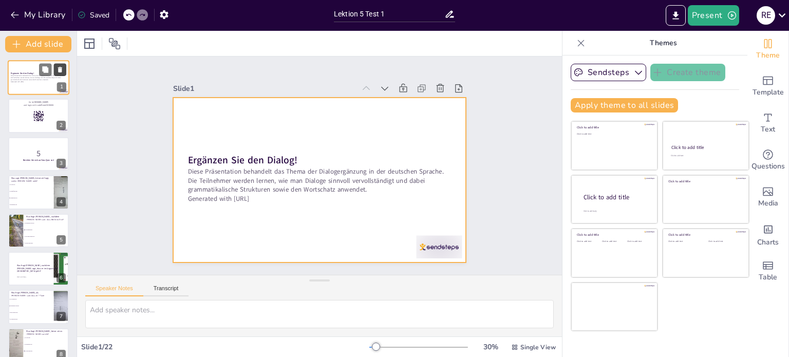
checkbox input "true"
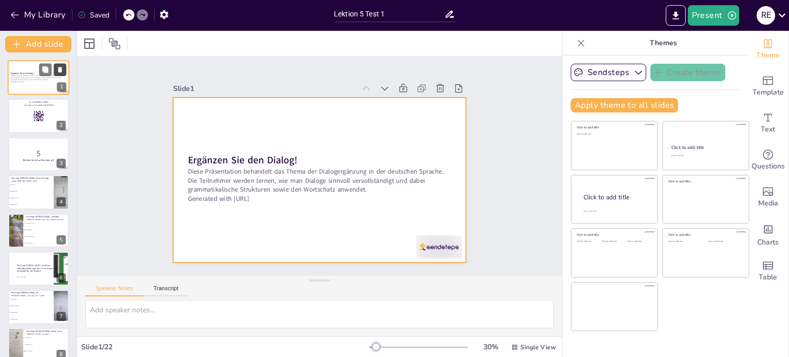
checkbox input "true"
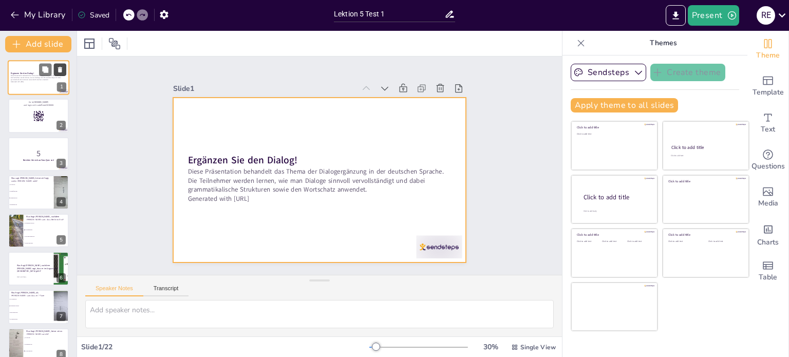
checkbox input "true"
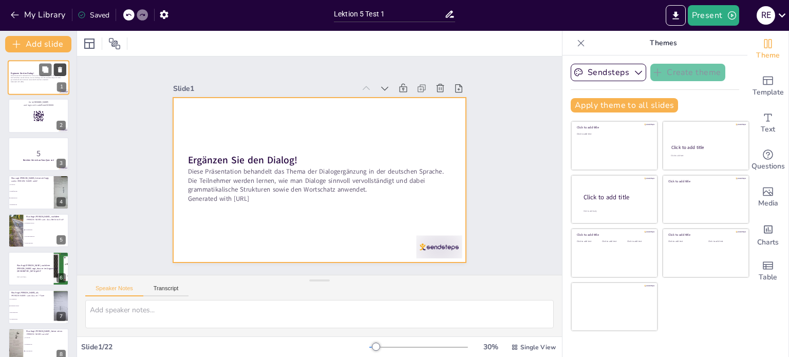
checkbox input "true"
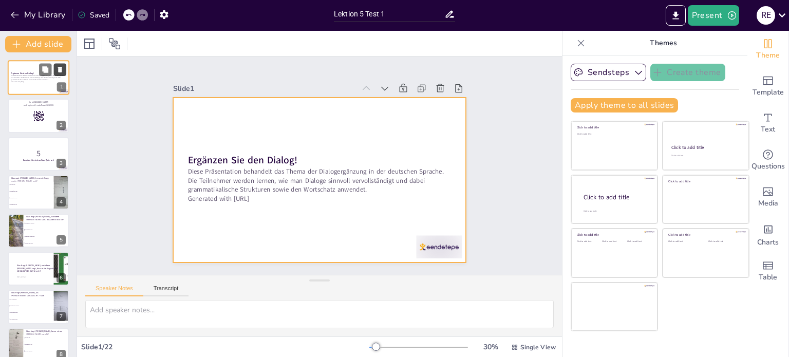
checkbox input "true"
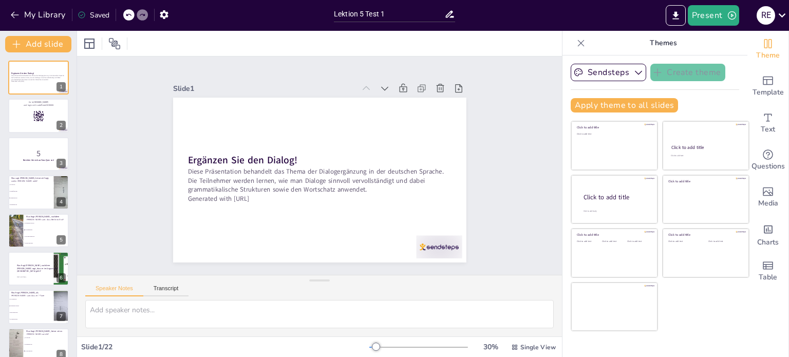
checkbox input "true"
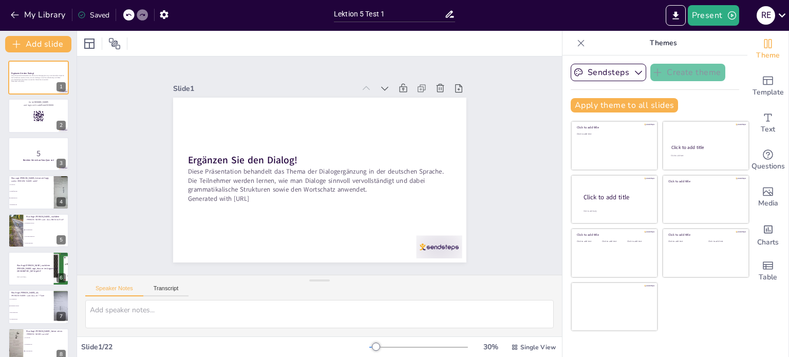
checkbox input "true"
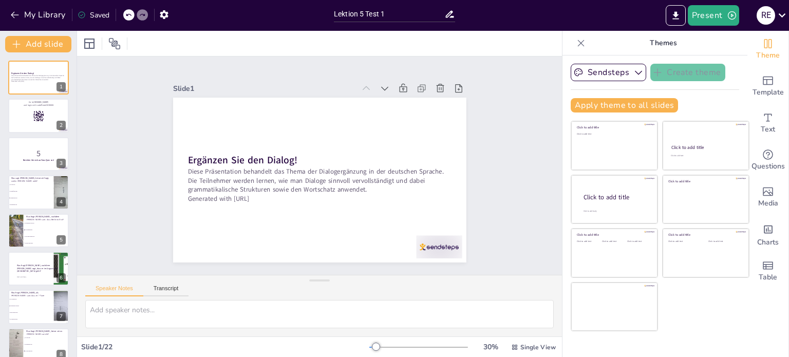
checkbox input "true"
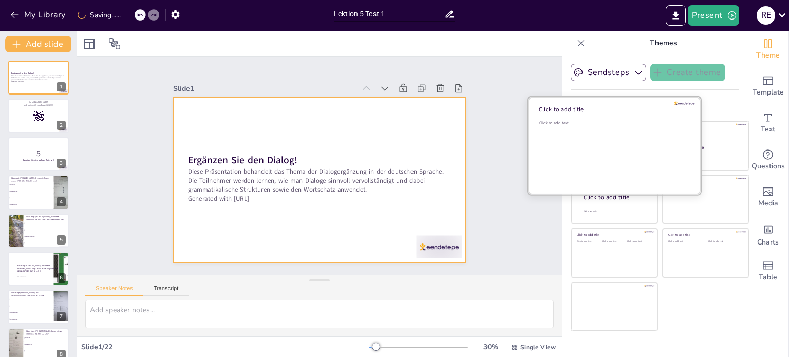
checkbox input "true"
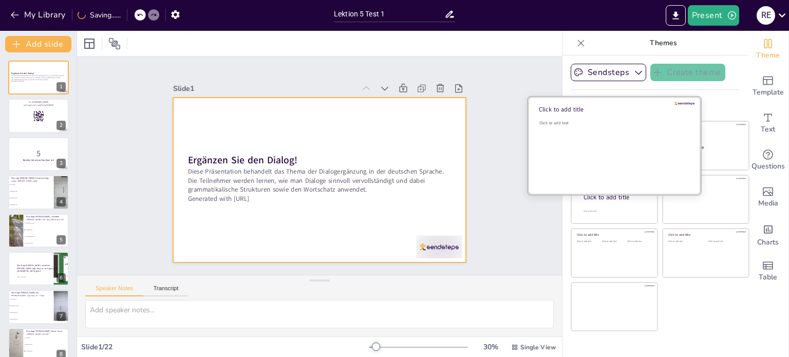
checkbox input "true"
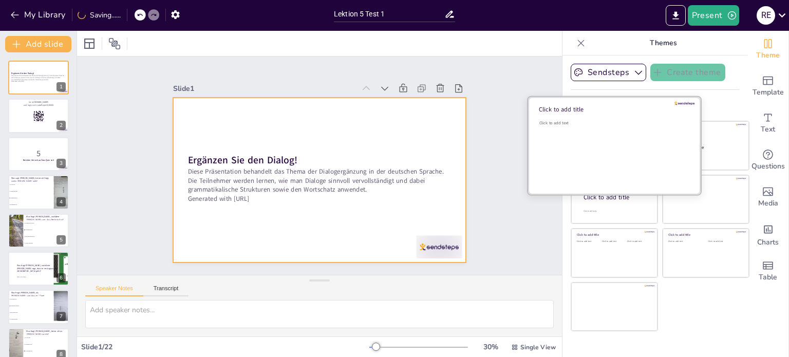
checkbox input "true"
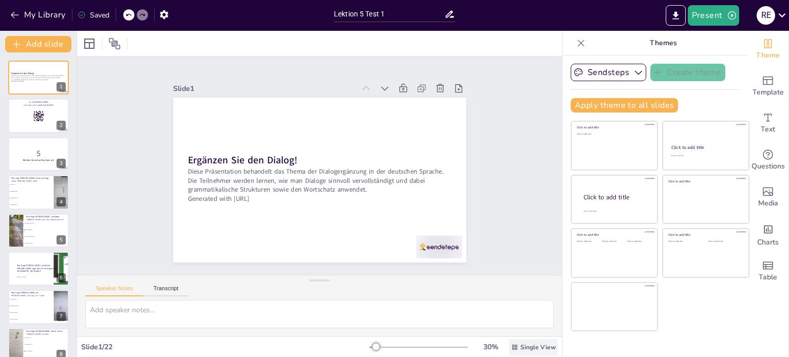
click at [521, 343] on span "Single View" at bounding box center [538, 347] width 35 height 8
click at [522, 304] on span "Single View" at bounding box center [515, 304] width 47 height 10
checkbox input "true"
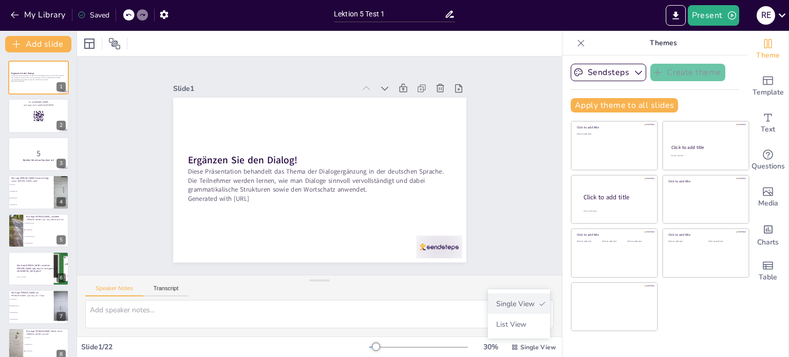
checkbox input "true"
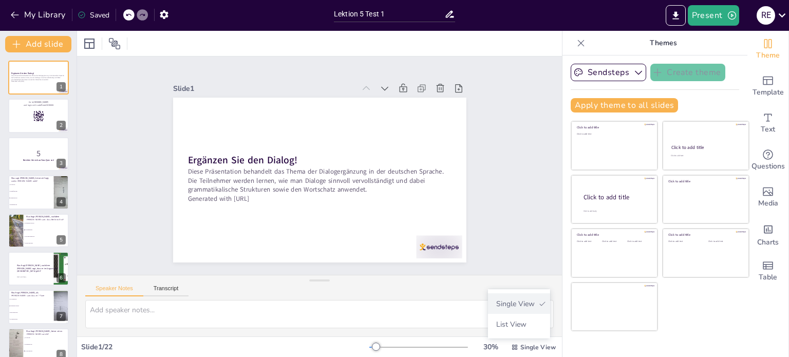
checkbox input "true"
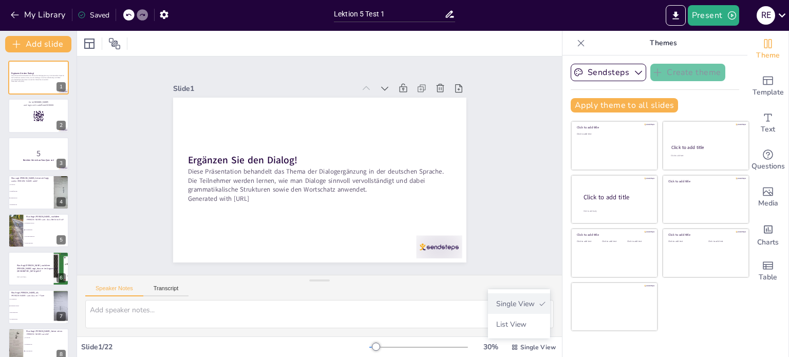
checkbox input "true"
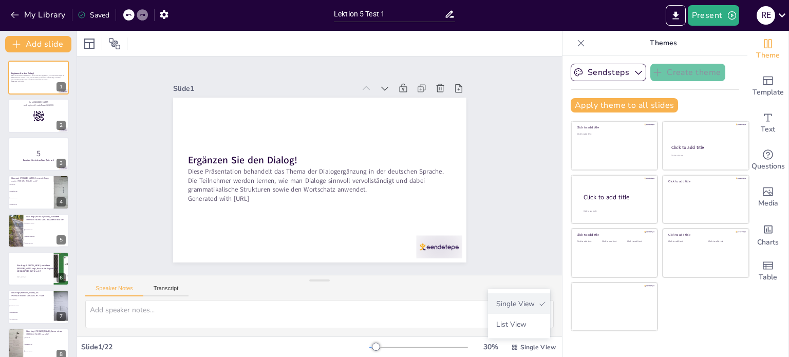
checkbox input "true"
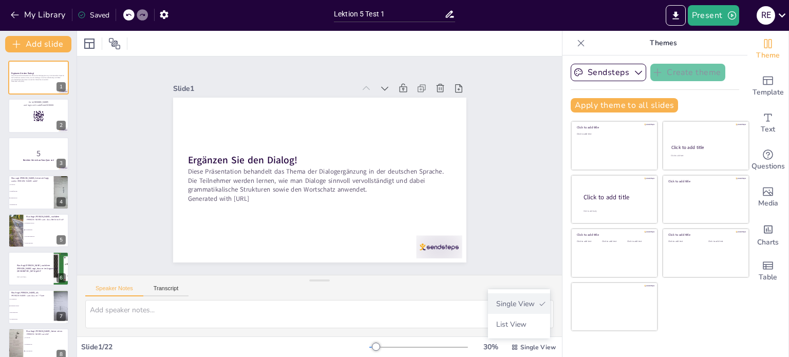
checkbox input "true"
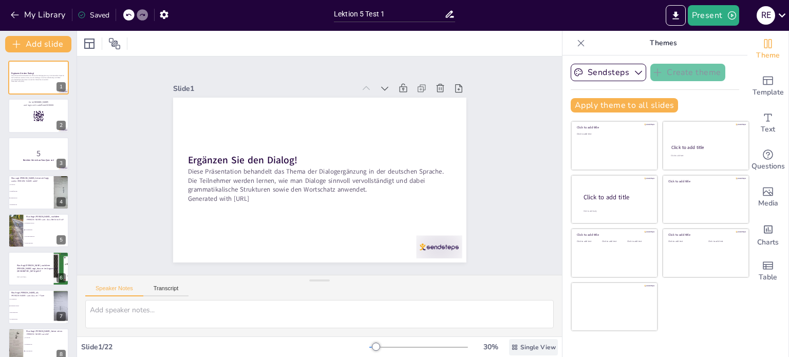
click at [522, 347] on span "Single View" at bounding box center [538, 347] width 35 height 8
click at [523, 321] on span "List View" at bounding box center [519, 325] width 54 height 10
checkbox input "true"
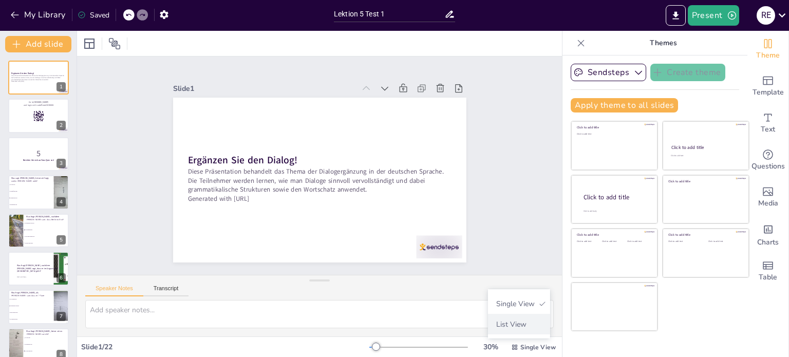
checkbox input "true"
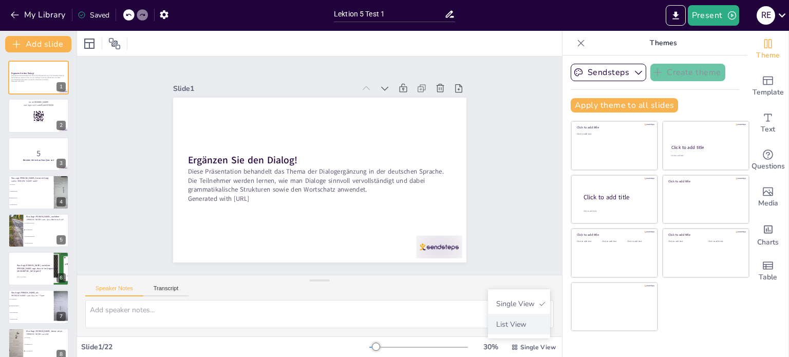
checkbox input "true"
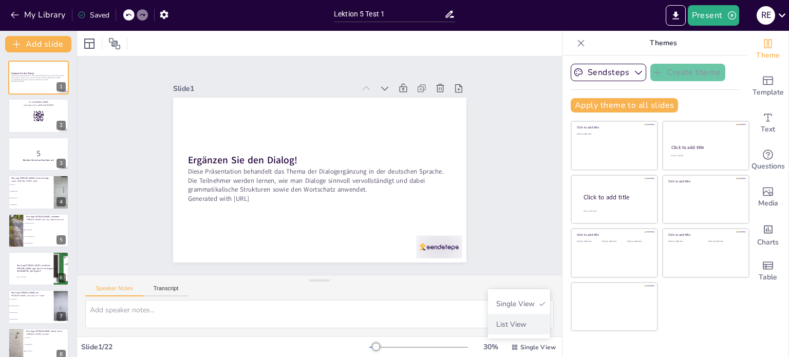
checkbox input "true"
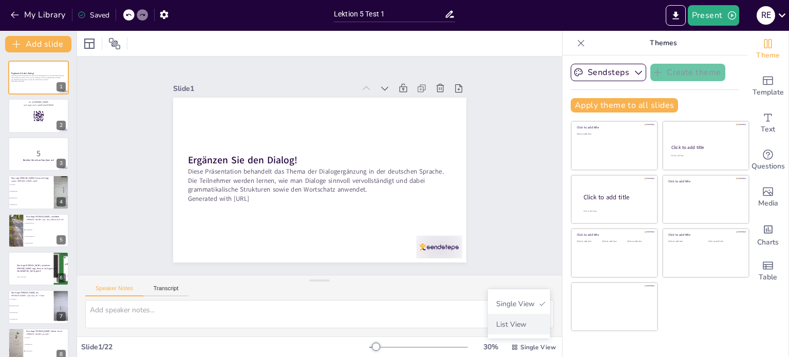
checkbox input "true"
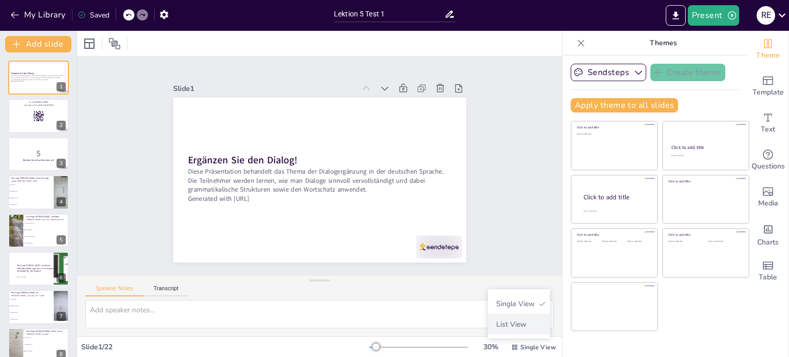
checkbox input "true"
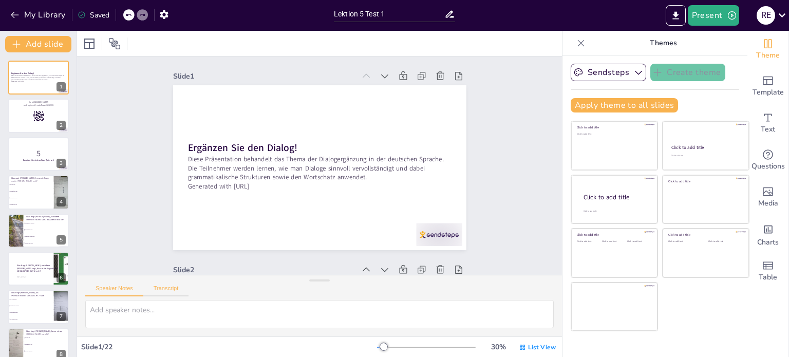
click at [171, 287] on button "Transcript" at bounding box center [166, 290] width 46 height 11
click at [318, 278] on div at bounding box center [319, 280] width 21 height 10
checkbox input "true"
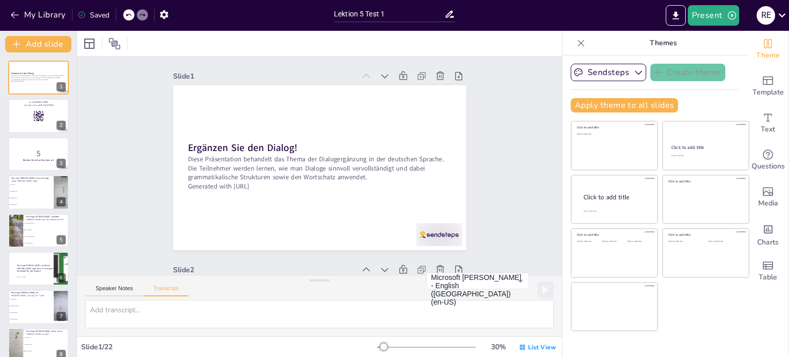
checkbox input "true"
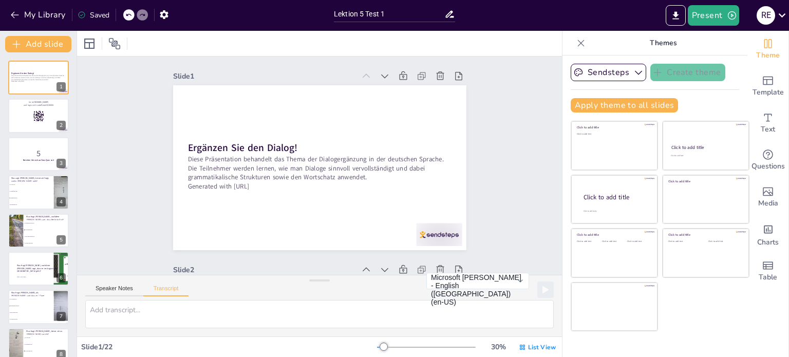
checkbox input "true"
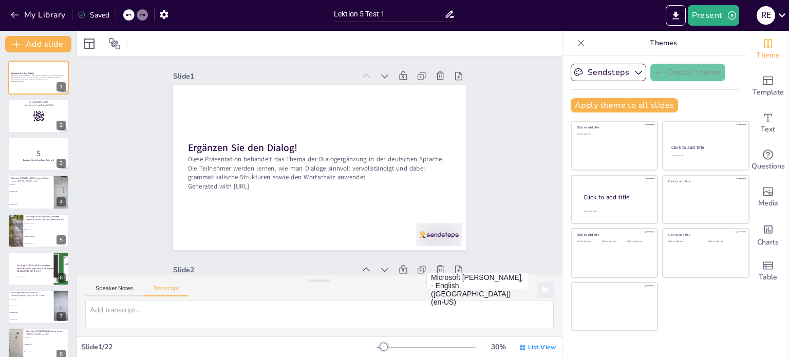
checkbox input "true"
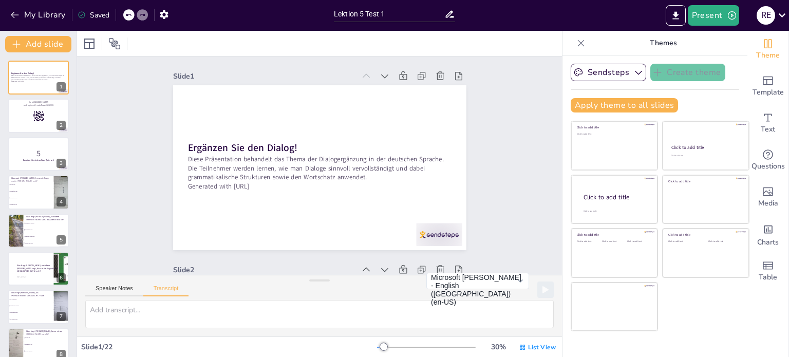
checkbox input "true"
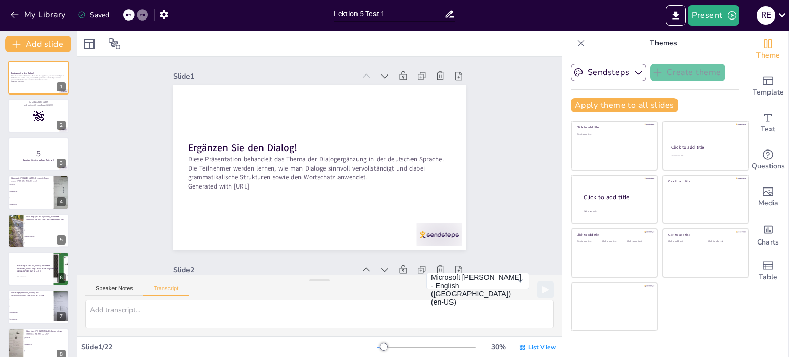
checkbox input "true"
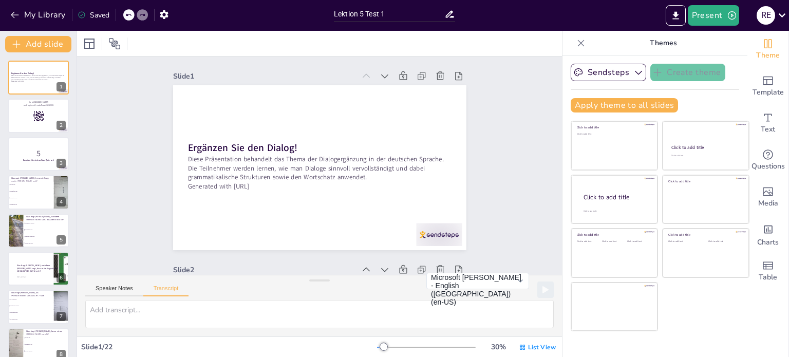
checkbox input "true"
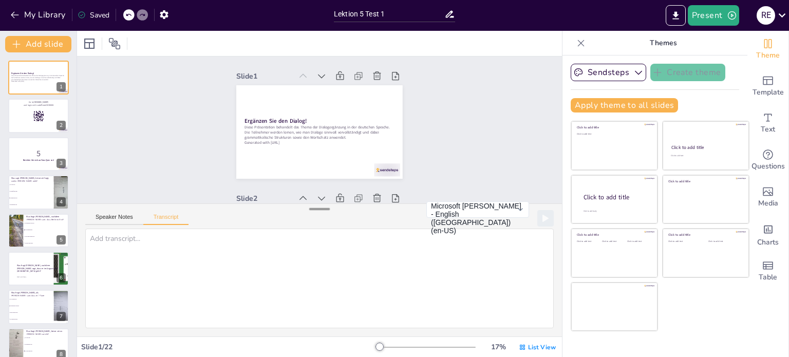
drag, startPoint x: 318, startPoint y: 278, endPoint x: 324, endPoint y: 207, distance: 71.7
click at [324, 207] on div at bounding box center [319, 209] width 21 height 10
click at [88, 43] on icon at bounding box center [89, 44] width 12 height 12
click at [118, 45] on icon at bounding box center [114, 43] width 11 height 11
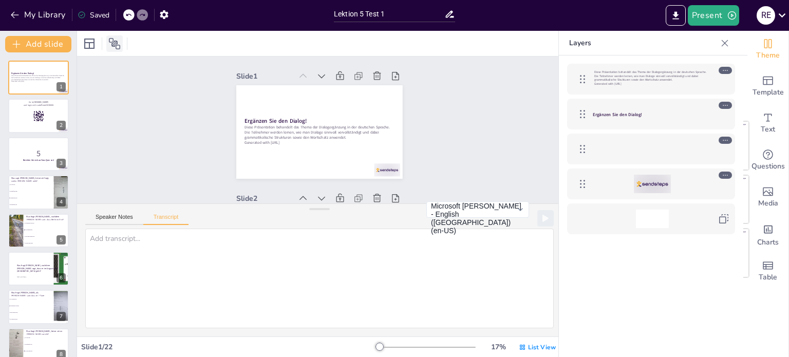
click at [118, 45] on icon at bounding box center [114, 43] width 11 height 11
click at [580, 83] on icon at bounding box center [583, 79] width 12 height 12
click at [730, 69] on div at bounding box center [725, 70] width 13 height 7
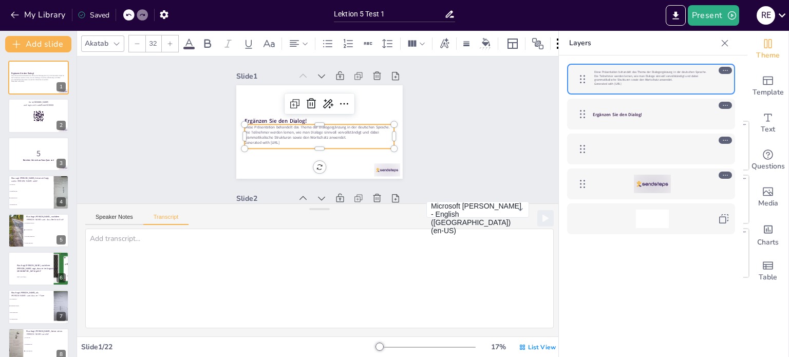
click at [726, 72] on icon at bounding box center [725, 70] width 7 height 7
click at [305, 103] on icon at bounding box center [311, 104] width 12 height 12
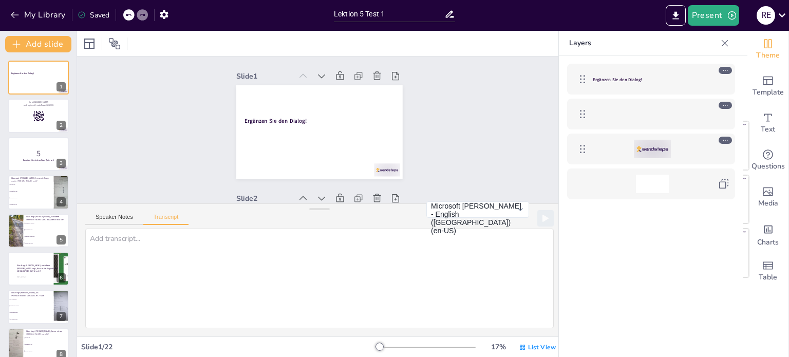
click at [655, 112] on div at bounding box center [652, 114] width 119 height 19
click at [583, 116] on icon at bounding box center [583, 114] width 12 height 12
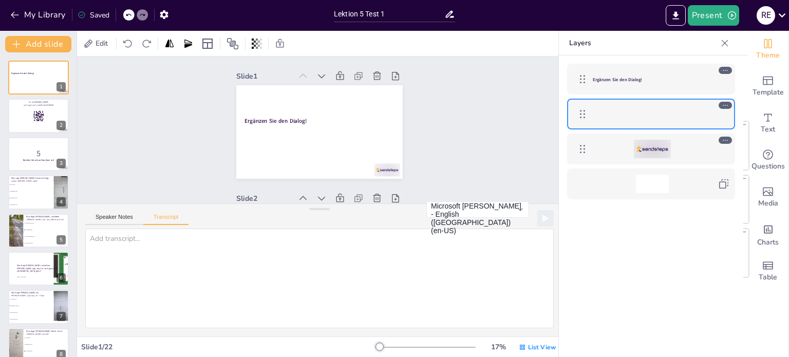
click at [726, 105] on icon at bounding box center [725, 105] width 5 height 1
drag, startPoint x: 691, startPoint y: 110, endPoint x: 583, endPoint y: 106, distance: 108.5
click at [583, 106] on div at bounding box center [651, 114] width 158 height 21
drag, startPoint x: 584, startPoint y: 110, endPoint x: 703, endPoint y: 106, distance: 118.8
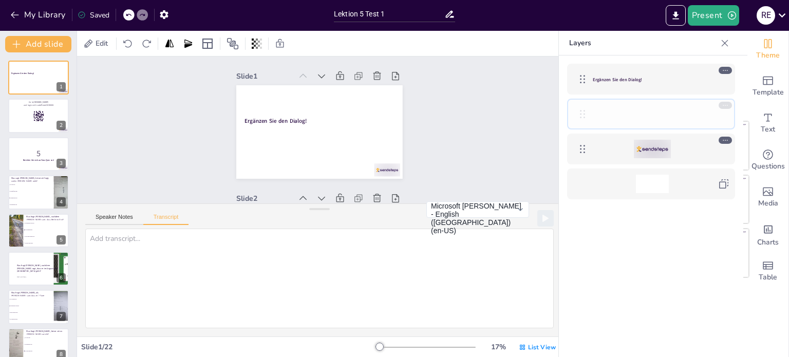
click at [703, 106] on div at bounding box center [651, 114] width 158 height 21
click at [619, 115] on div at bounding box center [652, 114] width 119 height 19
drag, startPoint x: 619, startPoint y: 115, endPoint x: 596, endPoint y: 252, distance: 139.1
click at [596, 252] on div "Ergänzen Sie den Dialog!" at bounding box center [651, 222] width 184 height 332
click at [372, 71] on icon at bounding box center [377, 76] width 10 height 10
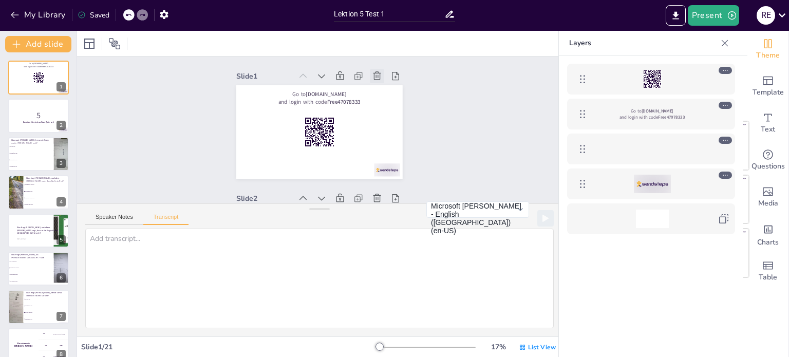
click at [372, 71] on icon at bounding box center [377, 76] width 10 height 10
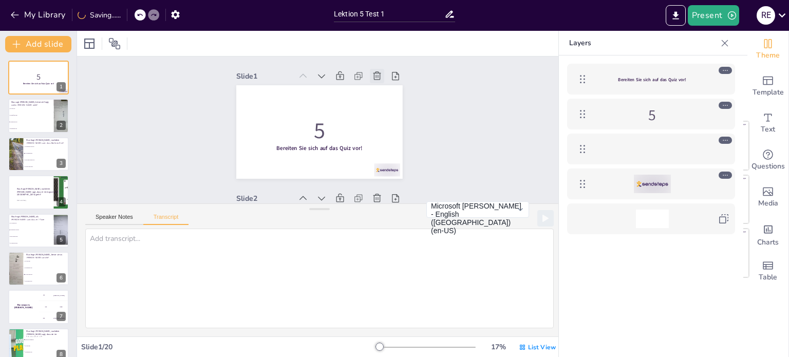
click at [377, 77] on icon at bounding box center [382, 82] width 11 height 11
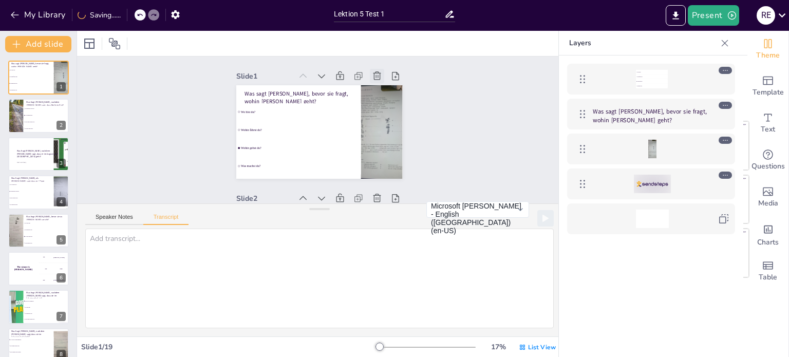
click at [372, 71] on icon at bounding box center [377, 76] width 10 height 10
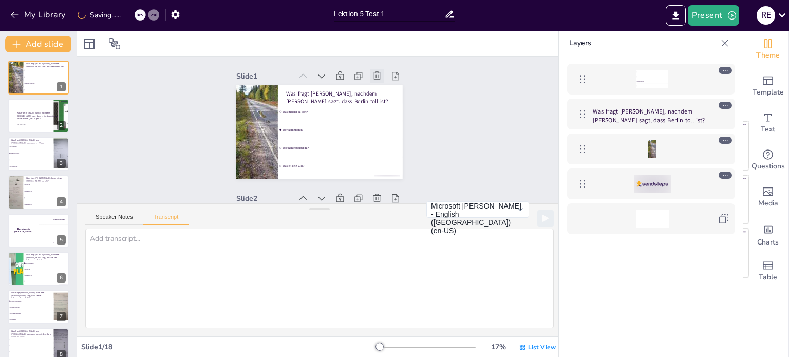
click at [377, 77] on icon at bounding box center [382, 82] width 11 height 11
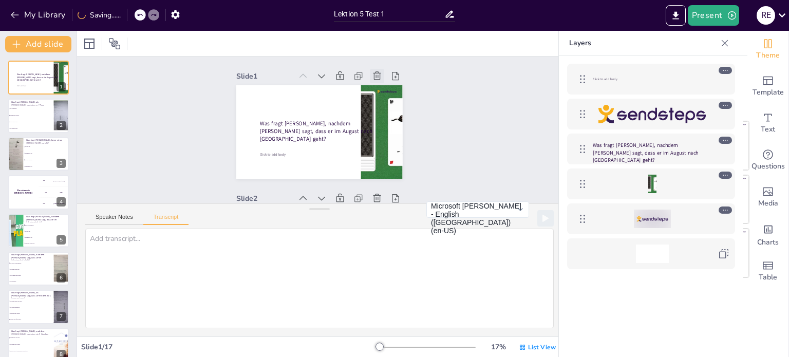
click at [381, 83] on icon at bounding box center [387, 89] width 12 height 12
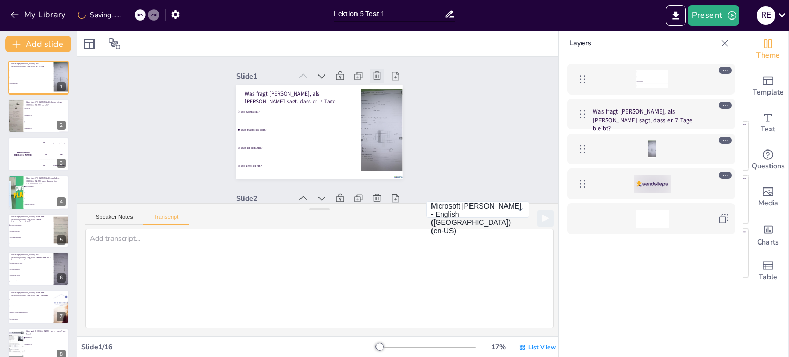
click at [377, 77] on icon at bounding box center [382, 82] width 11 height 11
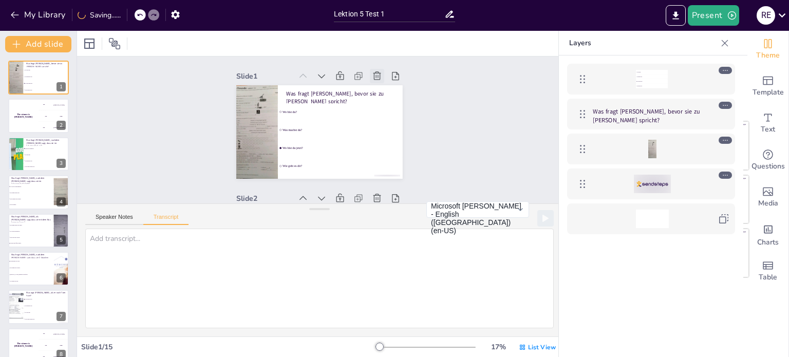
click at [377, 77] on icon at bounding box center [382, 82] width 11 height 11
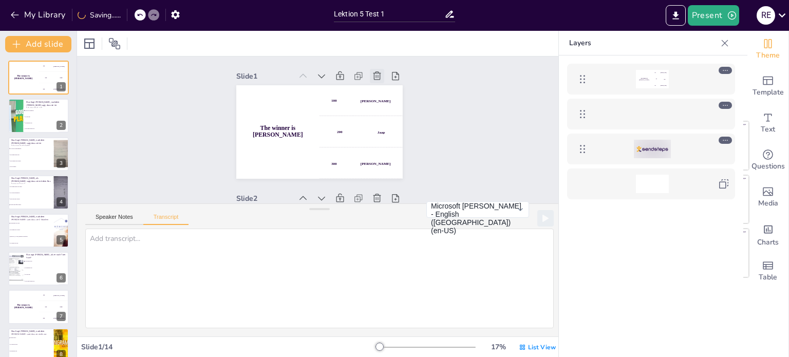
click at [381, 83] on icon at bounding box center [387, 89] width 12 height 12
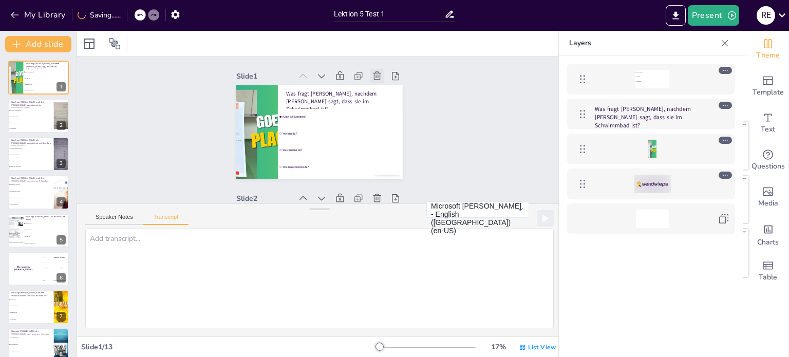
click at [372, 71] on icon at bounding box center [377, 76] width 10 height 10
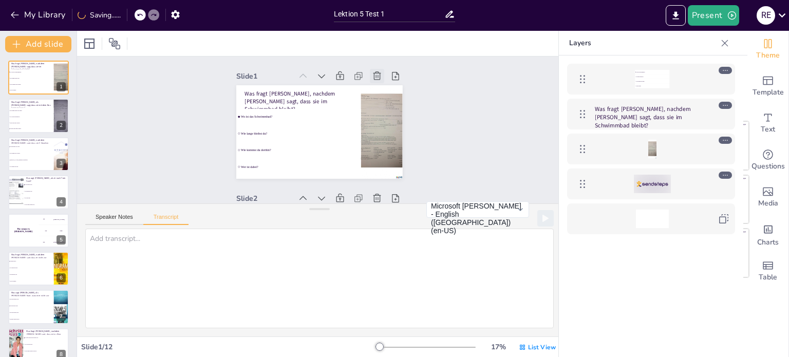
click at [377, 77] on icon at bounding box center [382, 82] width 11 height 11
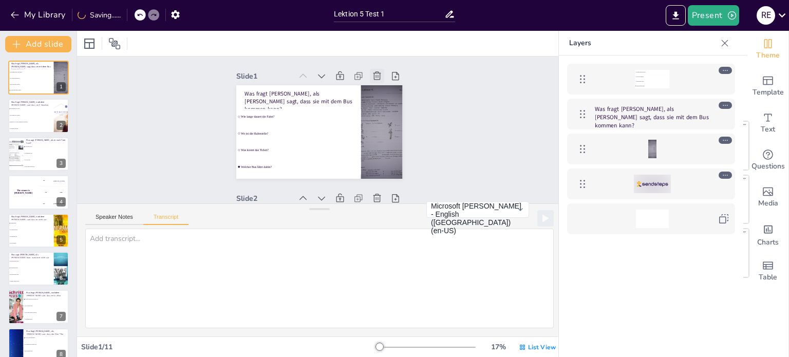
click at [372, 71] on icon at bounding box center [377, 76] width 10 height 10
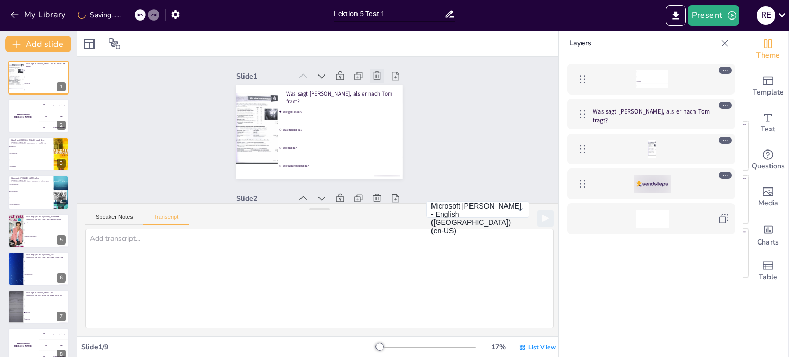
click at [377, 77] on icon at bounding box center [382, 82] width 11 height 11
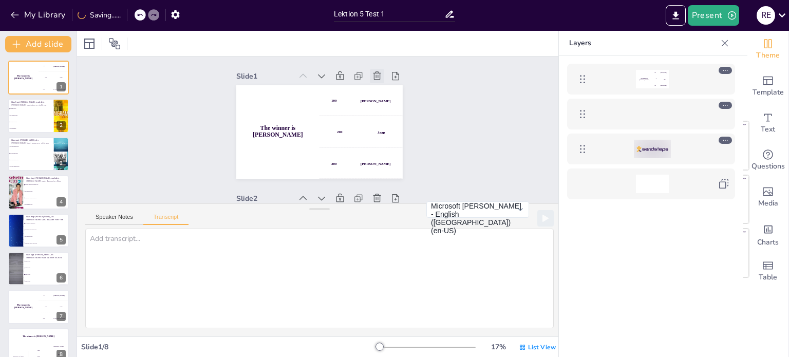
click at [372, 71] on icon at bounding box center [377, 76] width 10 height 10
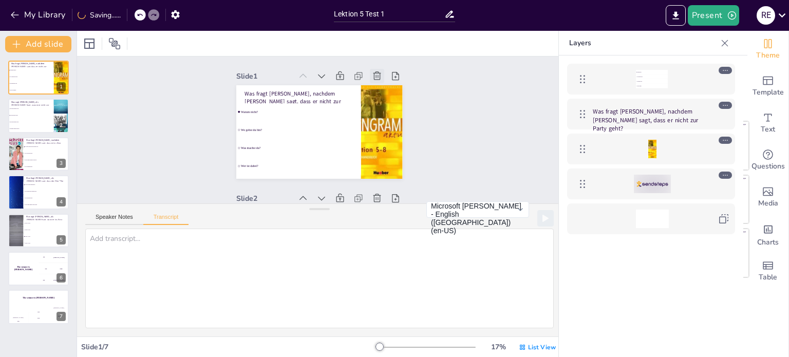
click at [372, 71] on icon at bounding box center [377, 76] width 10 height 10
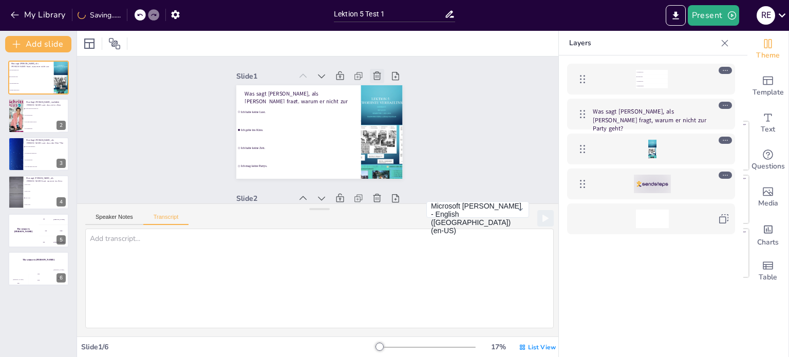
click at [377, 77] on icon at bounding box center [382, 82] width 11 height 11
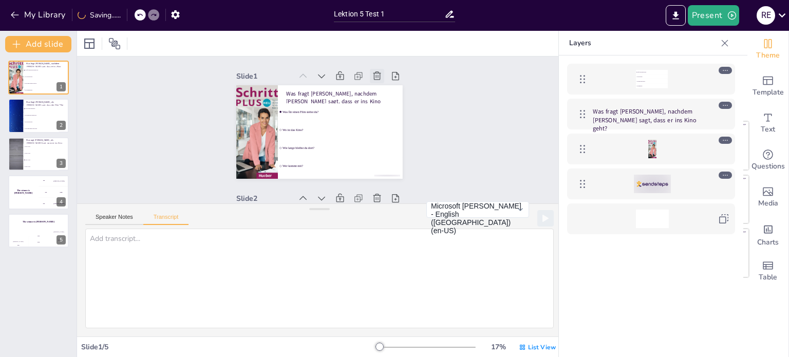
click at [372, 71] on icon at bounding box center [377, 76] width 10 height 10
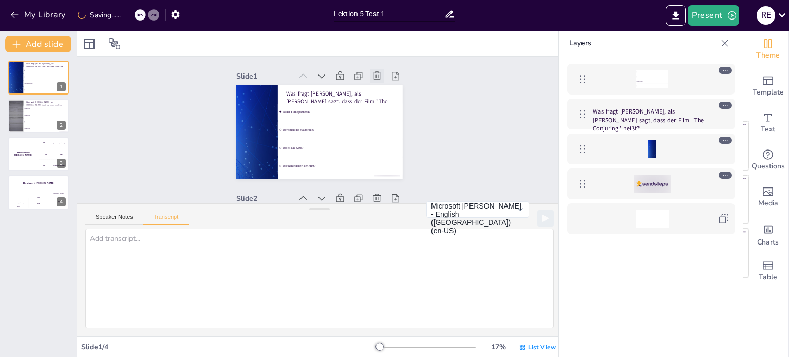
click at [377, 77] on icon at bounding box center [382, 82] width 11 height 11
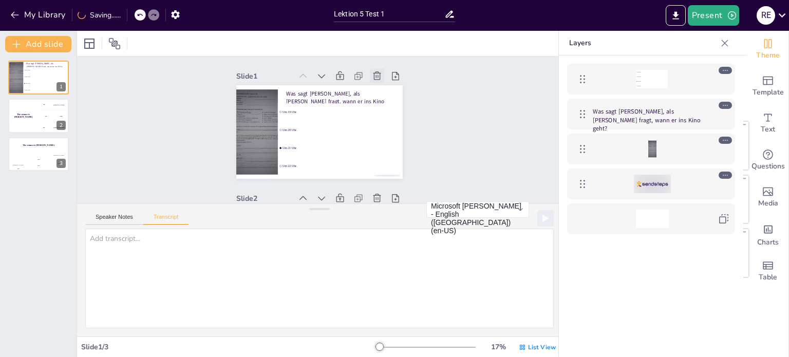
click at [372, 71] on icon at bounding box center [377, 76] width 10 height 10
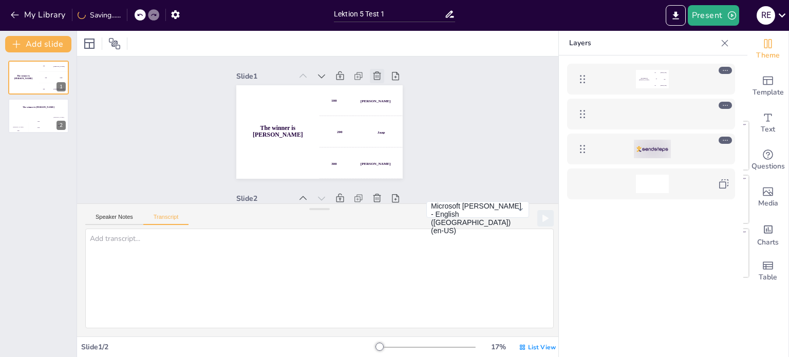
click at [377, 77] on icon at bounding box center [382, 82] width 11 height 11
click at [369, 70] on div "Slide 1 The winner is Niels 🏆 100 Hasan 200 Jaap 300 Niels Slide 2 The winner i…" at bounding box center [319, 179] width 167 height 245
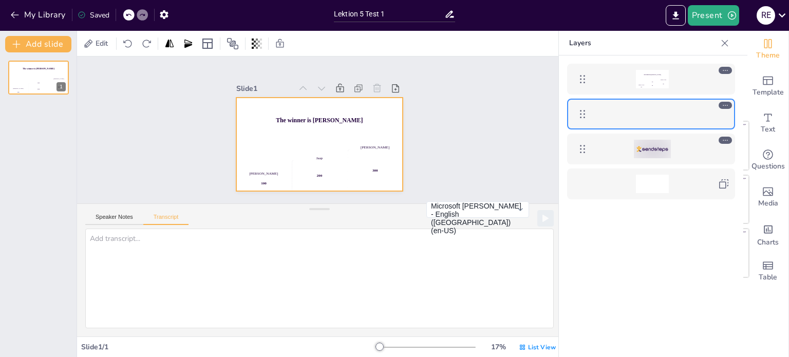
click at [287, 157] on div "300" at bounding box center [254, 151] width 66 height 69
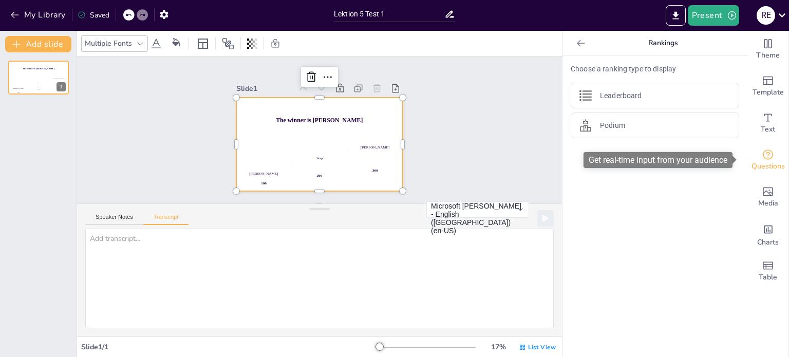
click at [758, 166] on span "Questions" at bounding box center [768, 166] width 33 height 11
click at [307, 72] on icon at bounding box center [311, 77] width 9 height 10
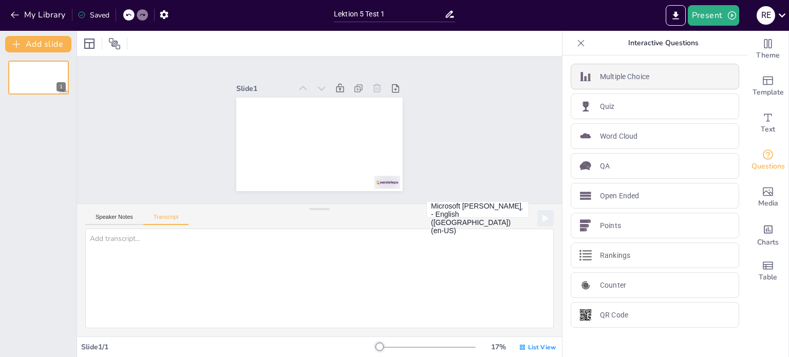
click at [624, 79] on p "Multiple Choice" at bounding box center [624, 76] width 49 height 11
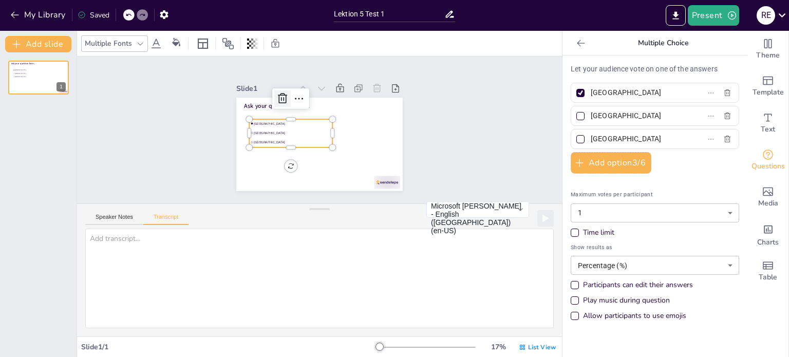
click at [278, 93] on icon at bounding box center [282, 99] width 12 height 12
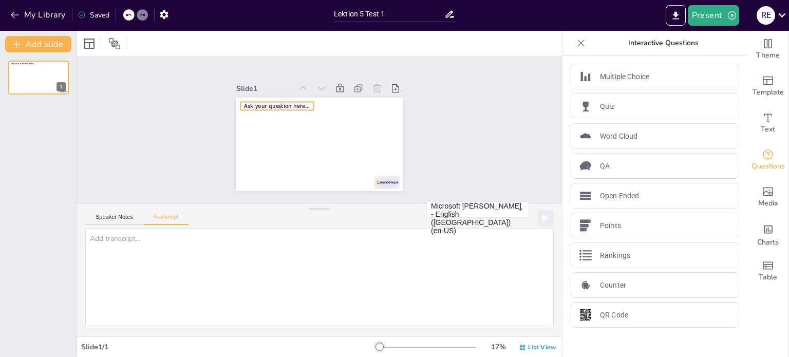
click at [273, 102] on span "Ask your question here..." at bounding box center [278, 106] width 66 height 8
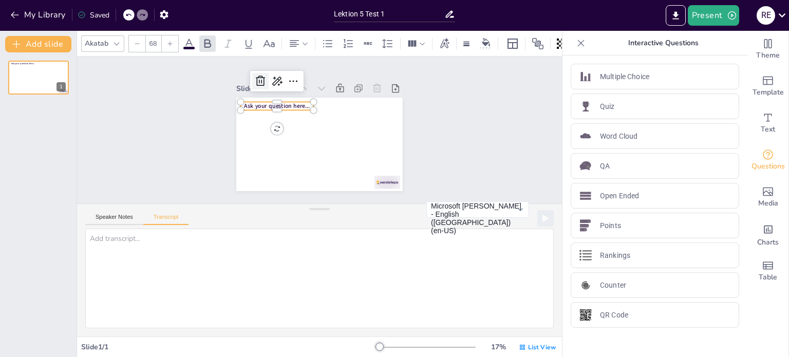
click at [271, 73] on icon at bounding box center [278, 65] width 15 height 15
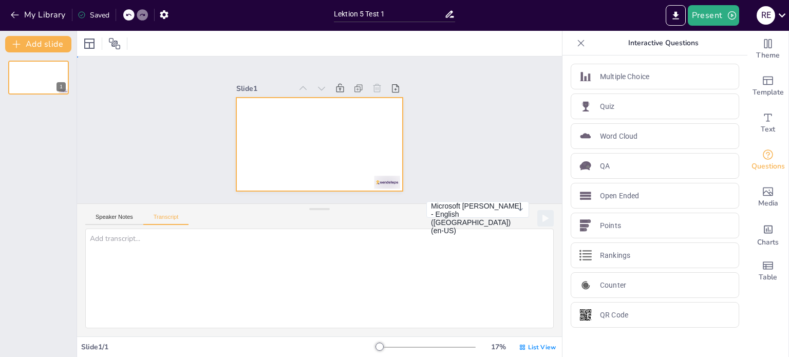
click at [248, 115] on div at bounding box center [319, 145] width 167 height 94
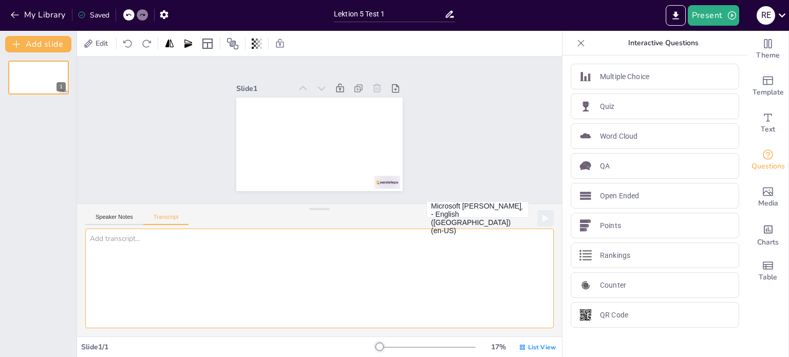
click at [147, 239] on textarea at bounding box center [319, 279] width 469 height 100
click at [147, 238] on textarea at bounding box center [319, 279] width 469 height 100
paste textarea "Ergänzen Sie den Dialog! Tina: -------------------- gehst du im Sommer? Tom: Ic…"
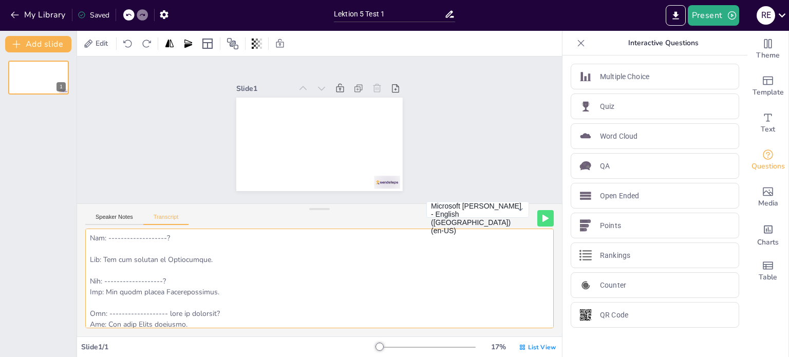
scroll to position [625, 0]
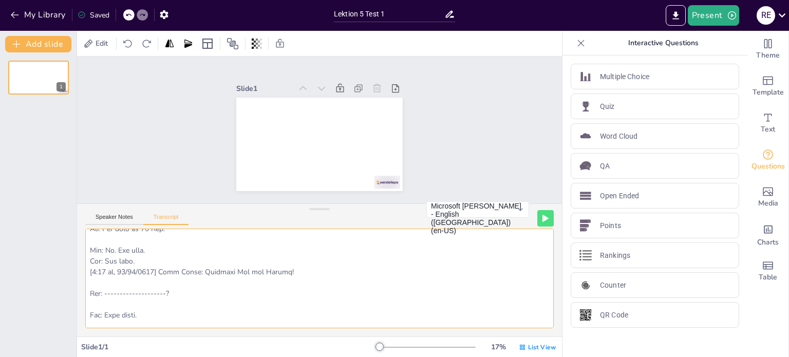
click at [201, 273] on textarea at bounding box center [319, 279] width 469 height 100
click at [150, 257] on textarea at bounding box center [319, 279] width 469 height 100
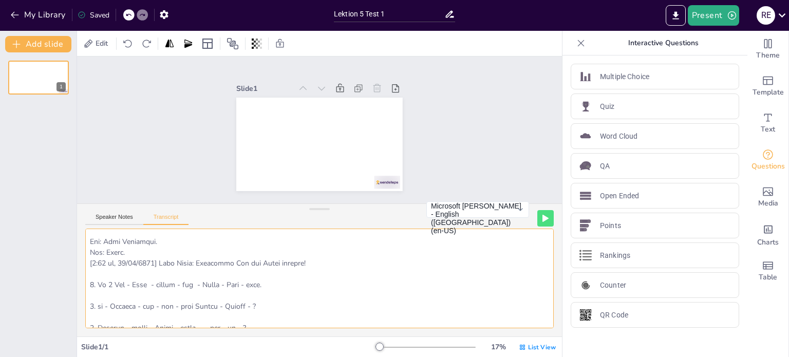
click at [206, 261] on textarea at bounding box center [319, 279] width 469 height 100
click at [205, 261] on textarea at bounding box center [319, 279] width 469 height 100
click at [204, 261] on textarea at bounding box center [319, 279] width 469 height 100
click at [142, 252] on textarea at bounding box center [319, 279] width 469 height 100
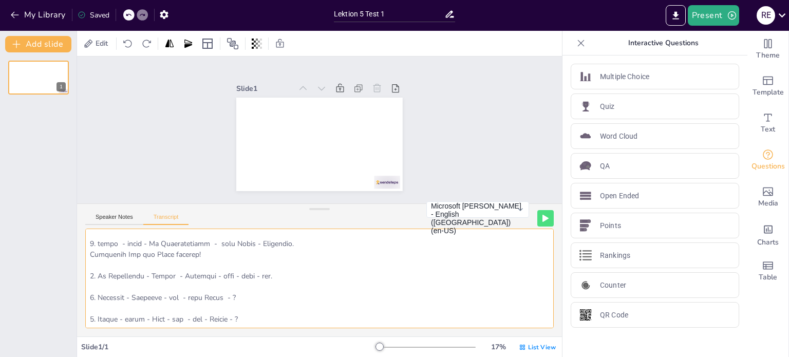
scroll to position [1396, 0]
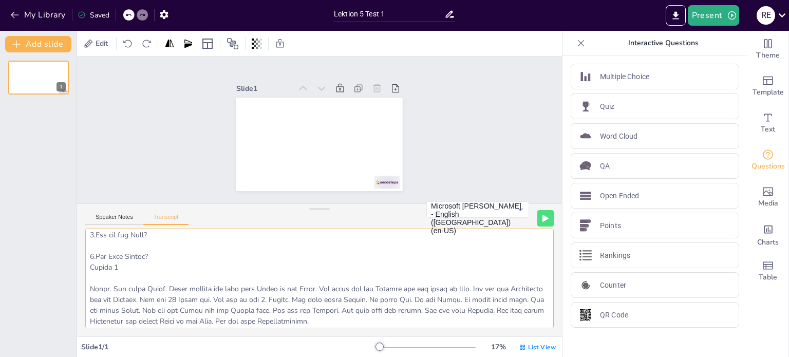
click at [102, 278] on textarea at bounding box center [319, 279] width 469 height 100
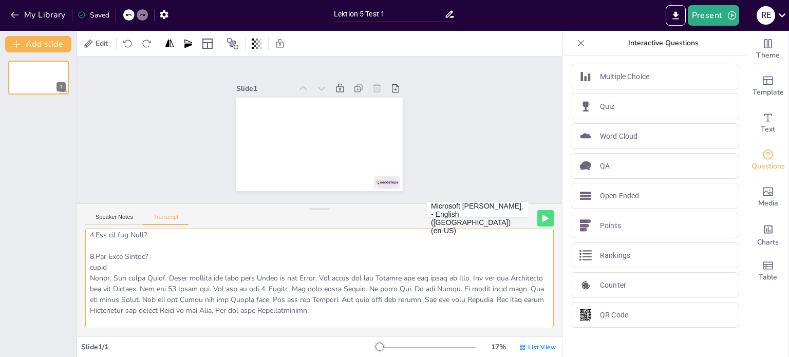
click at [155, 266] on textarea at bounding box center [319, 279] width 469 height 100
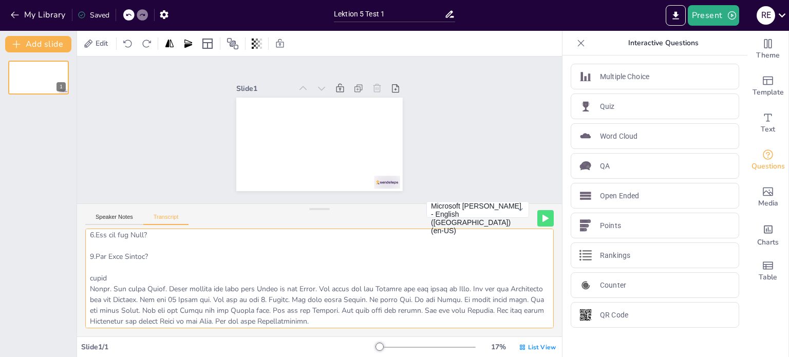
scroll to position [1653, 0]
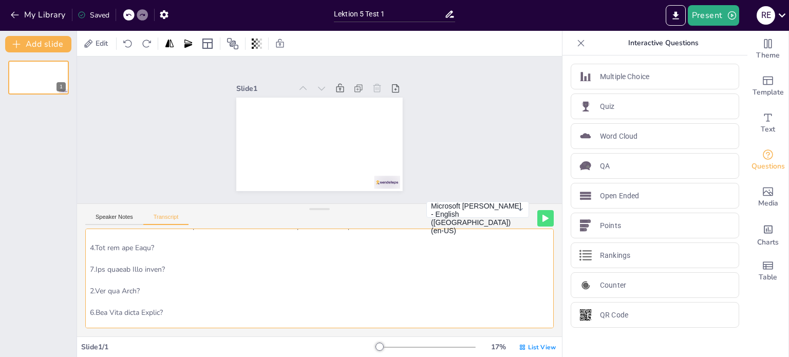
click at [105, 250] on textarea at bounding box center [319, 279] width 469 height 100
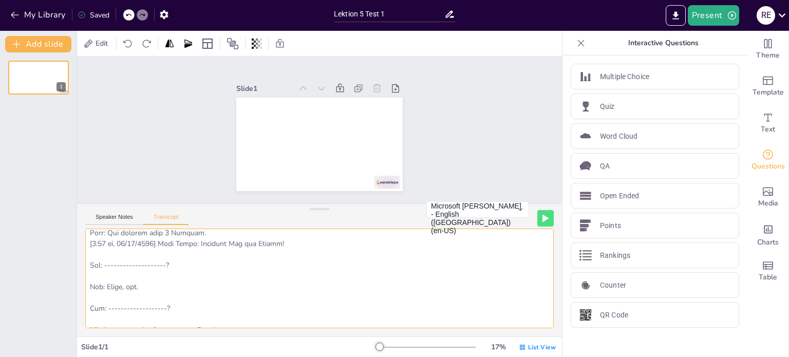
click at [201, 246] on textarea at bounding box center [319, 279] width 469 height 100
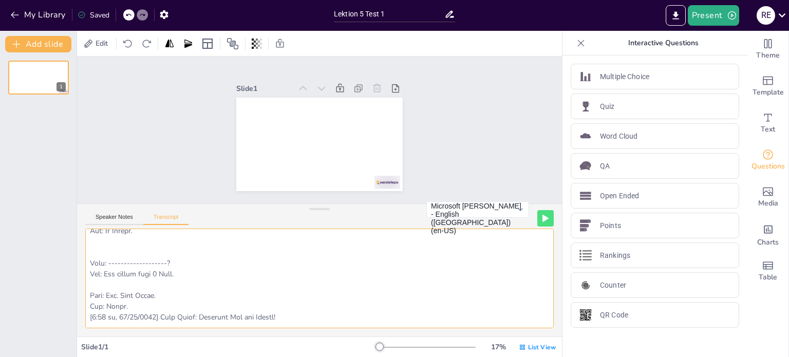
click at [202, 318] on textarea at bounding box center [319, 279] width 469 height 100
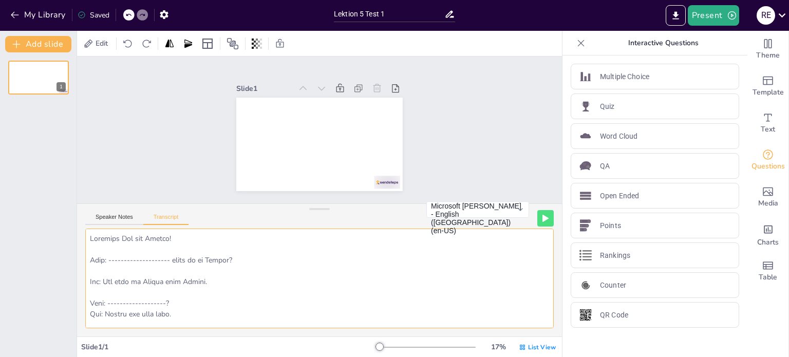
click at [166, 277] on textarea at bounding box center [319, 279] width 469 height 100
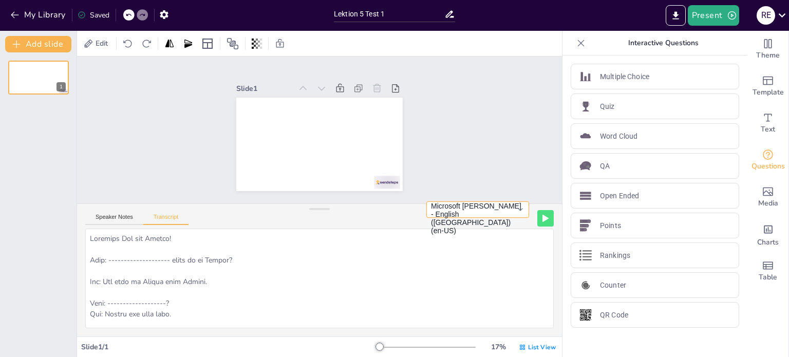
click at [492, 218] on button "Microsoft David - English (United States) (en-US)" at bounding box center [478, 209] width 103 height 16
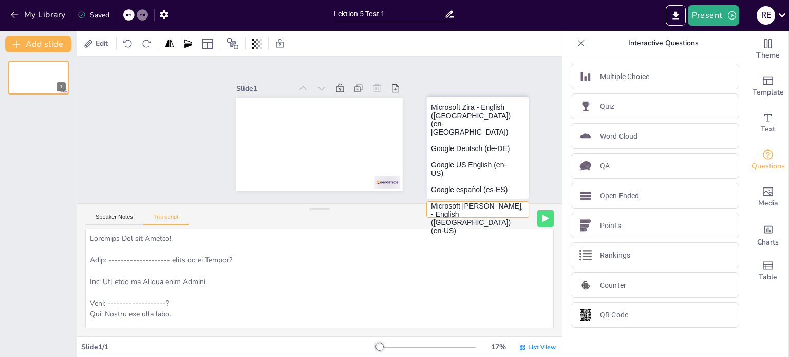
scroll to position [94, 0]
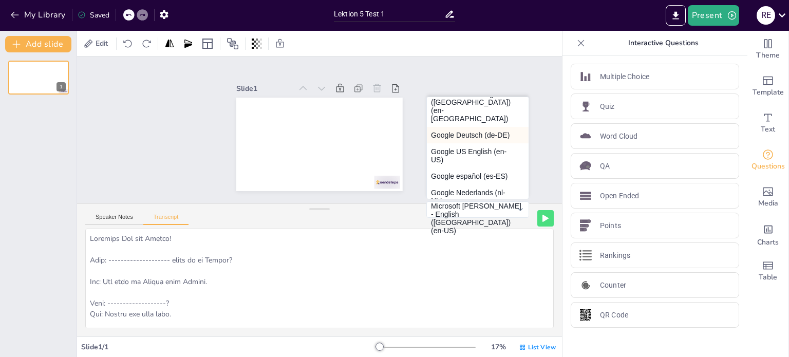
click at [471, 127] on button "Google Deutsch (de-DE)" at bounding box center [478, 135] width 102 height 16
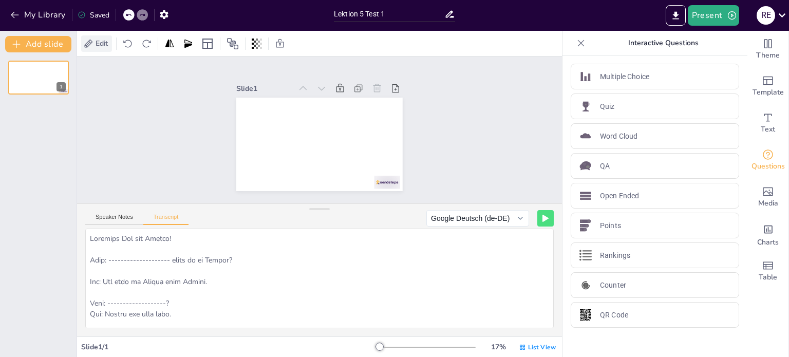
click at [95, 44] on span "Edit" at bounding box center [102, 44] width 16 height 10
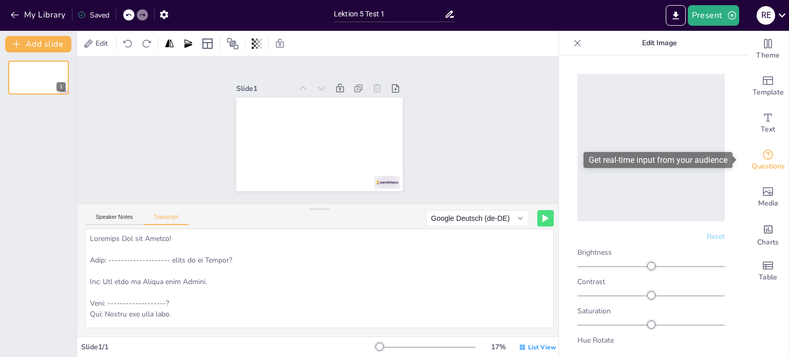
click at [757, 161] on span "Questions" at bounding box center [768, 166] width 33 height 11
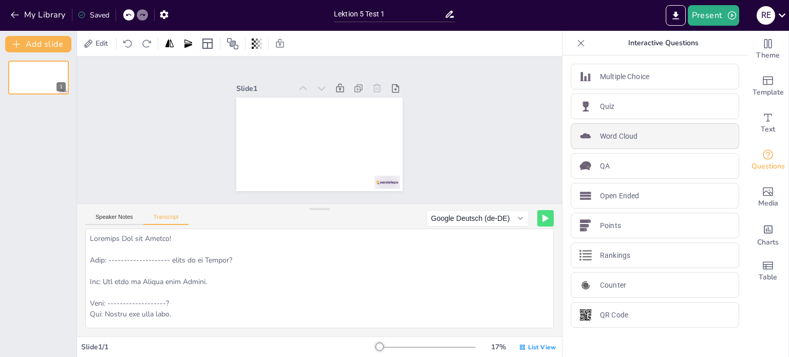
click at [639, 134] on div "Word Cloud" at bounding box center [655, 136] width 169 height 26
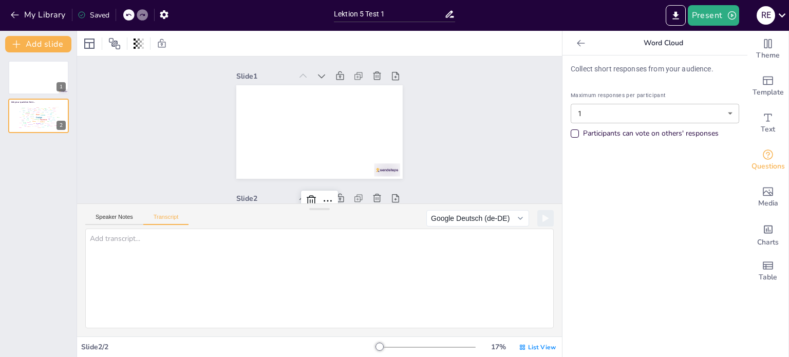
scroll to position [105, 0]
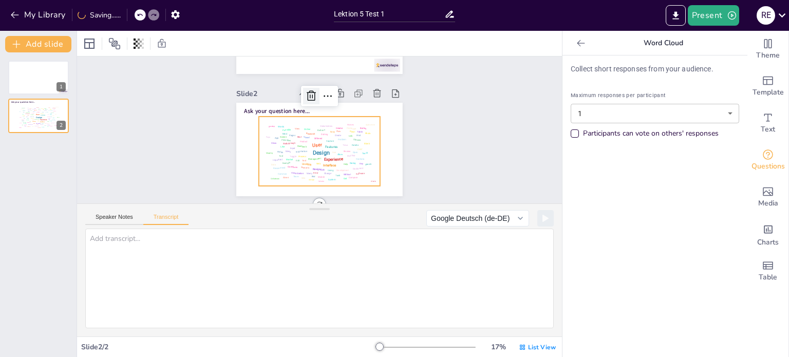
click at [310, 97] on icon at bounding box center [315, 94] width 10 height 11
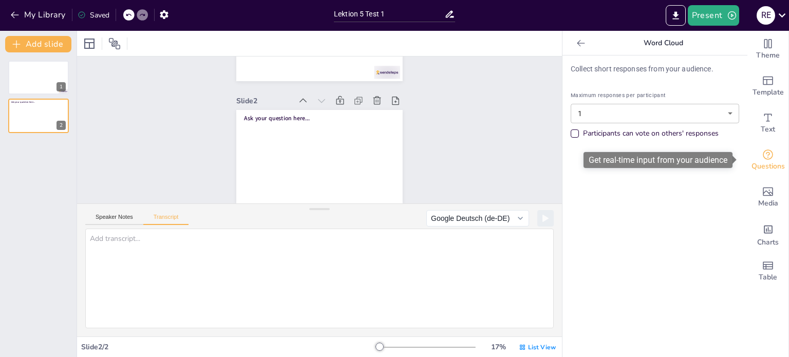
click at [763, 154] on icon "Get real-time input from your audience" at bounding box center [768, 155] width 12 height 12
click at [576, 51] on div at bounding box center [581, 43] width 16 height 16
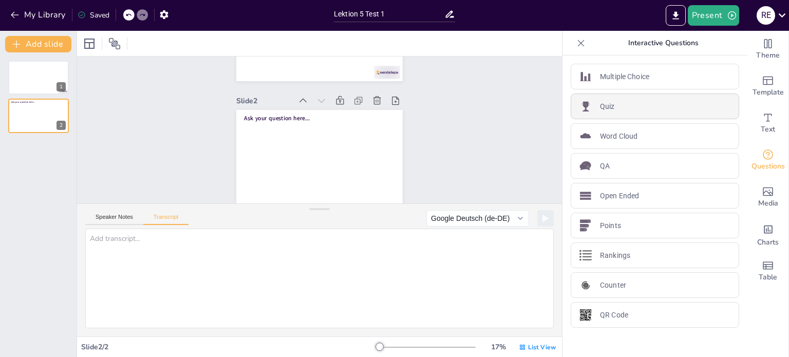
click at [635, 104] on div "Quiz" at bounding box center [655, 107] width 169 height 26
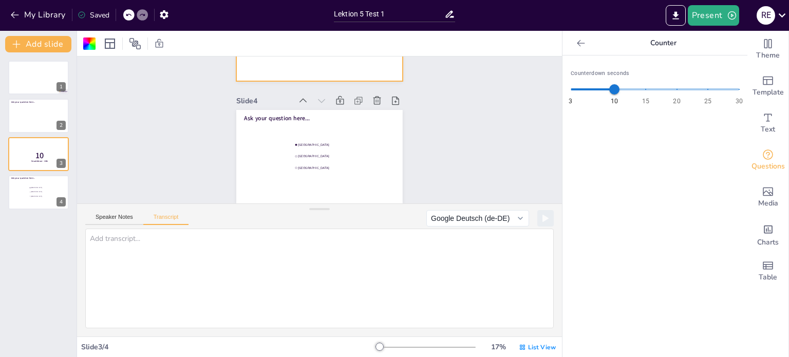
scroll to position [349, 0]
click at [27, 76] on div at bounding box center [39, 77] width 62 height 35
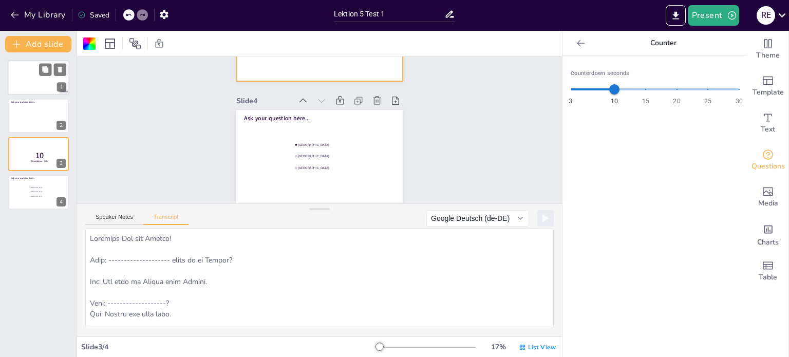
scroll to position [2, 0]
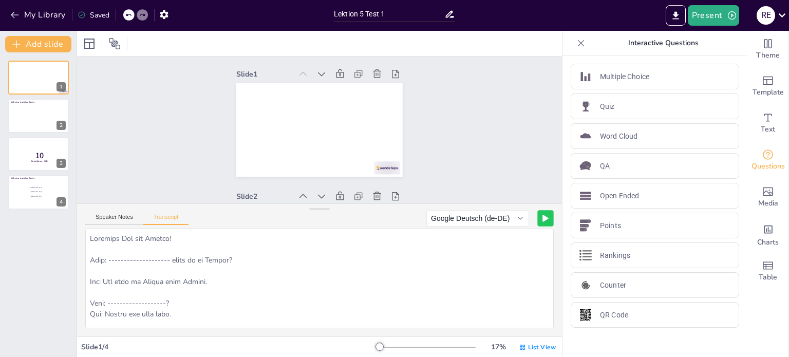
click at [543, 219] on icon at bounding box center [546, 218] width 6 height 7
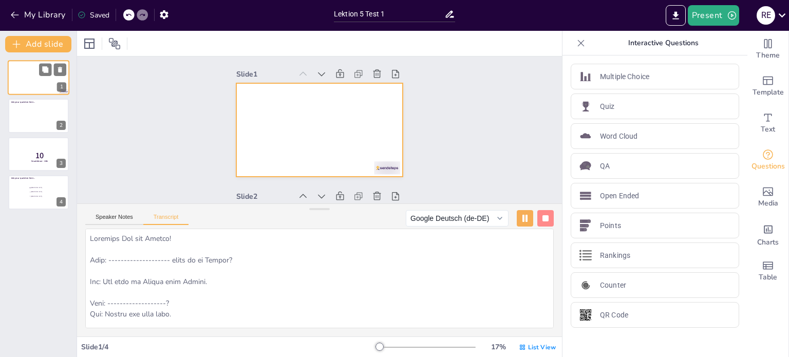
click at [21, 82] on div at bounding box center [39, 77] width 62 height 35
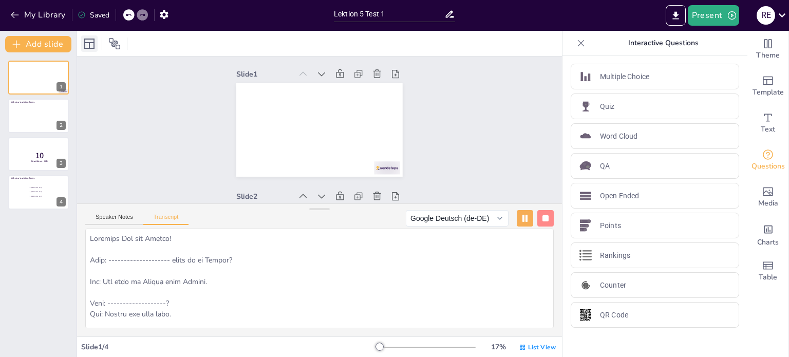
click at [89, 46] on icon at bounding box center [89, 44] width 10 height 10
click at [114, 46] on icon at bounding box center [114, 43] width 11 height 11
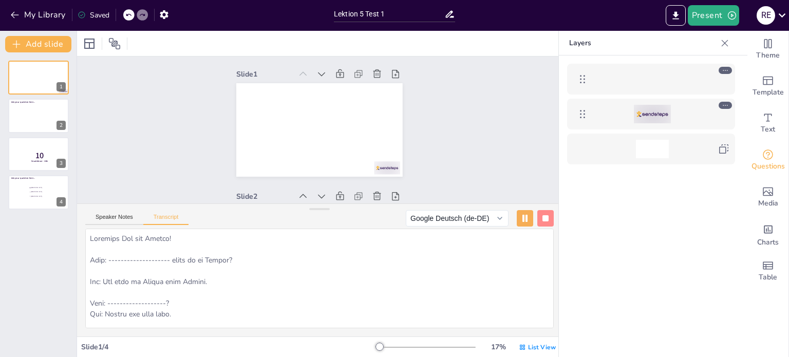
click at [660, 79] on div at bounding box center [652, 79] width 119 height 19
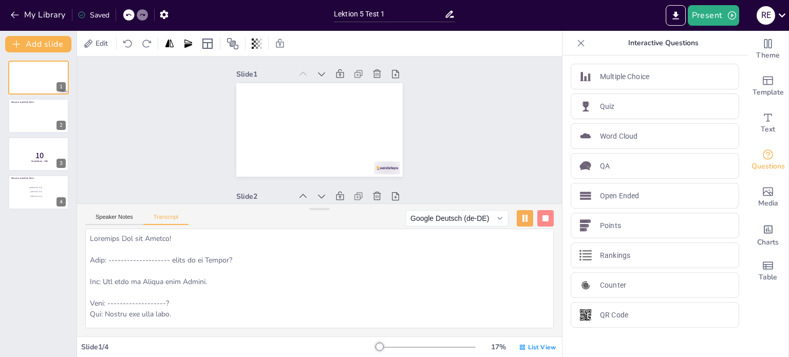
click at [660, 79] on div "Multiple Choice" at bounding box center [655, 77] width 169 height 26
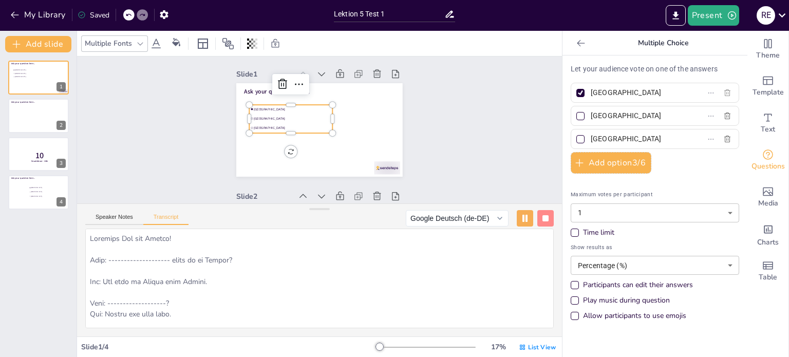
click at [724, 94] on icon "button" at bounding box center [728, 93] width 8 height 8
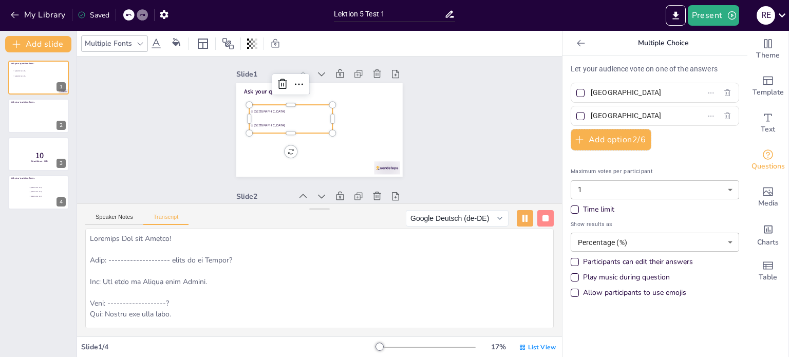
click at [603, 187] on body "My Library Saved Lektion 5 Test 1 Present R E Document fonts Akatab Recently us…" at bounding box center [394, 178] width 789 height 357
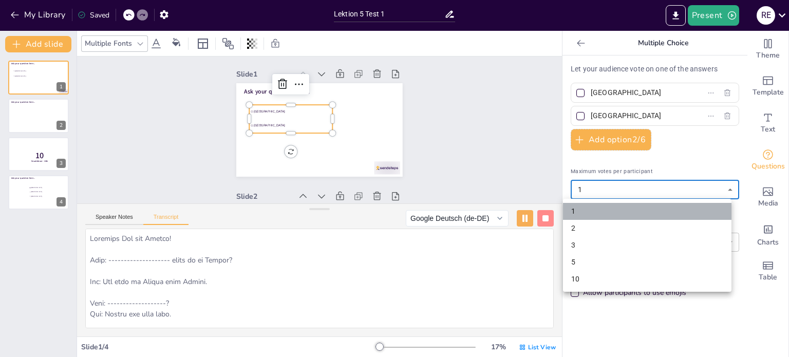
click at [608, 209] on li "1" at bounding box center [647, 211] width 169 height 17
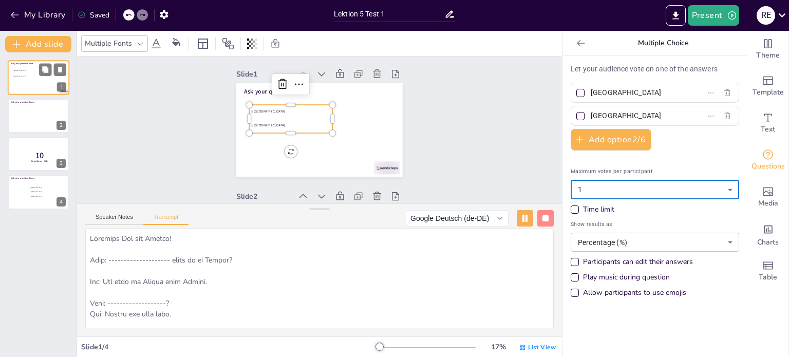
click at [30, 73] on li "The Hague" at bounding box center [27, 75] width 31 height 5
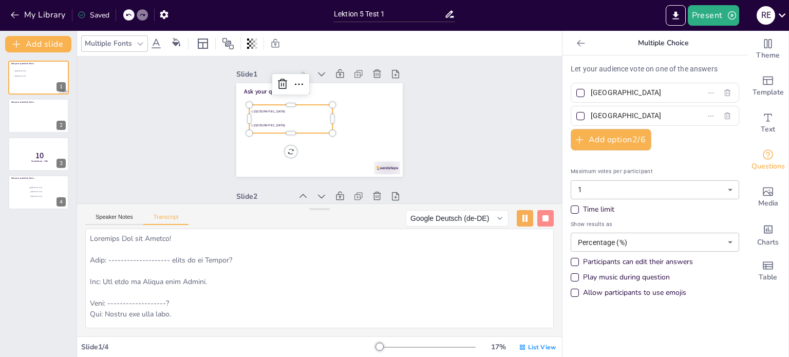
click at [273, 122] on li "The Hague" at bounding box center [290, 125] width 83 height 13
click at [283, 84] on icon at bounding box center [288, 80] width 10 height 11
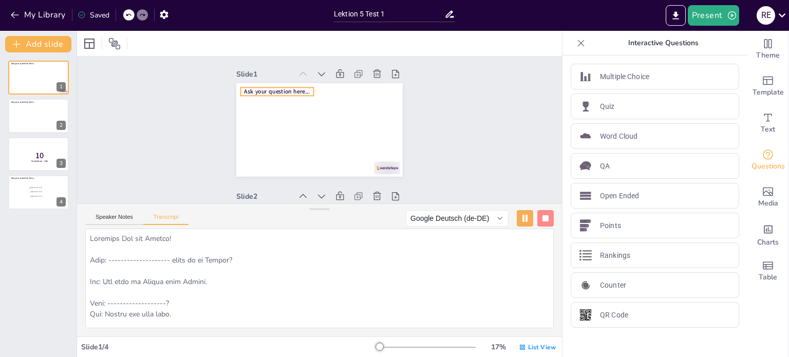
click at [355, 91] on span "Ask your question here..." at bounding box center [366, 97] width 22 height 66
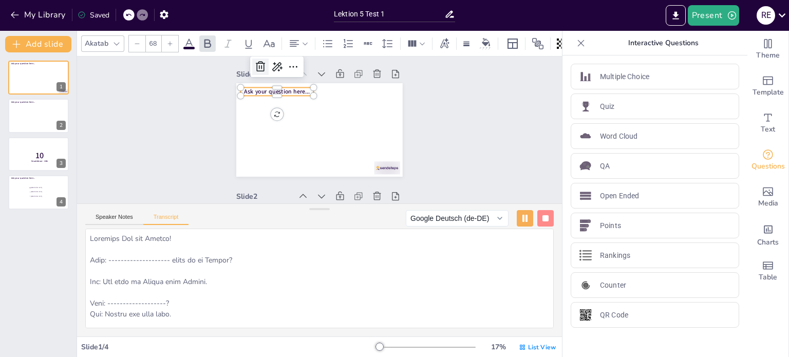
click at [258, 69] on icon at bounding box center [260, 67] width 12 height 12
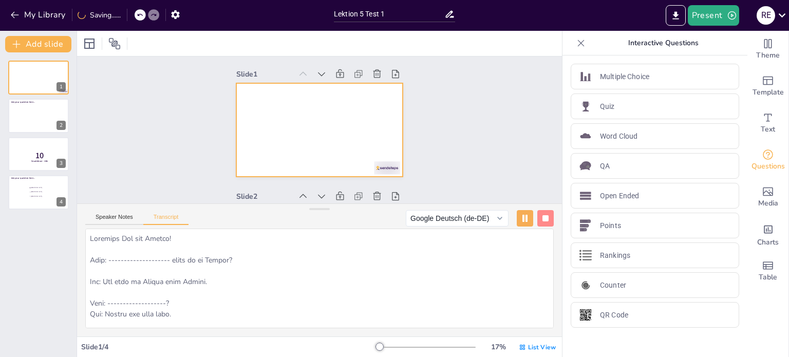
click at [251, 125] on div at bounding box center [319, 130] width 175 height 110
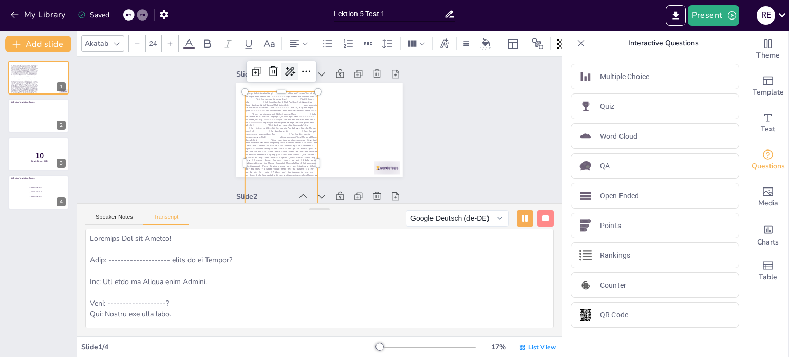
click at [285, 68] on icon at bounding box center [290, 71] width 10 height 9
click at [348, 163] on div "Adjust tone" at bounding box center [325, 161] width 95 height 18
click at [361, 162] on div "Intellectual" at bounding box center [325, 161] width 95 height 18
click at [308, 86] on div "Back" at bounding box center [325, 89] width 95 height 10
click at [311, 71] on icon at bounding box center [318, 70] width 14 height 14
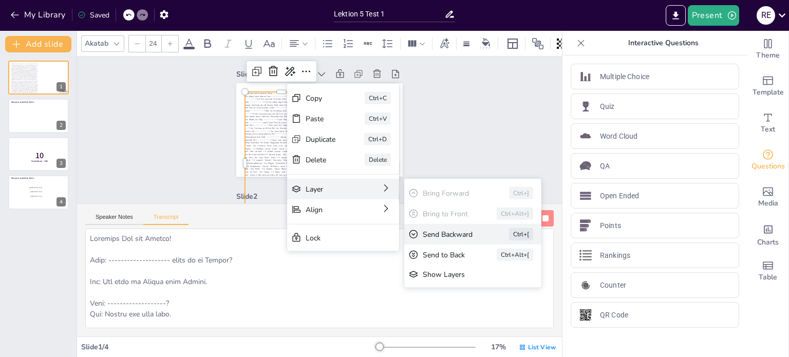
click at [130, 272] on div "Send Backward" at bounding box center [119, 301] width 22 height 59
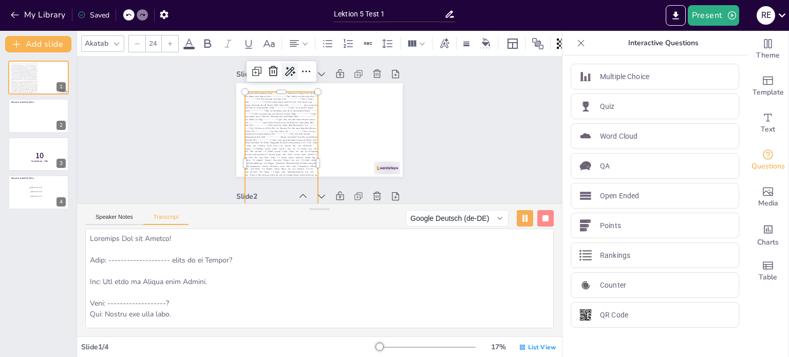
click at [284, 67] on icon at bounding box center [290, 71] width 12 height 12
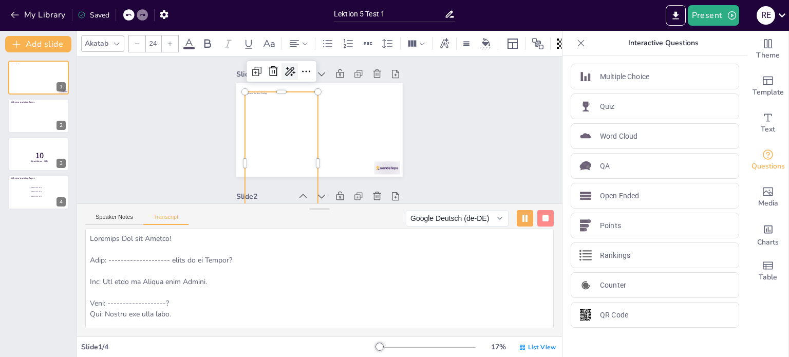
click at [289, 67] on icon at bounding box center [295, 68] width 13 height 13
click at [308, 105] on span "Rewrite" at bounding box center [296, 107] width 25 height 10
click at [298, 78] on div at bounding box center [306, 71] width 16 height 16
click at [291, 73] on icon at bounding box center [296, 69] width 11 height 10
click at [318, 89] on div "AI powered" at bounding box center [325, 89] width 95 height 10
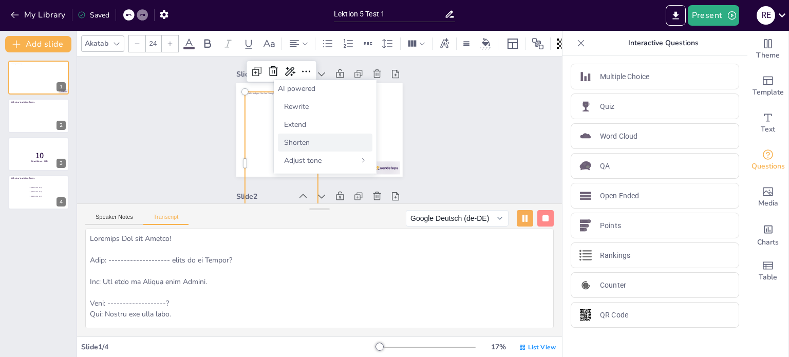
click at [301, 139] on span "Shorten" at bounding box center [297, 143] width 26 height 10
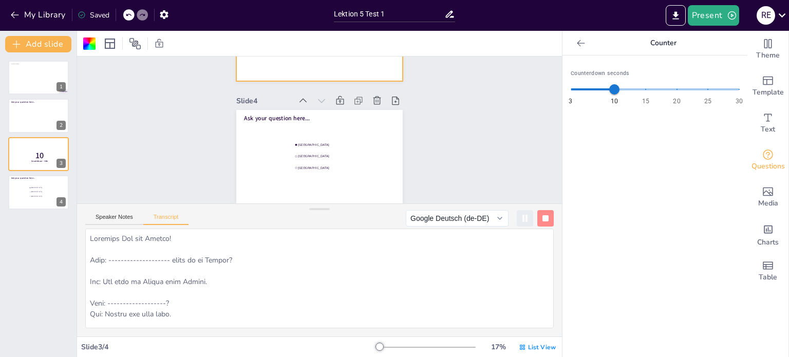
scroll to position [0, 0]
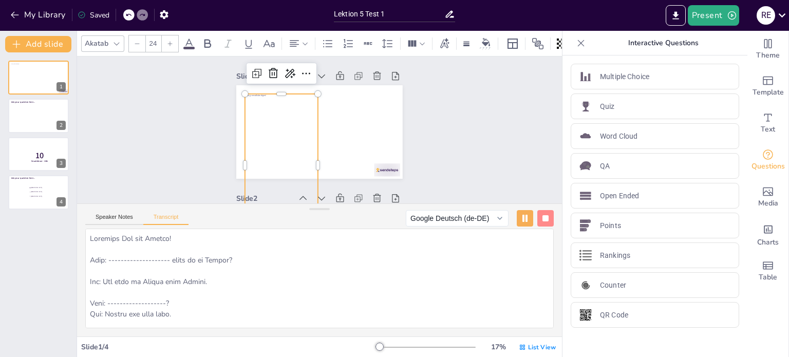
click at [267, 107] on div "Dialog vervollständigen!" at bounding box center [281, 165] width 73 height 142
click at [281, 93] on div at bounding box center [285, 86] width 73 height 16
click at [267, 65] on div at bounding box center [273, 73] width 16 height 16
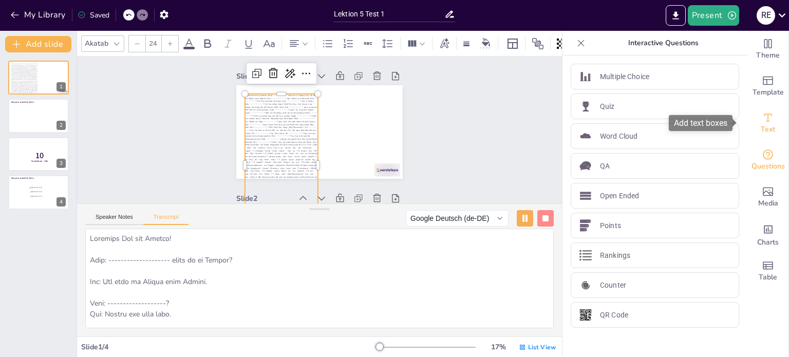
click at [762, 123] on icon "Add text boxes" at bounding box center [768, 118] width 12 height 12
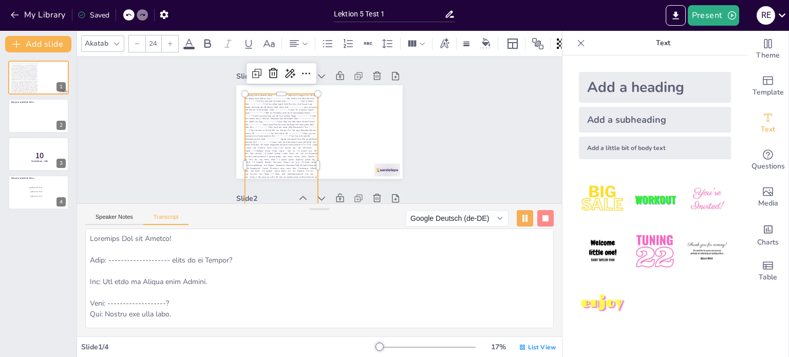
click at [606, 85] on div "Add a heading" at bounding box center [655, 87] width 152 height 31
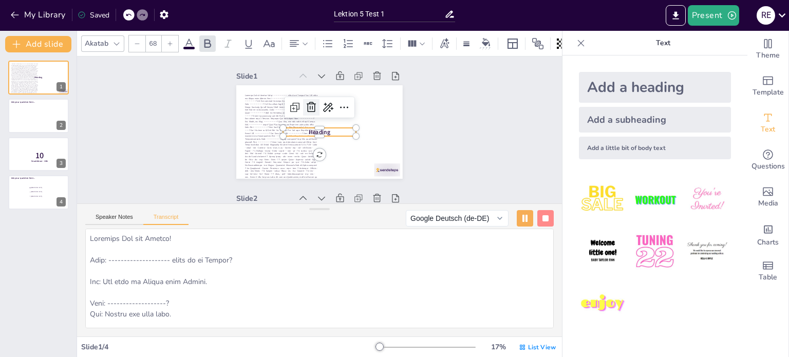
click at [311, 104] on icon at bounding box center [316, 106] width 11 height 12
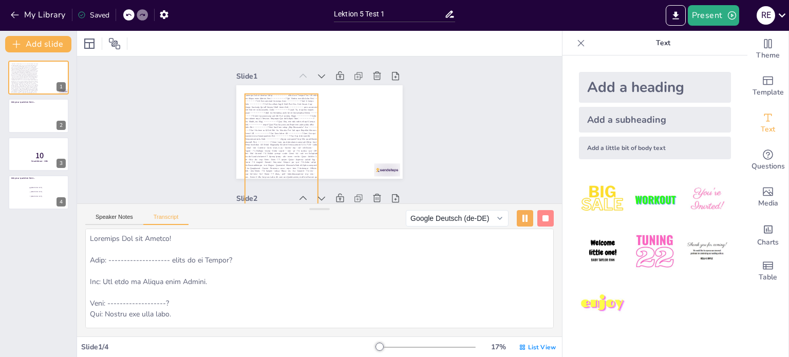
click at [297, 99] on span at bounding box center [281, 165] width 73 height 142
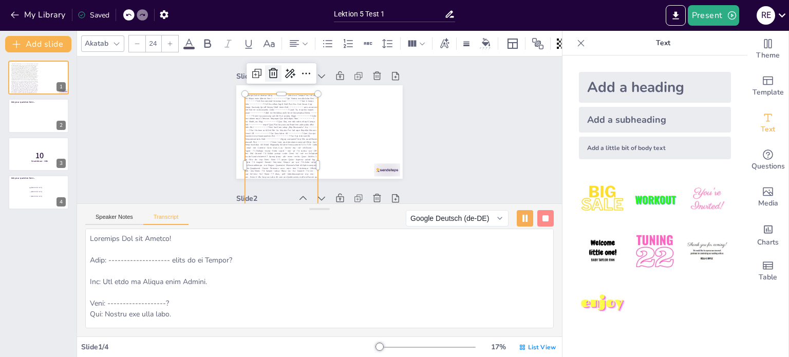
click at [273, 73] on icon at bounding box center [279, 68] width 13 height 13
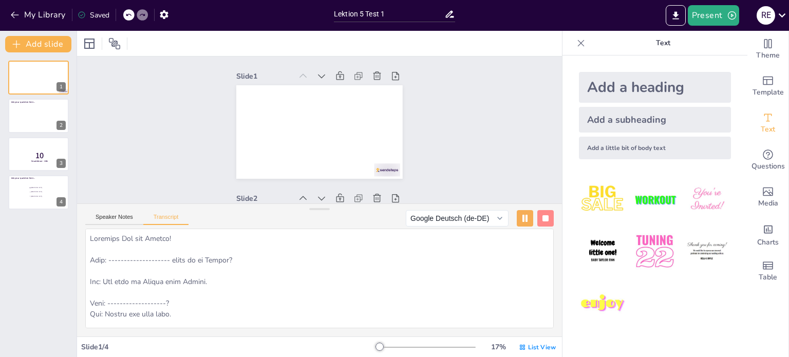
click at [656, 83] on div "Add a heading" at bounding box center [655, 87] width 152 height 31
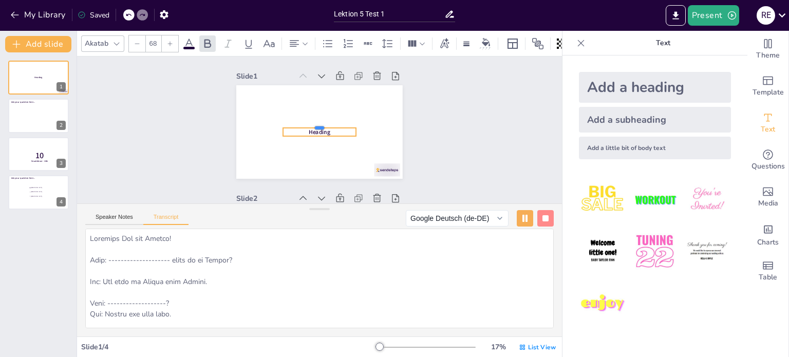
click at [330, 126] on div at bounding box center [320, 124] width 73 height 16
click at [330, 127] on div at bounding box center [320, 124] width 73 height 16
click at [329, 135] on p "Heading" at bounding box center [319, 132] width 73 height 8
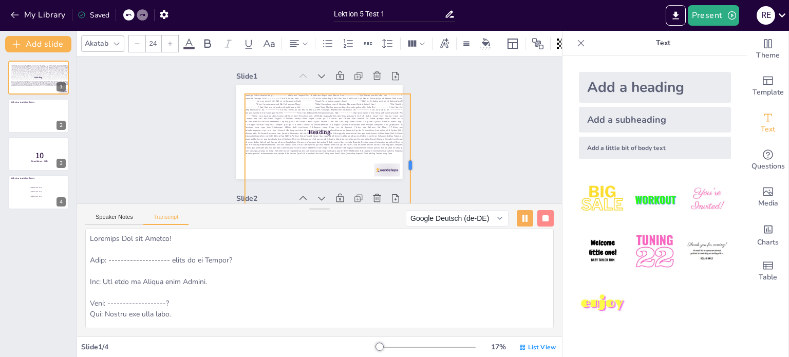
drag, startPoint x: 314, startPoint y: 162, endPoint x: 406, endPoint y: 143, distance: 93.8
click at [406, 143] on div at bounding box center [405, 184] width 38 height 141
click at [405, 143] on div at bounding box center [410, 175] width 23 height 143
drag, startPoint x: 317, startPoint y: 94, endPoint x: 311, endPoint y: 94, distance: 5.7
click at [311, 94] on div at bounding box center [331, 91] width 165 height 26
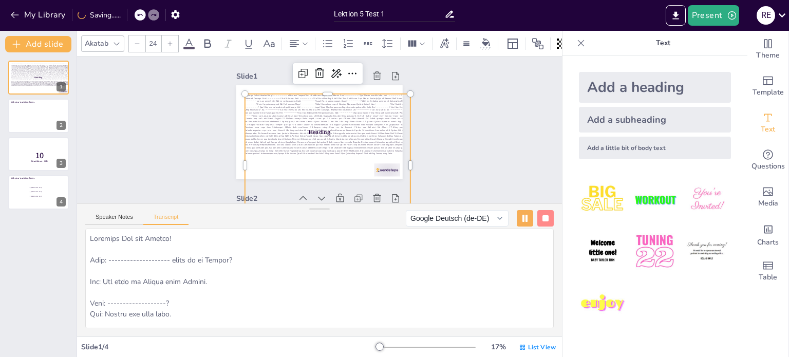
click at [292, 102] on span at bounding box center [329, 124] width 174 height 90
click at [237, 164] on div at bounding box center [323, 164] width 179 height 159
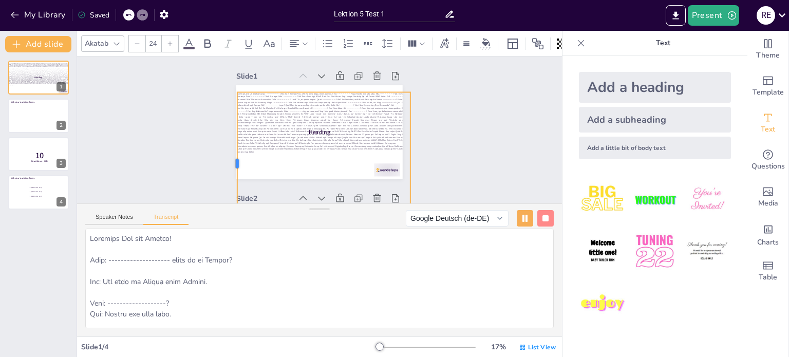
drag, startPoint x: 236, startPoint y: 162, endPoint x: 228, endPoint y: 162, distance: 7.7
click at [228, 162] on div at bounding box center [229, 145] width 38 height 141
click at [228, 162] on div at bounding box center [230, 154] width 23 height 143
drag, startPoint x: 403, startPoint y: 163, endPoint x: 392, endPoint y: 162, distance: 11.4
click at [392, 162] on div at bounding box center [400, 172] width 23 height 143
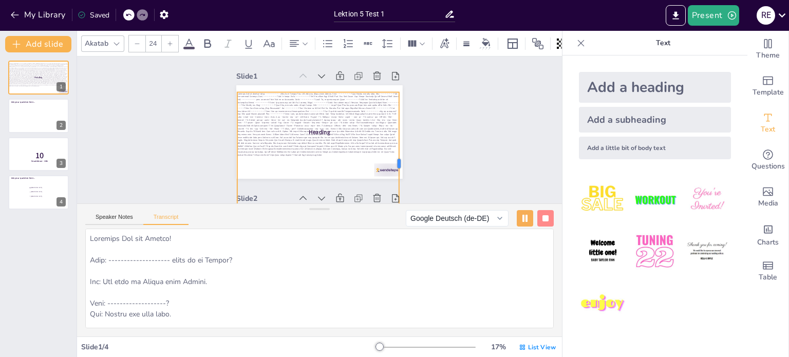
click at [366, 205] on div at bounding box center [295, 216] width 143 height 23
click at [44, 73] on button at bounding box center [45, 69] width 12 height 12
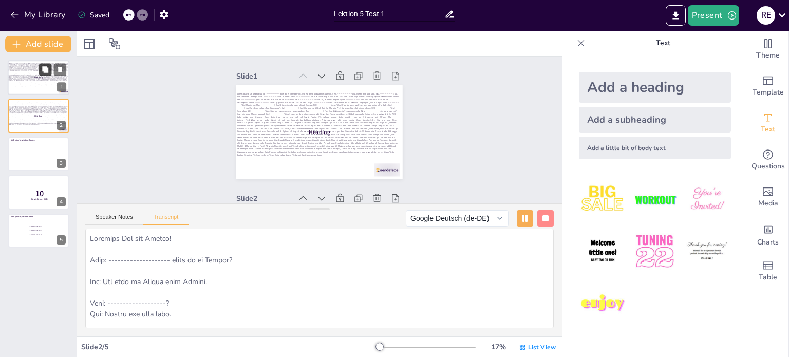
scroll to position [124, 0]
click at [47, 76] on span at bounding box center [38, 75] width 60 height 24
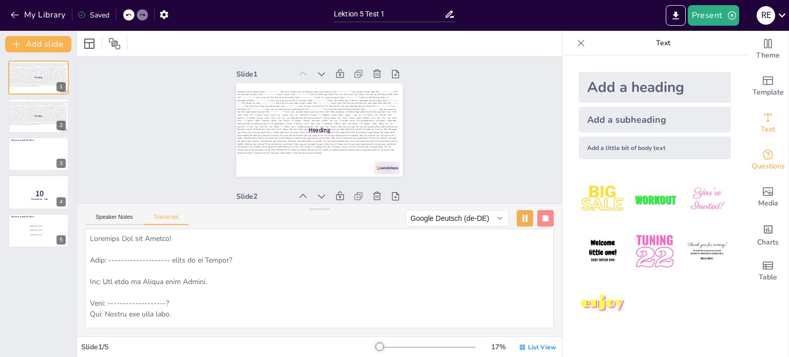
click at [766, 160] on icon "Get real-time input from your audience" at bounding box center [768, 155] width 12 height 12
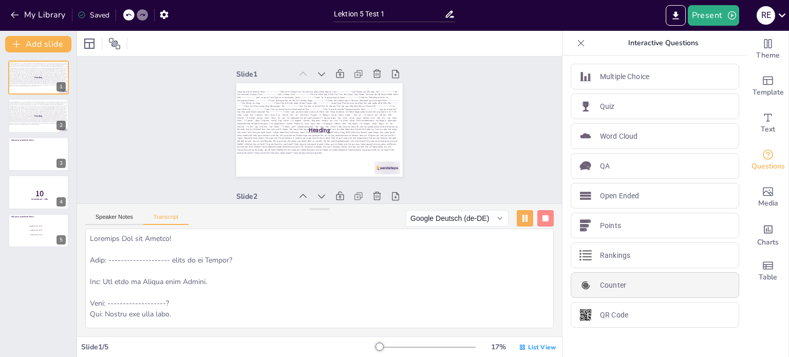
click at [634, 277] on div "Counter" at bounding box center [655, 285] width 169 height 26
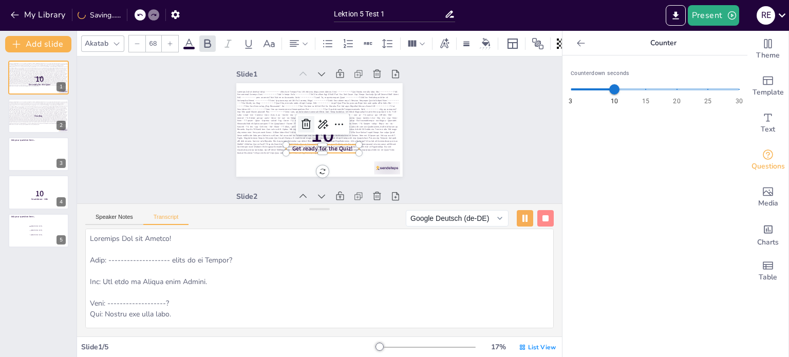
click at [301, 128] on icon at bounding box center [308, 121] width 14 height 14
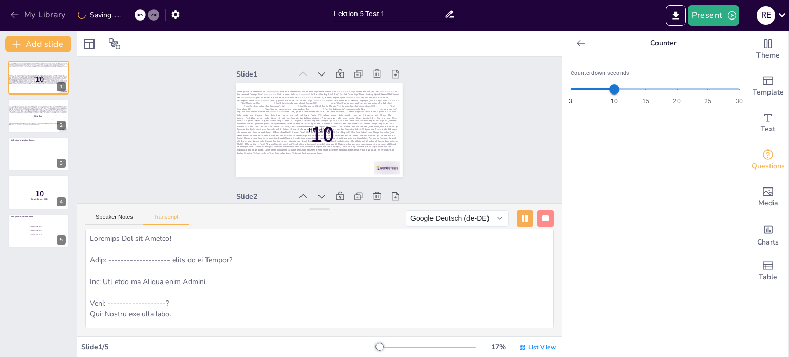
click at [10, 20] on button "My Library" at bounding box center [39, 15] width 62 height 16
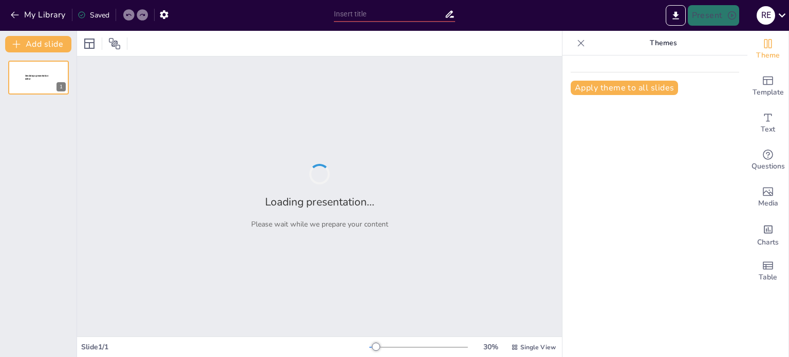
type input "Lektion 5- Test 1"
type input "Imported K8-T1W8.St.3-Test 1.pptx"
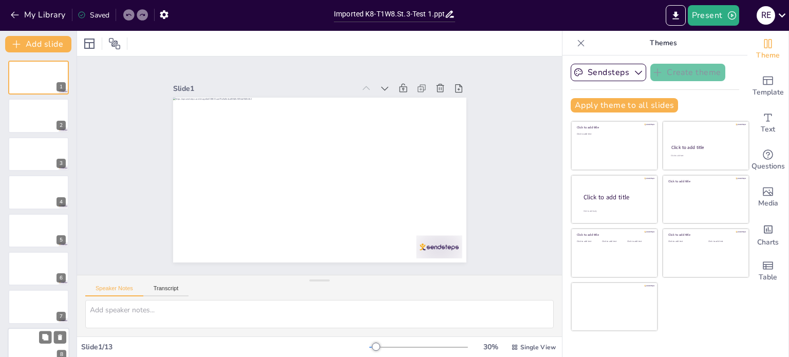
scroll to position [204, 0]
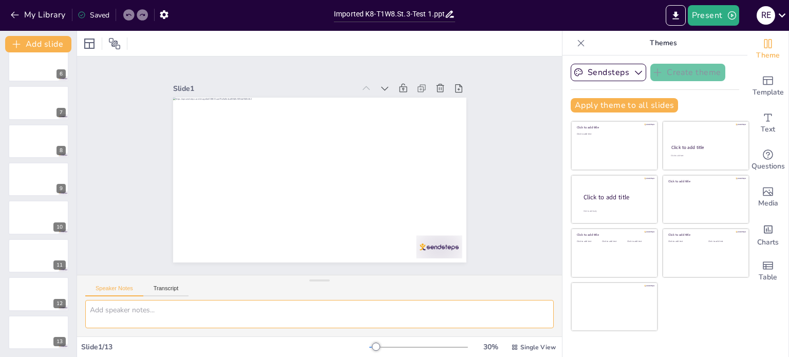
click at [140, 306] on textarea at bounding box center [319, 314] width 469 height 28
click at [173, 285] on button "Transcript" at bounding box center [166, 290] width 46 height 11
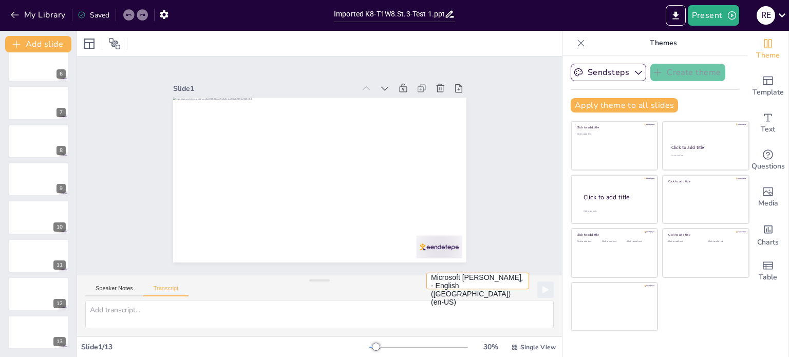
click at [510, 283] on button "Microsoft [PERSON_NAME] - English ([GEOGRAPHIC_DATA]) (en-US)" at bounding box center [478, 281] width 103 height 16
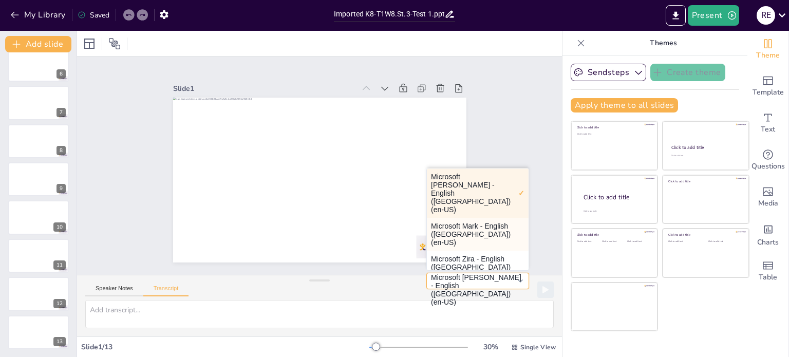
scroll to position [94, 0]
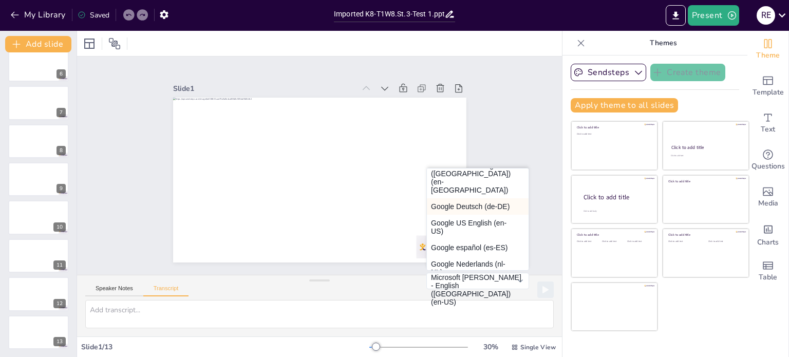
click at [477, 198] on button "Google Deutsch (de-DE)" at bounding box center [478, 206] width 102 height 16
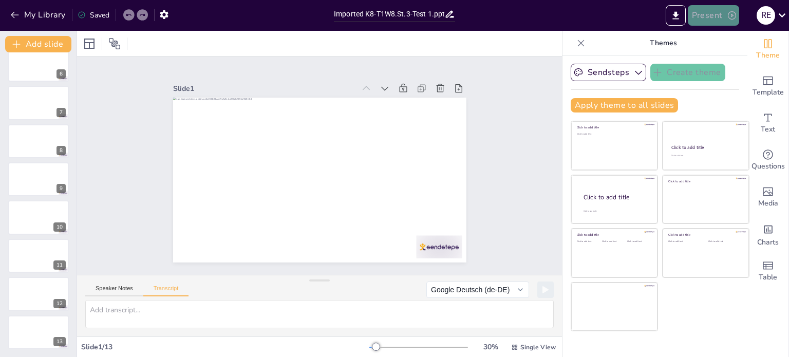
click at [715, 17] on button "Present" at bounding box center [713, 15] width 51 height 21
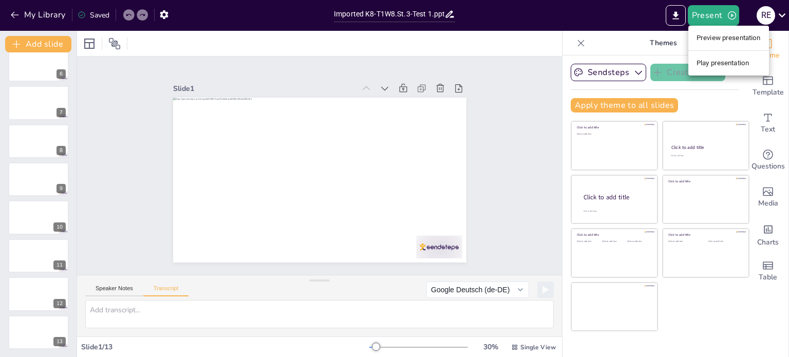
click at [712, 47] on ul "Preview presentation Play presentation" at bounding box center [729, 51] width 81 height 50
click at [715, 38] on li "Preview presentation" at bounding box center [729, 38] width 81 height 16
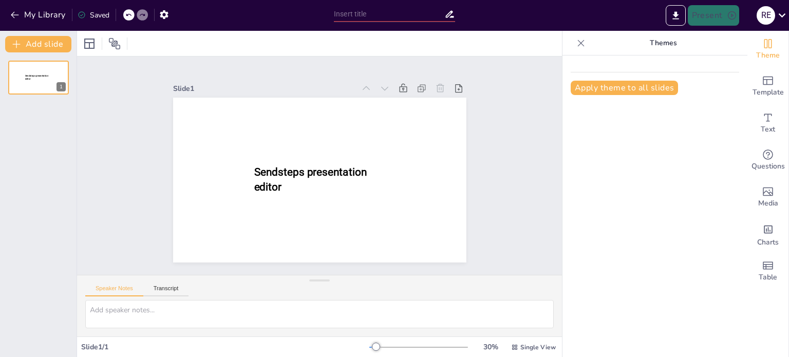
type input "Imported K8-T1W8.St.3-Test 1.pptx"
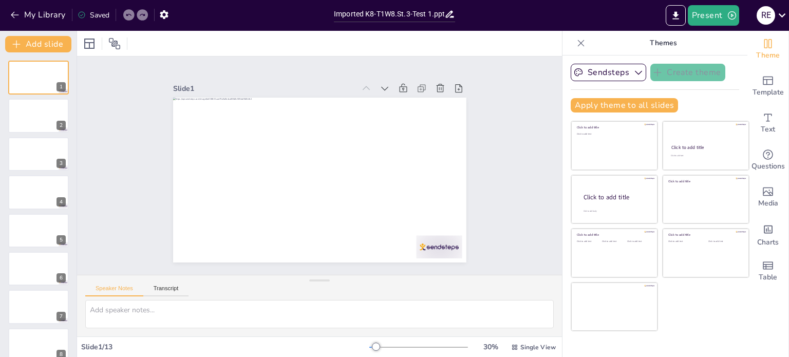
click at [6, 13] on div "My Library Saved" at bounding box center [87, 14] width 174 height 19
click at [13, 14] on icon "button" at bounding box center [15, 15] width 10 height 10
